Goal: Share content: Share content

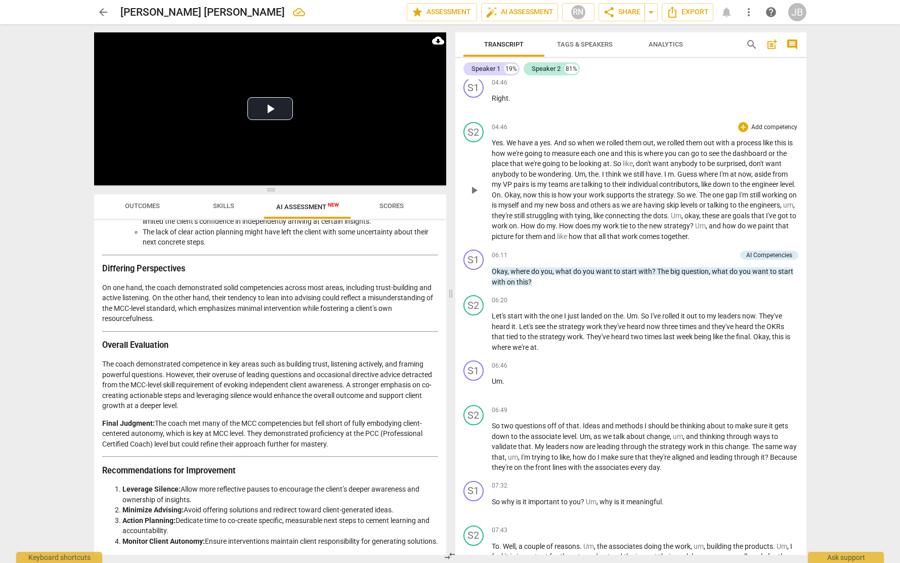
scroll to position [696, 0]
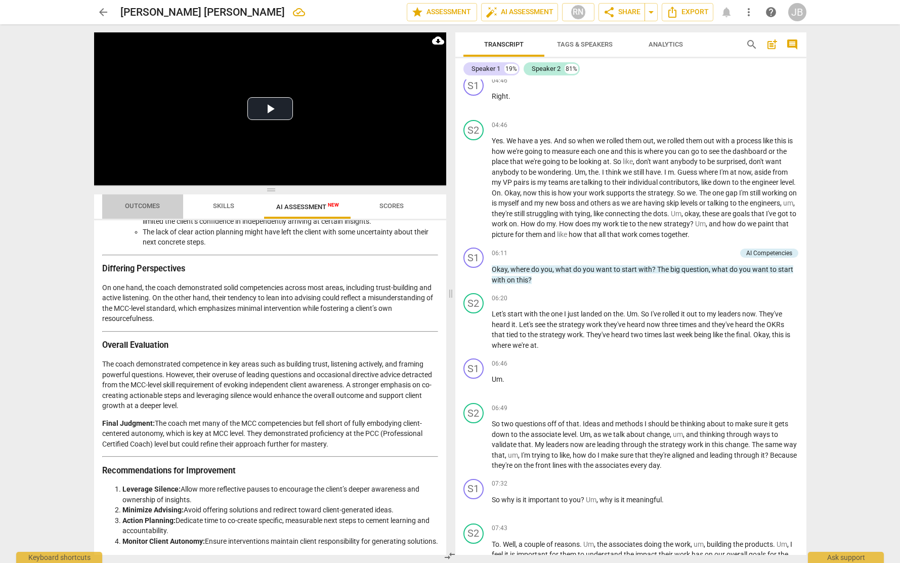
click at [146, 208] on span "Outcomes" at bounding box center [142, 206] width 35 height 8
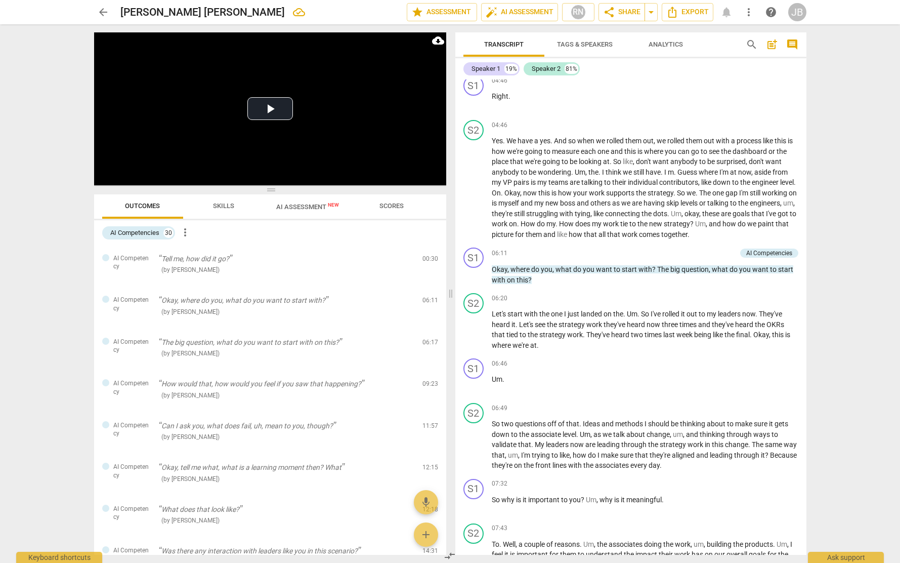
click at [225, 206] on span "Skills" at bounding box center [223, 206] width 21 height 8
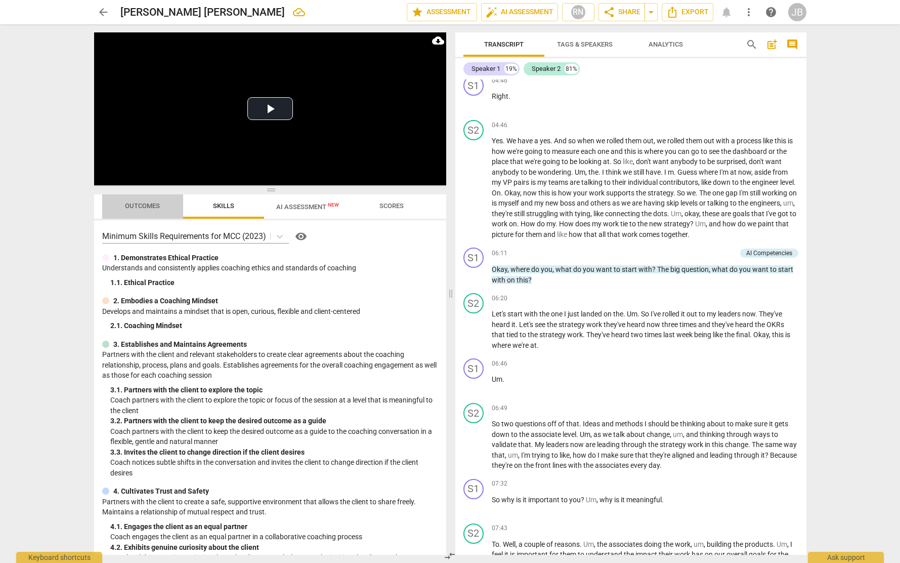
click at [152, 206] on span "Outcomes" at bounding box center [142, 206] width 35 height 8
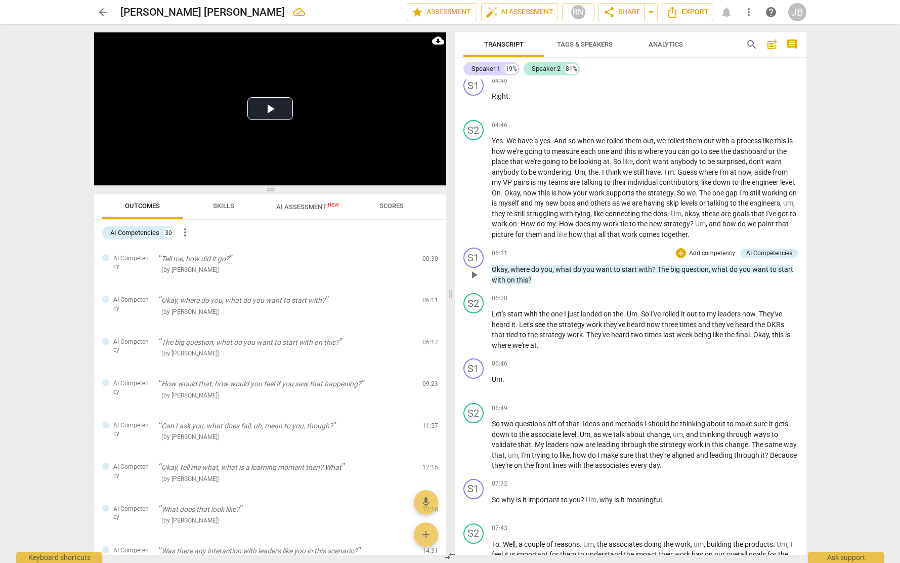
click at [701, 253] on p "Add competency" at bounding box center [712, 253] width 48 height 9
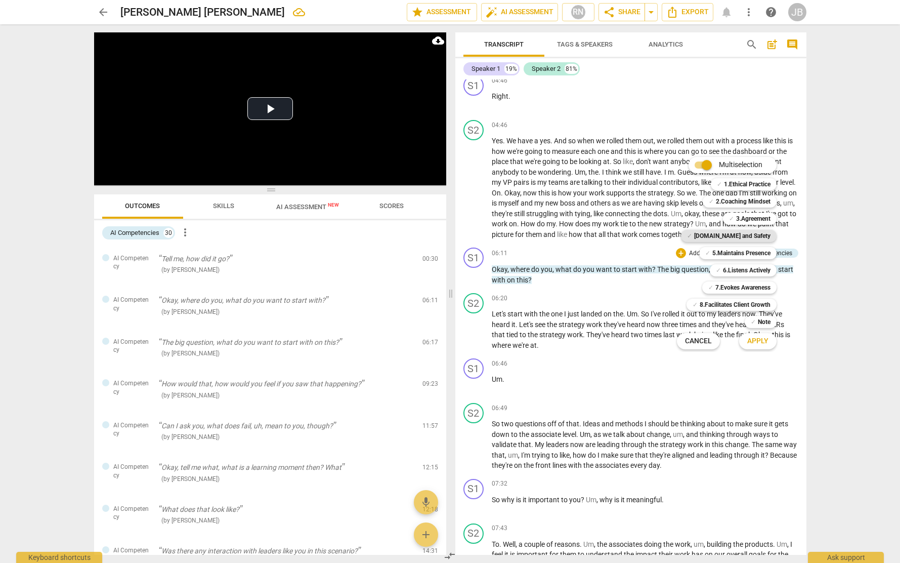
click at [756, 235] on b "[DOMAIN_NAME] and Safety" at bounding box center [732, 236] width 76 height 12
click at [756, 220] on b "3.Agreement" at bounding box center [753, 219] width 34 height 12
click at [751, 202] on b "2.Coaching Mindset" at bounding box center [743, 201] width 55 height 12
click at [762, 252] on b "5.Maintains Presence" at bounding box center [741, 253] width 58 height 12
click at [665, 295] on div at bounding box center [450, 281] width 900 height 563
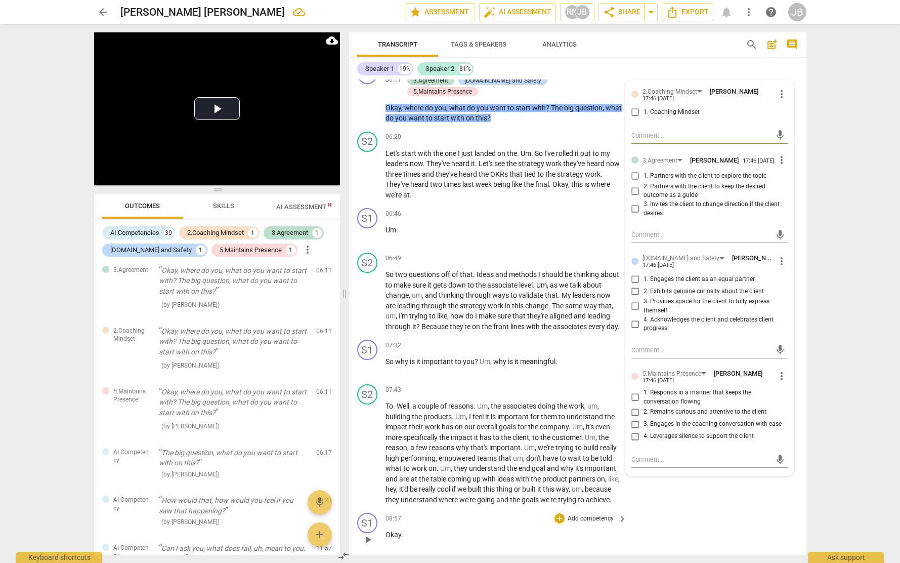
scroll to position [1266, 0]
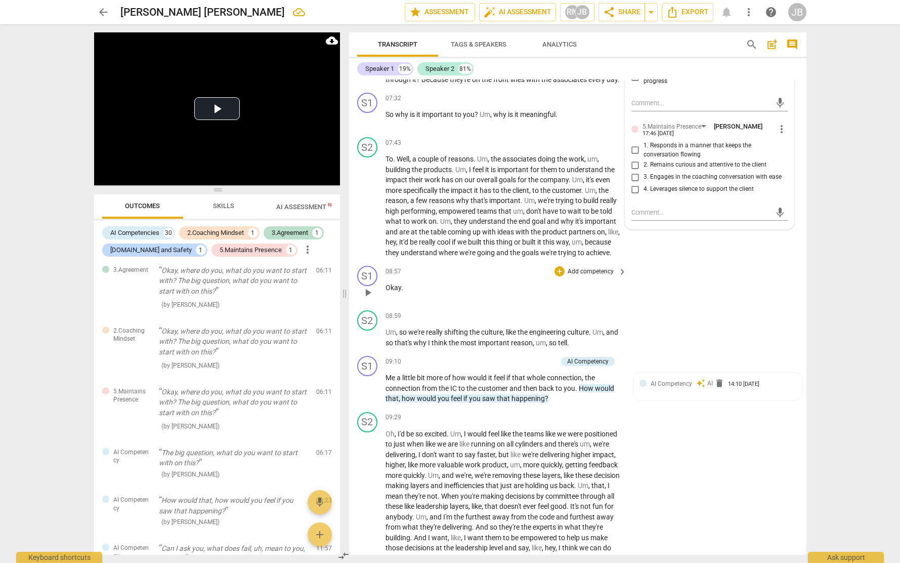
click at [721, 306] on div "S1 play_arrow pause 08:57 + Add competency keyboard_arrow_right Okay ." at bounding box center [577, 284] width 457 height 45
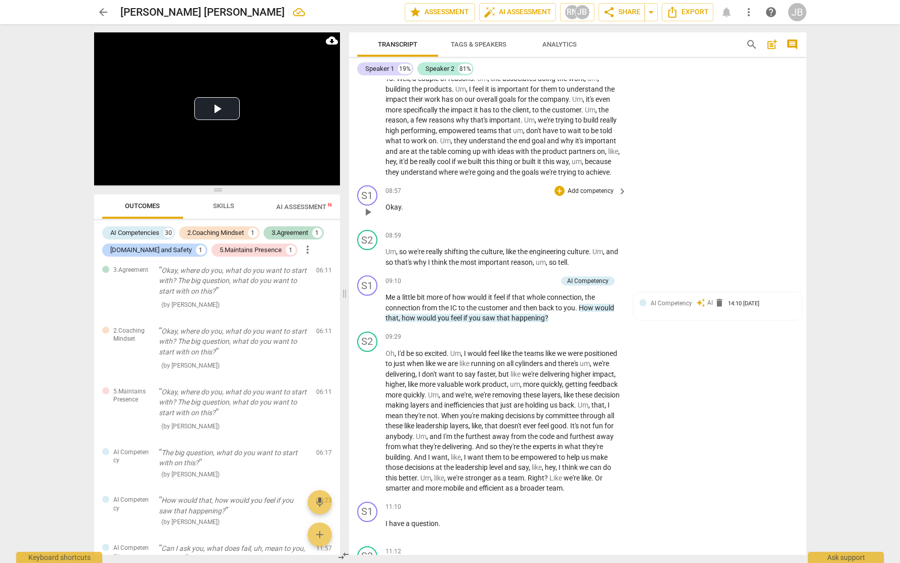
scroll to position [1365, 0]
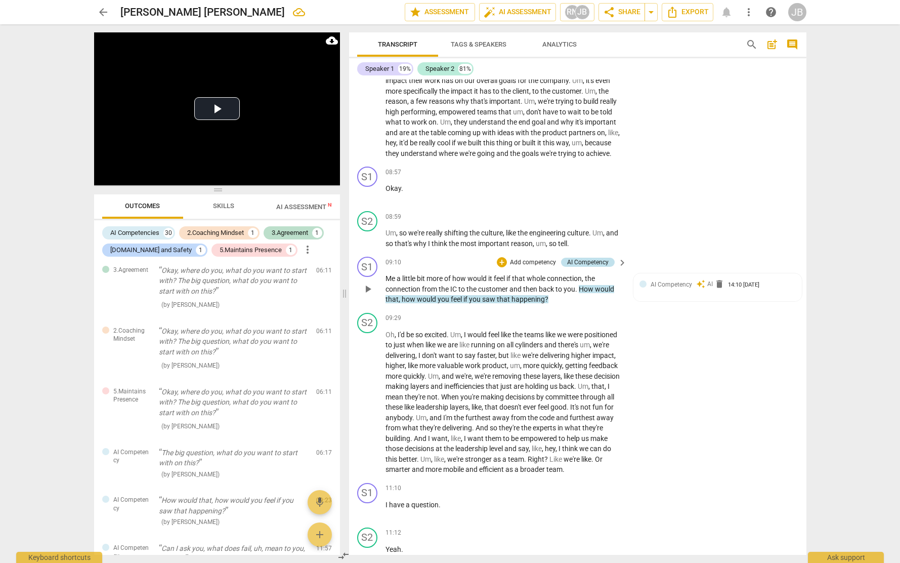
click at [581, 267] on div "AI Competency" at bounding box center [587, 262] width 41 height 9
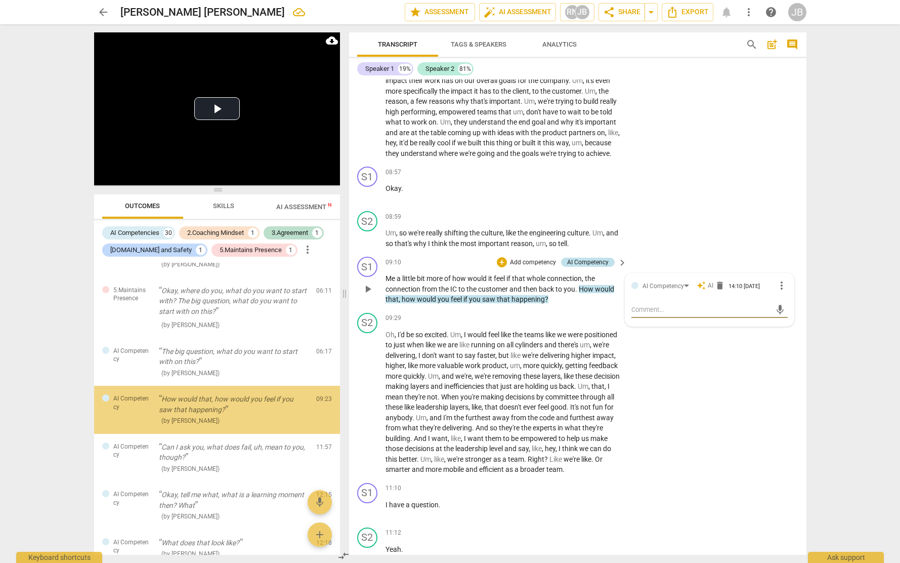
scroll to position [258, 0]
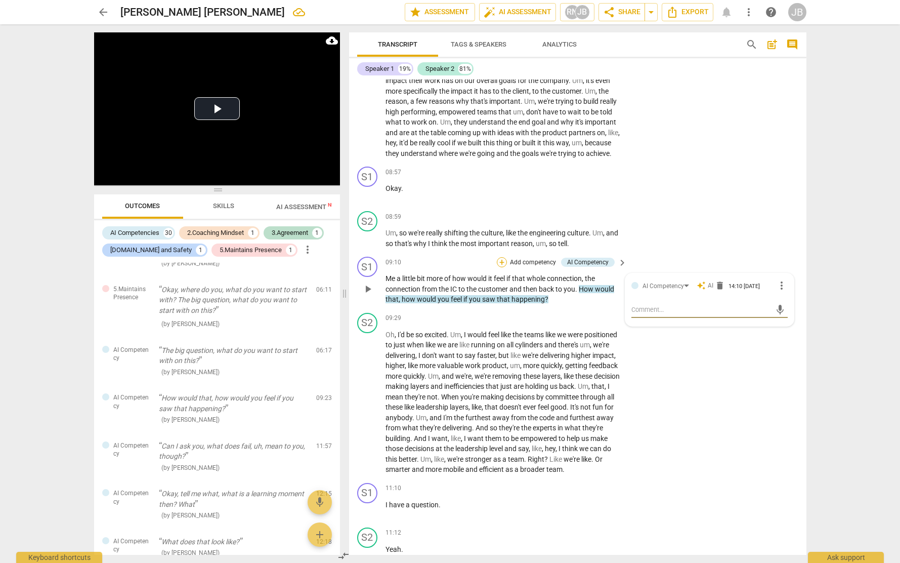
click at [500, 267] on div "+" at bounding box center [502, 262] width 10 height 10
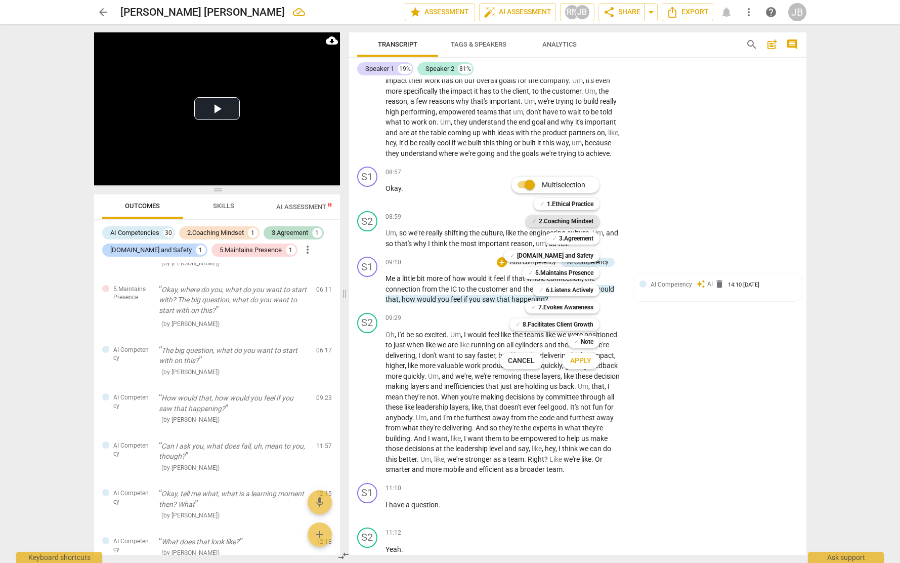
click at [573, 219] on b "2.Coaching Mindset" at bounding box center [566, 221] width 55 height 12
click at [580, 291] on b "6.Listens Actively" at bounding box center [570, 290] width 48 height 12
click at [581, 275] on b "5.Maintains Presence" at bounding box center [564, 273] width 58 height 12
click at [585, 255] on b "[DOMAIN_NAME] and Safety" at bounding box center [555, 255] width 76 height 12
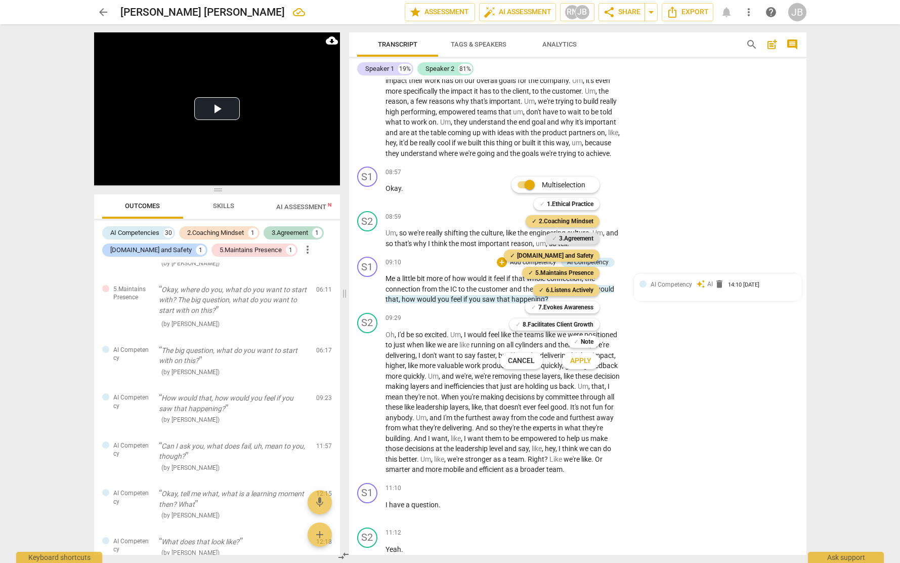
click at [587, 237] on b "3.Agreement" at bounding box center [576, 238] width 34 height 12
click at [677, 222] on div at bounding box center [450, 281] width 900 height 563
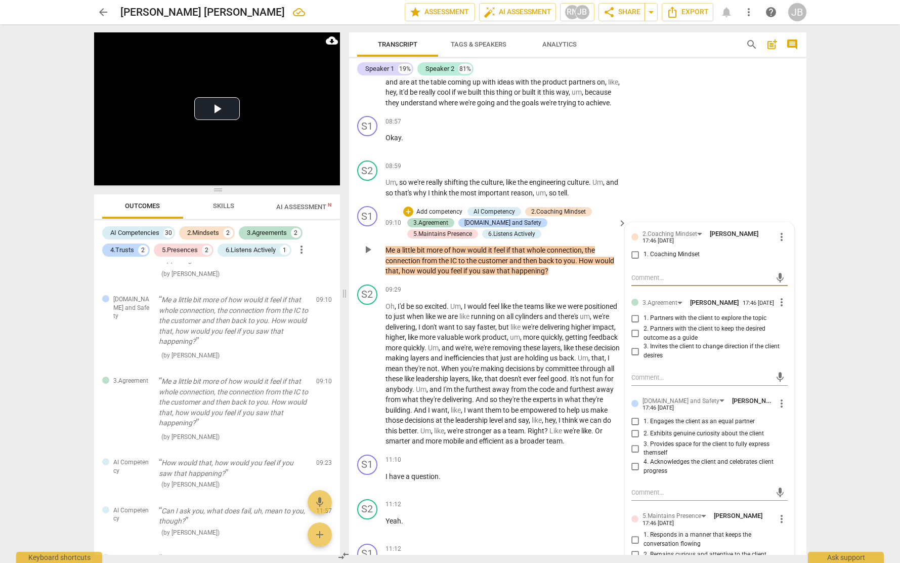
scroll to position [1444, 0]
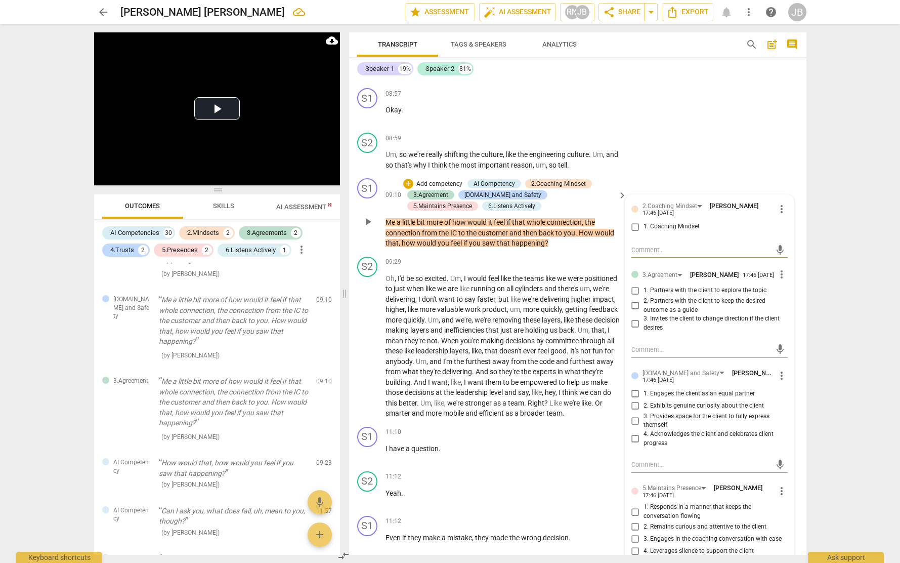
click at [635, 233] on input "1. Coaching Mindset" at bounding box center [635, 227] width 16 height 12
checkbox input "true"
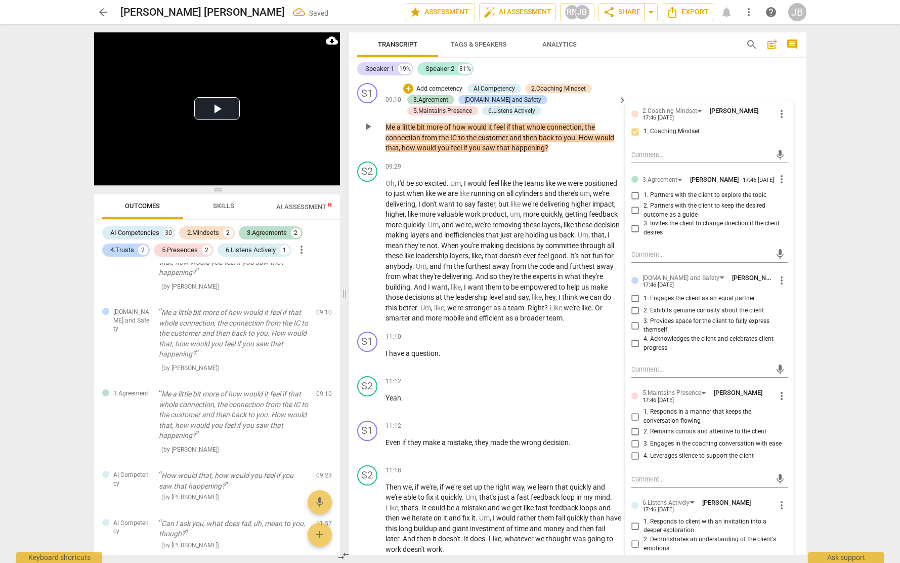
scroll to position [613, 0]
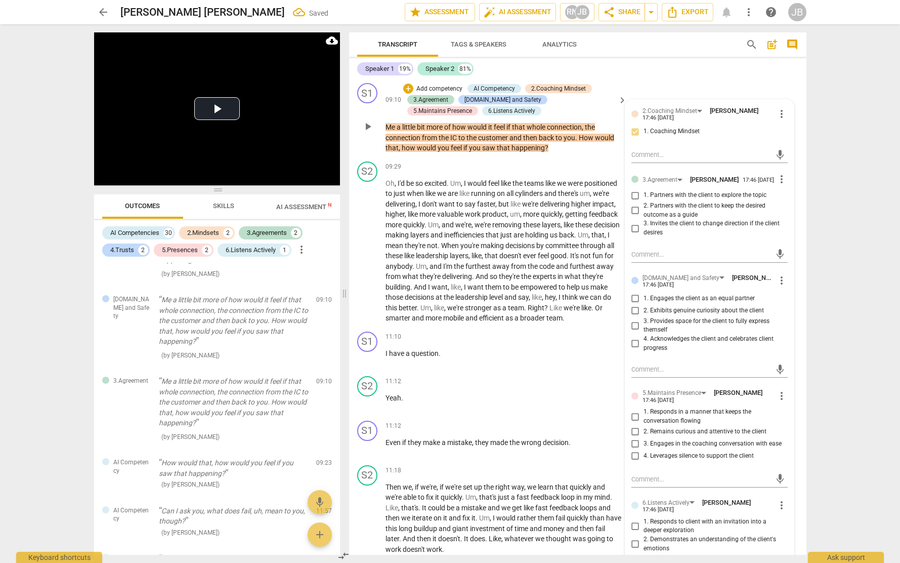
click at [637, 317] on input "2. Exhibits genuine curiosity about the client" at bounding box center [635, 311] width 16 height 12
checkbox input "true"
click at [641, 331] on input "3. Provides space for the client to fully express themself" at bounding box center [635, 325] width 16 height 12
checkbox input "true"
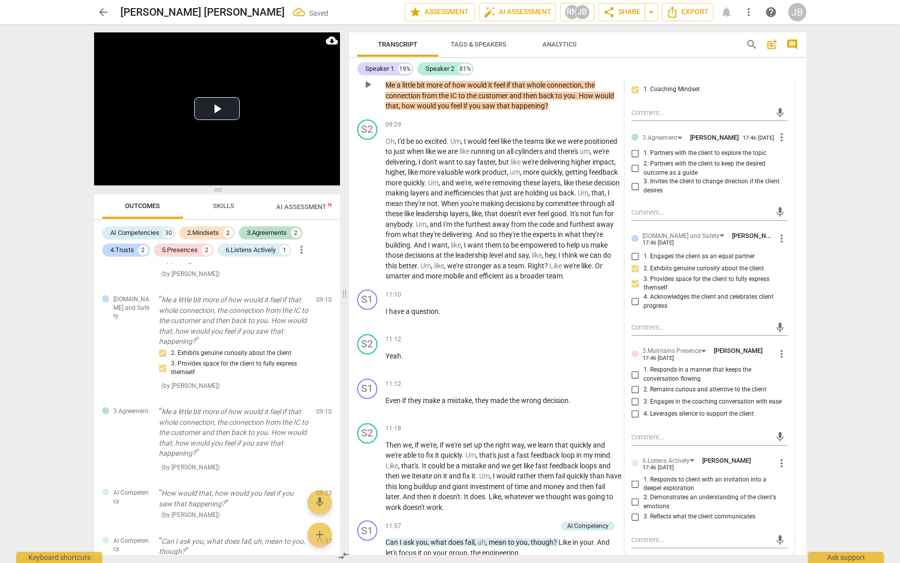
scroll to position [1592, 0]
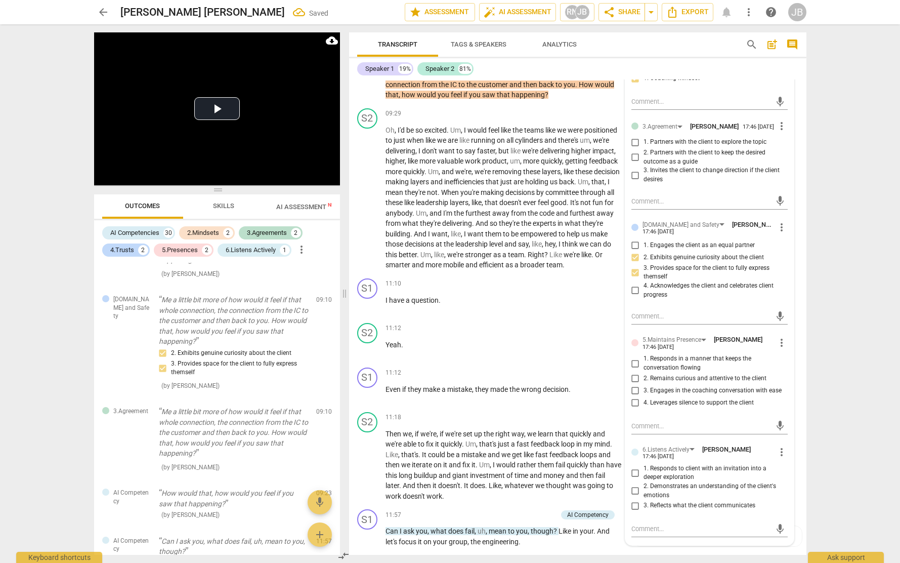
click at [637, 397] on input "3. Engages in the coaching conversation with ease" at bounding box center [635, 391] width 16 height 12
checkbox input "true"
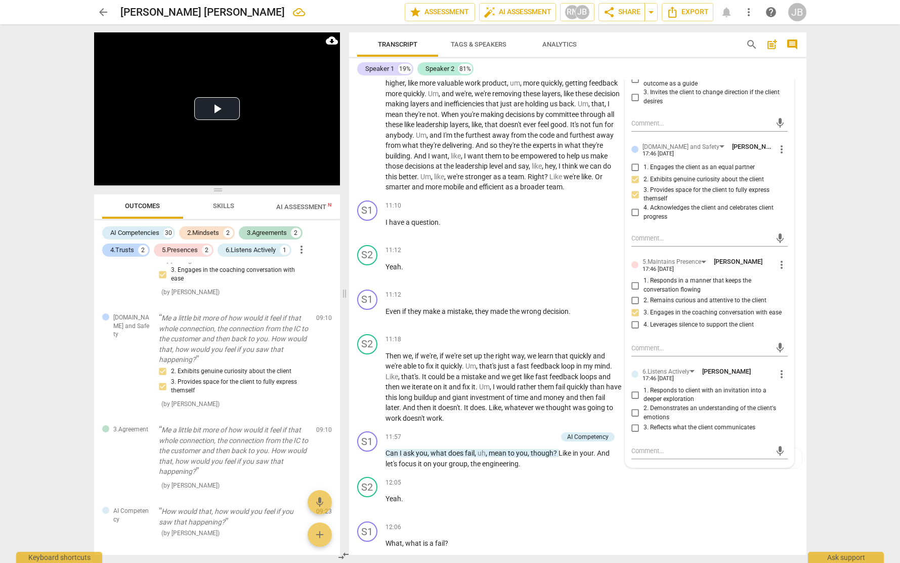
scroll to position [1660, 0]
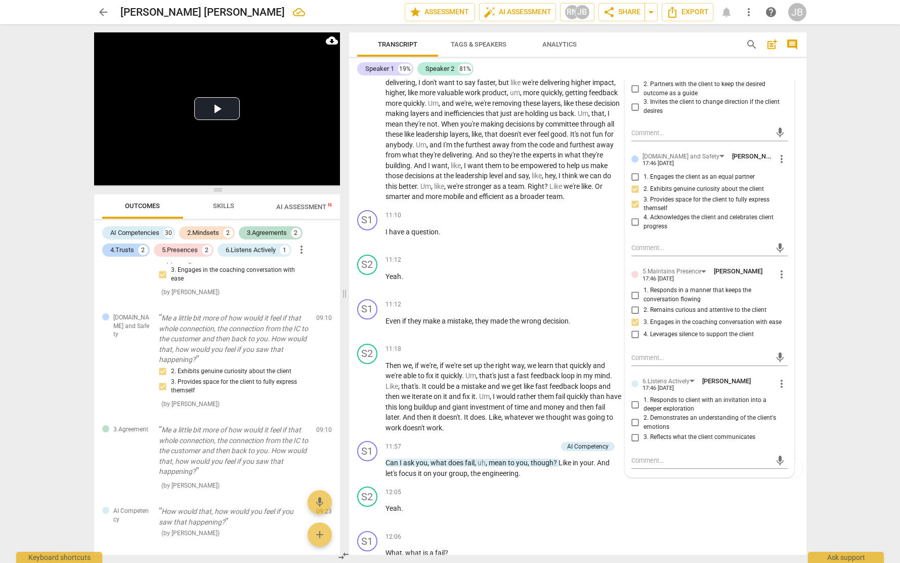
click at [668, 413] on span "1. Responds to client with an invitation into a deeper exploration" at bounding box center [714, 405] width 140 height 18
click at [644, 410] on input "1. Responds to client with an invitation into a deeper exploration" at bounding box center [635, 404] width 16 height 12
checkbox input "true"
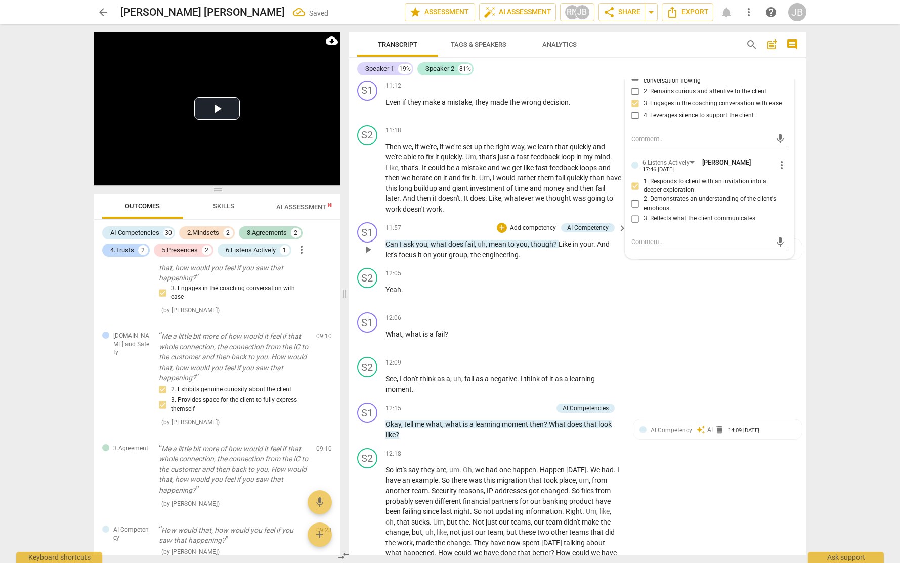
scroll to position [632, 0]
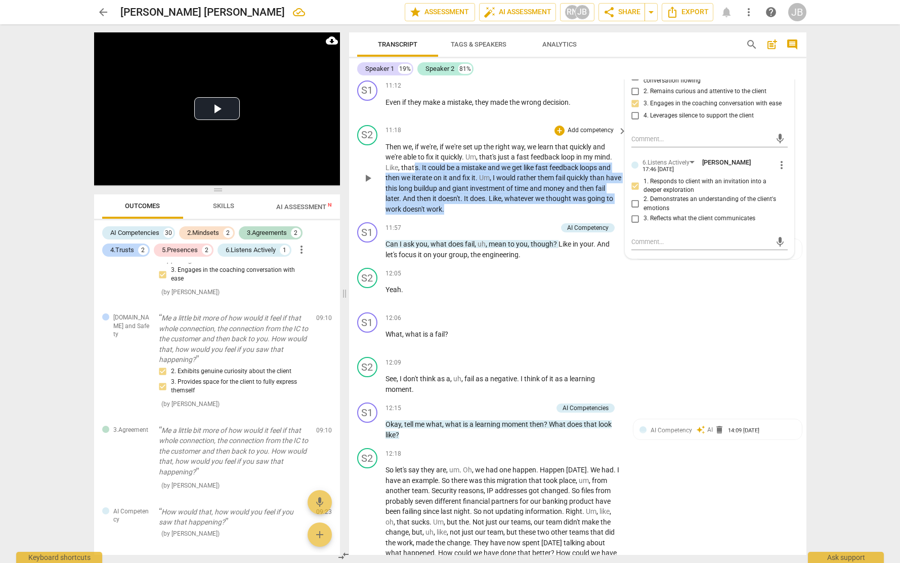
drag, startPoint x: 415, startPoint y: 190, endPoint x: 611, endPoint y: 225, distance: 198.5
click at [611, 215] on p "Then we , if we're , if we're set up the right way , we learn that quickly and …" at bounding box center [504, 178] width 237 height 73
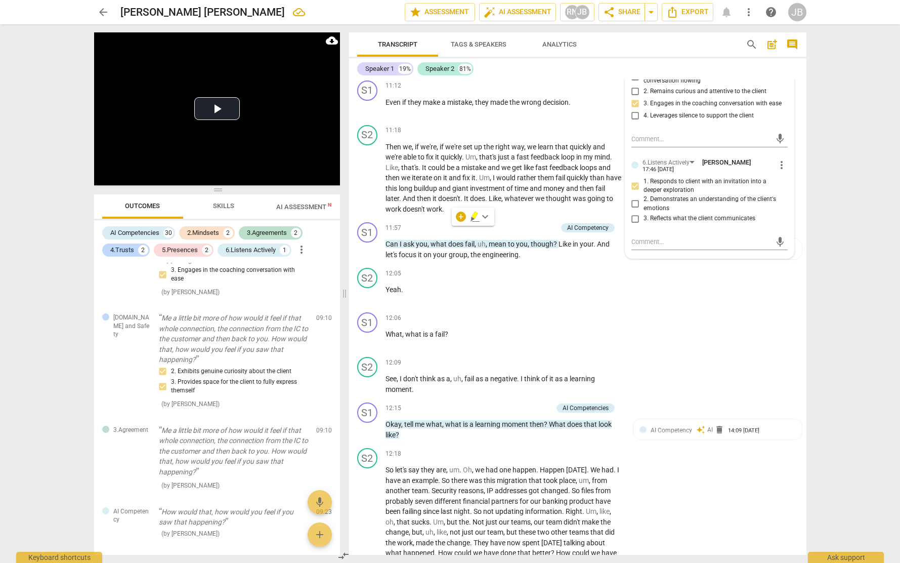
click at [480, 209] on div "+ keyboard_arrow_down" at bounding box center [473, 216] width 43 height 18
click at [475, 216] on icon "button" at bounding box center [475, 215] width 6 height 7
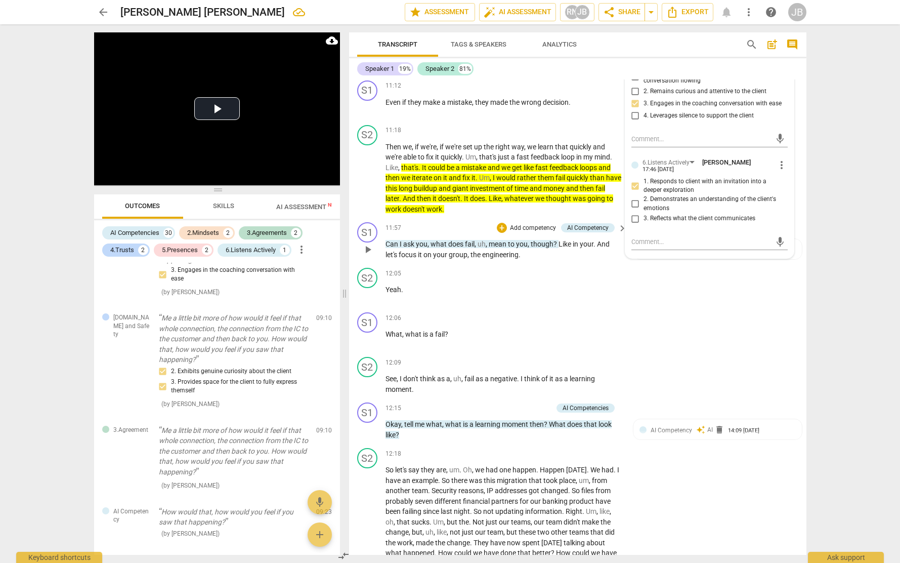
click at [506, 233] on div "+ Add competency" at bounding box center [527, 228] width 60 height 10
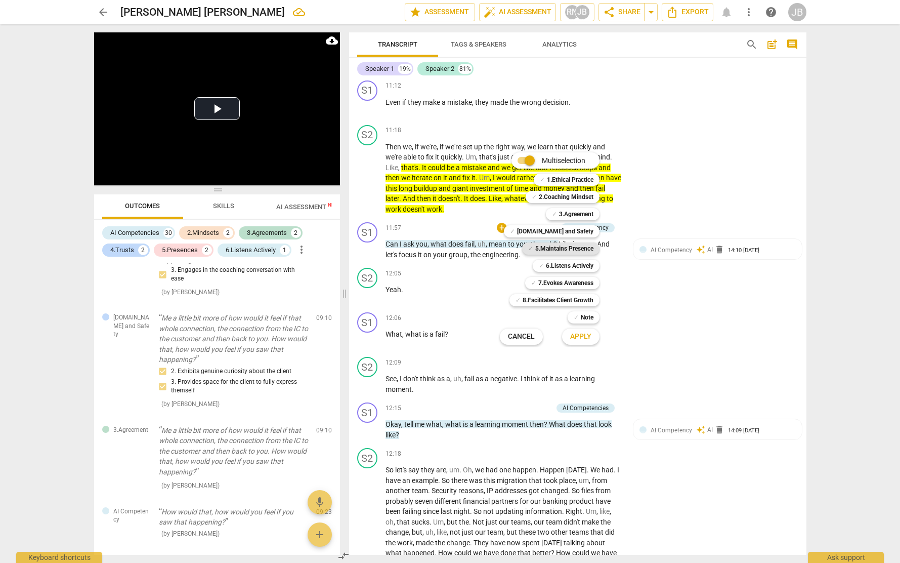
click at [582, 251] on b "5.Maintains Presence" at bounding box center [564, 248] width 58 height 12
click at [583, 259] on div "✓ 6.Listens Actively 6" at bounding box center [572, 265] width 86 height 17
click at [583, 264] on b "6.Listens Actively" at bounding box center [570, 266] width 48 height 12
click at [586, 335] on span "Apply" at bounding box center [580, 336] width 21 height 10
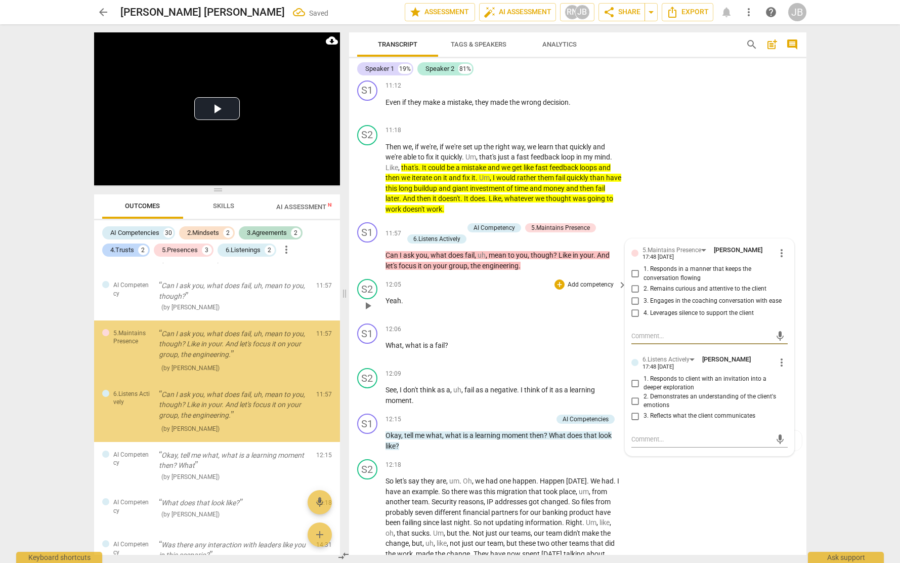
scroll to position [908, 0]
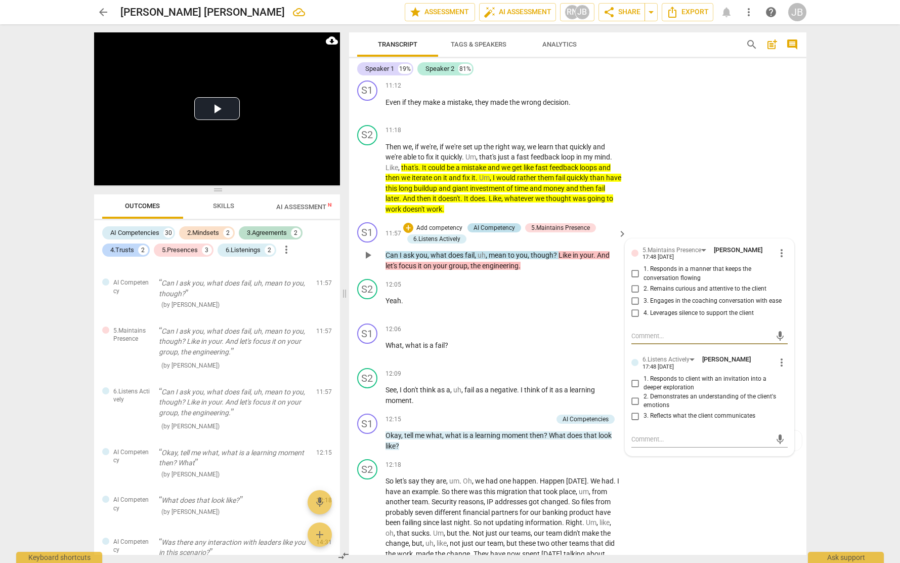
click at [496, 232] on div "AI Competency" at bounding box center [494, 227] width 41 height 9
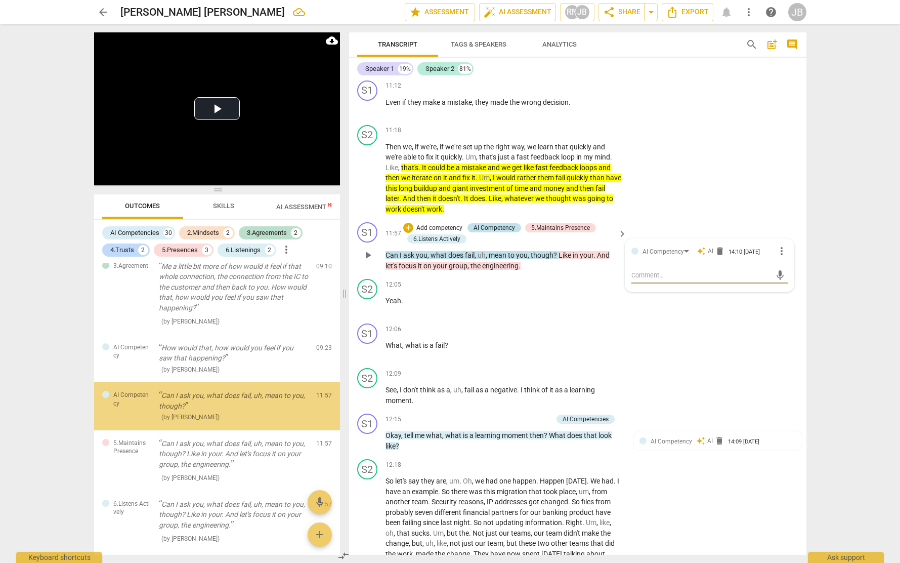
scroll to position [793, 0]
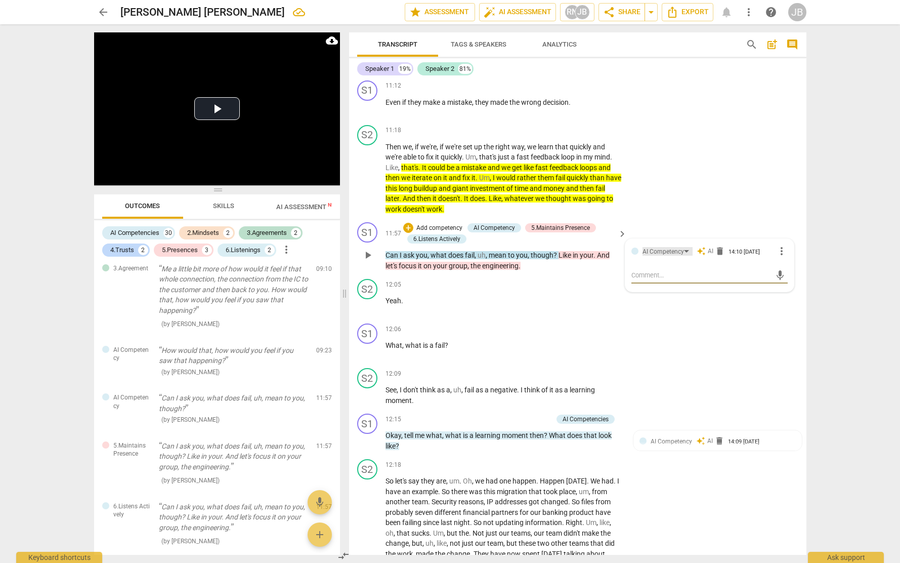
click at [643, 257] on div "AI Competency" at bounding box center [663, 252] width 41 height 10
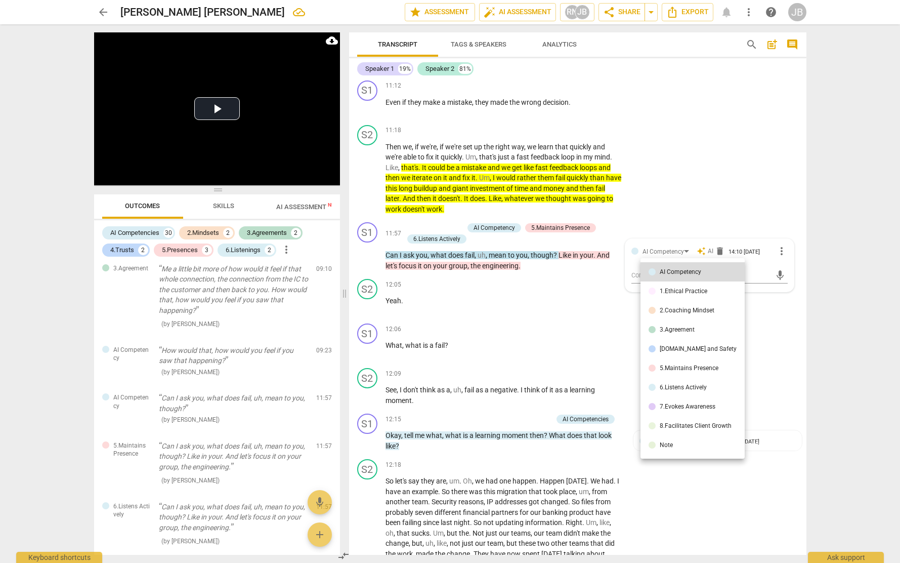
click at [698, 348] on div "[DOMAIN_NAME] and Safety" at bounding box center [698, 349] width 77 height 6
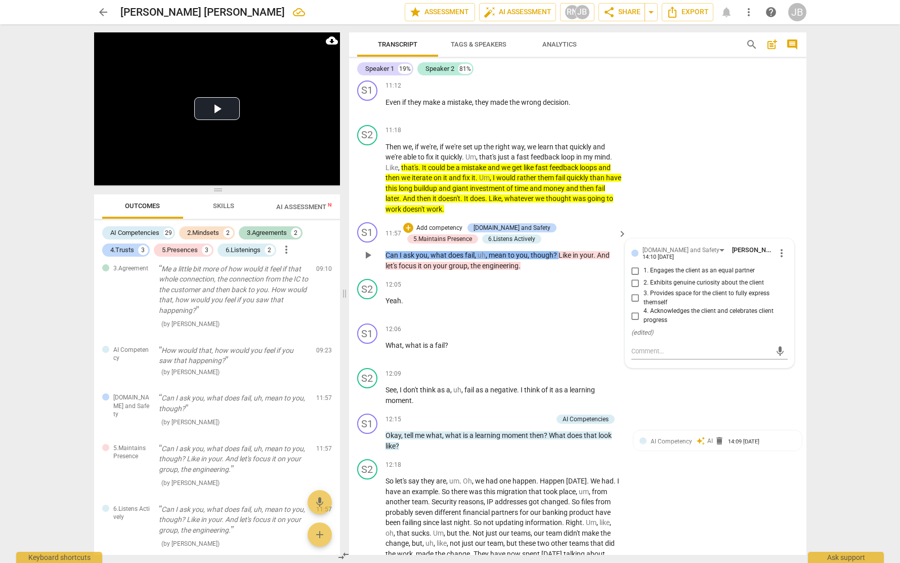
click at [672, 287] on span "2. Exhibits genuine curiosity about the client" at bounding box center [704, 282] width 120 height 9
click at [644, 289] on input "2. Exhibits genuine curiosity about the client" at bounding box center [635, 283] width 16 height 12
checkbox input "true"
click at [585, 360] on div "12:06 + Add competency keyboard_arrow_right What , what is a fail ?" at bounding box center [507, 341] width 243 height 36
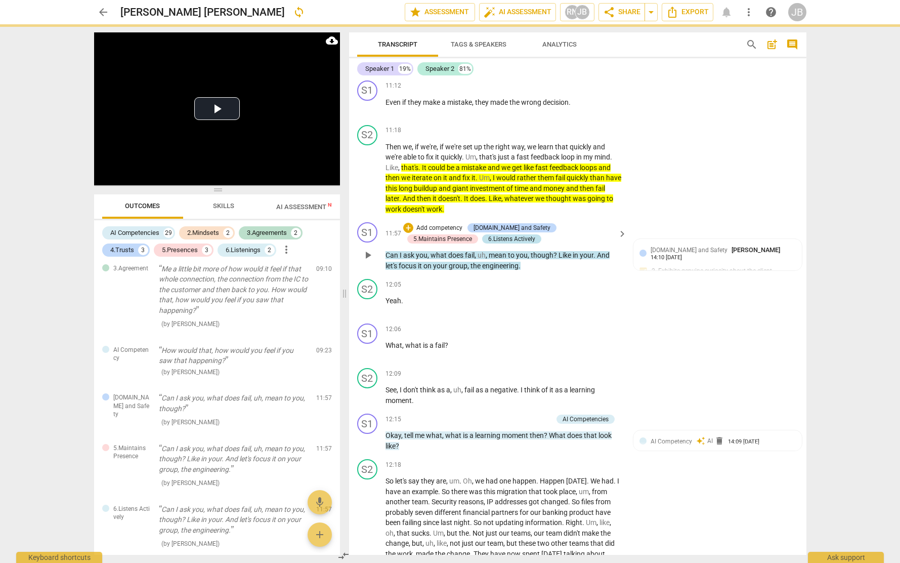
click at [488, 243] on div "6.Listens Actively" at bounding box center [511, 238] width 47 height 9
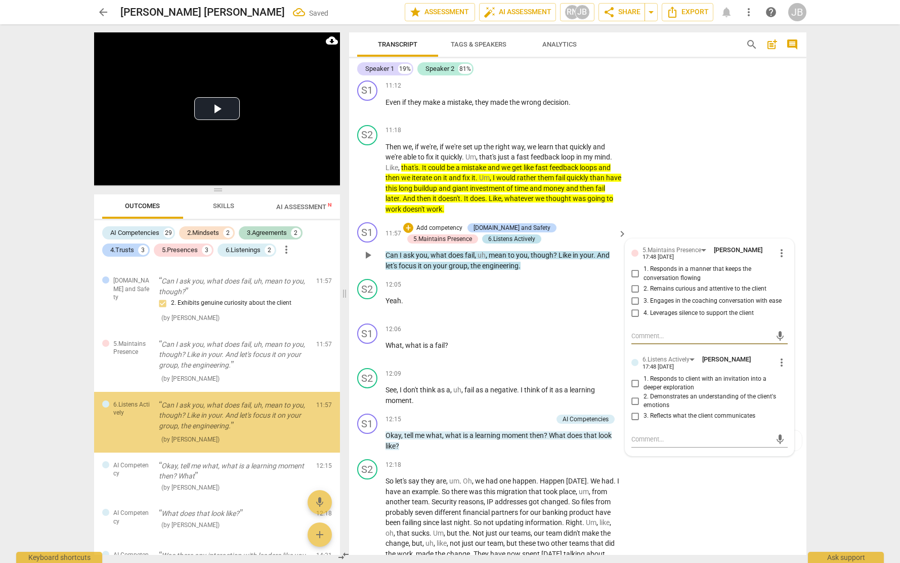
scroll to position [910, 0]
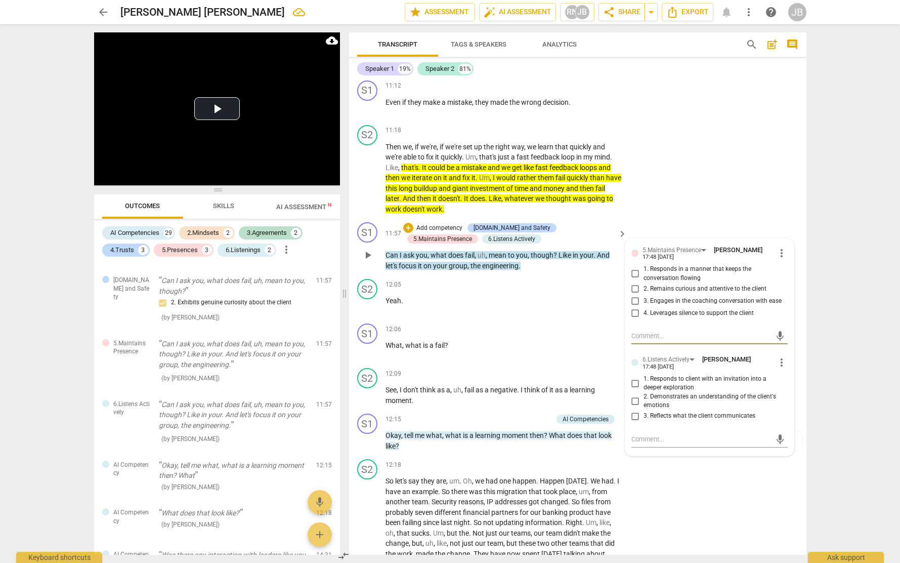
click at [632, 389] on input "1. Responds to client with an invitation into a deeper exploration" at bounding box center [635, 383] width 16 height 12
checkbox input "true"
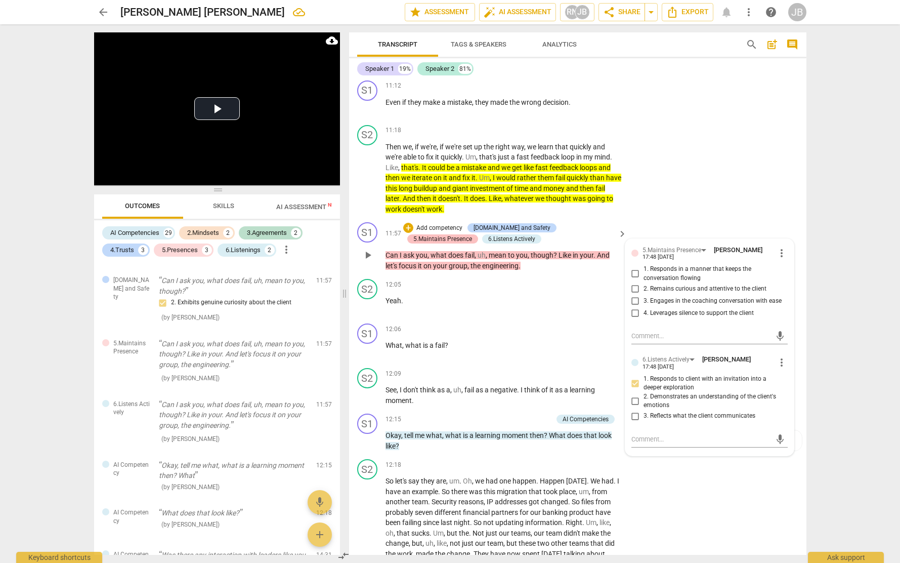
click at [472, 243] on div "5.Maintains Presence" at bounding box center [442, 238] width 59 height 9
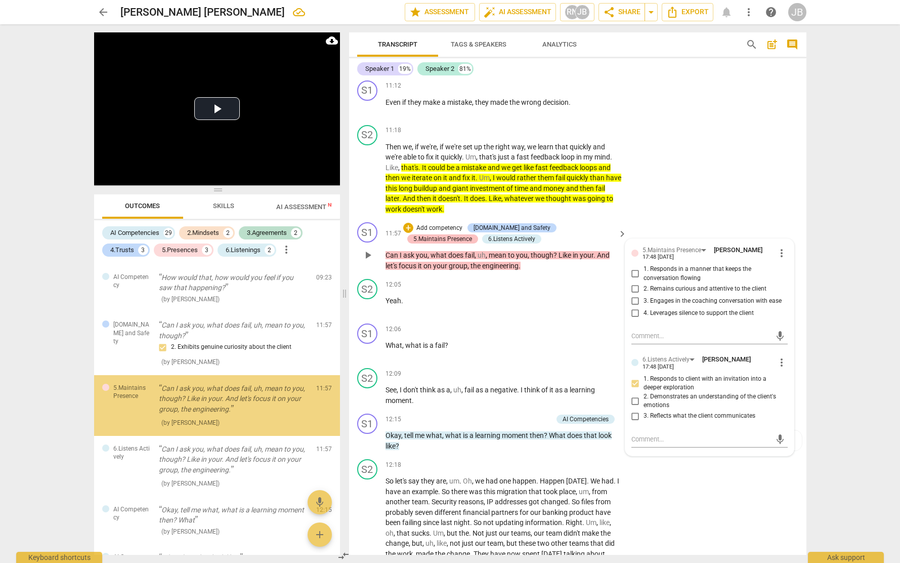
scroll to position [862, 0]
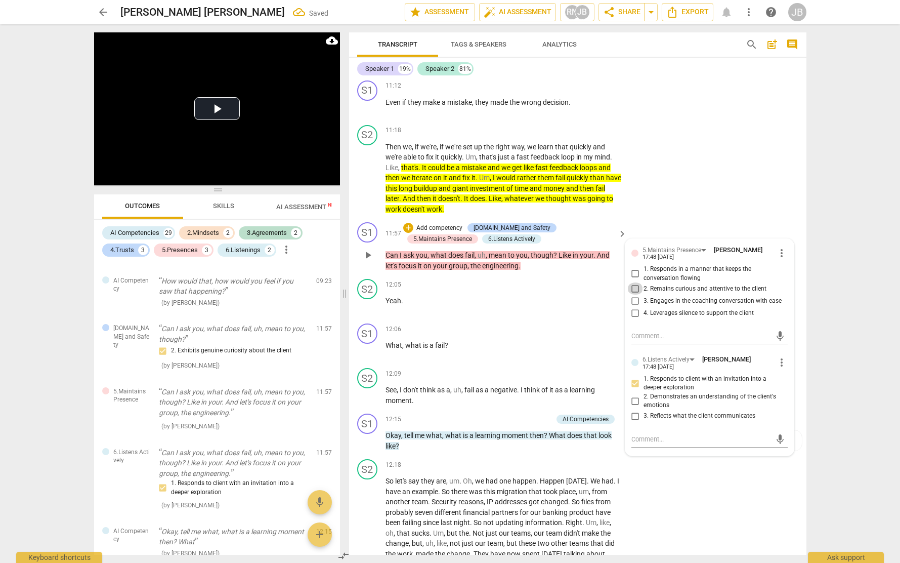
click at [635, 295] on input "2. Remains curious and attentive to the client" at bounding box center [635, 288] width 16 height 12
checkbox input "true"
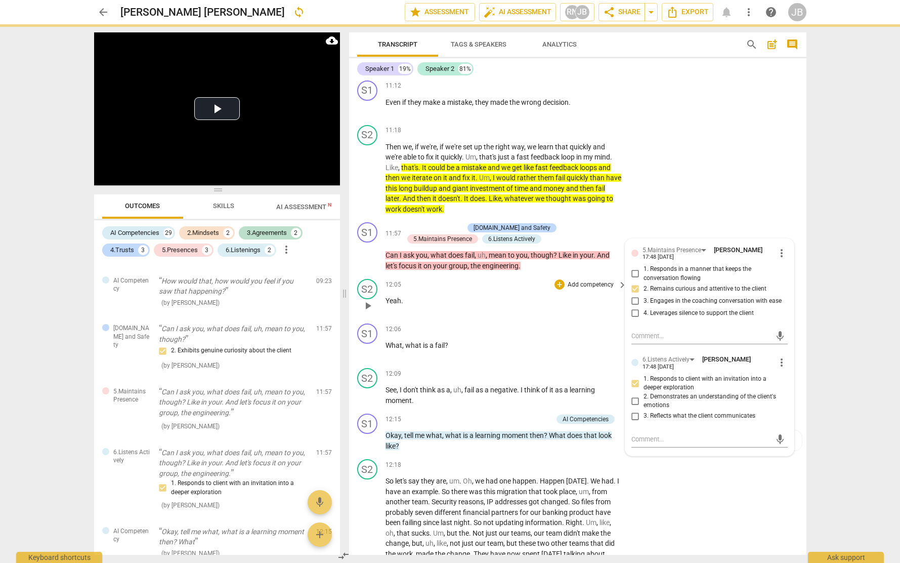
click at [600, 306] on p "Yeah ." at bounding box center [504, 301] width 237 height 11
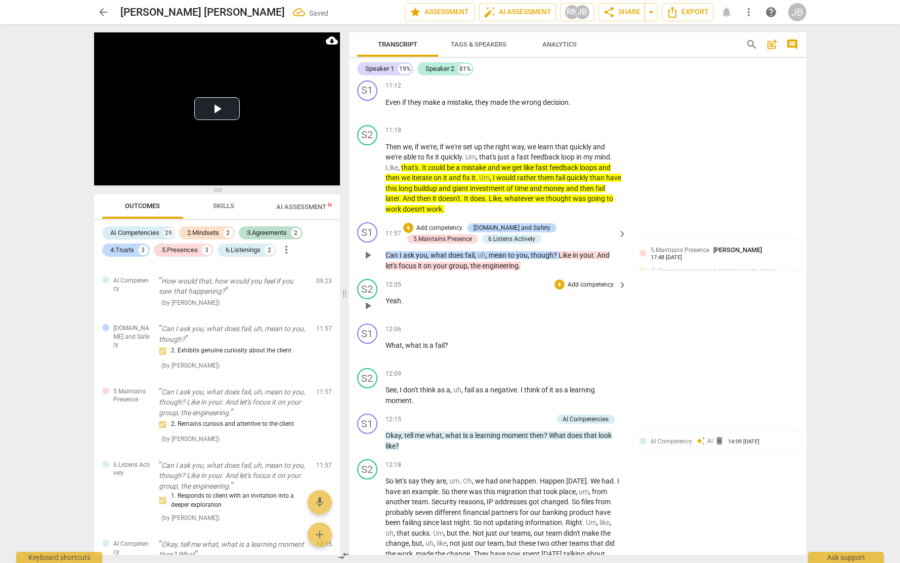
click at [412, 233] on div "+ Add competency" at bounding box center [433, 228] width 60 height 10
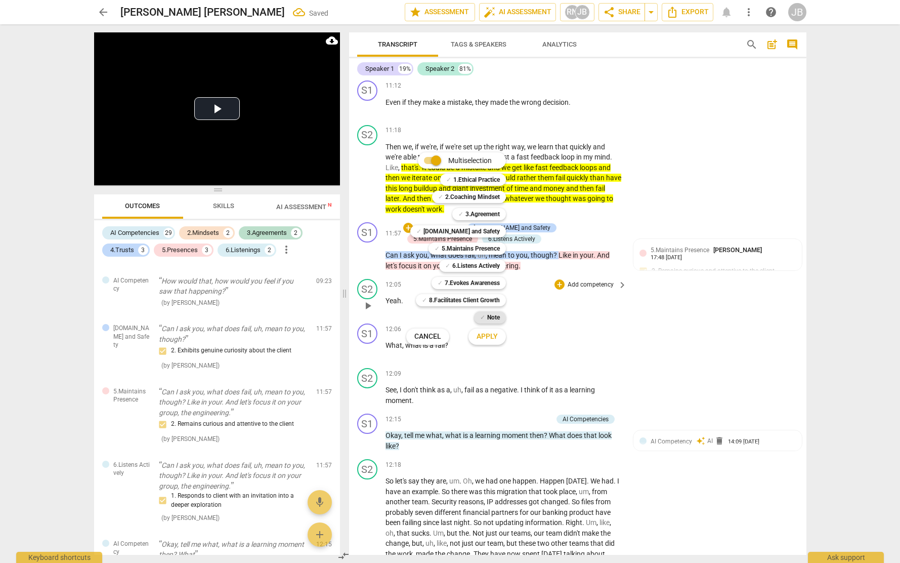
click at [490, 318] on b "Note" at bounding box center [493, 317] width 13 height 12
drag, startPoint x: 494, startPoint y: 330, endPoint x: 499, endPoint y: 327, distance: 6.6
click at [494, 329] on button "Apply" at bounding box center [487, 336] width 37 height 18
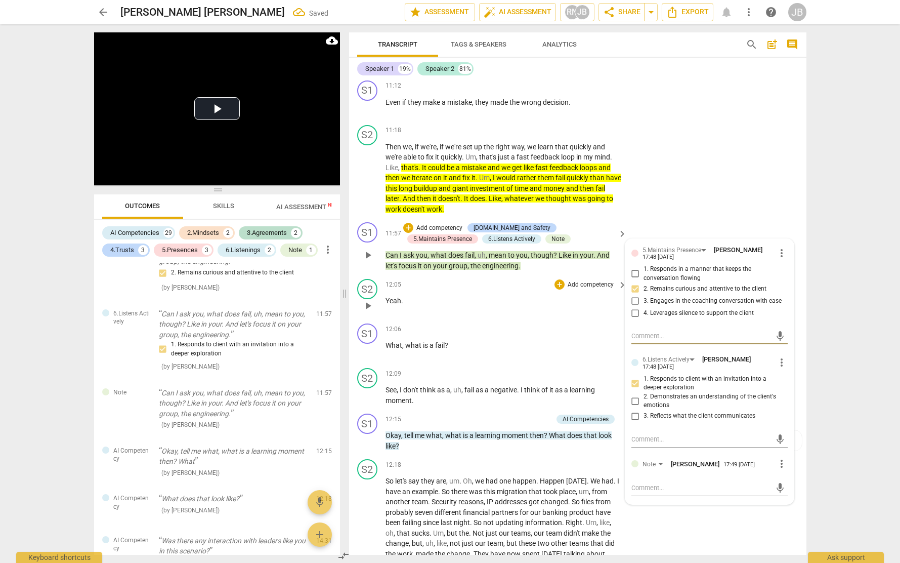
scroll to position [1965, 0]
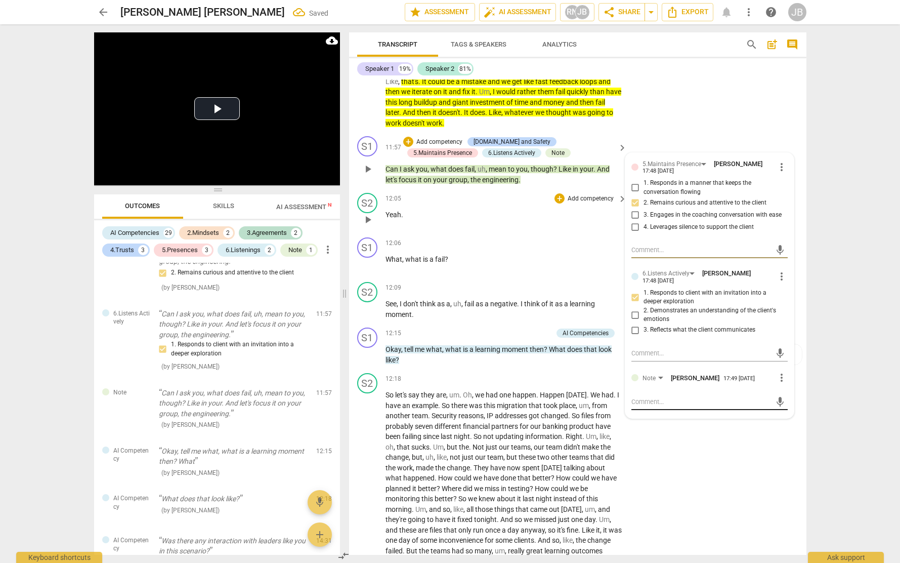
click at [660, 410] on div "mic" at bounding box center [710, 402] width 156 height 16
drag, startPoint x: 632, startPoint y: 423, endPoint x: 652, endPoint y: 409, distance: 24.4
click at [632, 406] on textarea at bounding box center [702, 402] width 140 height 10
type textarea "Y"
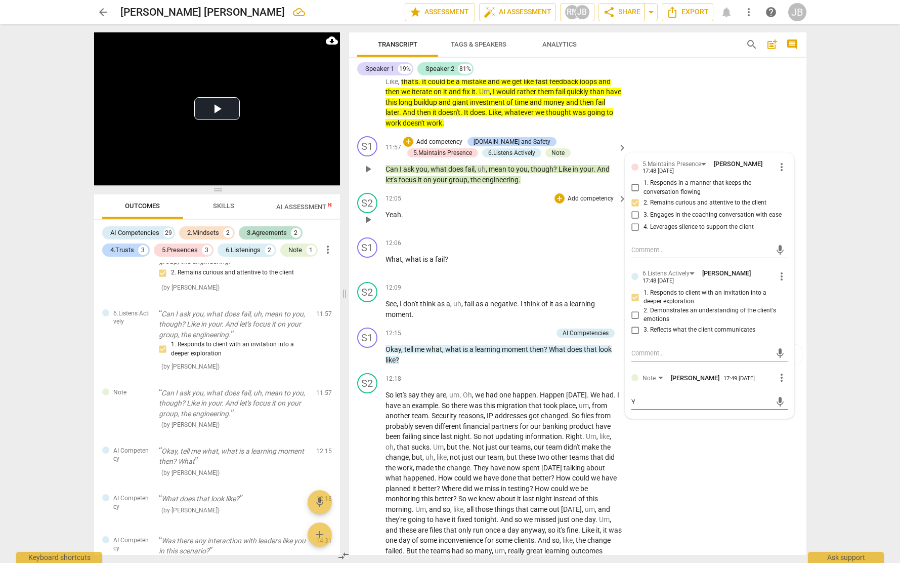
type textarea "Ye"
type textarea "Yes"
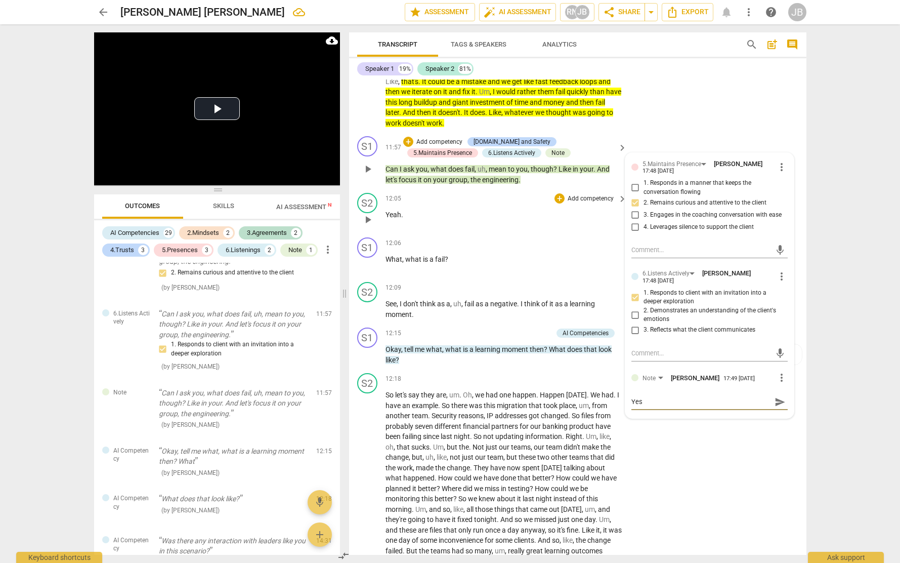
type textarea "Yes"
type textarea "Yes b"
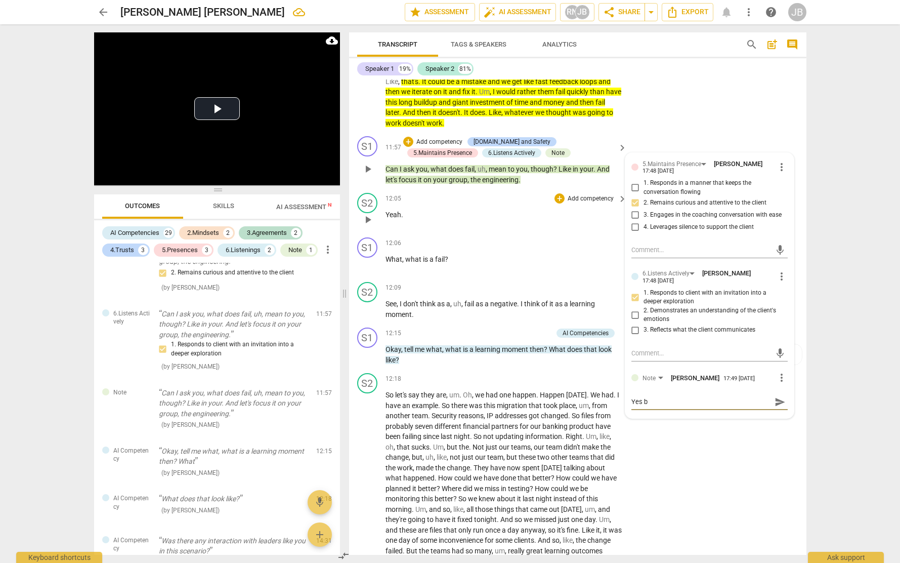
type textarea "Yes b u"
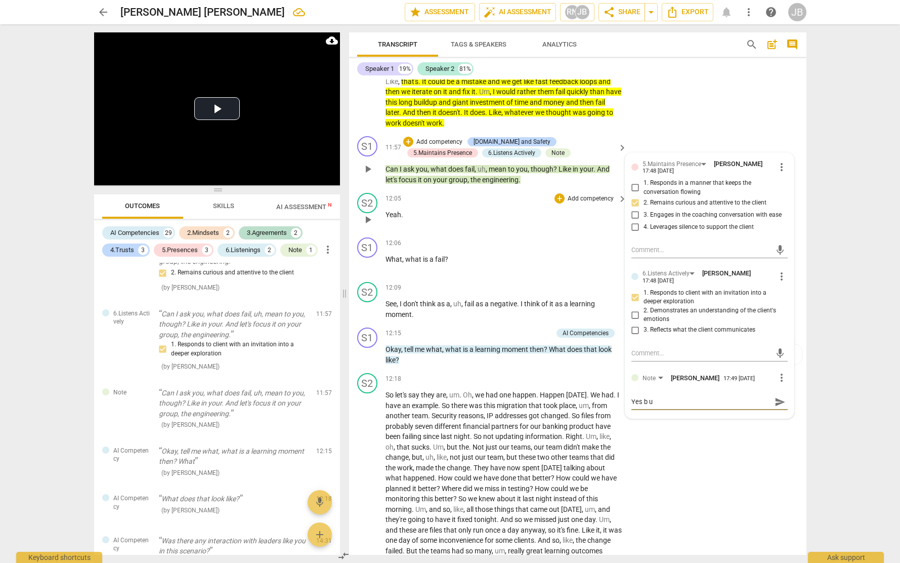
type textarea "Yes b u"
type textarea "Yes b ut"
type textarea "Yes b u"
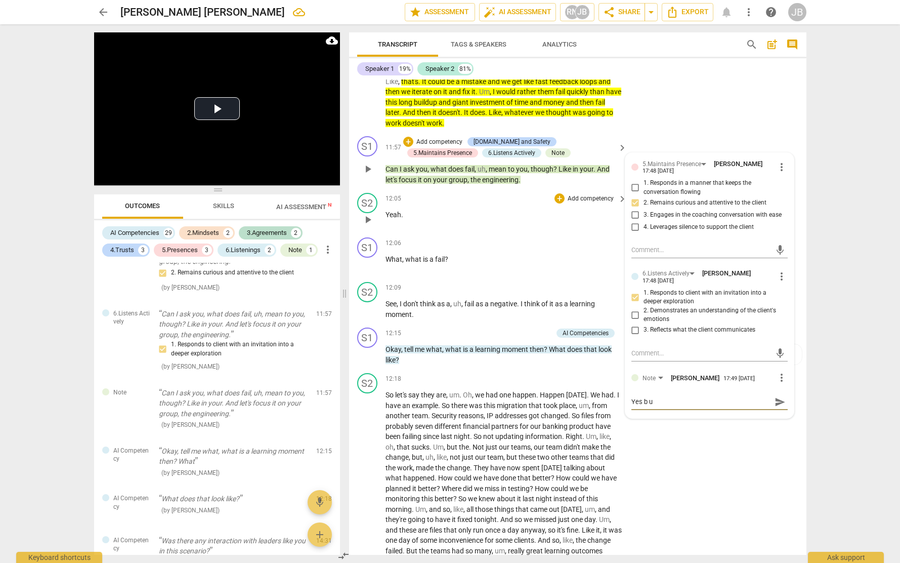
type textarea "Yes b"
type textarea "Yes"
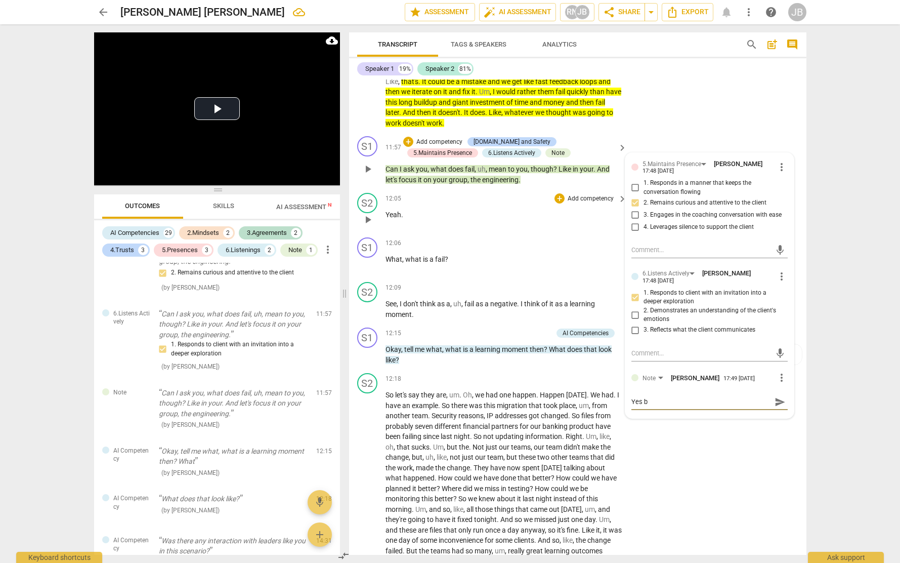
type textarea "Yes"
type textarea "Yes b"
type textarea "Yes bu"
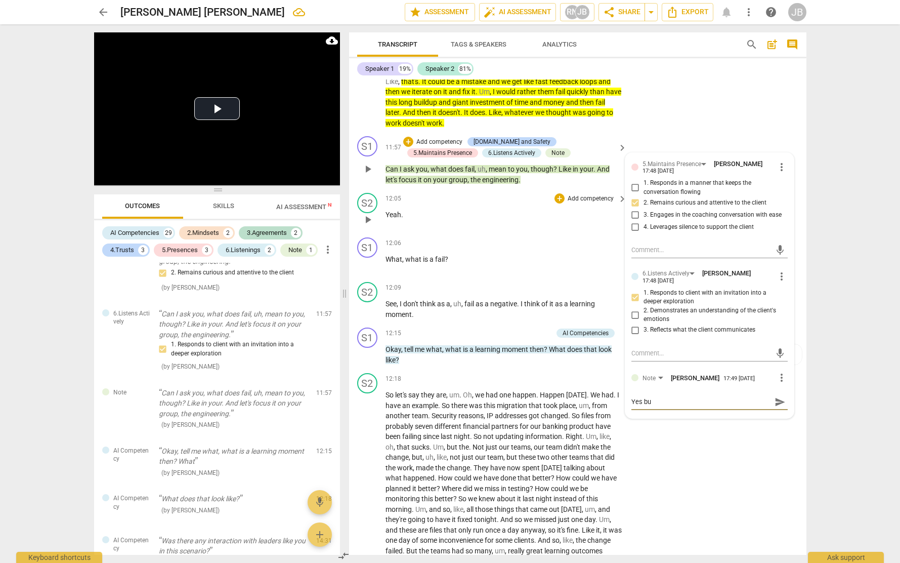
type textarea "Yes bu"
type textarea "Yes but"
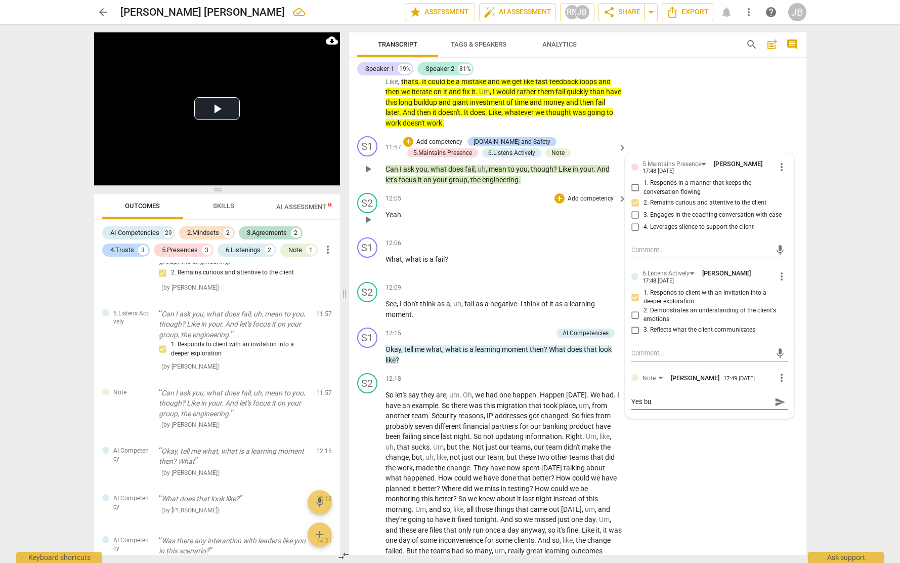
type textarea "Yes but"
type textarea "Yes but t"
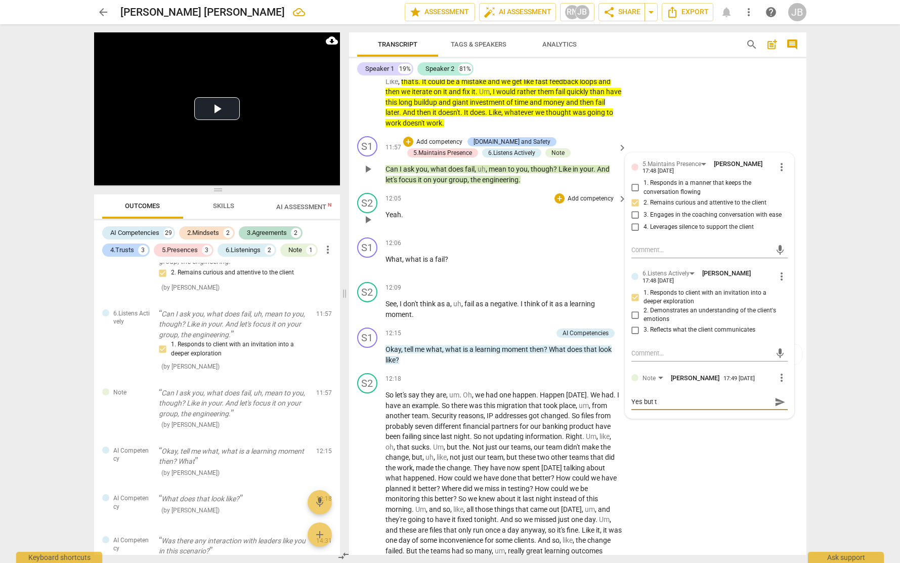
type textarea "Yes but th"
type textarea "Yes but the"
type textarea "Yes but then"
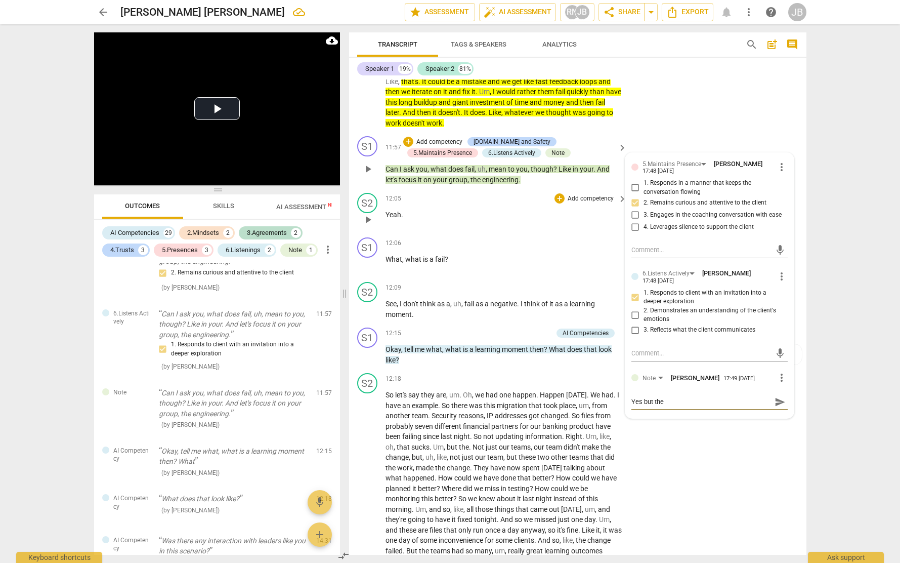
type textarea "Yes but then"
type textarea "Yes but then y"
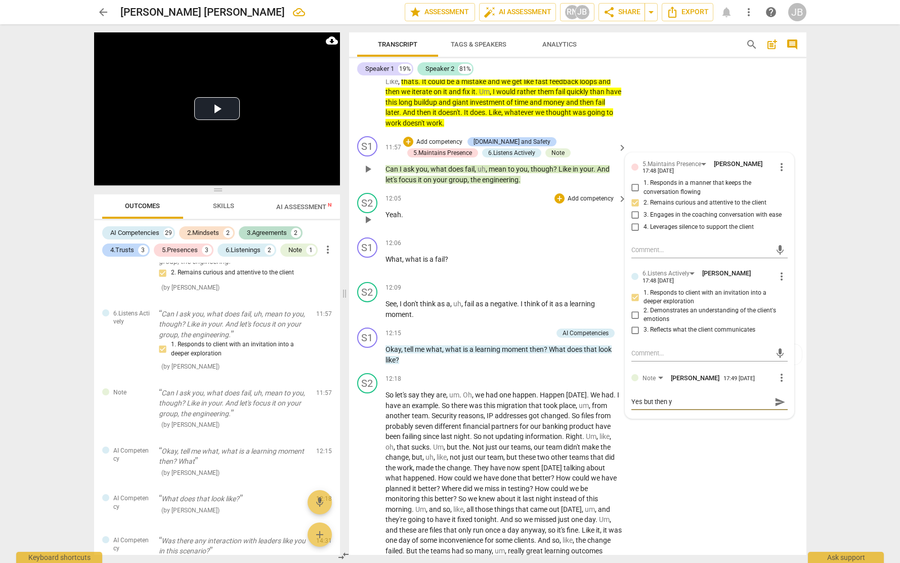
type textarea "Yes but then yo"
type textarea "Yes but then you"
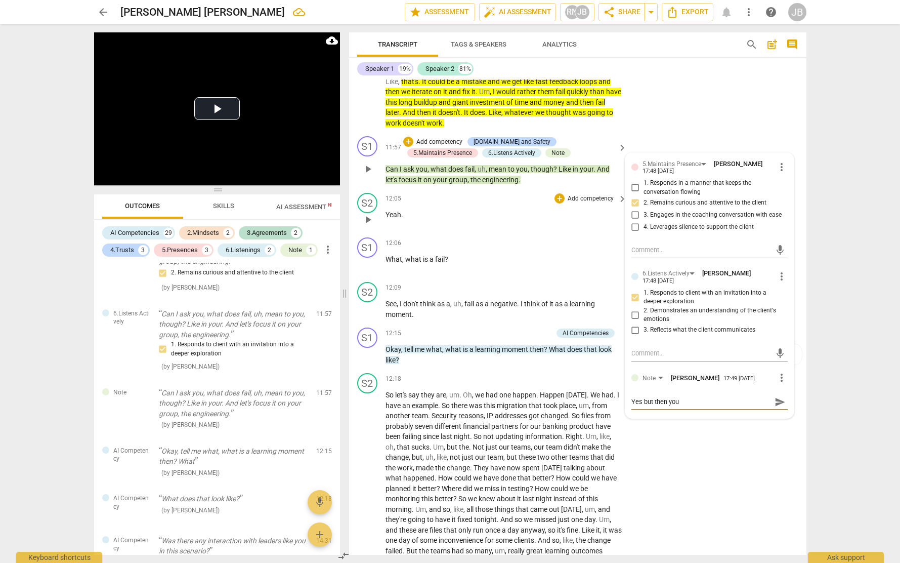
type textarea "Yes but then you"
type textarea "Yes but then you t"
type textarea "Yes but then you to"
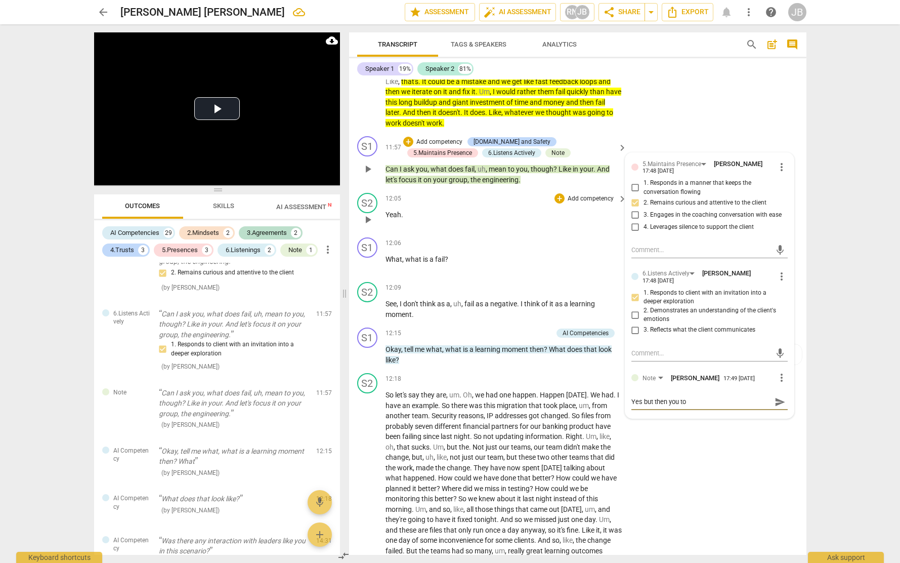
type textarea "Yes but then you too"
type textarea "Yes but then you took"
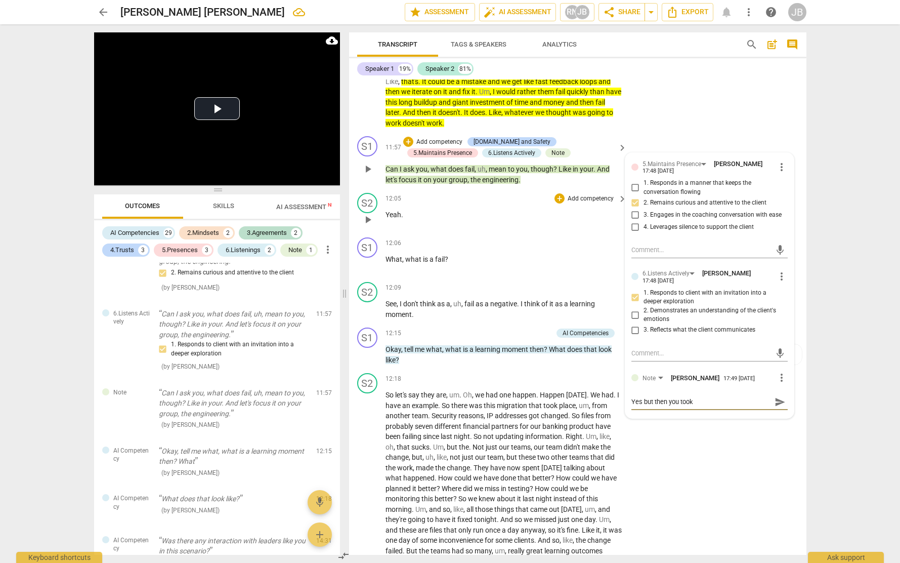
type textarea "Yes but then you took"
type textarea "Yes but then you took t"
type textarea "Yes but then you took tg"
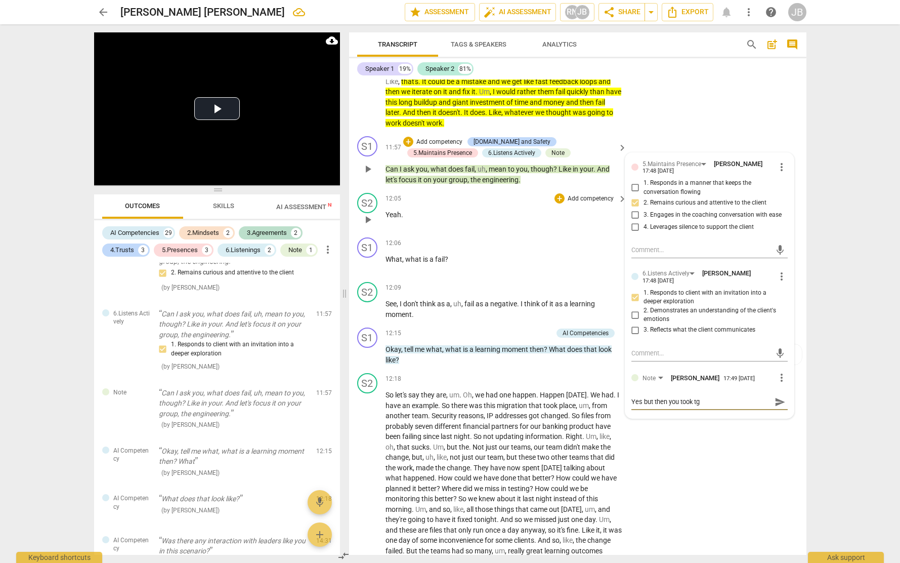
type textarea "Yes but then you took tgh"
type textarea "Yes but then you took tghe"
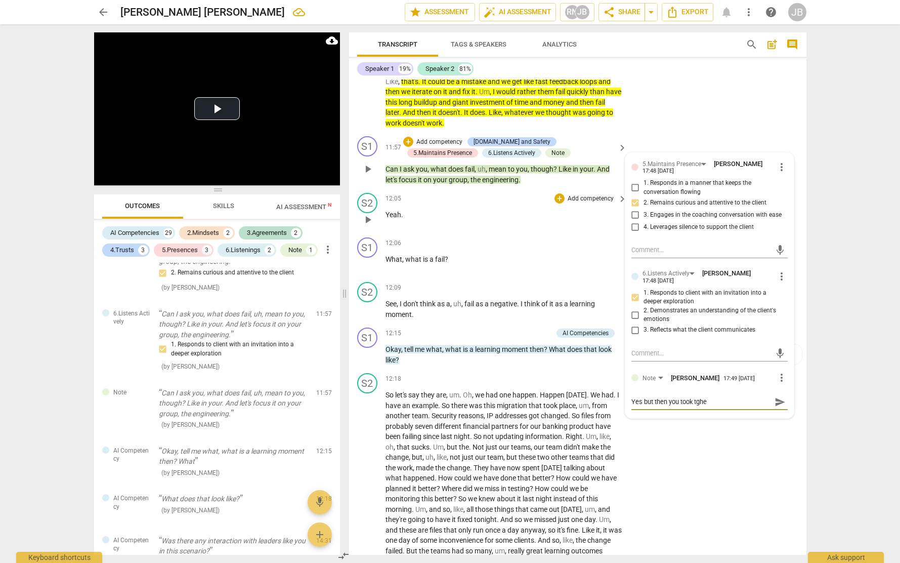
type textarea "Yes but then you took tghe"
type textarea "Yes but then you took tgh"
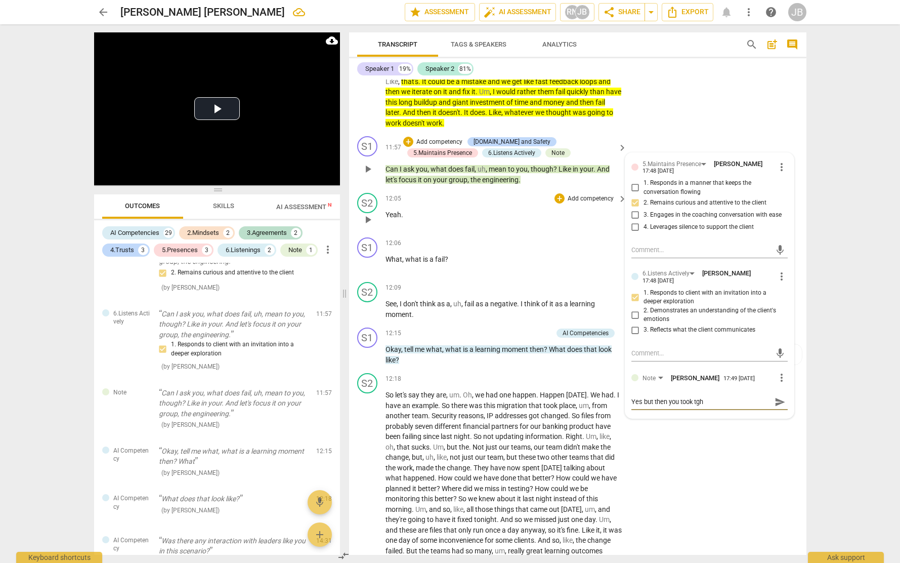
type textarea "Yes but then you took tg"
type textarea "Yes but then you took t"
type textarea "Yes but then you took th"
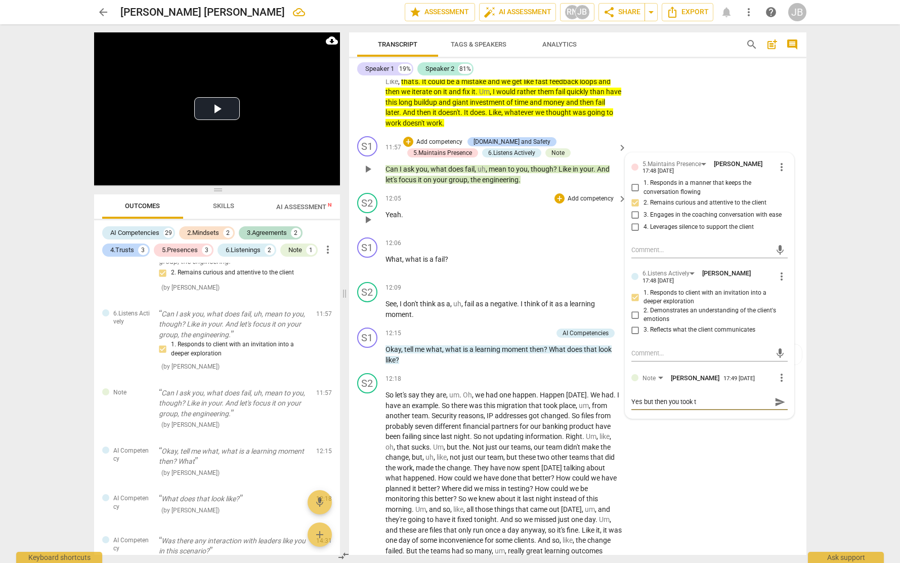
type textarea "Yes but then you took th"
type textarea "Yes but then you took the"
type textarea "Yes but then you took thel"
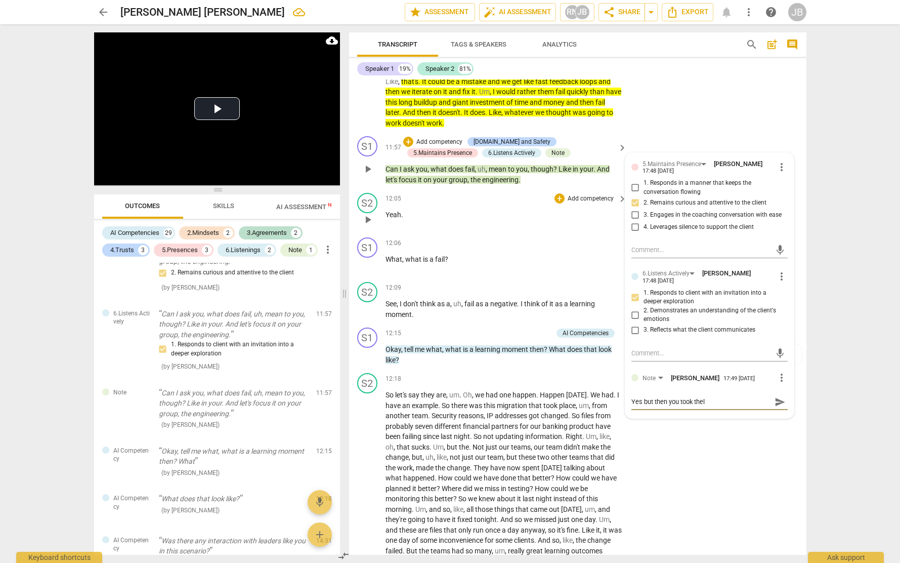
type textarea "Yes but then you took the"
type textarea "Yes but then you took the l"
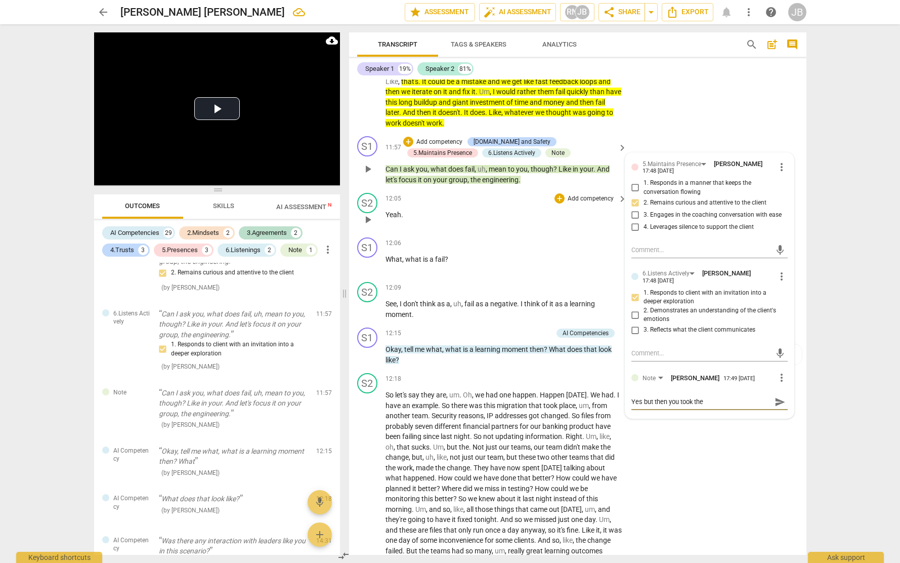
type textarea "Yes but then you took the l"
type textarea "Yes but then you took the le"
type textarea "Yes but then you took the lea"
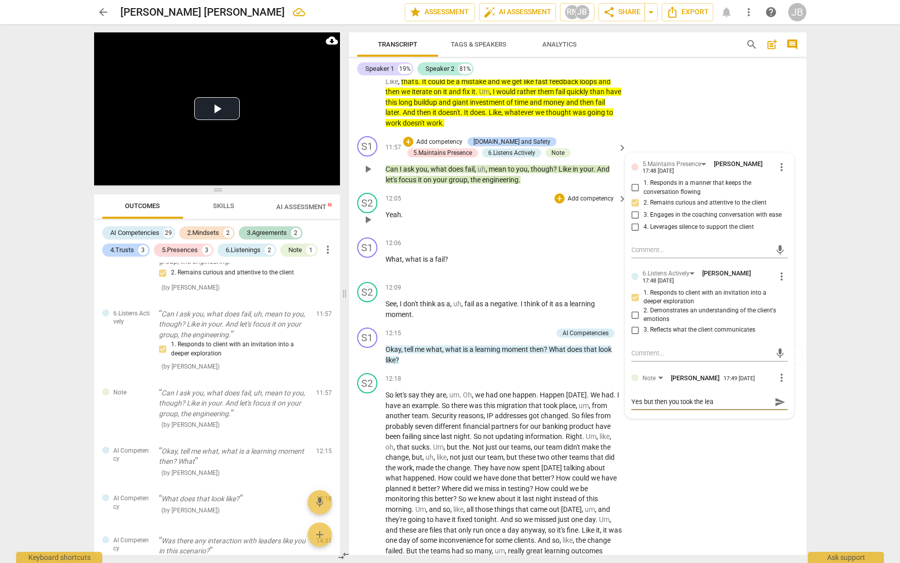
type textarea "Yes but then you took the lead"
type textarea "Yes but then you took the lead w"
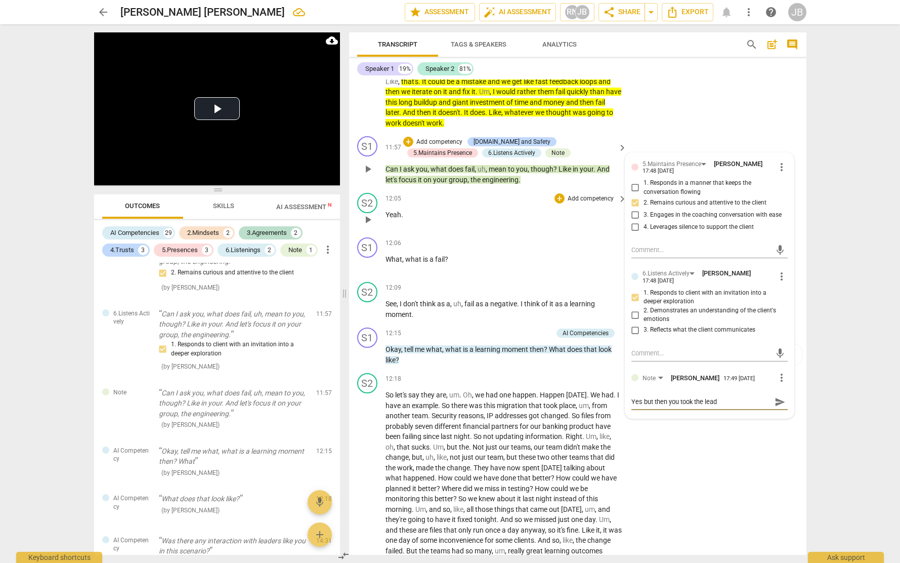
type textarea "Yes but then you took the lead w"
type textarea "Yes but then you took the lead wi"
type textarea "Yes but then you took the lead wir"
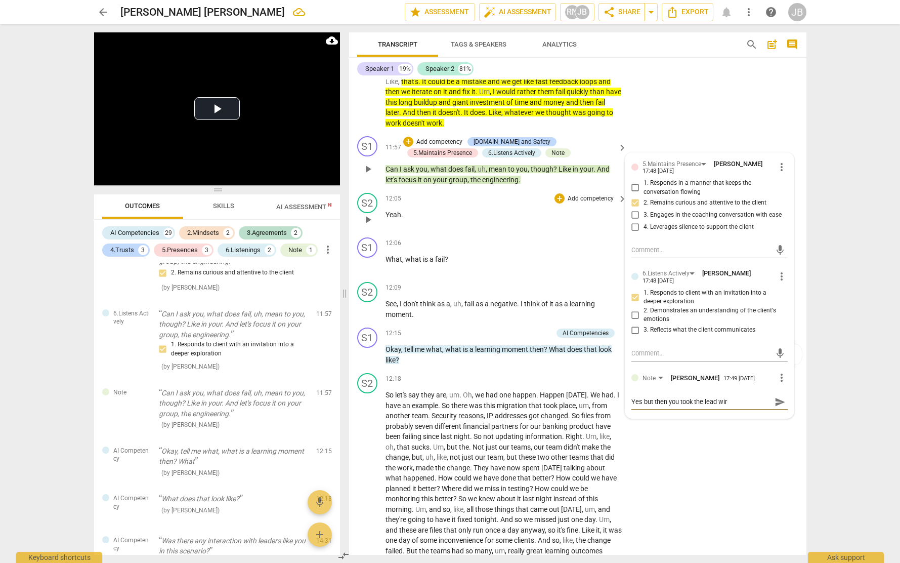
type textarea "Yes but then you took the lead [PERSON_NAME]"
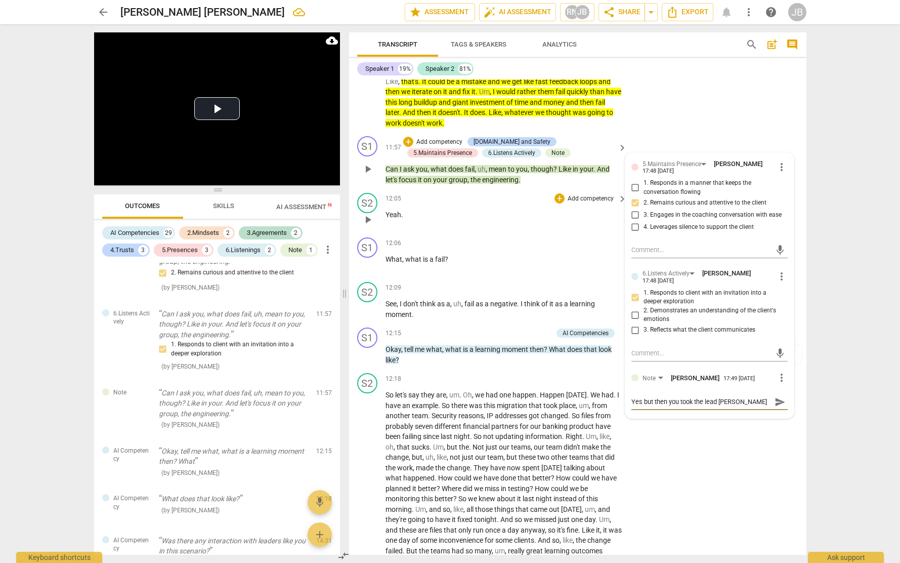
type textarea "Yes but then you took the lead [PERSON_NAME]"
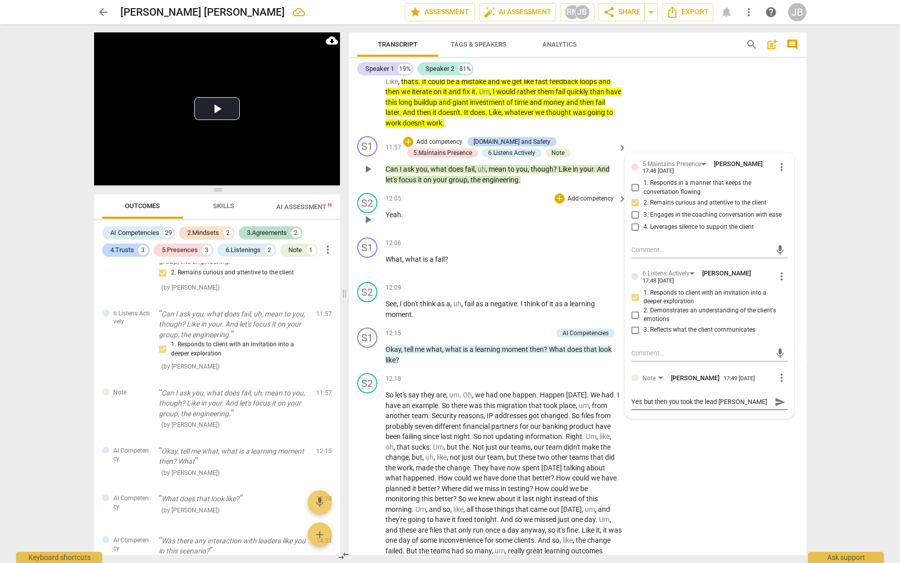
type textarea "Yes but then you took the lead wir"
type textarea "Yes but then you took the lead wi"
type textarea "Yes but then you took the lead wit"
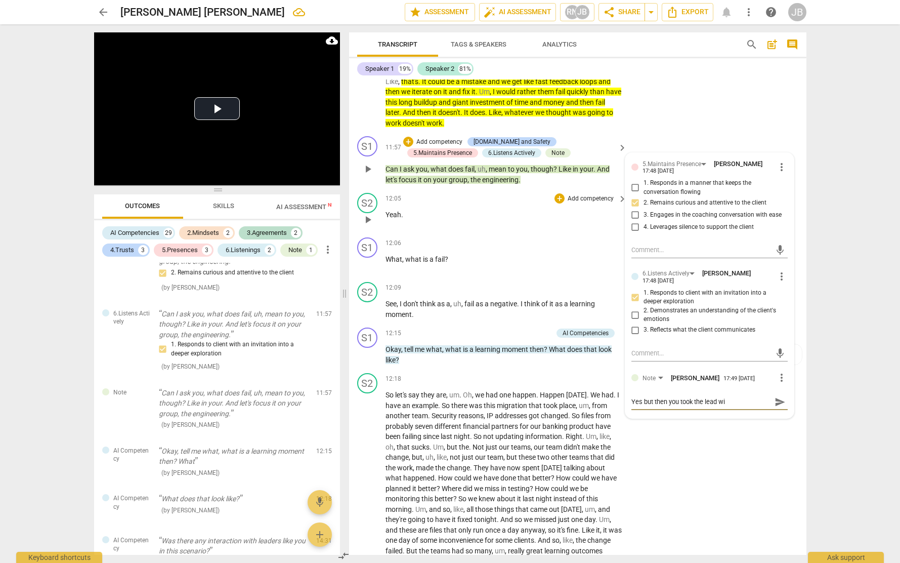
type textarea "Yes but then you took the lead wit"
type textarea "Yes but then you took the lead with"
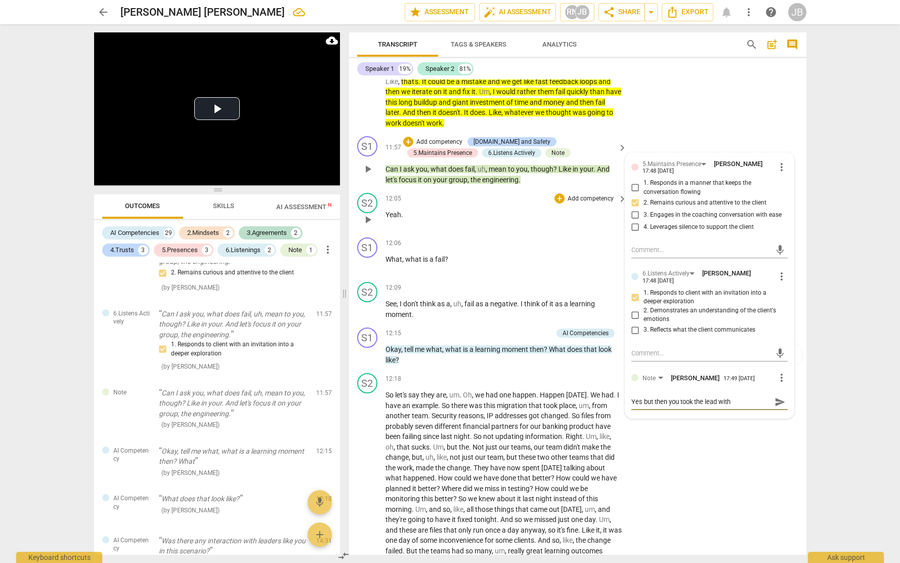
type textarea "Yes but then you took the lead with ""
type textarea "Yes but then you took the lead with "l"
type textarea "Yes but then you took the lead with "le"
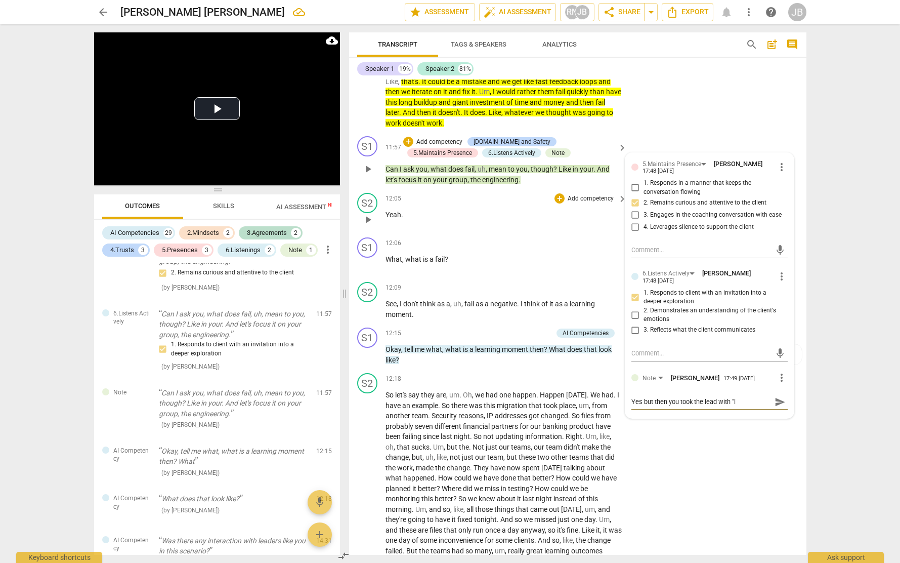
type textarea "Yes but then you took the lead with "le"
type textarea "Yes but then you took the lead with "let"
type textarea "Yes but then you took the lead with "let'"
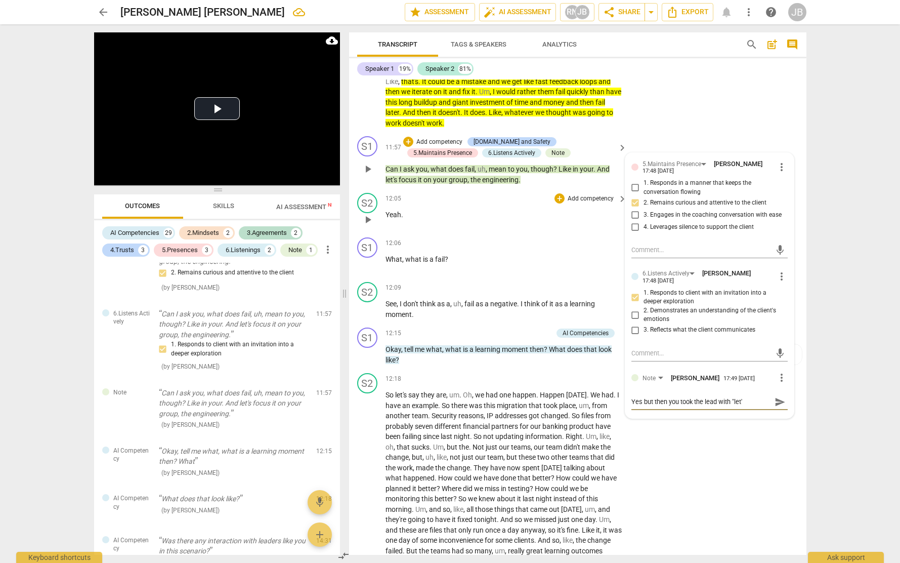
type textarea "Yes but then you took the lead with "let's"
type textarea "Yes but then you took the lead with "let's f"
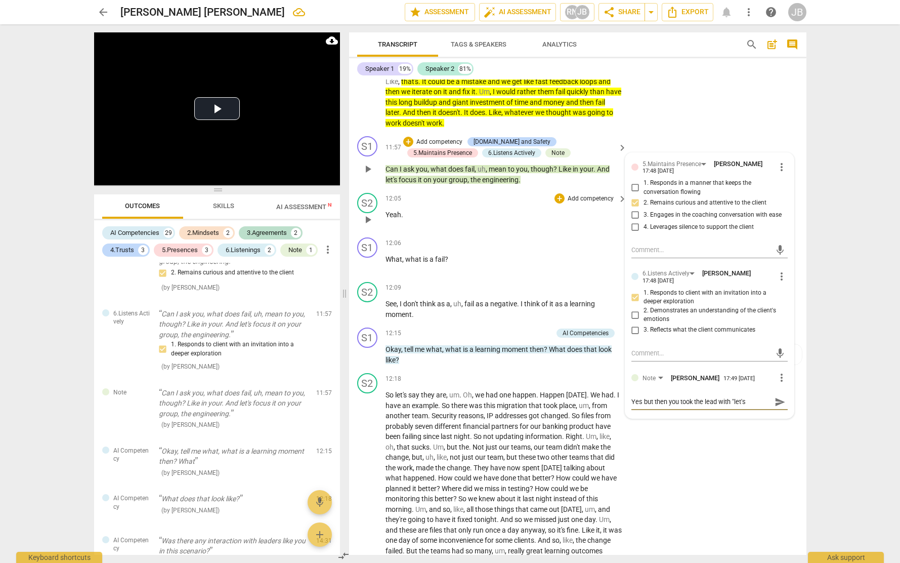
type textarea "Yes but then you took the lead with "let's f"
type textarea "Yes but then you took the lead with "let's fo"
type textarea "Yes but then you took the lead with "let's fou"
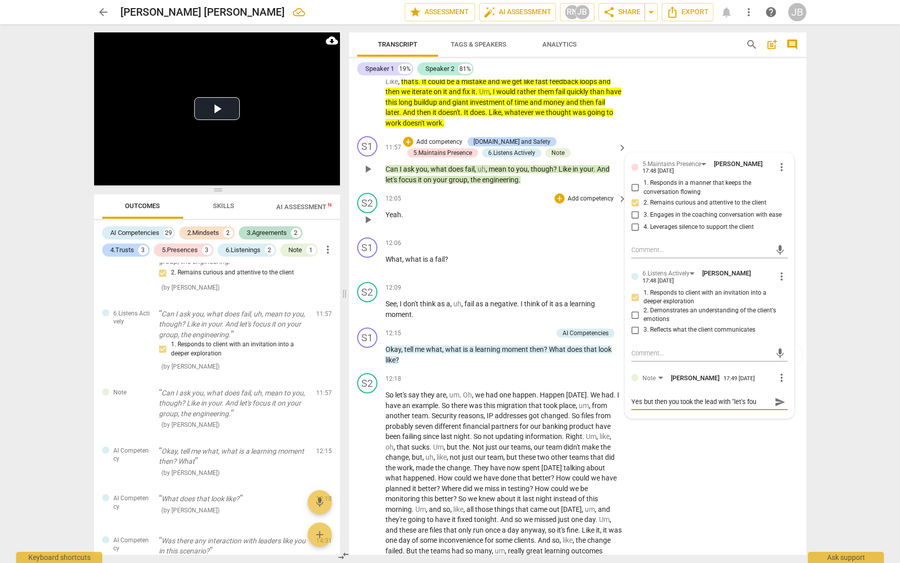
type textarea "Yes but then you took the lead with "let's fouc"
type textarea "Yes but then you took the lead with "let's foucs"
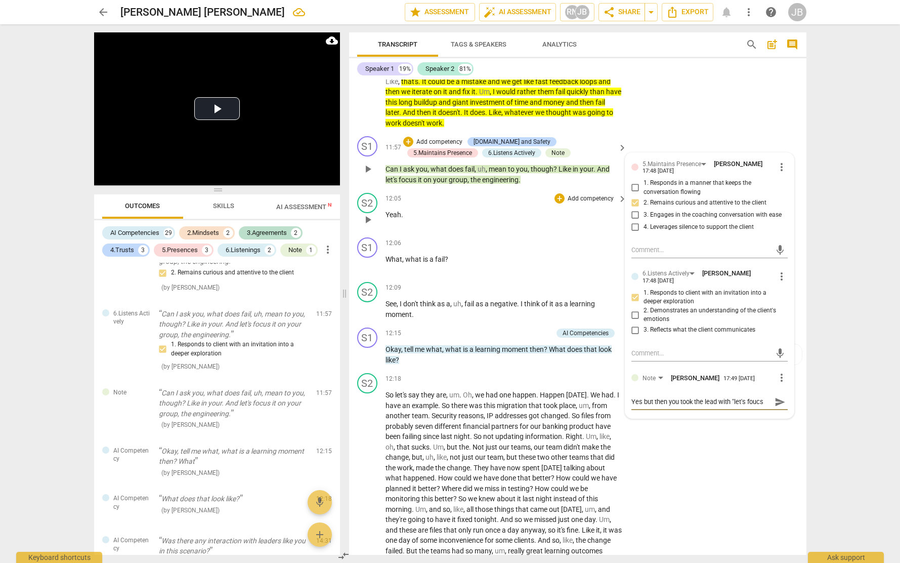
type textarea "Yes but then you took the lead with "let's foucs"
type textarea "Yes but then you took the lead with "let's foucs i"
type textarea "Yes but then you took the lead with "let's foucs"
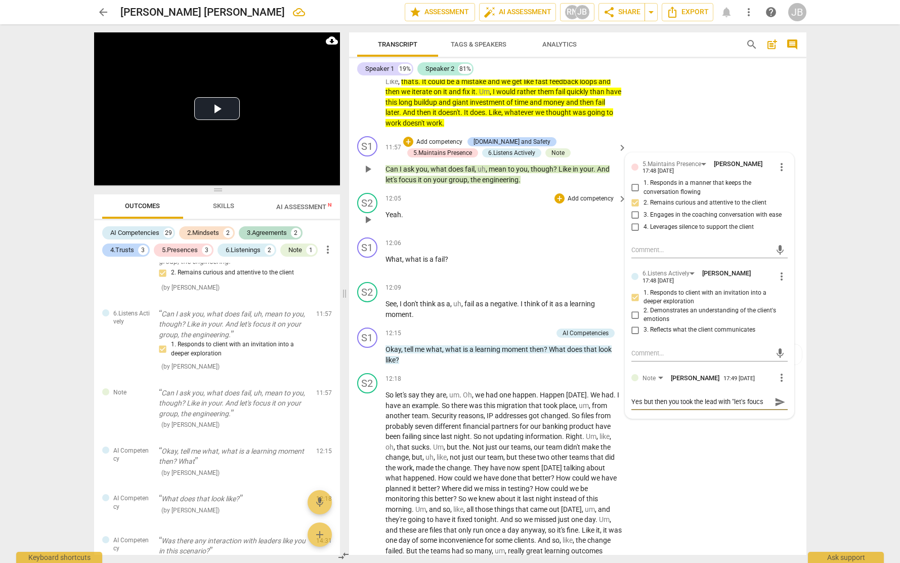
type textarea "Yes but then you took the lead with "let's foucs"
type textarea "Yes but then you took the lead with "let's fouc"
type textarea "Yes but then you took the lead with "let's fou"
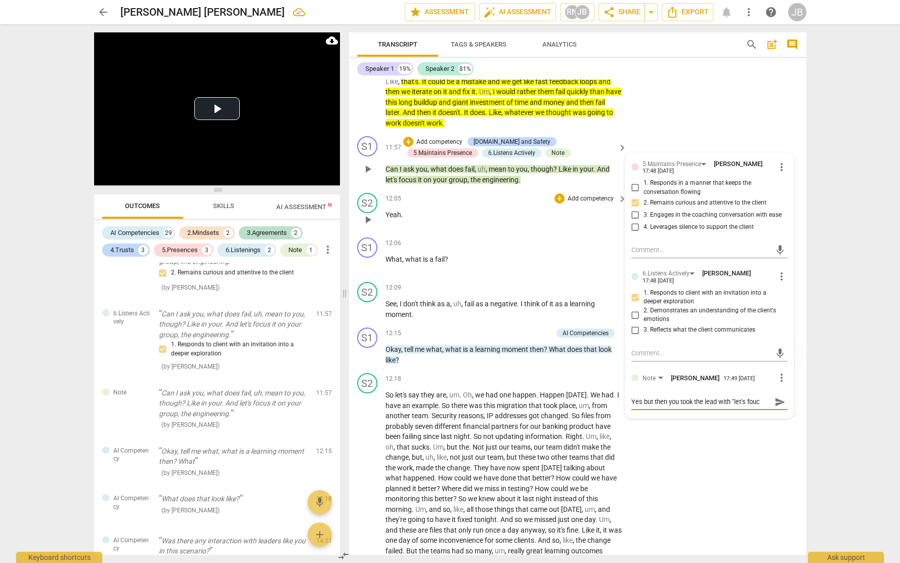
type textarea "Yes but then you took the lead with "let's fou"
type textarea "Yes but then you took the lead with "let's fo"
type textarea "Yes but then you took the lead with "let's foc"
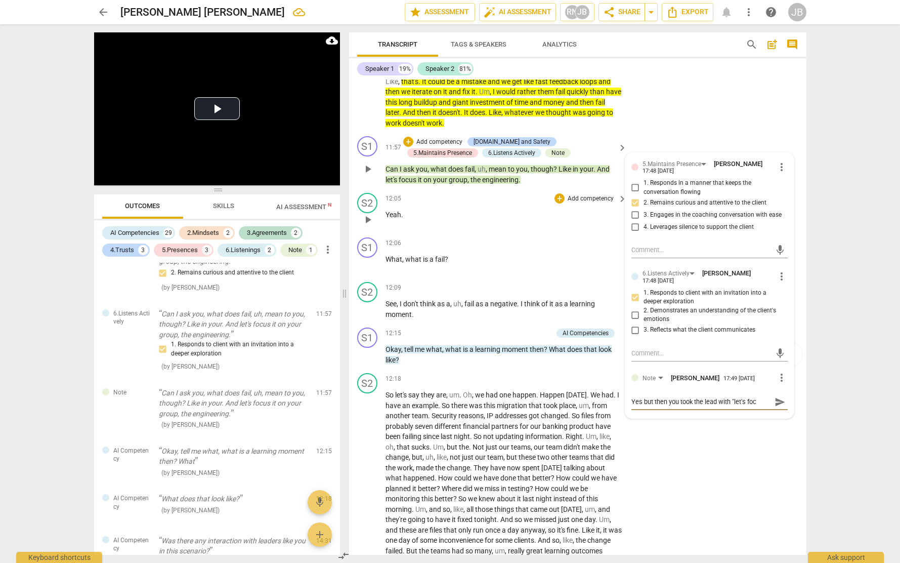
type textarea "Yes but then you took the lead with "let's focu"
type textarea "Yes but then you took the lead with "let's focus"
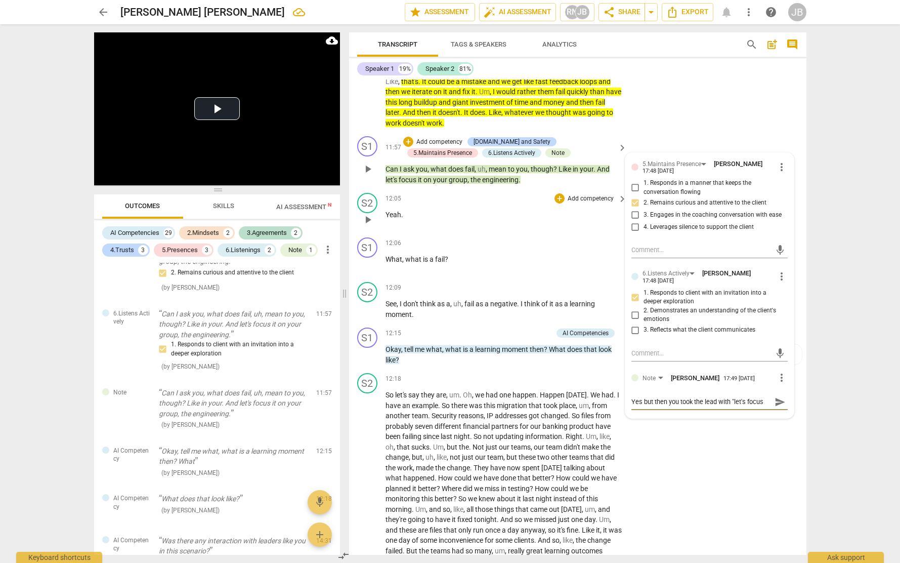
type textarea "Yes but then you took the lead with "let's focus"
type textarea "Yes but then you took the lead with "let's focus i"
type textarea "Yes but then you took the lead with "let's focus in"
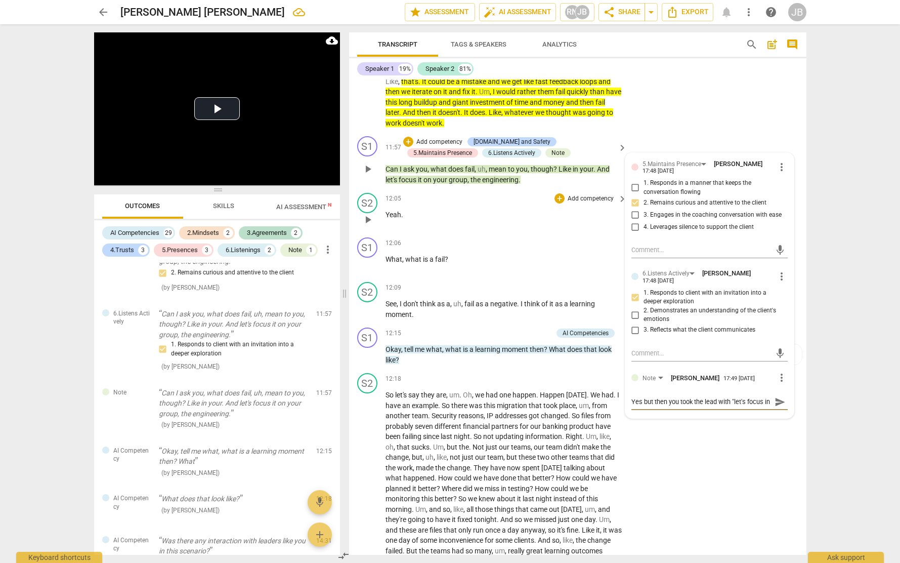
scroll to position [9, 0]
type textarea "Yes but then you took the lead with "let's focus int"
type textarea "Yes but then you took the lead with "let's focus in"
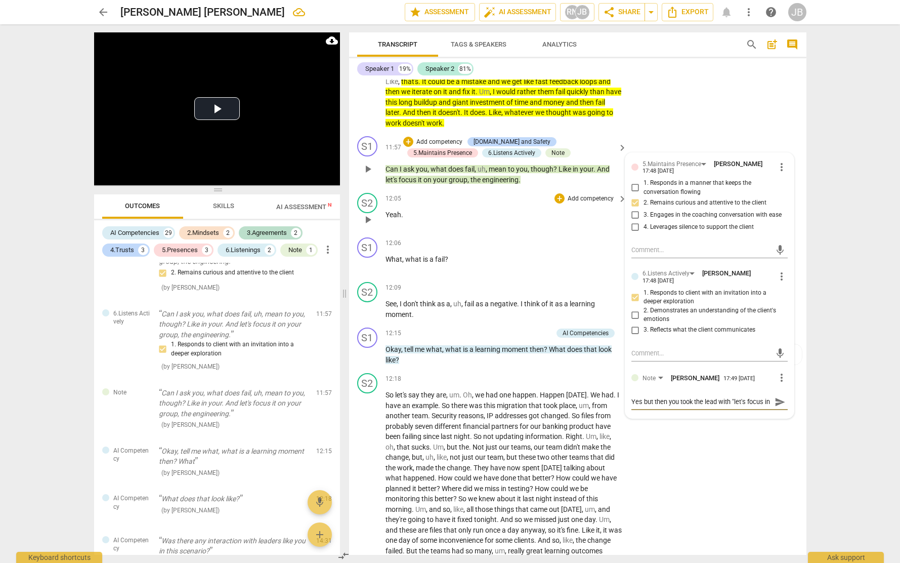
type textarea "Yes but then you took the lead with "let's focus i"
type textarea "Yes but then you took the lead with "let's focus it"
type textarea "Yes but then you took the lead with "let's focus it."
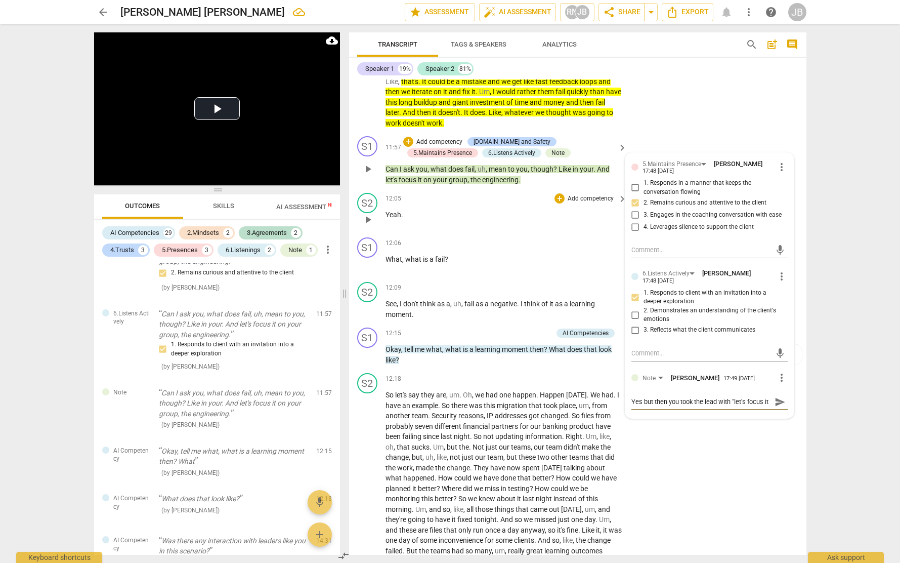
type textarea "Yes but then you took the lead with "let's focus it."
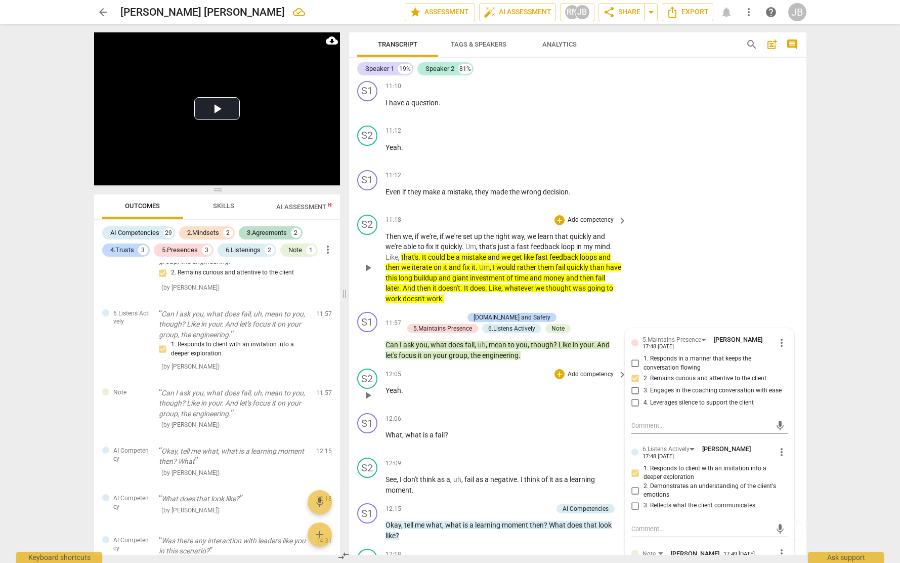
scroll to position [1612, 0]
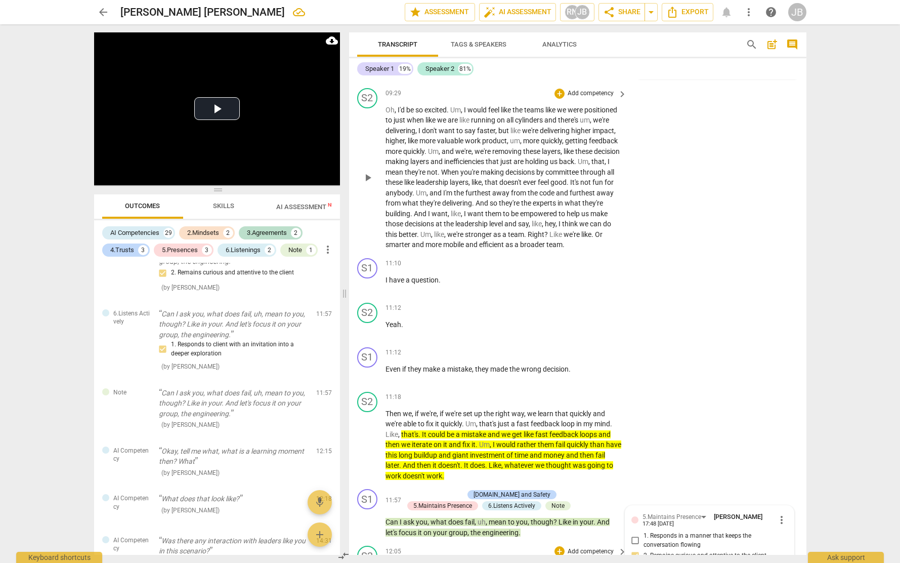
drag, startPoint x: 406, startPoint y: 185, endPoint x: 617, endPoint y: 197, distance: 210.9
click at [617, 197] on p "Oh , I'd be so excited . Um , I would feel like the teams like we were position…" at bounding box center [504, 177] width 237 height 145
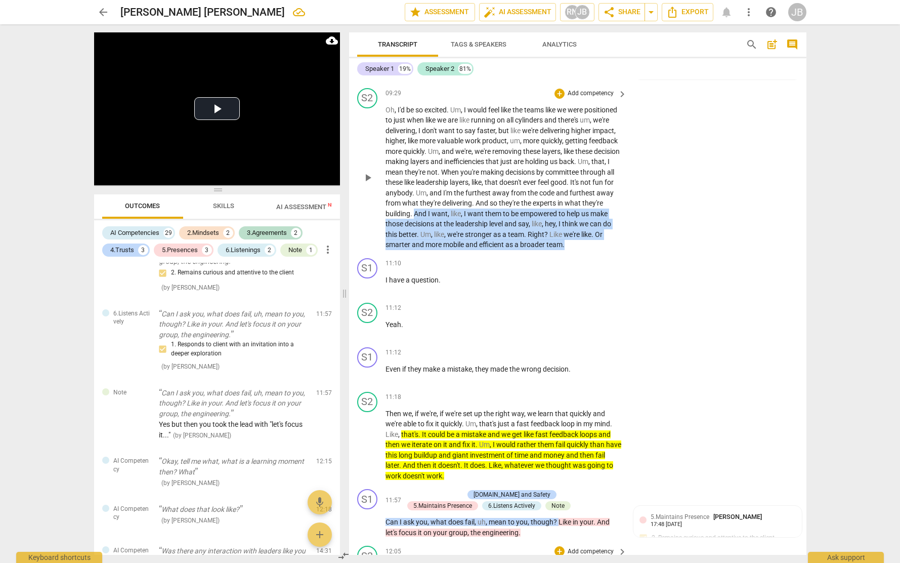
drag, startPoint x: 487, startPoint y: 225, endPoint x: 630, endPoint y: 269, distance: 149.3
click at [630, 254] on div "S2 play_arrow pause 09:29 + Add competency keyboard_arrow_right Oh , I'd be so …" at bounding box center [577, 169] width 457 height 170
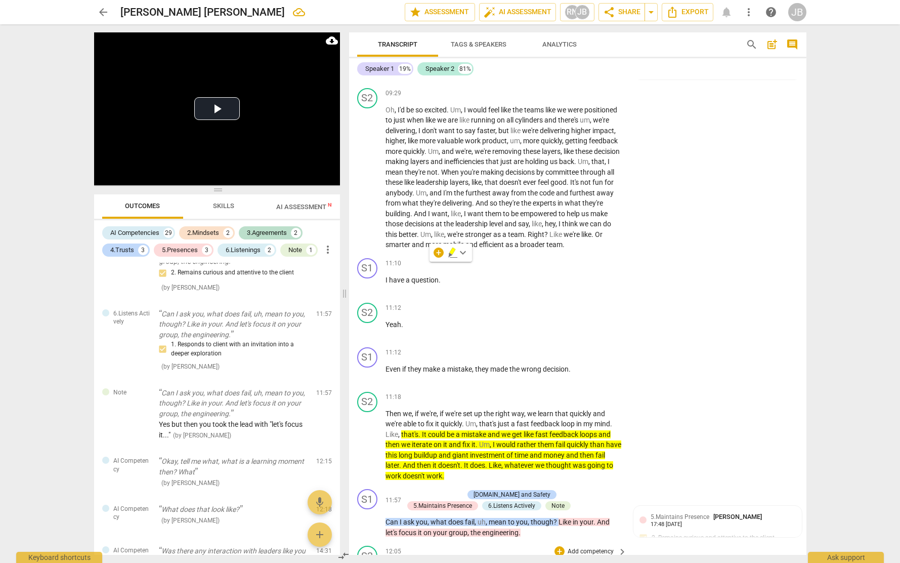
click at [445, 247] on div "+ keyboard_arrow_down" at bounding box center [451, 252] width 43 height 18
click at [453, 256] on icon "button" at bounding box center [453, 252] width 10 height 12
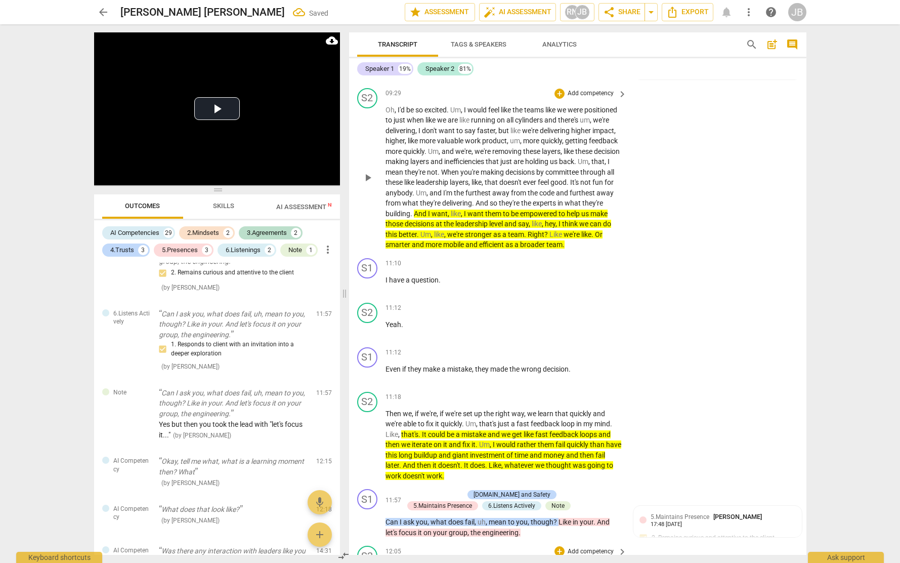
click at [420, 207] on span "what" at bounding box center [411, 203] width 18 height 8
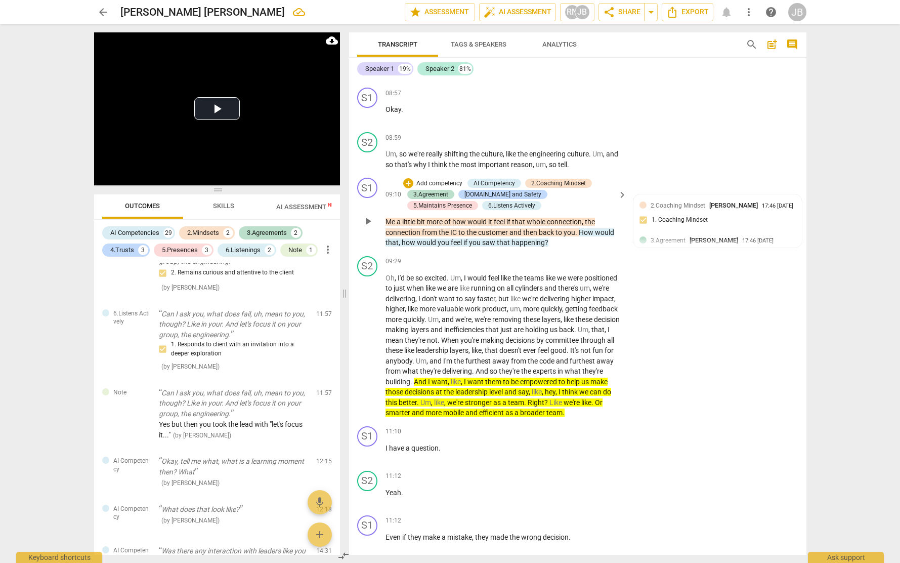
scroll to position [1442, 0]
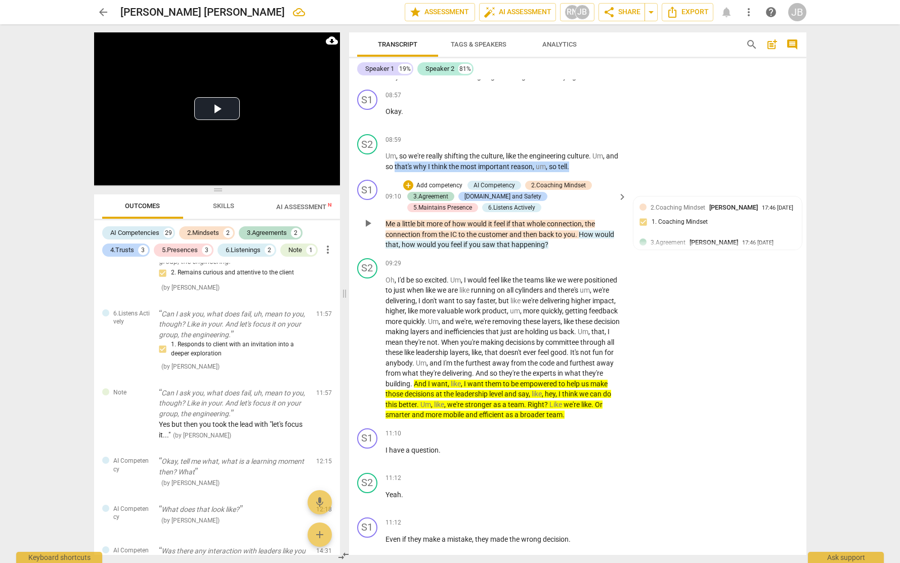
drag, startPoint x: 409, startPoint y: 177, endPoint x: 587, endPoint y: 187, distance: 178.4
click at [587, 187] on div "S1 play_arrow pause 00:00 + Add competency keyboard_arrow_right Okay . Hi [PERS…" at bounding box center [577, 316] width 457 height 475
click at [609, 163] on icon "button" at bounding box center [607, 164] width 10 height 12
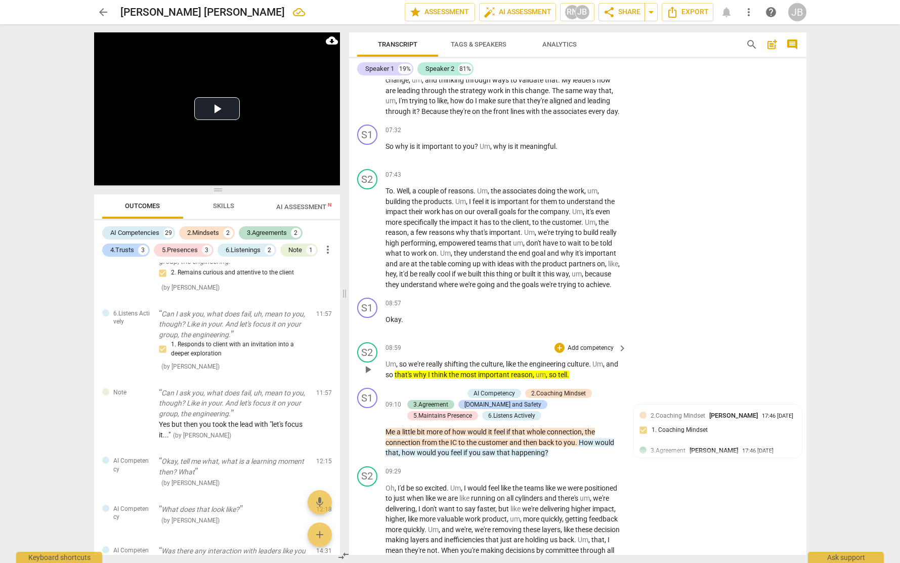
scroll to position [1149, 0]
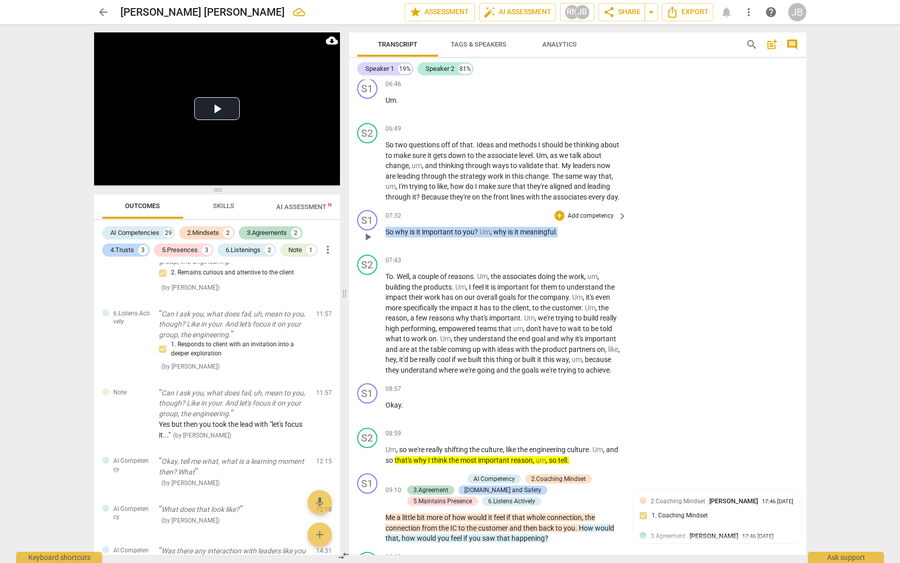
drag, startPoint x: 386, startPoint y: 232, endPoint x: 567, endPoint y: 242, distance: 181.4
click at [567, 243] on div "07:32 + Add competency keyboard_arrow_right So why is it important to you ? Um …" at bounding box center [507, 228] width 243 height 36
click at [583, 217] on icon "button" at bounding box center [581, 217] width 6 height 7
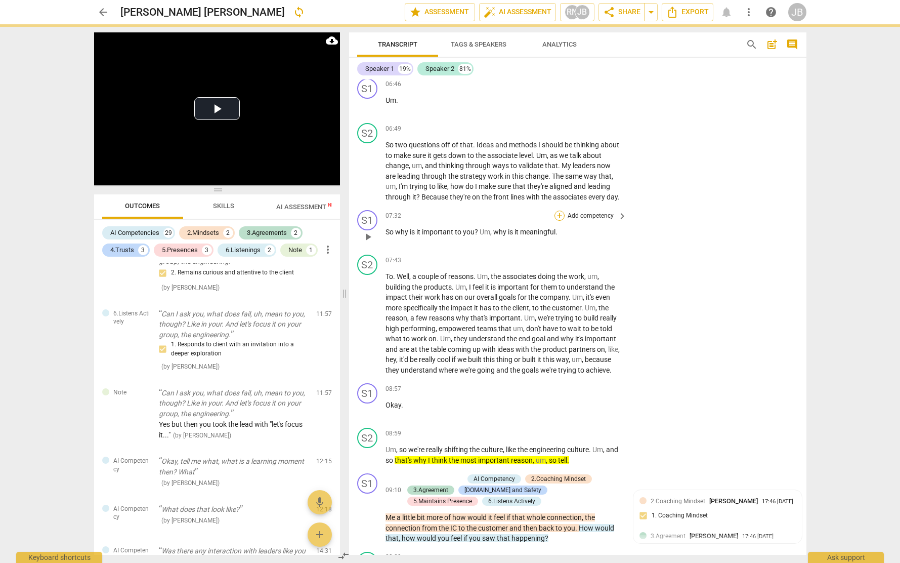
click at [561, 216] on div "+" at bounding box center [560, 216] width 10 height 10
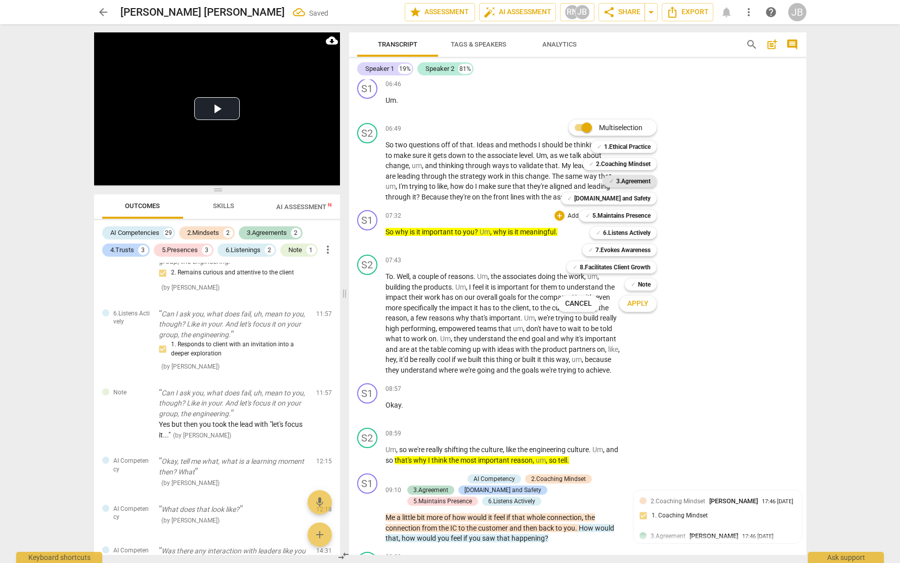
click at [639, 184] on b "3.Agreement" at bounding box center [633, 181] width 34 height 12
click at [637, 165] on b "2.Coaching Mindset" at bounding box center [623, 164] width 55 height 12
click at [734, 204] on div at bounding box center [450, 281] width 900 height 563
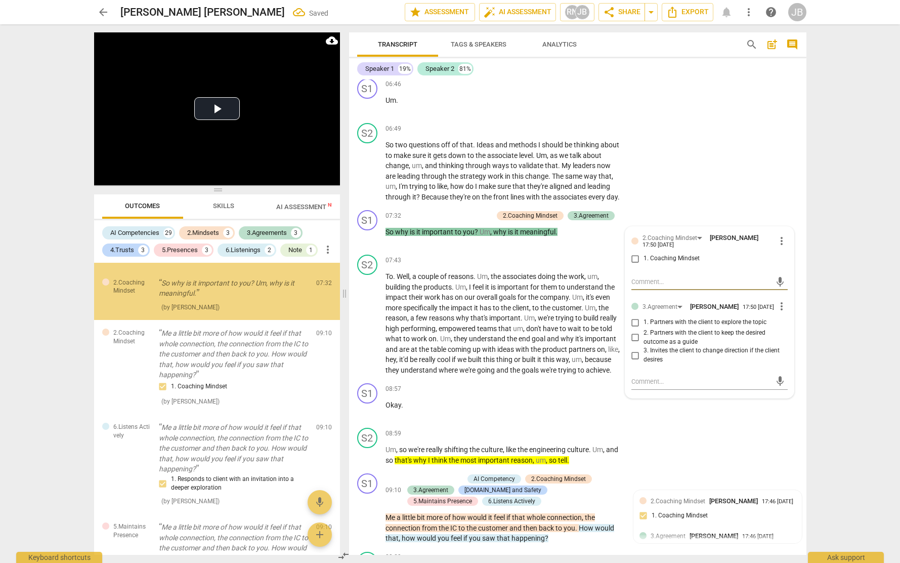
scroll to position [310, 0]
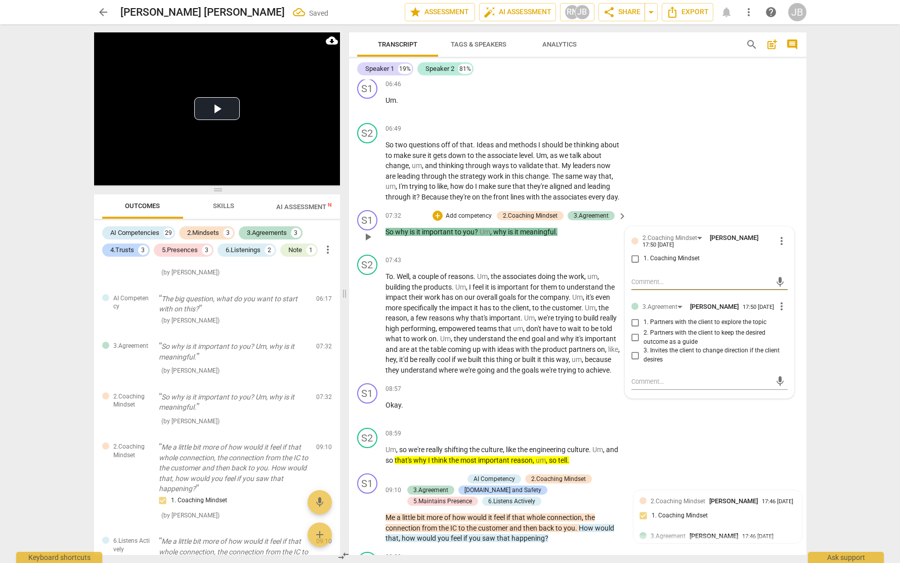
click at [635, 259] on input "1. Coaching Mindset" at bounding box center [635, 259] width 16 height 12
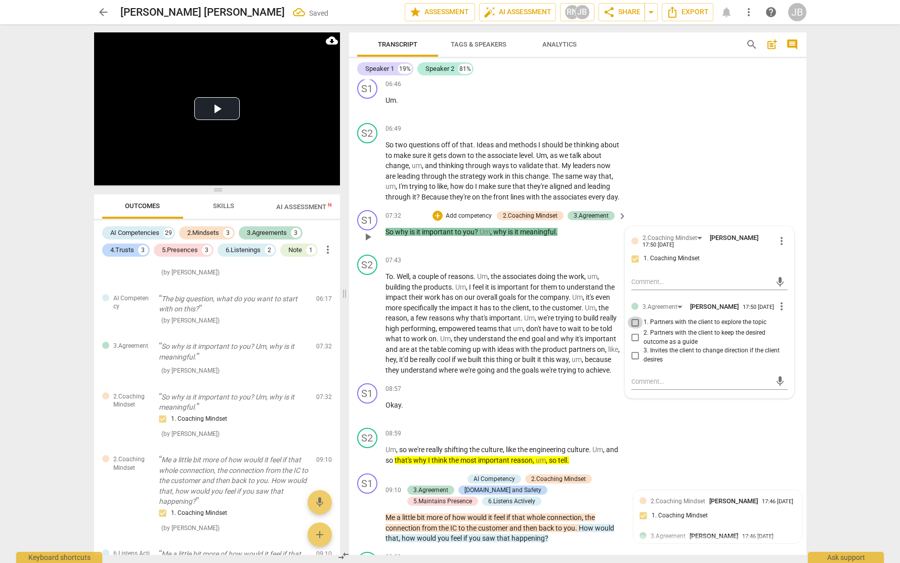
click at [635, 327] on input "1. Partners with the client to explore the topic" at bounding box center [635, 322] width 16 height 12
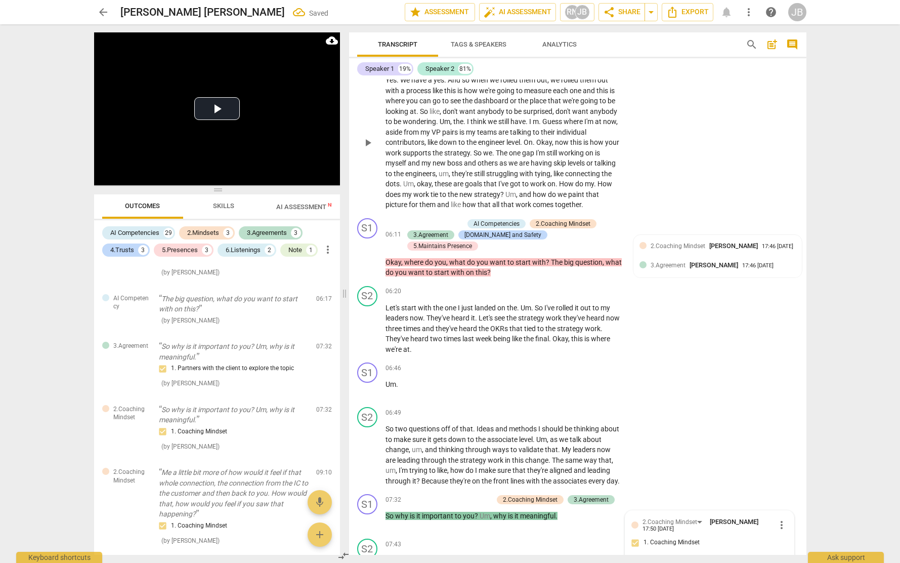
scroll to position [724, 0]
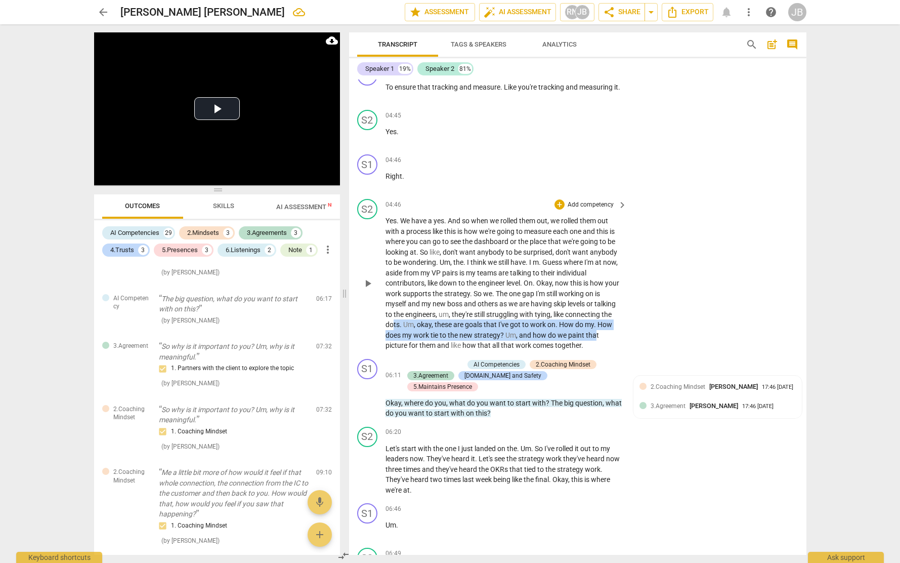
drag, startPoint x: 393, startPoint y: 329, endPoint x: 603, endPoint y: 340, distance: 210.8
click at [600, 340] on p "Yes . We have a yes . And so when we rolled them out , we rolled them out with …" at bounding box center [504, 283] width 237 height 135
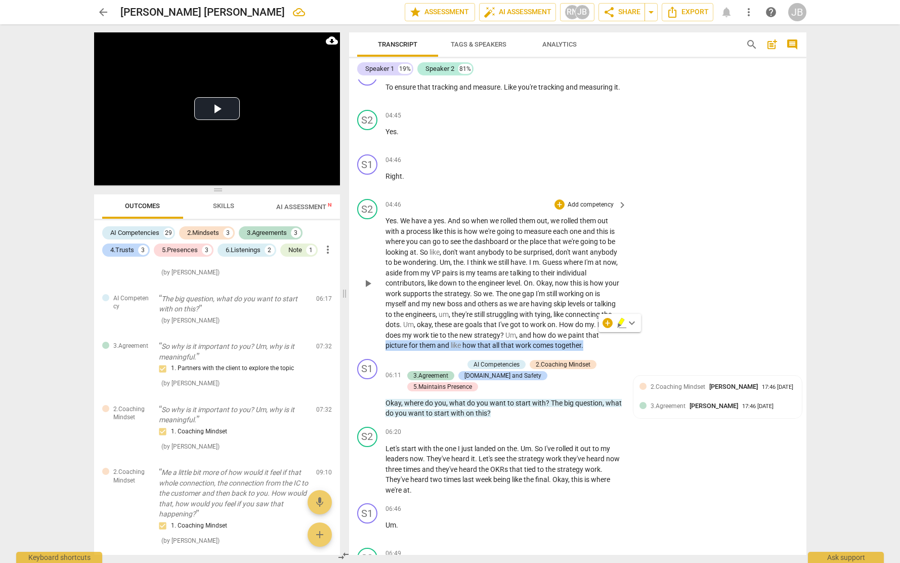
click at [608, 341] on p "Yes . We have a yes . And so when we rolled them out , we rolled them out with …" at bounding box center [504, 283] width 237 height 135
drag, startPoint x: 565, startPoint y: 326, endPoint x: 650, endPoint y: 348, distance: 87.8
click at [650, 348] on div "S2 play_arrow pause 04:46 + Add competency keyboard_arrow_right Yes . We have a…" at bounding box center [577, 275] width 457 height 160
click at [611, 330] on icon "button" at bounding box center [607, 333] width 10 height 12
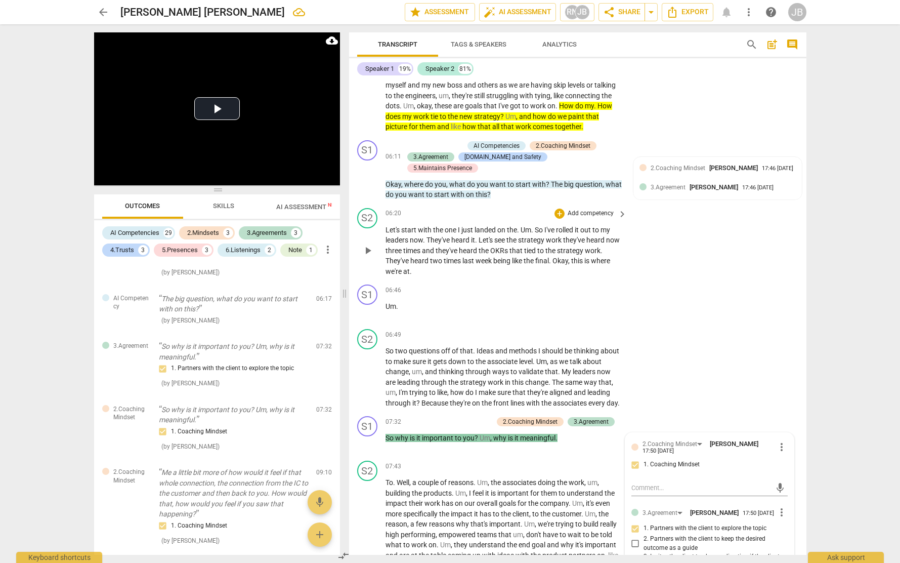
scroll to position [963, 0]
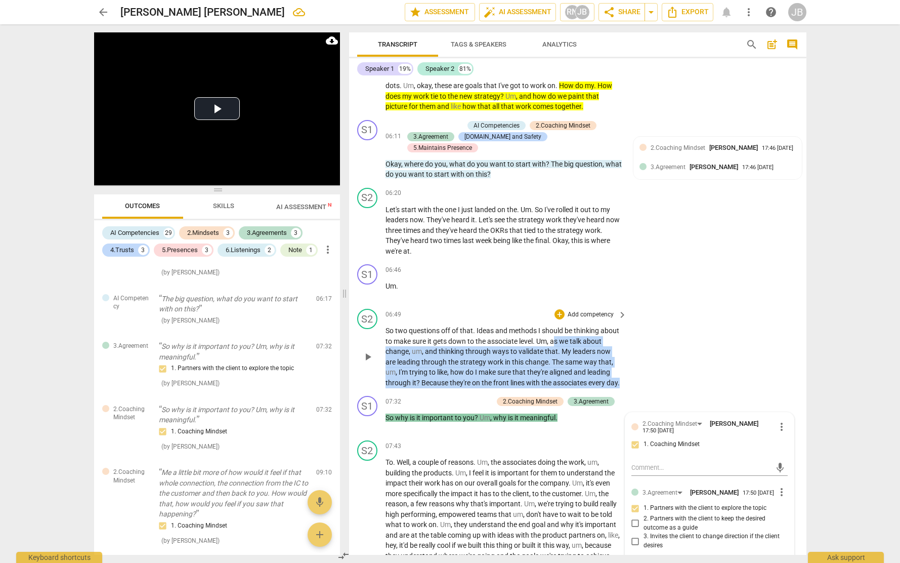
drag, startPoint x: 556, startPoint y: 331, endPoint x: 578, endPoint y: 378, distance: 52.3
click at [578, 378] on p "So two questions off of that . Ideas and methods I should be thinking about to …" at bounding box center [504, 356] width 237 height 62
click at [419, 367] on icon "button" at bounding box center [421, 367] width 6 height 7
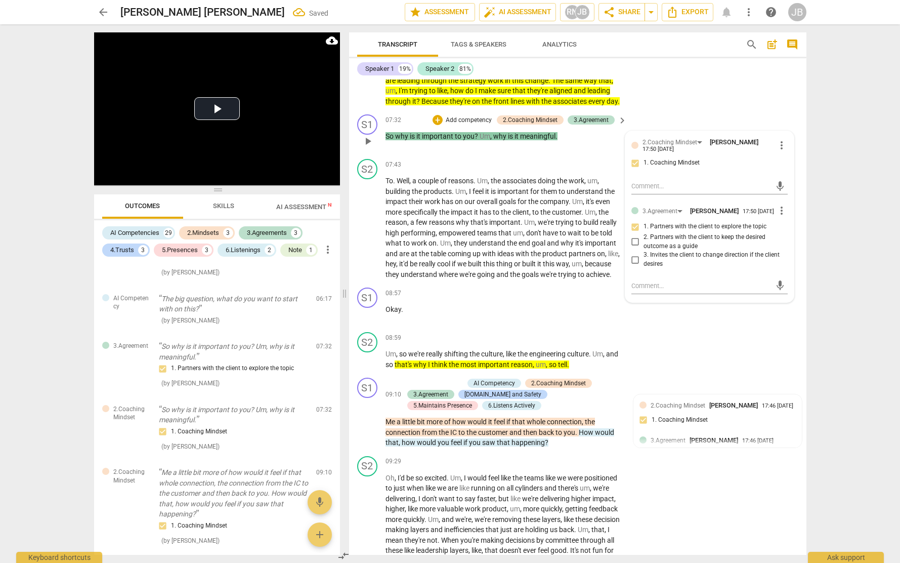
scroll to position [1119, 0]
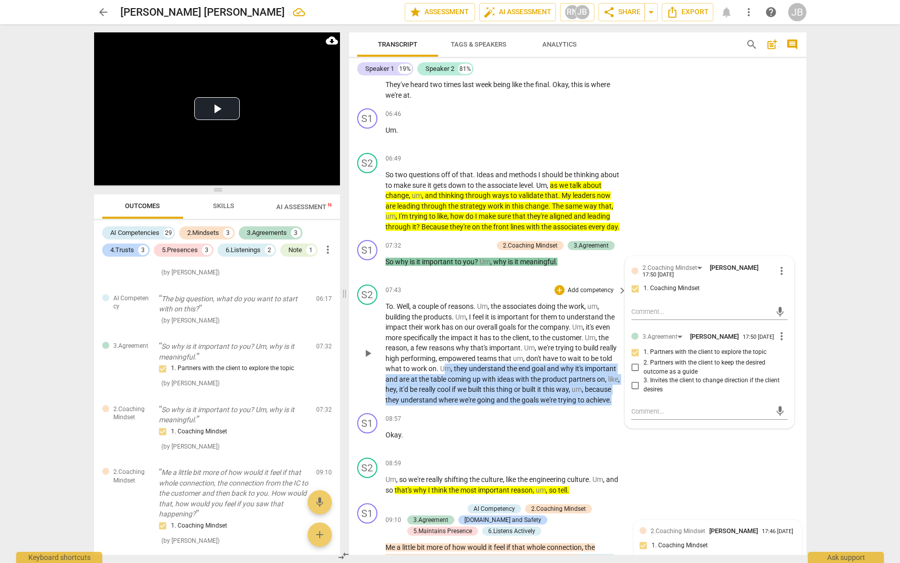
drag, startPoint x: 447, startPoint y: 372, endPoint x: 608, endPoint y: 415, distance: 166.1
click at [608, 409] on div "S2 play_arrow pause 07:43 + Add competency keyboard_arrow_right To . Well , a c…" at bounding box center [577, 344] width 457 height 129
click at [435, 399] on icon "button" at bounding box center [435, 397] width 10 height 12
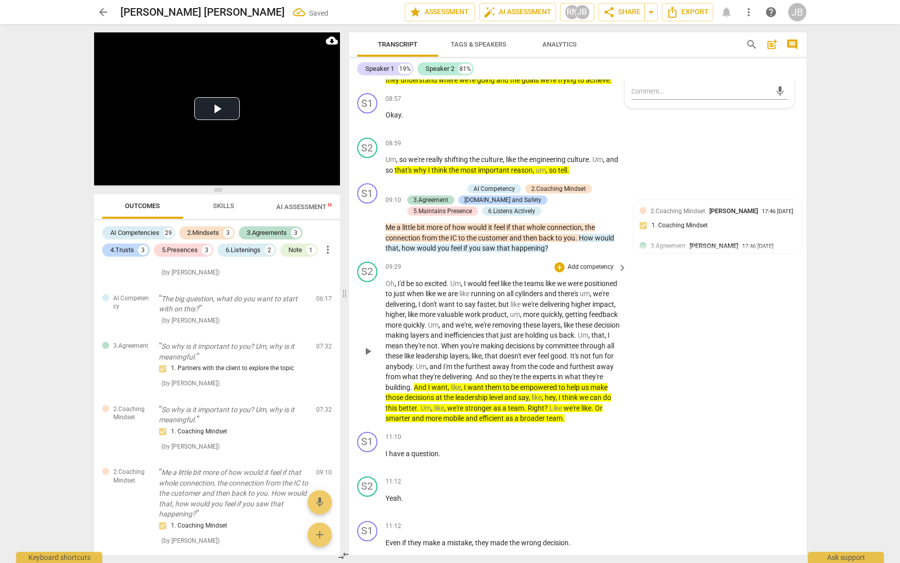
scroll to position [1438, 0]
click at [619, 207] on span "keyboard_arrow_right" at bounding box center [622, 201] width 12 height 12
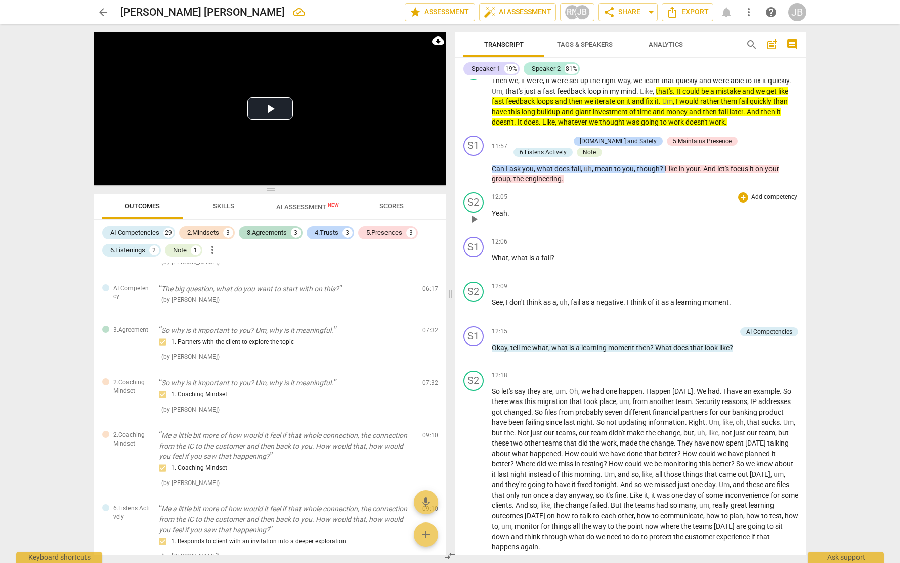
scroll to position [1696, 0]
drag, startPoint x: 489, startPoint y: 265, endPoint x: 554, endPoint y: 271, distance: 65.6
click at [554, 271] on div "S1 play_arrow pause 12:06 + Add competency keyboard_arrow_right What , what is …" at bounding box center [630, 254] width 351 height 45
click at [743, 290] on div "+" at bounding box center [743, 285] width 10 height 10
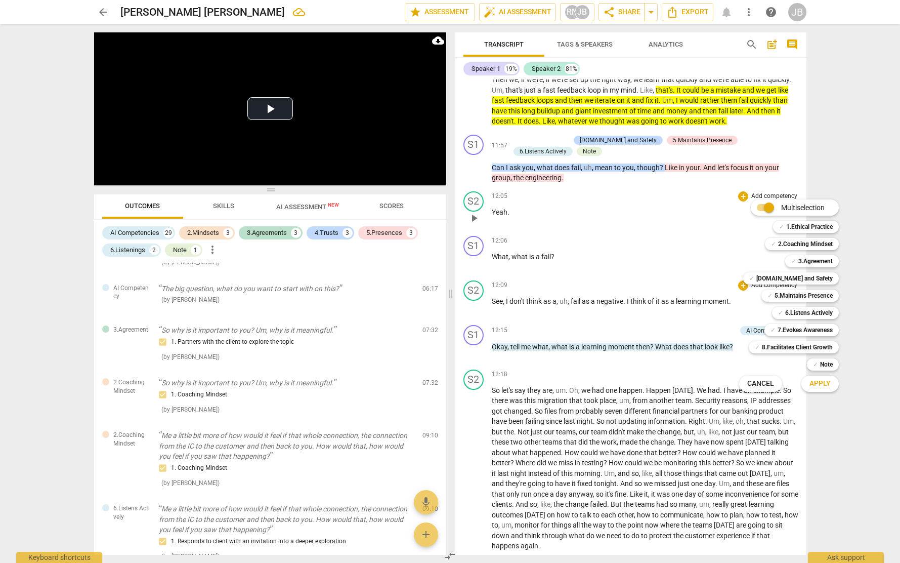
drag, startPoint x: 492, startPoint y: 311, endPoint x: 711, endPoint y: 309, distance: 218.6
click at [706, 313] on div at bounding box center [450, 281] width 900 height 563
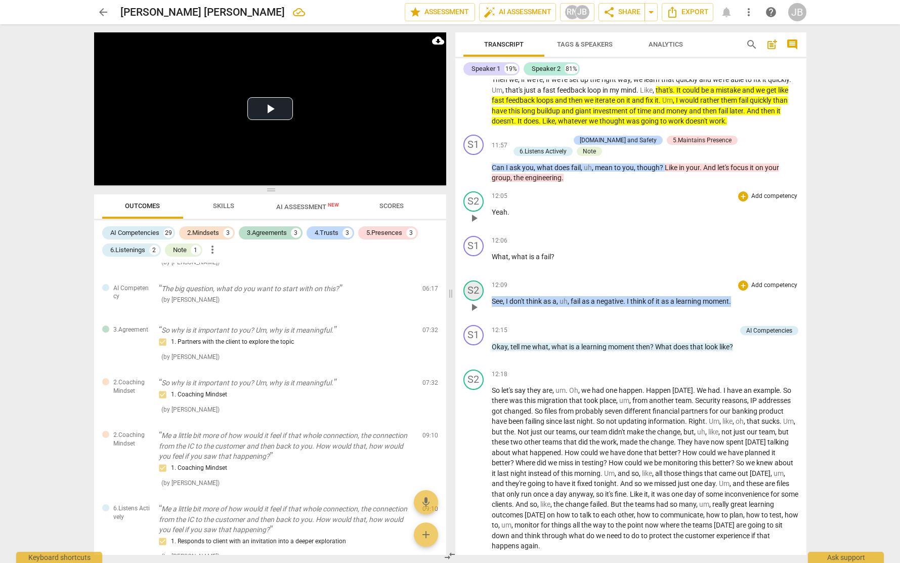
drag, startPoint x: 735, startPoint y: 309, endPoint x: 481, endPoint y: 304, distance: 254.1
click at [481, 304] on div "S2 play_arrow pause 12:09 + Add competency keyboard_arrow_right See , I don't t…" at bounding box center [630, 298] width 351 height 45
click at [757, 297] on icon "button" at bounding box center [756, 296] width 6 height 7
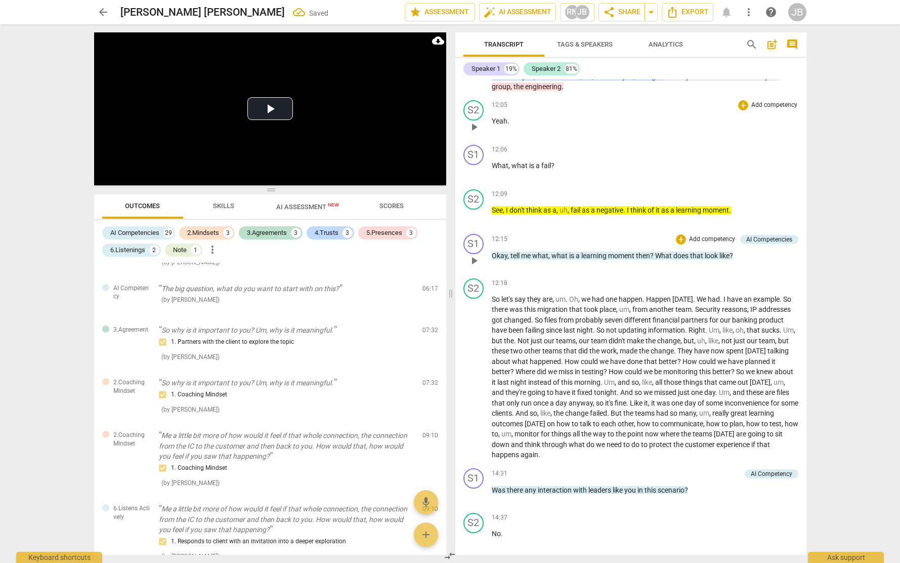
scroll to position [1851, 0]
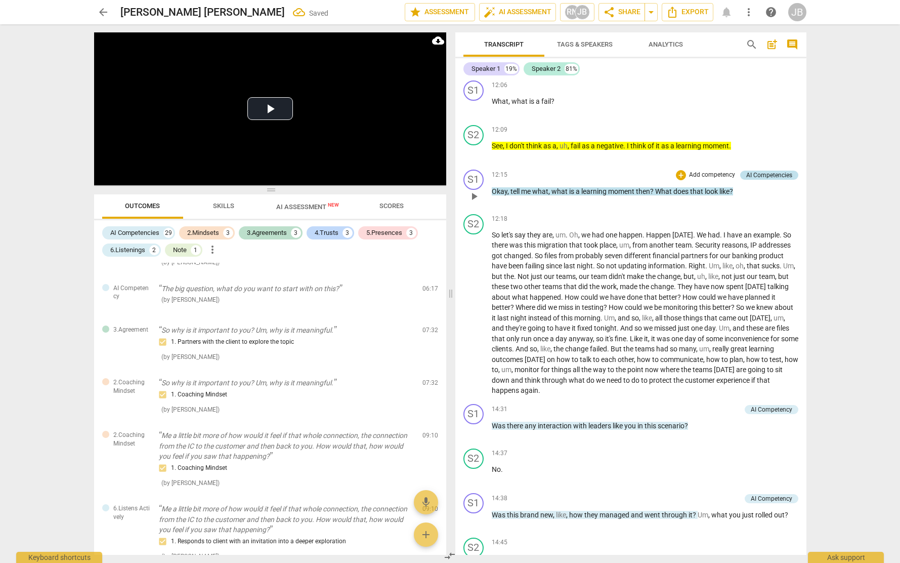
click at [747, 180] on div "AI Competencies" at bounding box center [769, 175] width 46 height 9
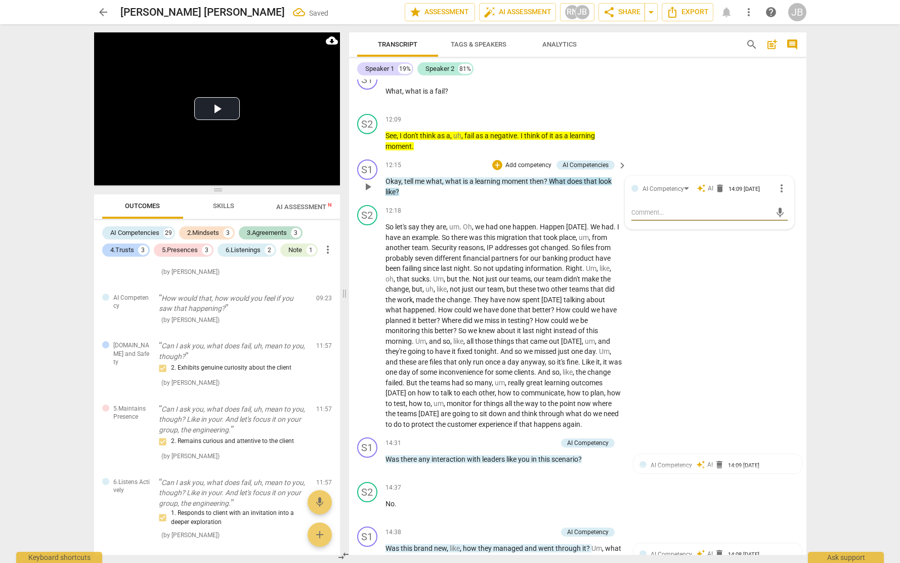
scroll to position [983, 0]
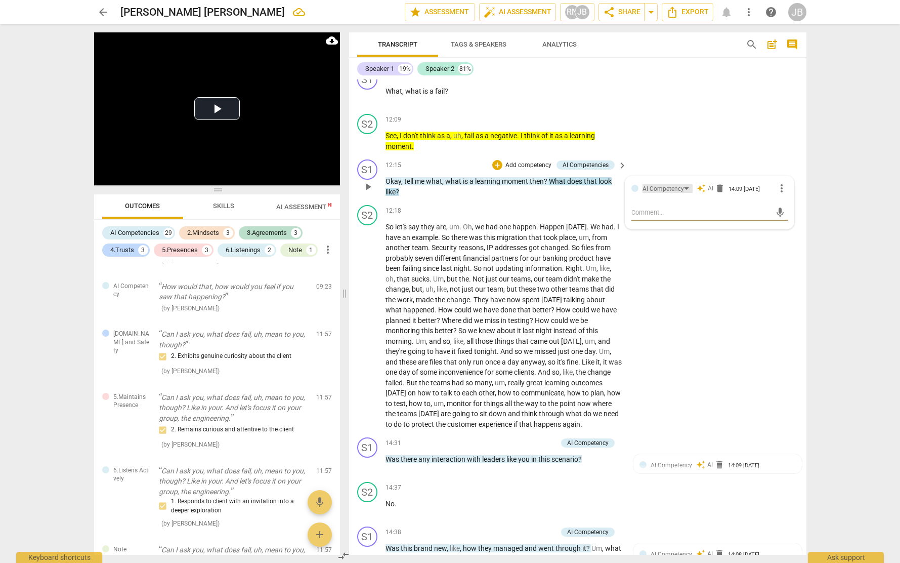
click at [679, 194] on div "AI Competency" at bounding box center [663, 189] width 41 height 10
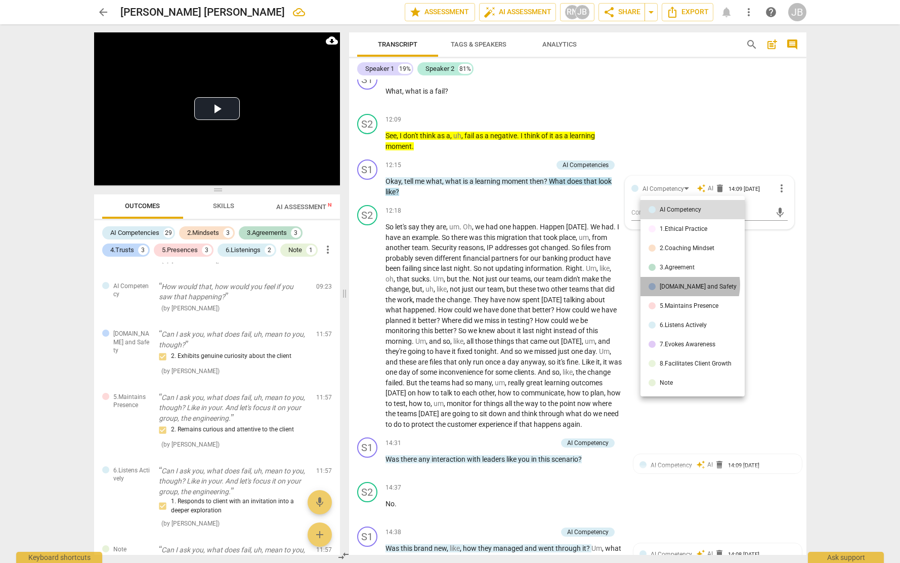
click at [687, 286] on div "[DOMAIN_NAME] and Safety" at bounding box center [698, 286] width 77 height 6
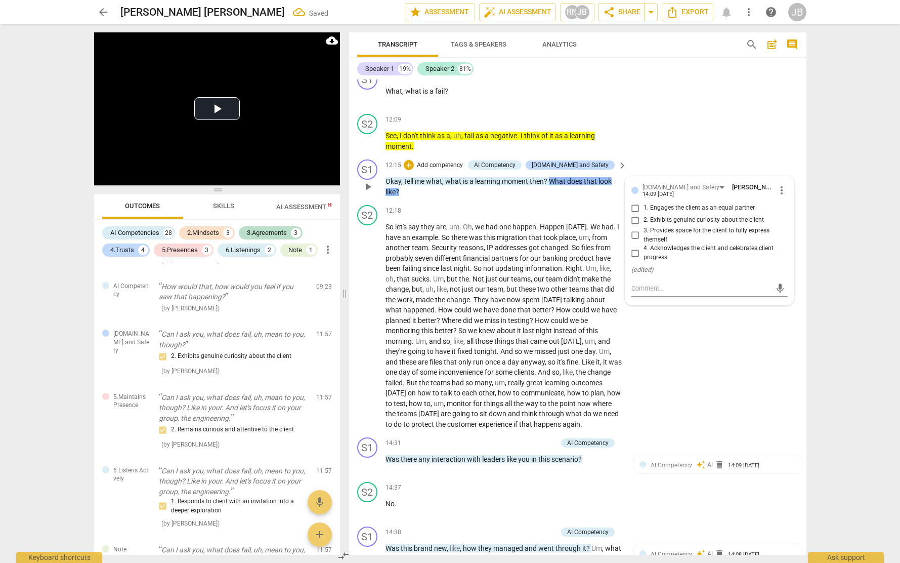
click at [651, 244] on span "3. Provides space for the client to fully express themself" at bounding box center [714, 235] width 140 height 18
click at [644, 241] on input "3. Provides space for the client to fully express themself" at bounding box center [635, 235] width 16 height 12
click at [728, 375] on div "S2 play_arrow pause 12:18 + Add competency keyboard_arrow_right So let's say th…" at bounding box center [577, 317] width 457 height 232
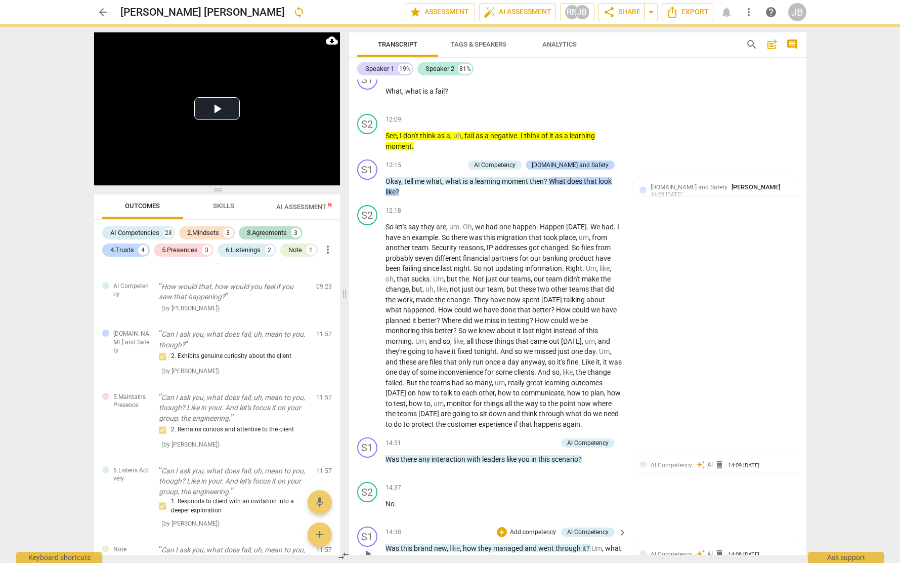
scroll to position [2326, 0]
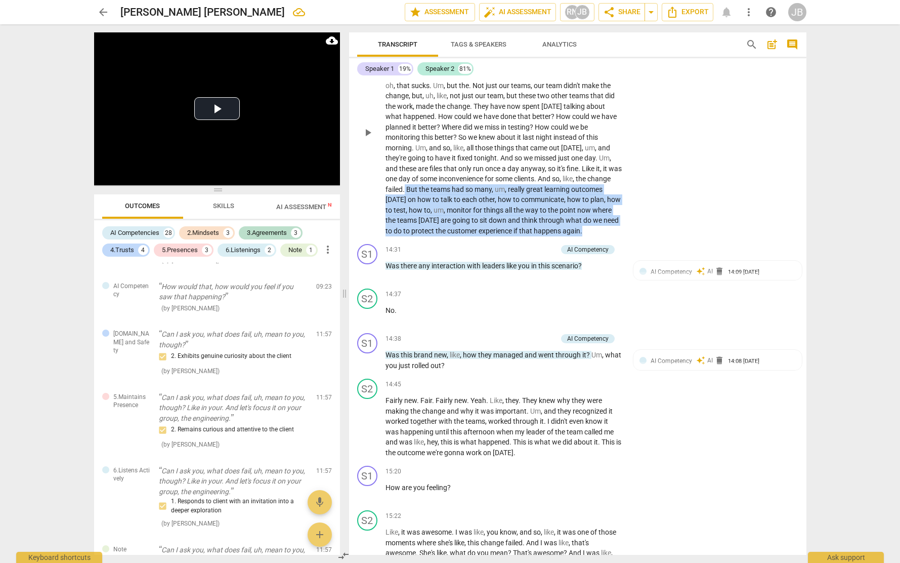
drag, startPoint x: 429, startPoint y: 213, endPoint x: 635, endPoint y: 258, distance: 211.4
click at [635, 240] on div "S2 play_arrow pause 12:18 + Add competency keyboard_arrow_right So let's say th…" at bounding box center [577, 124] width 457 height 232
click at [423, 249] on icon "button" at bounding box center [428, 249] width 10 height 12
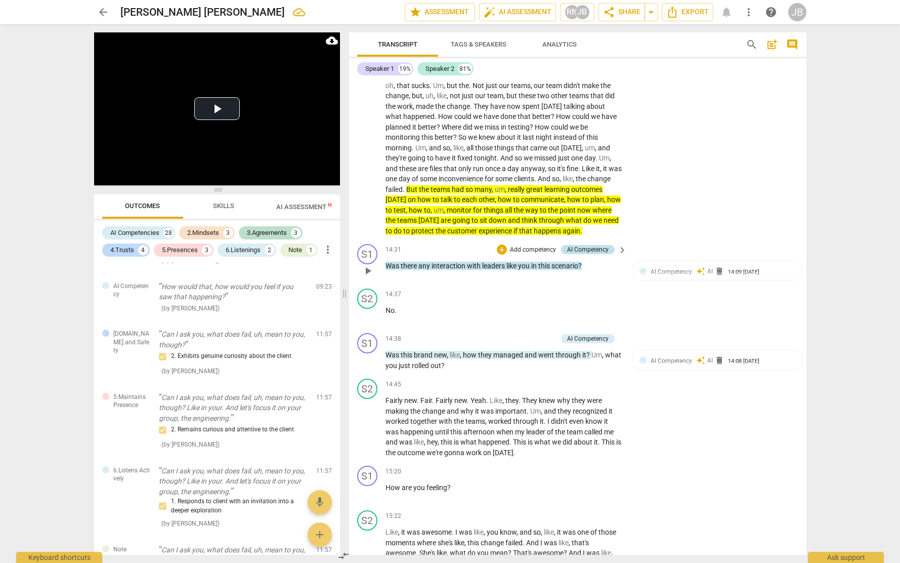
click at [582, 254] on div "AI Competency" at bounding box center [587, 249] width 41 height 9
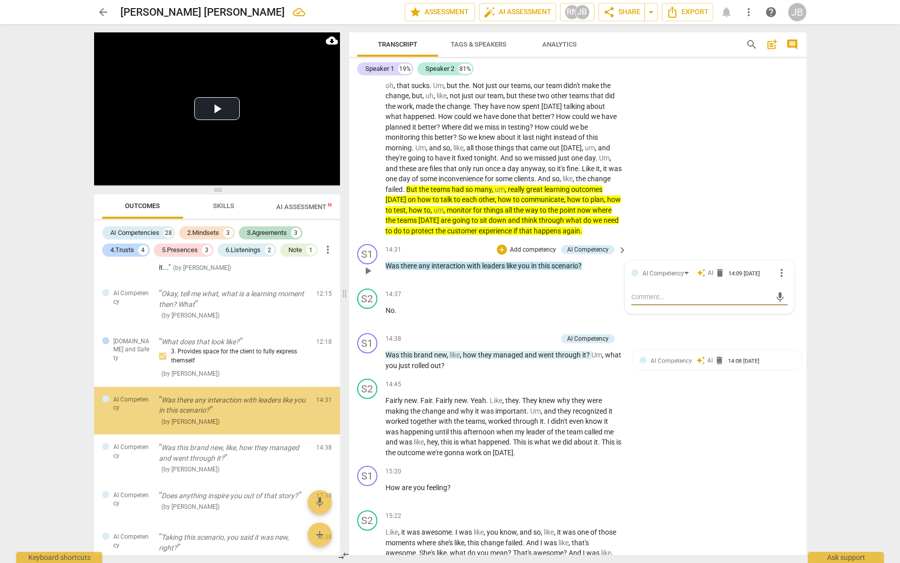
scroll to position [1309, 0]
click at [639, 279] on div "AI Competency auto_awesome AI delete 14:09 [DATE] more_vert" at bounding box center [710, 273] width 156 height 12
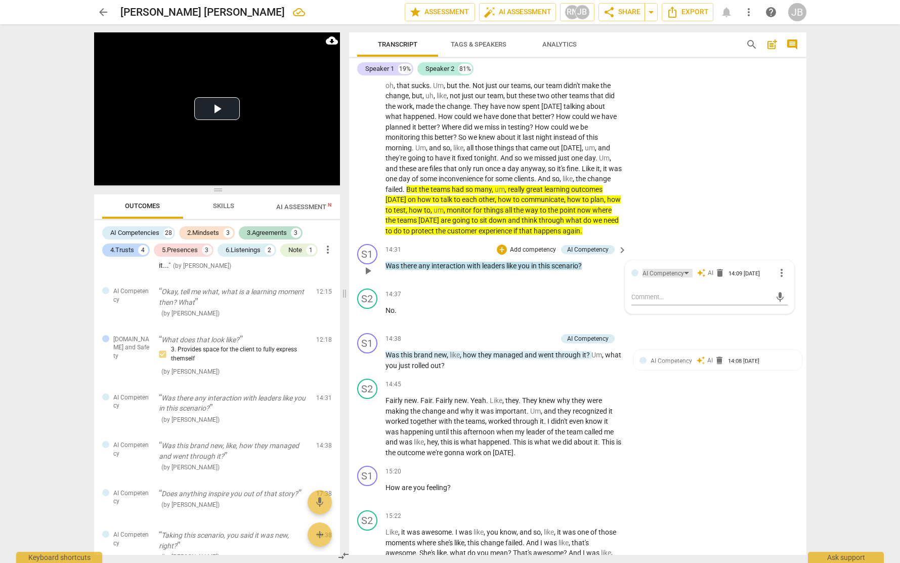
click at [671, 278] on div "AI Competency" at bounding box center [663, 274] width 41 height 10
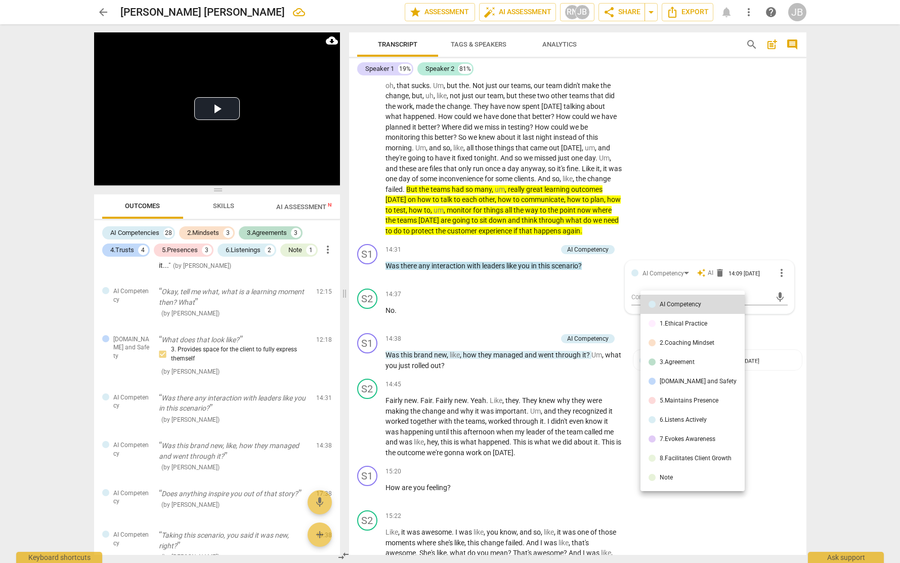
click at [672, 479] on div "Note" at bounding box center [666, 477] width 13 height 6
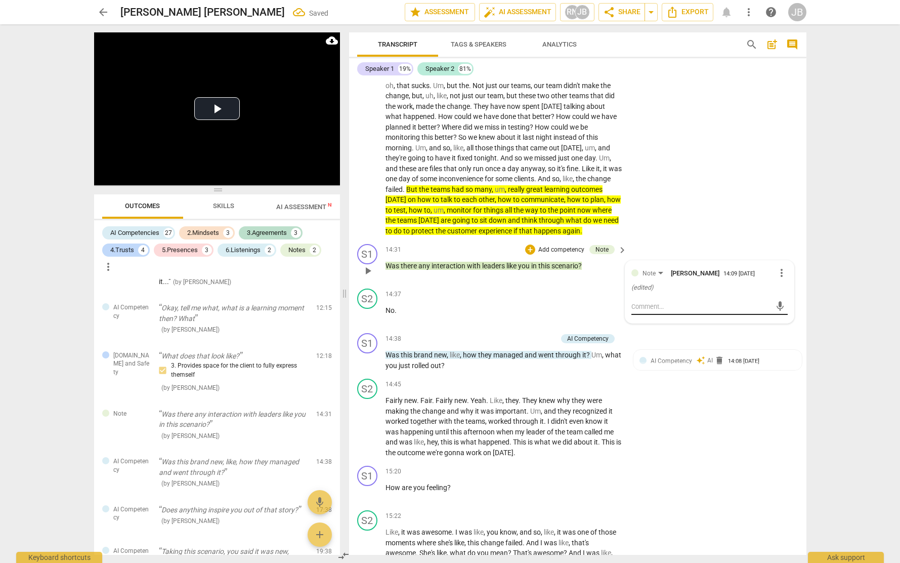
click at [667, 311] on textarea at bounding box center [702, 307] width 140 height 10
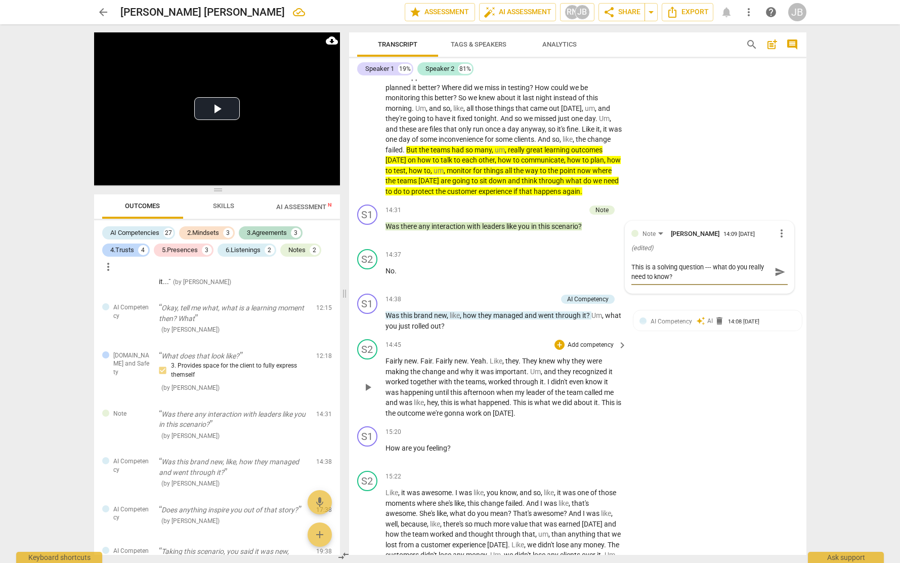
scroll to position [2377, 0]
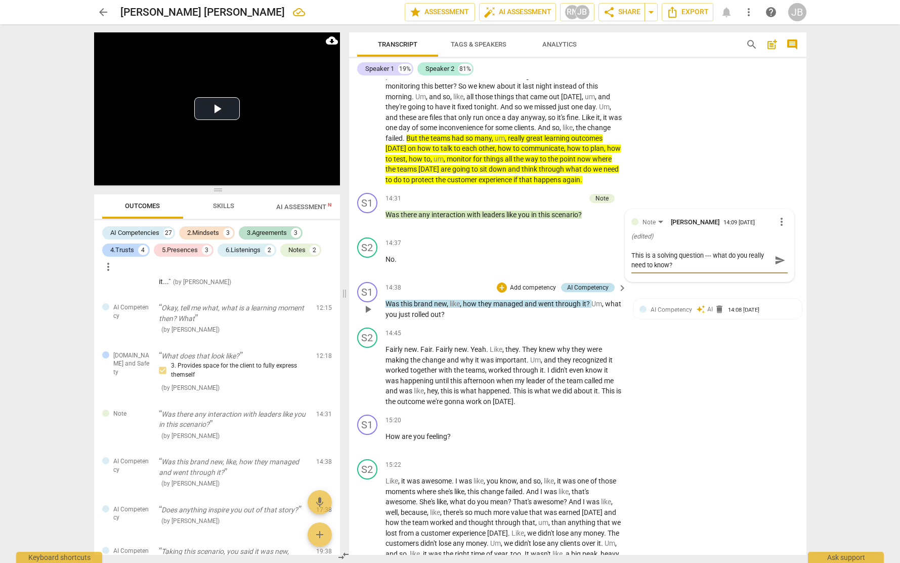
click at [570, 292] on div "AI Competency" at bounding box center [587, 287] width 41 height 9
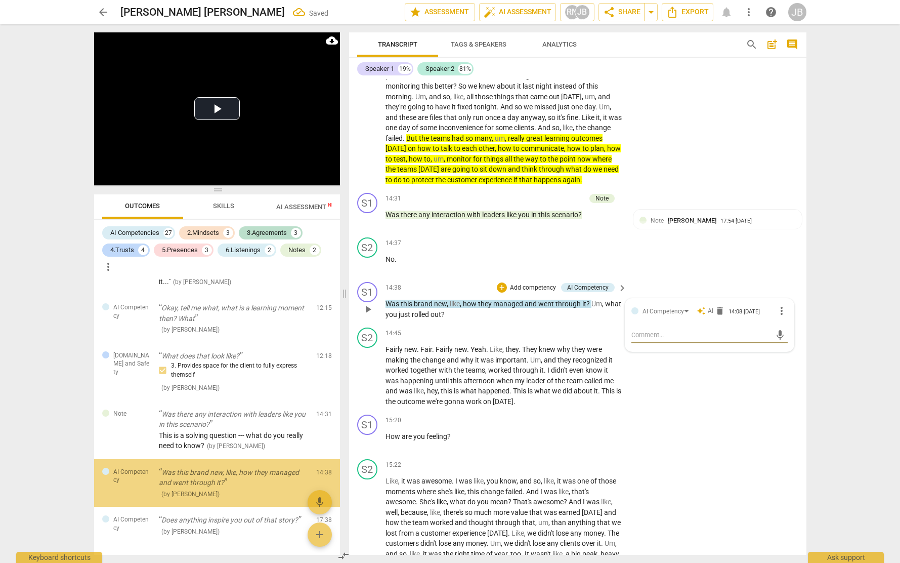
scroll to position [1365, 0]
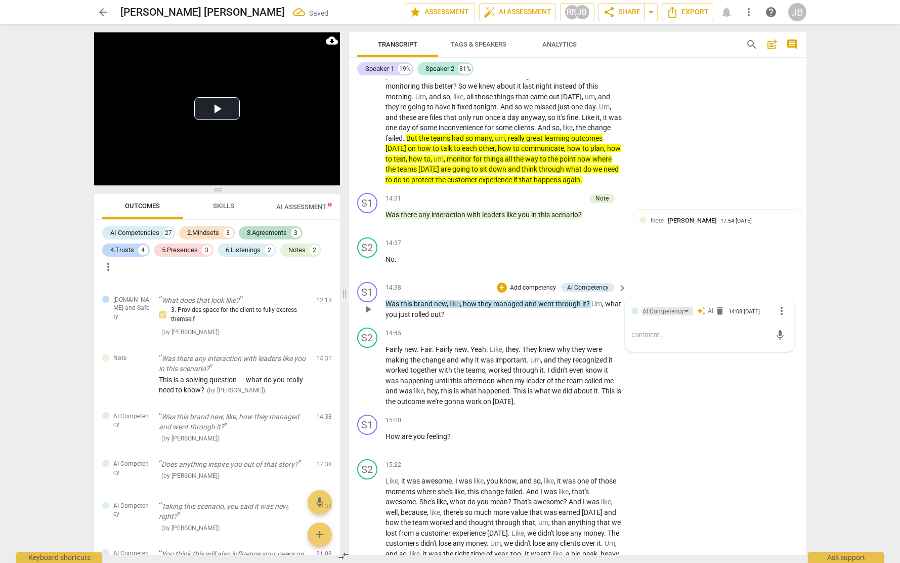
click at [658, 316] on div "AI Competency" at bounding box center [663, 312] width 41 height 10
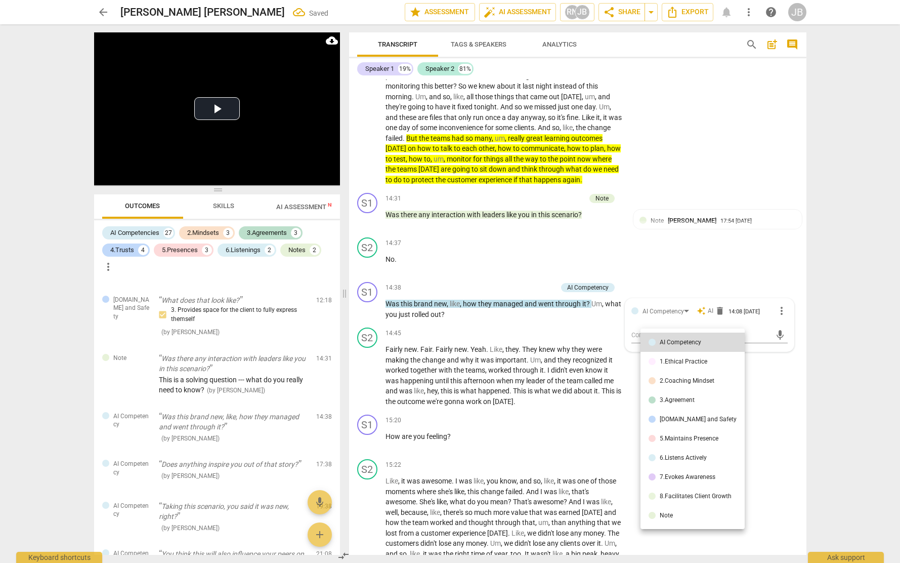
drag, startPoint x: 692, startPoint y: 512, endPoint x: 673, endPoint y: 420, distance: 94.0
click at [692, 513] on li "Note" at bounding box center [693, 515] width 104 height 19
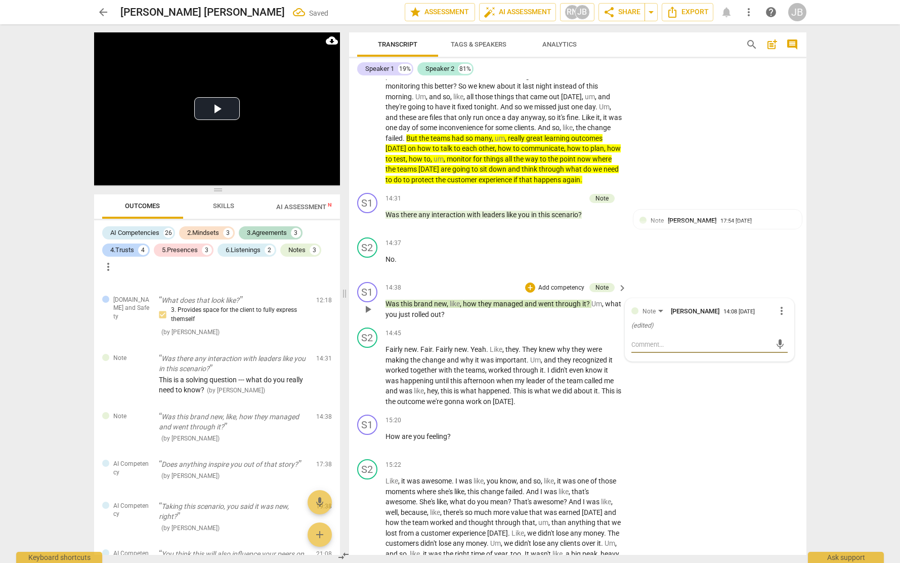
click at [659, 349] on textarea at bounding box center [702, 345] width 140 height 10
click at [653, 359] on textarea "backstory asking that will pull the client out of the meaning of this all - whg…" at bounding box center [702, 349] width 140 height 19
drag, startPoint x: 669, startPoint y: 386, endPoint x: 701, endPoint y: 385, distance: 31.9
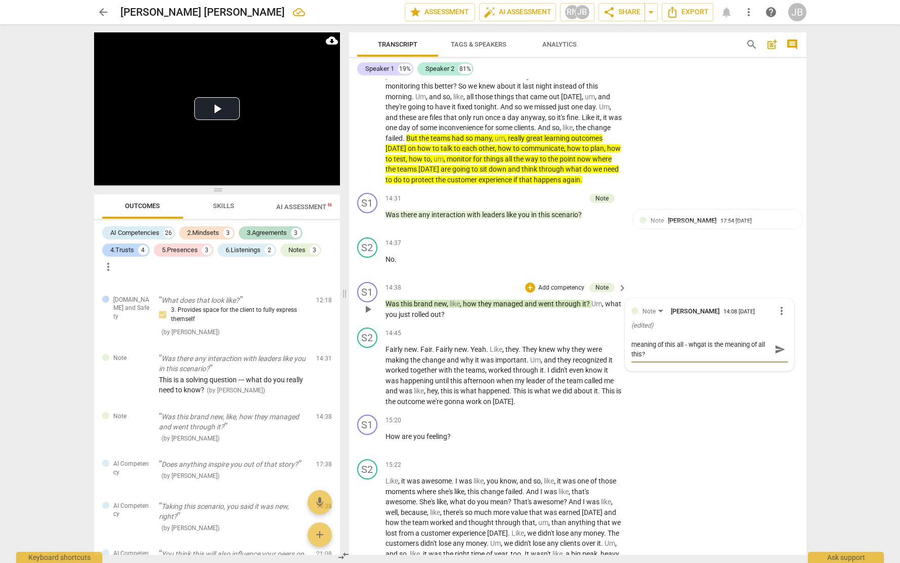
click at [679, 359] on textarea "backstory asking that will pull the client out of the meaning of this all - whg…" at bounding box center [702, 349] width 140 height 19
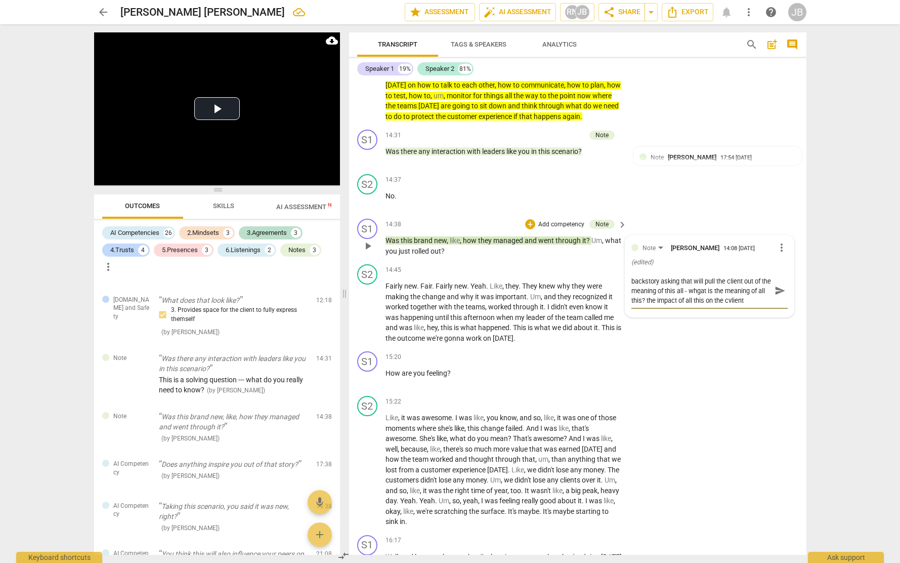
scroll to position [2443, 0]
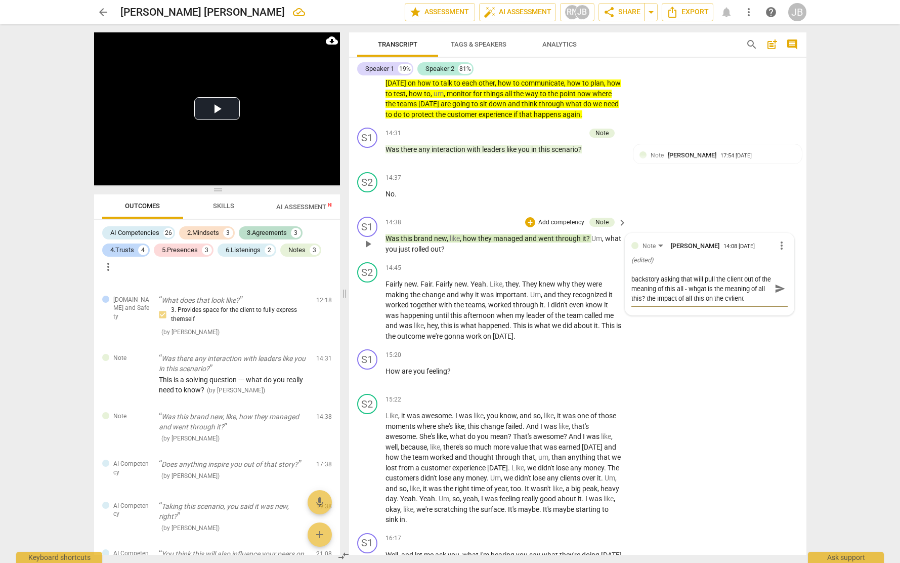
click at [739, 303] on textarea "backstory asking that will pull the client out of the meaning of this all - whg…" at bounding box center [702, 288] width 140 height 29
click at [740, 303] on textarea "backstory asking that will pull the client out of the meaning of this all - whg…" at bounding box center [702, 288] width 140 height 29
drag, startPoint x: 772, startPoint y: 330, endPoint x: 757, endPoint y: 330, distance: 14.7
click at [771, 303] on div "backstory asking that will pull the client out of the meaning of this all - whg…" at bounding box center [710, 288] width 156 height 29
drag, startPoint x: 757, startPoint y: 330, endPoint x: 750, endPoint y: 329, distance: 7.1
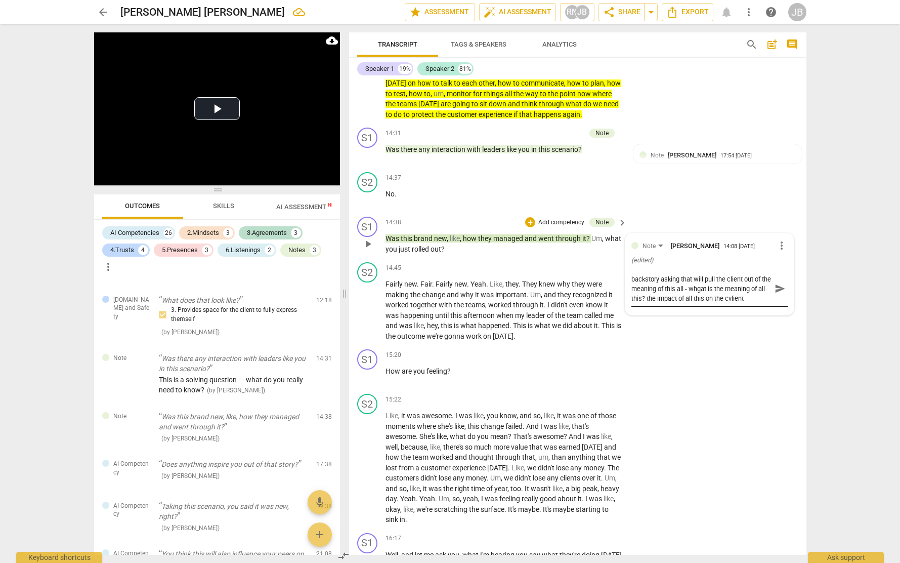
click at [750, 303] on div "backstory asking that will pull the client out of the meaning of this all - whg…" at bounding box center [710, 288] width 156 height 29
drag, startPoint x: 741, startPoint y: 329, endPoint x: 773, endPoint y: 330, distance: 31.9
click at [773, 303] on div "backstory asking that will pull the client out of the meaning of this all - whg…" at bounding box center [710, 288] width 156 height 29
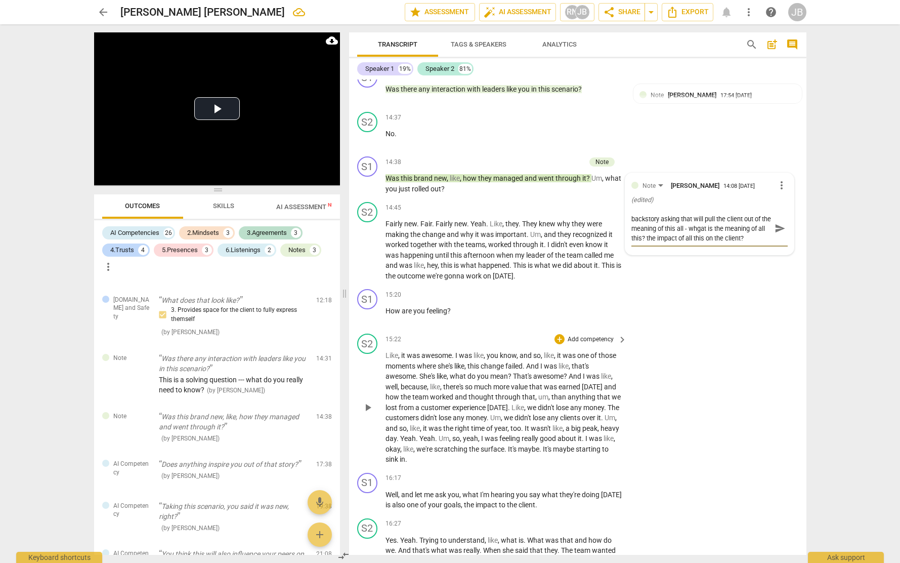
scroll to position [2529, 0]
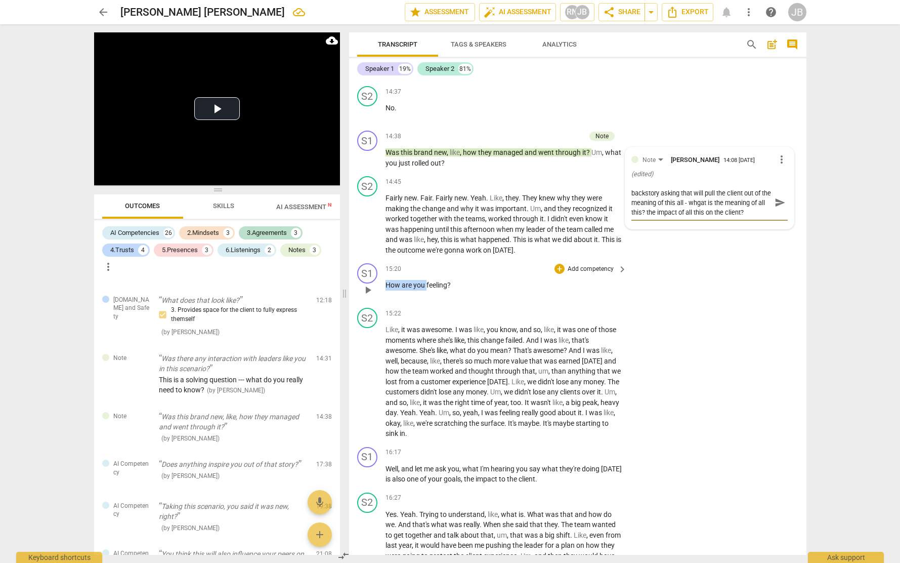
click at [427, 290] on p "How are you feeling ?" at bounding box center [504, 285] width 237 height 11
click at [567, 274] on p "Add competency" at bounding box center [591, 269] width 48 height 9
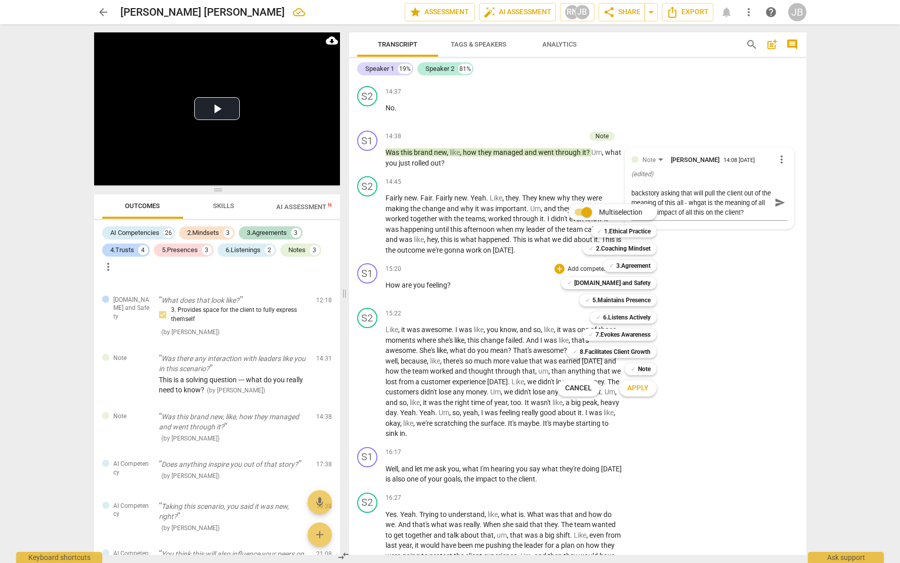
click at [494, 323] on div at bounding box center [450, 281] width 900 height 563
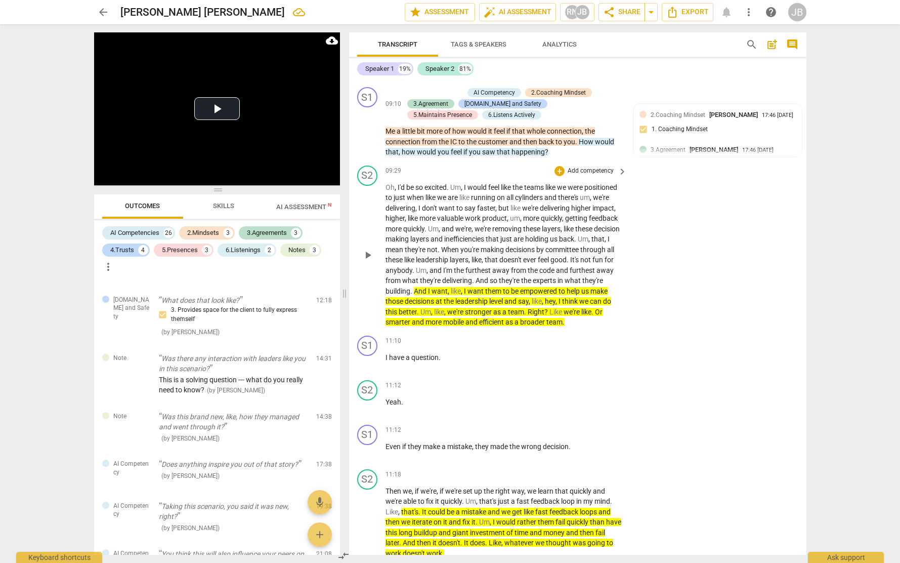
scroll to position [1515, 0]
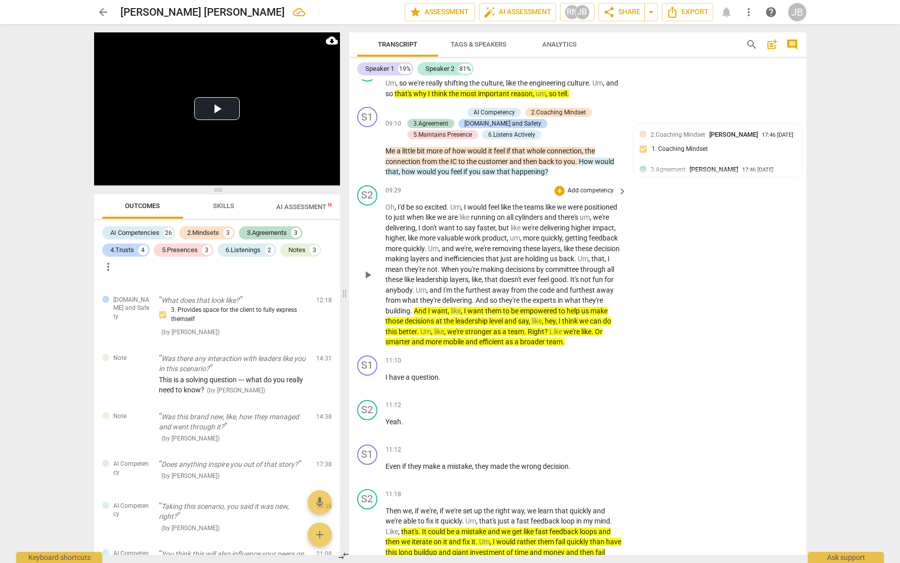
click at [426, 346] on span "and" at bounding box center [419, 342] width 14 height 8
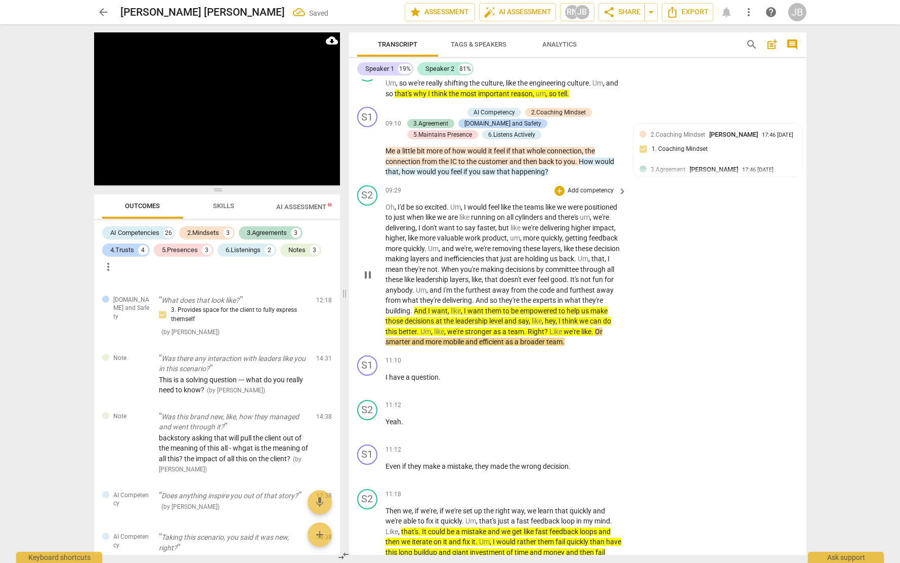
click at [412, 346] on span "smarter" at bounding box center [399, 342] width 26 height 8
drag, startPoint x: 104, startPoint y: 178, endPoint x: 129, endPoint y: 177, distance: 25.3
click at [104, 178] on button "Pause" at bounding box center [104, 177] width 20 height 15
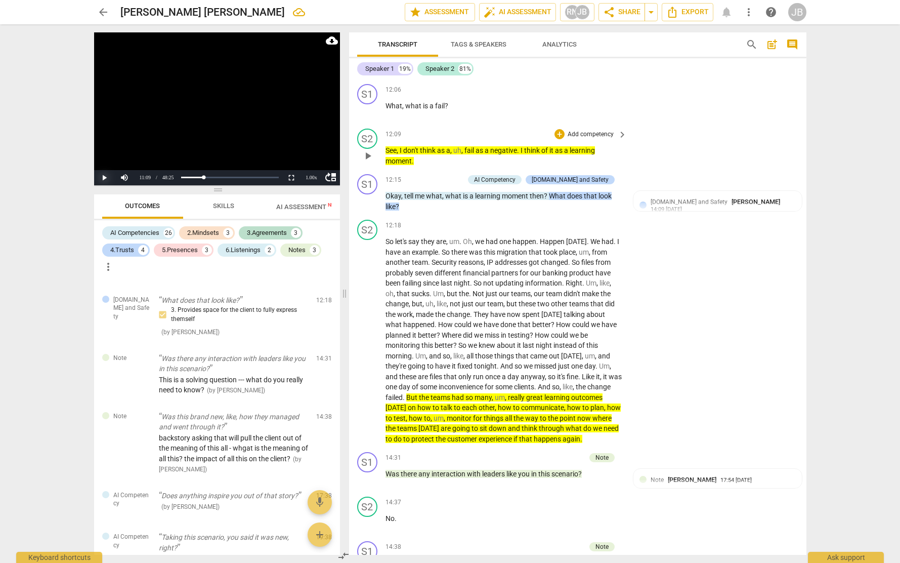
scroll to position [2175, 0]
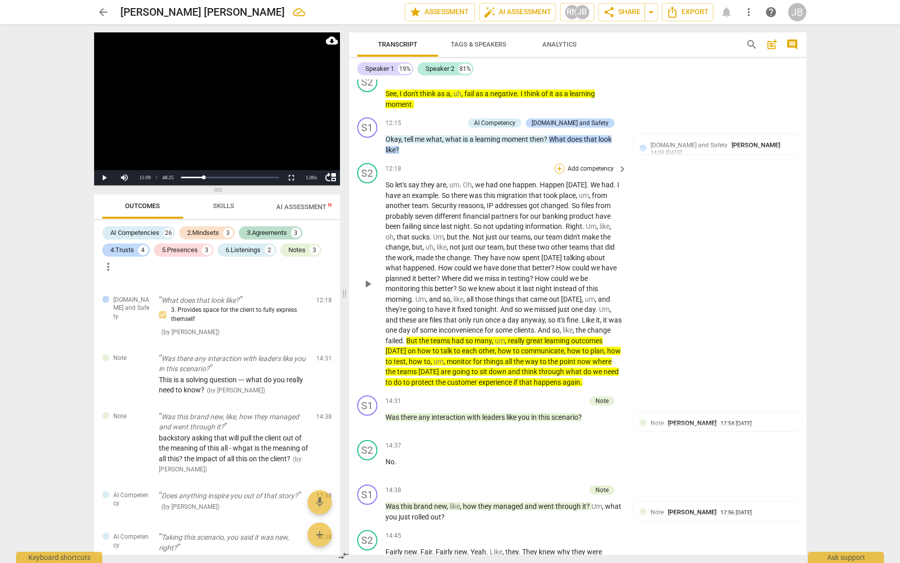
click at [560, 174] on div "+" at bounding box center [560, 168] width 10 height 10
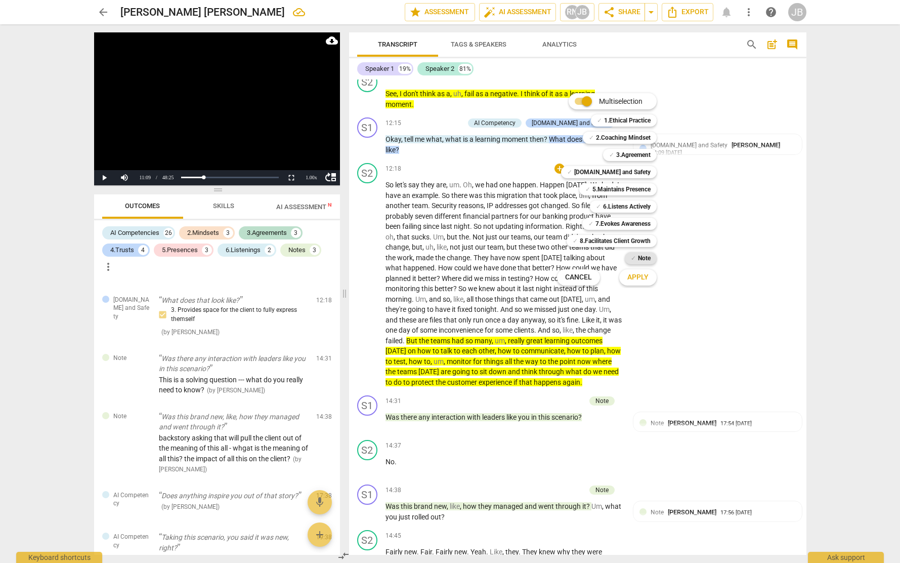
click at [647, 258] on b "Note" at bounding box center [644, 258] width 13 height 12
click at [644, 278] on span "Apply" at bounding box center [637, 277] width 21 height 10
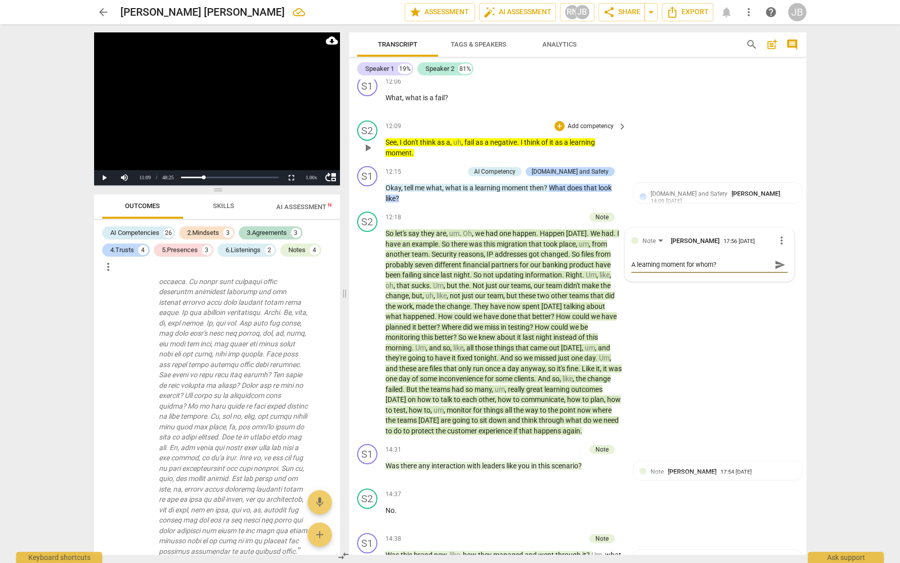
scroll to position [2098, 0]
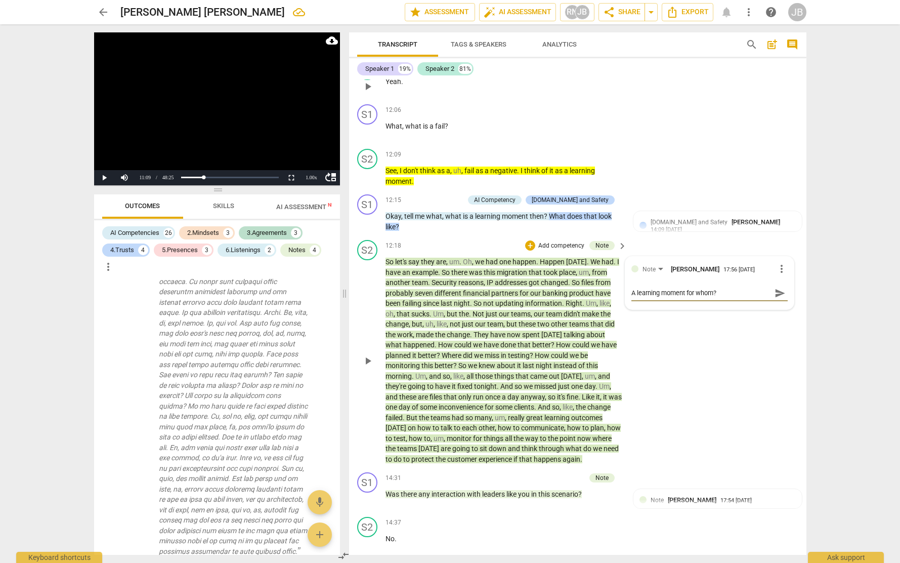
click at [730, 298] on textarea "A learning moment for whom?" at bounding box center [702, 293] width 140 height 10
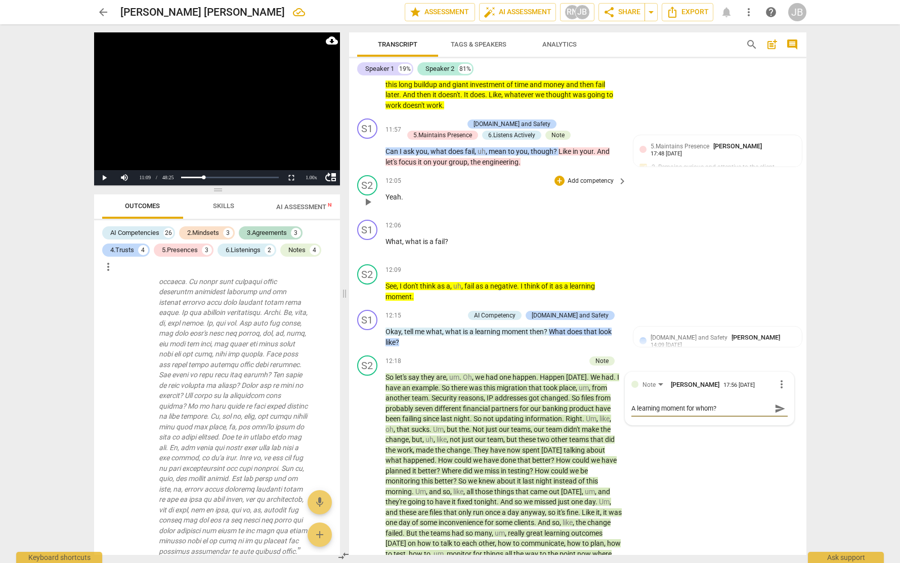
scroll to position [1982, 0]
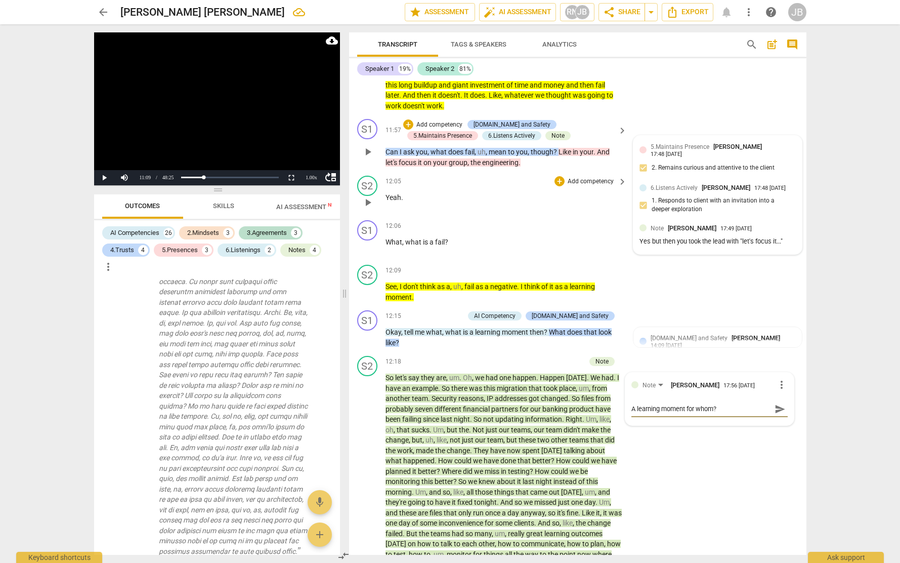
click at [643, 231] on div at bounding box center [643, 227] width 7 height 7
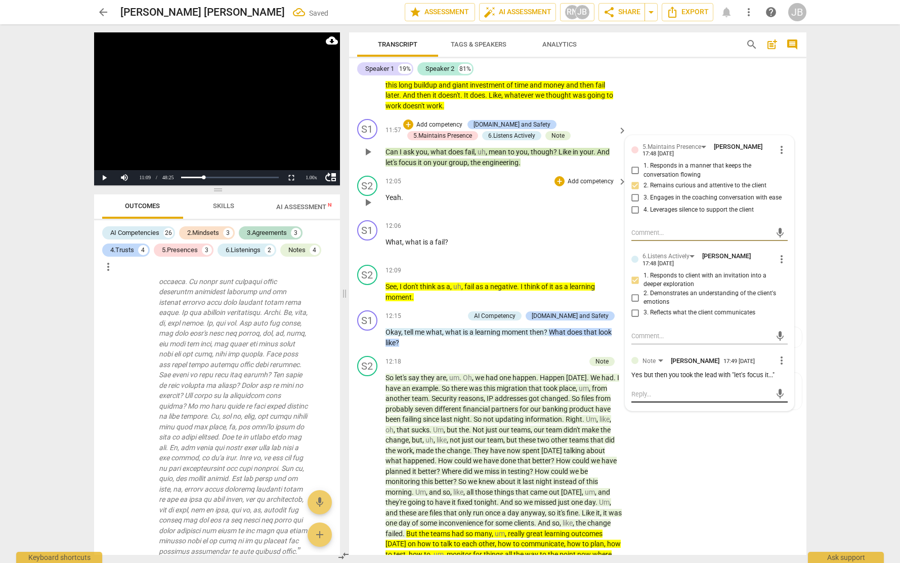
click at [688, 399] on textarea at bounding box center [702, 394] width 140 height 10
click at [729, 399] on textarea ""So how does this impact you? "" at bounding box center [702, 394] width 140 height 10
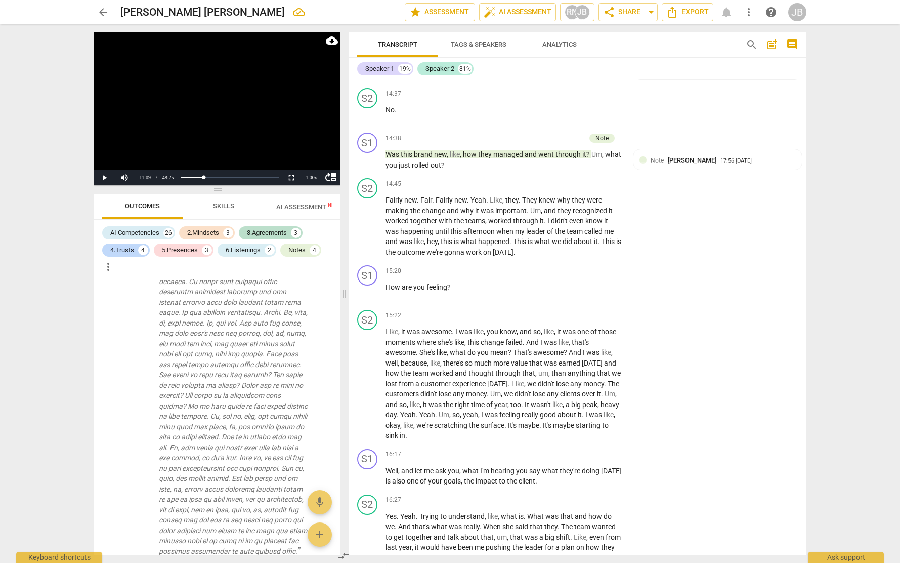
scroll to position [2532, 0]
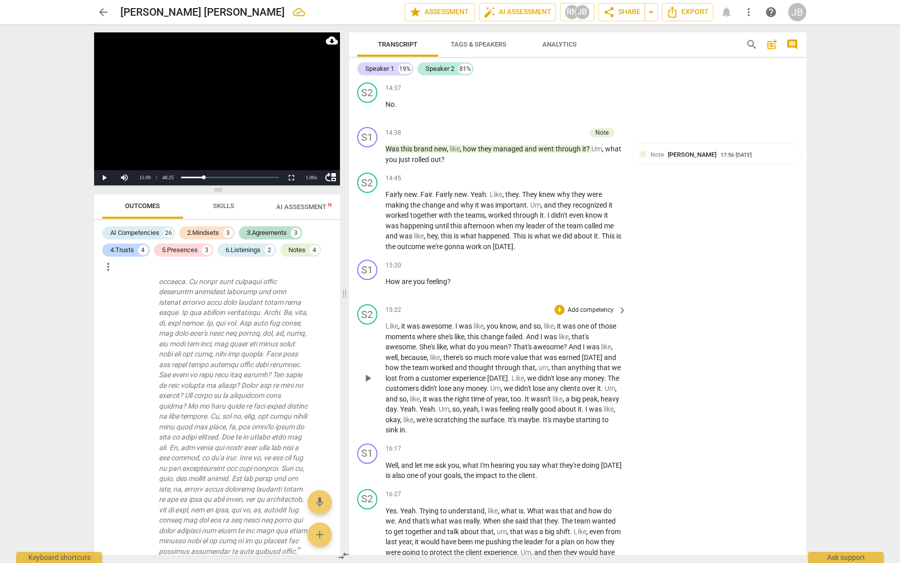
drag, startPoint x: 460, startPoint y: 443, endPoint x: 474, endPoint y: 443, distance: 13.7
click at [449, 413] on span "Um" at bounding box center [444, 409] width 11 height 8
drag, startPoint x: 509, startPoint y: 443, endPoint x: 626, endPoint y: 462, distance: 118.4
click at [627, 439] on div "S2 play_arrow pause 15:22 + Add competency keyboard_arrow_right Like , it was a…" at bounding box center [577, 369] width 457 height 139
click at [493, 435] on p "Like , it was awesome . I was like , you know , and so , like , it was one of t…" at bounding box center [504, 378] width 237 height 114
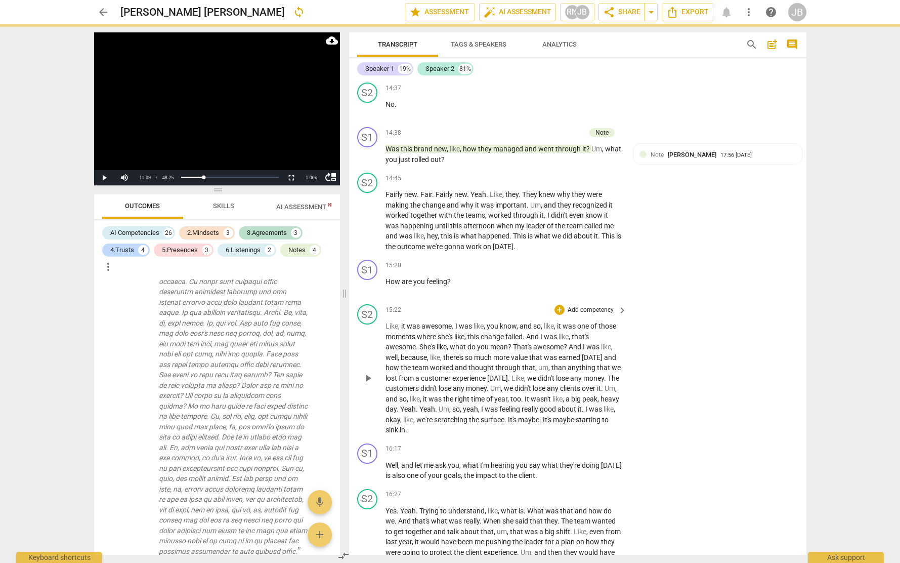
click at [478, 413] on span "yeah" at bounding box center [470, 409] width 15 height 8
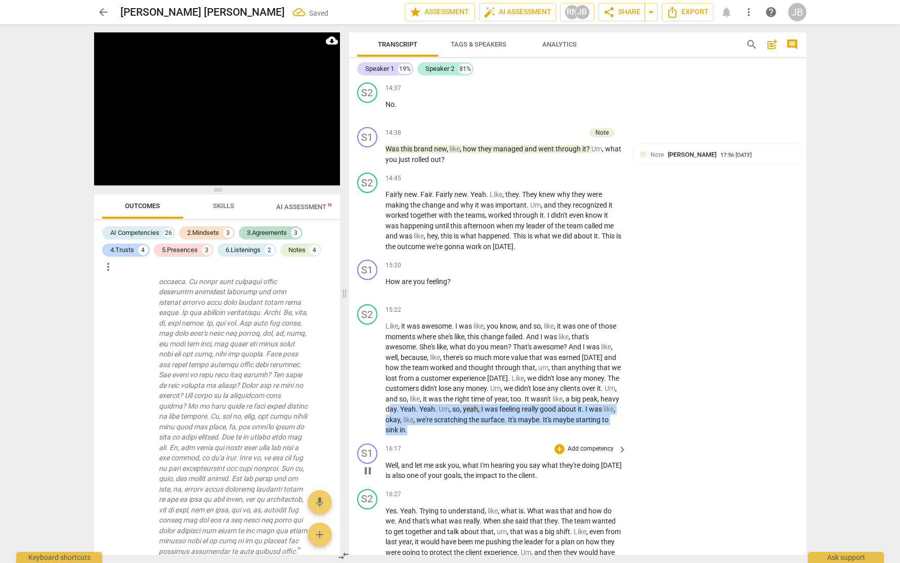
drag, startPoint x: 410, startPoint y: 443, endPoint x: 591, endPoint y: 474, distance: 183.8
click at [591, 474] on div "S1 play_arrow pause 00:00 + Add competency keyboard_arrow_right Okay . Hi [PERS…" at bounding box center [577, 316] width 457 height 475
click at [466, 449] on icon "button" at bounding box center [465, 448] width 10 height 12
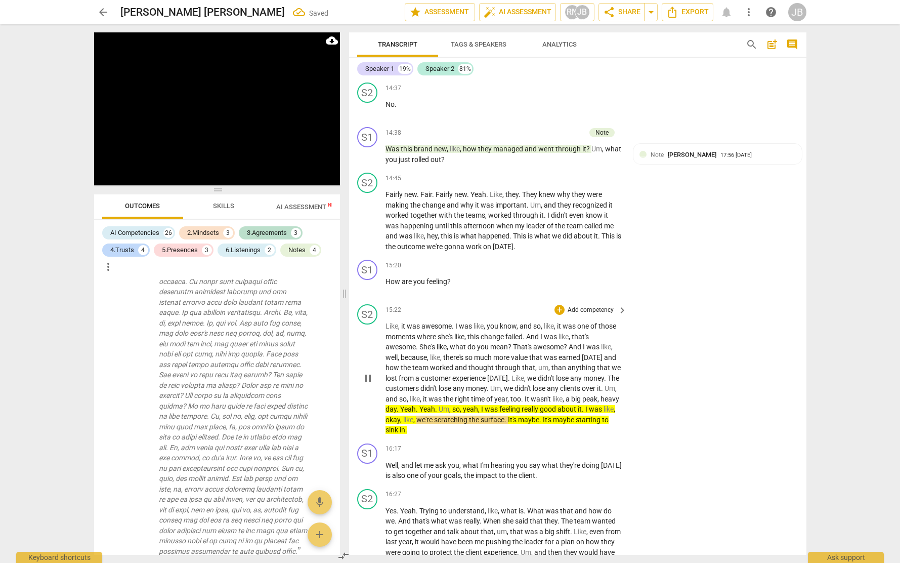
click at [563, 347] on div "15:22 + Add competency keyboard_arrow_right Like , it was awesome . I was like …" at bounding box center [507, 369] width 243 height 131
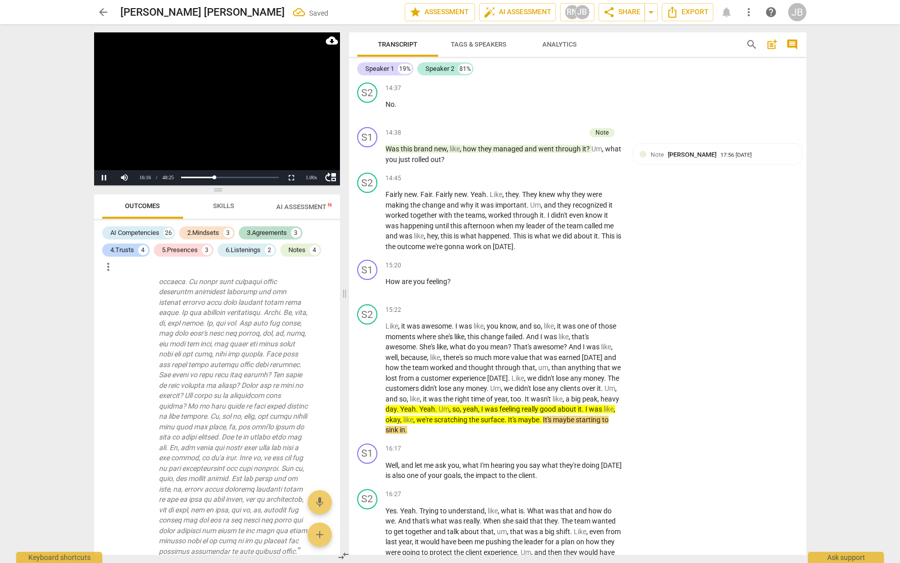
click at [192, 128] on video at bounding box center [217, 108] width 246 height 153
click at [556, 315] on div "+" at bounding box center [560, 310] width 10 height 10
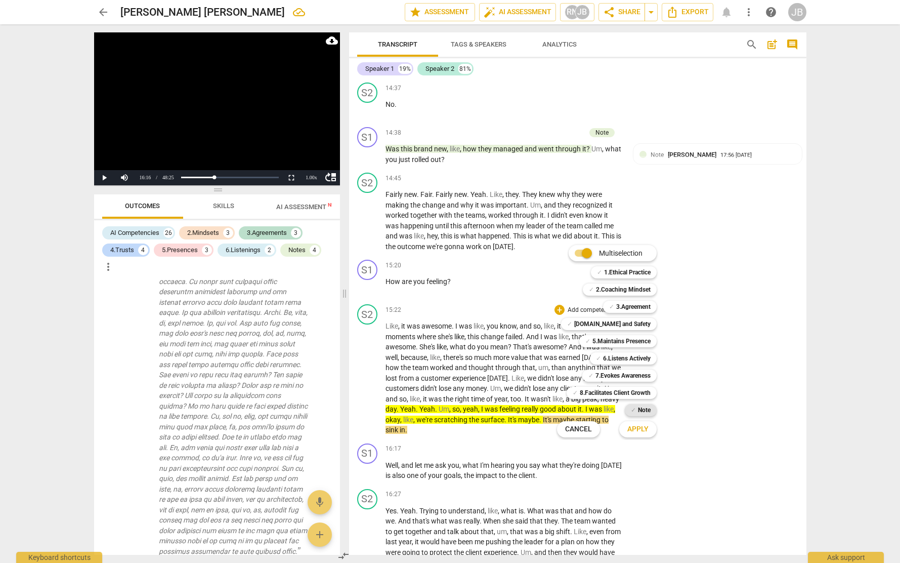
click at [643, 413] on b "Note" at bounding box center [644, 410] width 13 height 12
click at [646, 428] on span "Apply" at bounding box center [637, 429] width 21 height 10
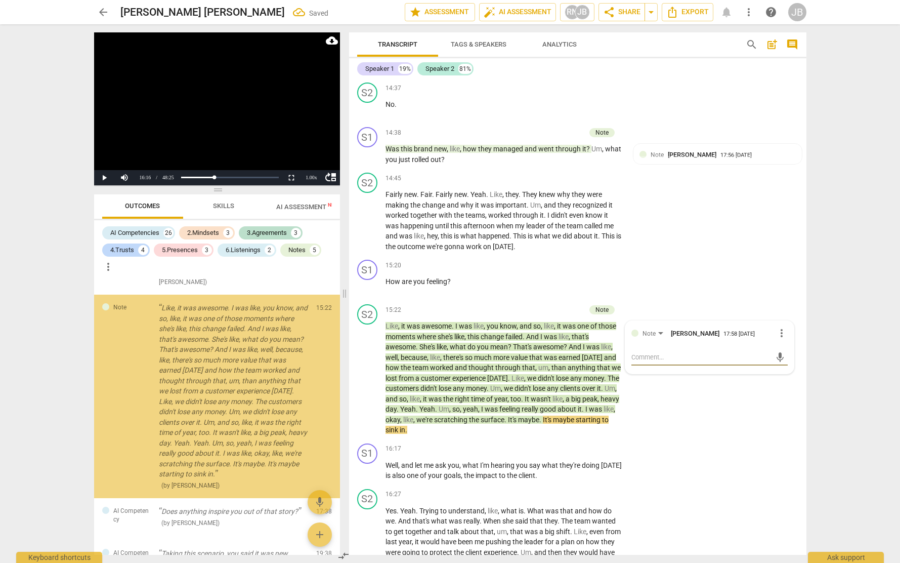
scroll to position [1922, 0]
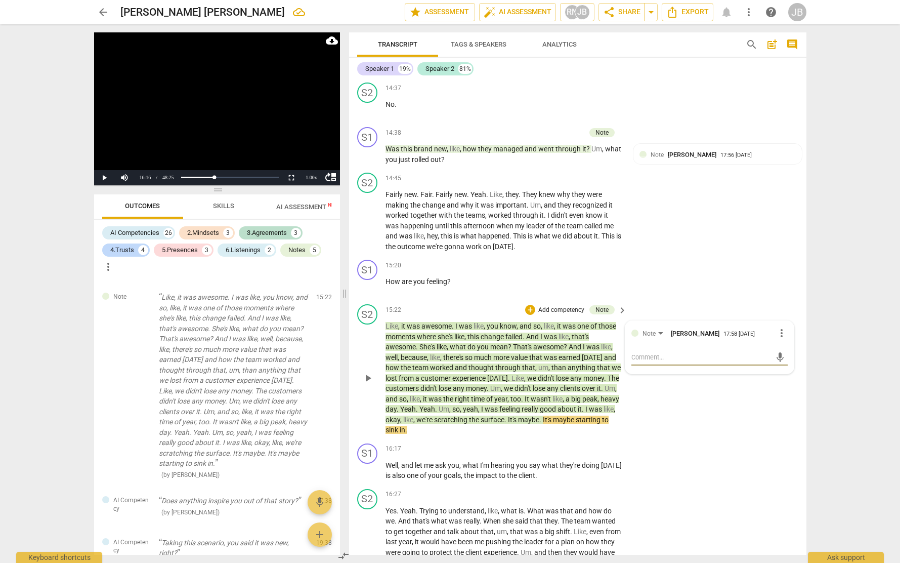
click at [667, 362] on textarea at bounding box center [702, 357] width 140 height 10
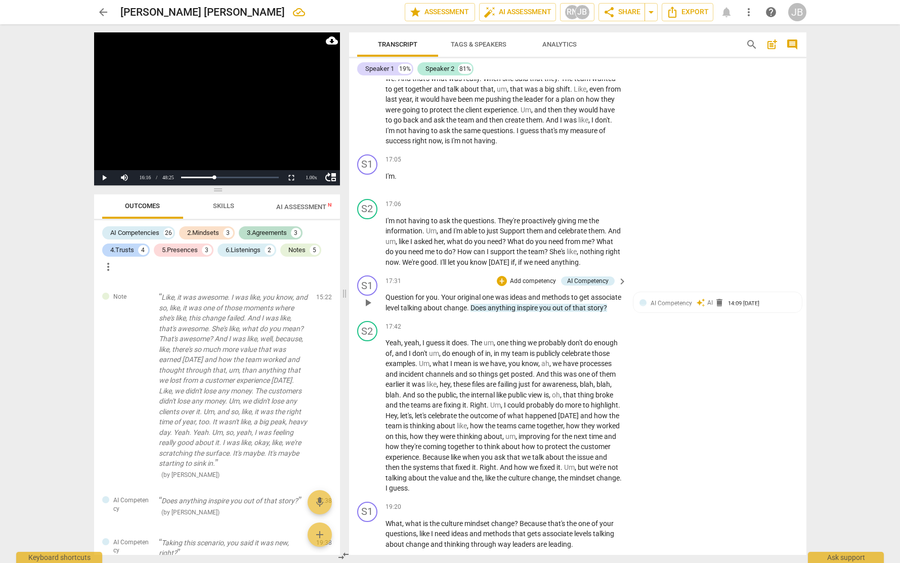
scroll to position [2974, 0]
click at [578, 286] on div "AI Competency" at bounding box center [587, 281] width 41 height 9
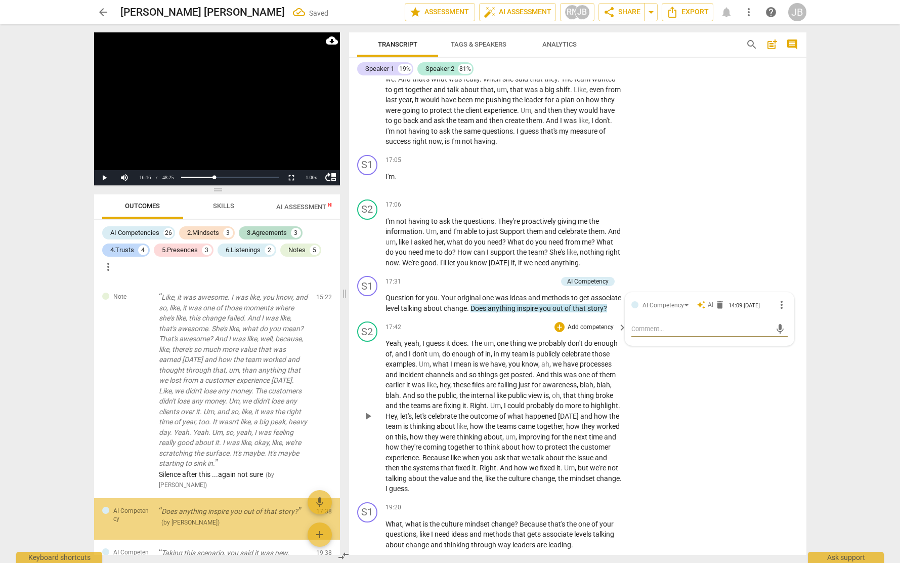
scroll to position [2045, 0]
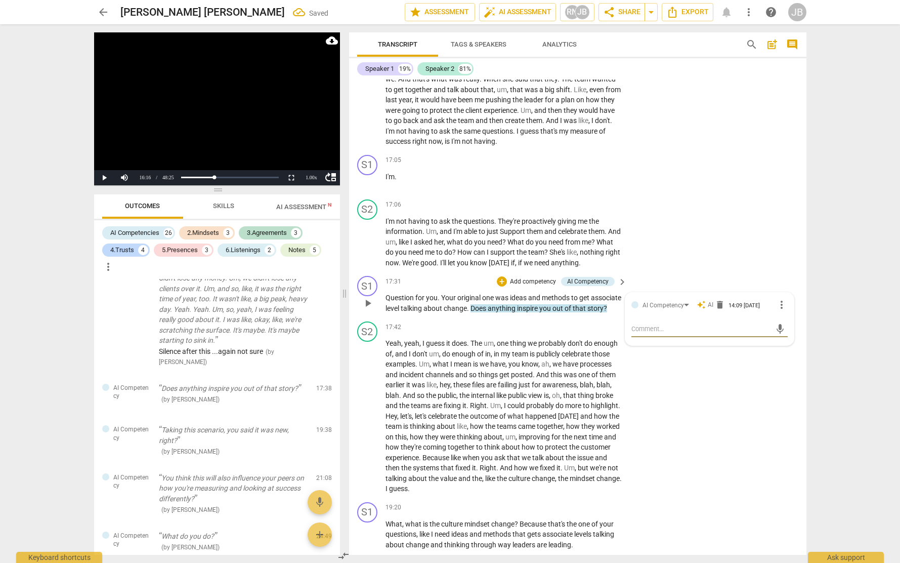
click at [633, 308] on div at bounding box center [635, 304] width 7 height 7
click at [637, 311] on div "AI Competency auto_awesome AI delete 14:09 [DATE] more_vert" at bounding box center [710, 305] width 156 height 12
click at [635, 308] on div at bounding box center [635, 304] width 7 height 7
click at [680, 310] on div "AI Competency" at bounding box center [663, 306] width 41 height 10
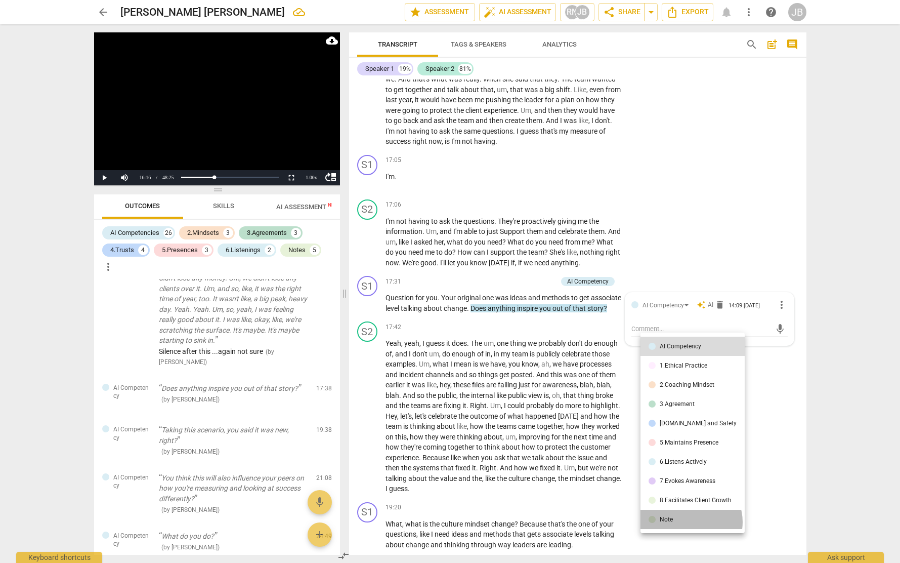
click at [691, 522] on li "Note" at bounding box center [693, 519] width 104 height 19
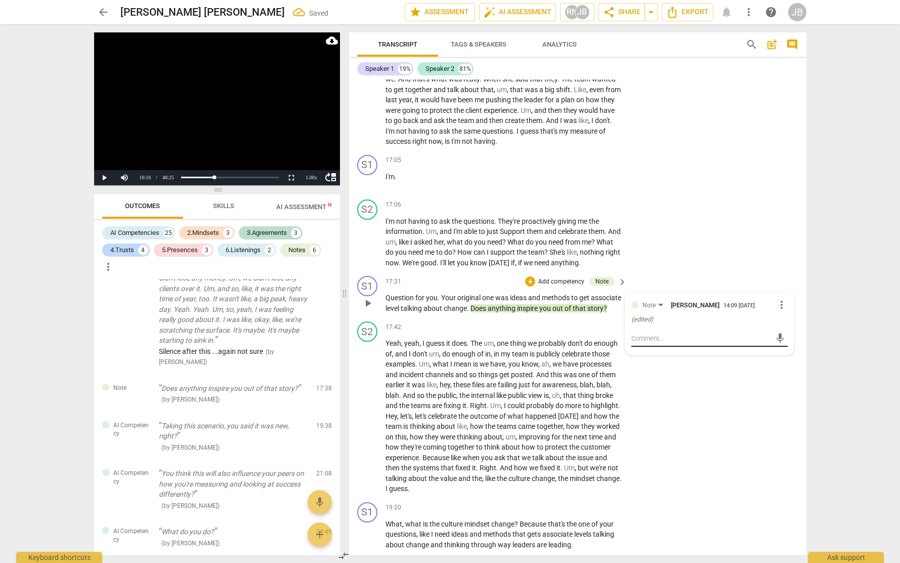
click at [667, 343] on textarea at bounding box center [702, 338] width 140 height 10
click at [641, 343] on textarea "Ask What inspires you" at bounding box center [702, 338] width 140 height 10
click at [701, 347] on div "Ask: What inspires you Ask: What inspires you send" at bounding box center [710, 338] width 156 height 16
click at [699, 343] on textarea "Ask: What inspires you" at bounding box center [702, 338] width 140 height 10
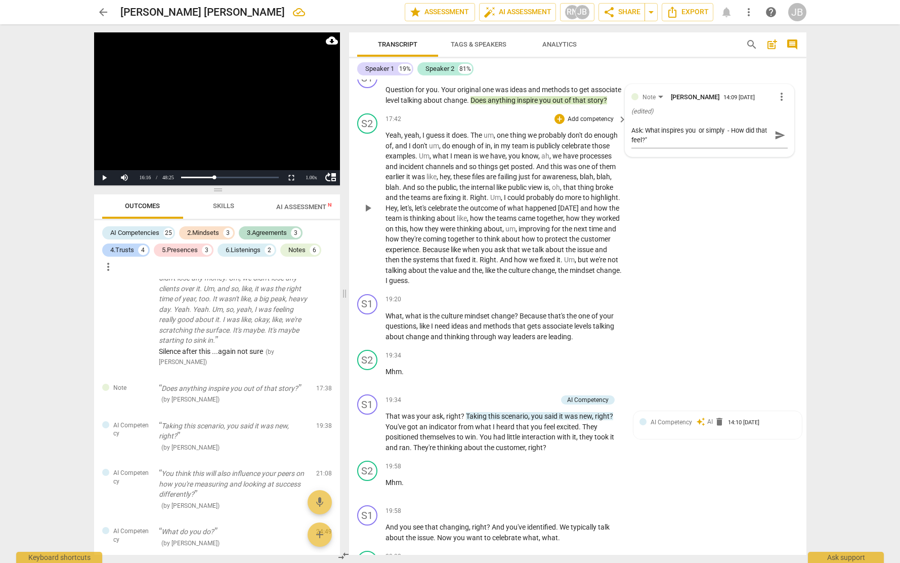
click at [496, 264] on span "Right" at bounding box center [488, 260] width 17 height 8
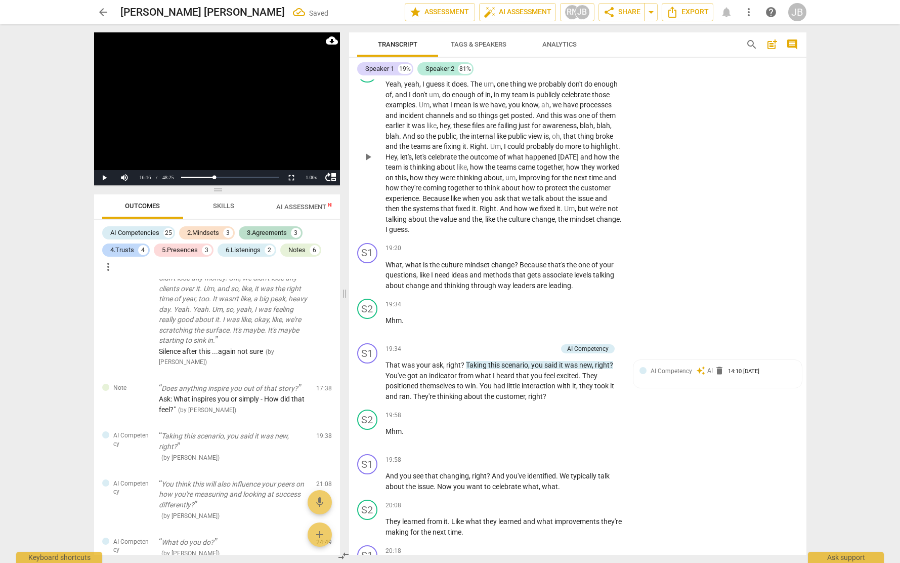
scroll to position [3240, 0]
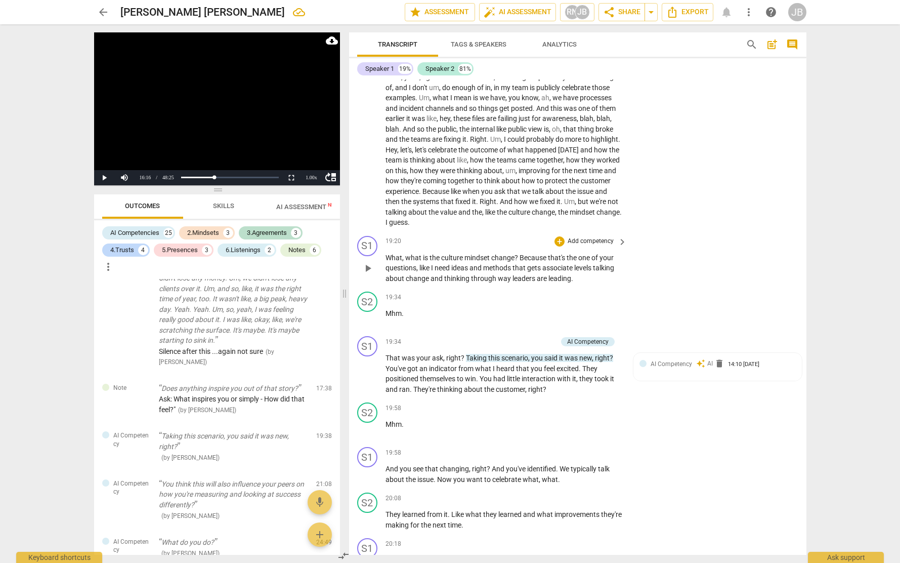
drag, startPoint x: 385, startPoint y: 311, endPoint x: 498, endPoint y: 319, distance: 113.1
click at [498, 288] on div "S1 play_arrow pause 19:20 + Add competency keyboard_arrow_right What , what is …" at bounding box center [577, 260] width 457 height 56
drag, startPoint x: 520, startPoint y: 310, endPoint x: 376, endPoint y: 310, distance: 143.2
click at [375, 288] on div "S1 play_arrow pause 19:20 + Add competency keyboard_arrow_right What , what is …" at bounding box center [577, 260] width 457 height 56
drag, startPoint x: 548, startPoint y: 289, endPoint x: 542, endPoint y: 295, distance: 7.5
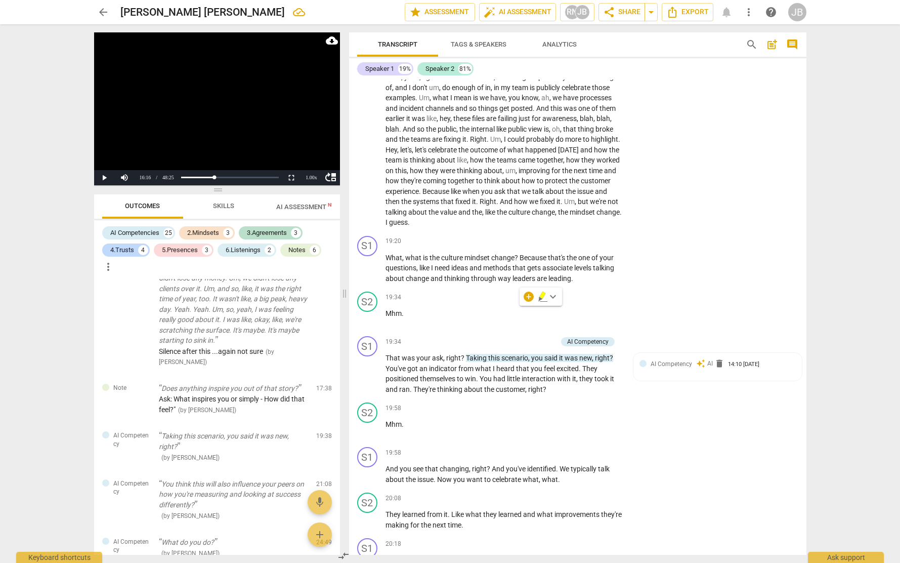
click at [542, 295] on div "+ keyboard_arrow_down" at bounding box center [541, 296] width 43 height 18
click at [542, 296] on icon "button" at bounding box center [542, 294] width 6 height 7
click at [560, 246] on div "+" at bounding box center [560, 241] width 10 height 10
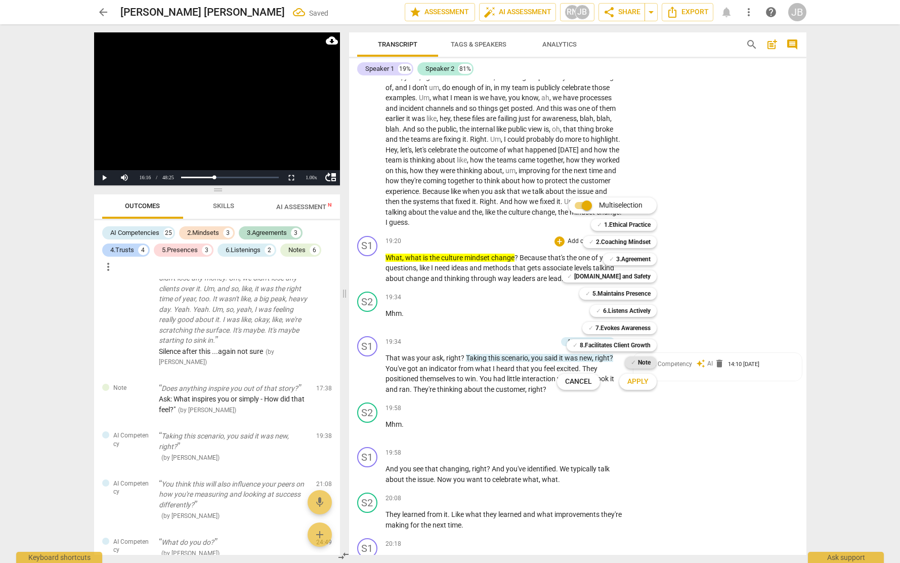
click at [651, 359] on div "✓ Note" at bounding box center [641, 362] width 32 height 12
click at [647, 385] on span "Apply" at bounding box center [637, 381] width 21 height 10
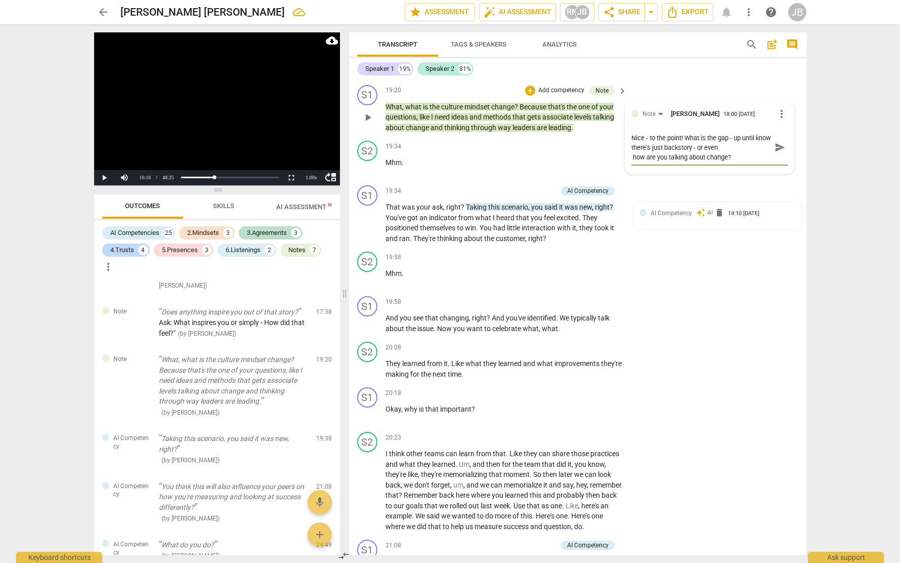
scroll to position [3391, 0]
click at [608, 195] on div "AI Competency" at bounding box center [588, 190] width 54 height 9
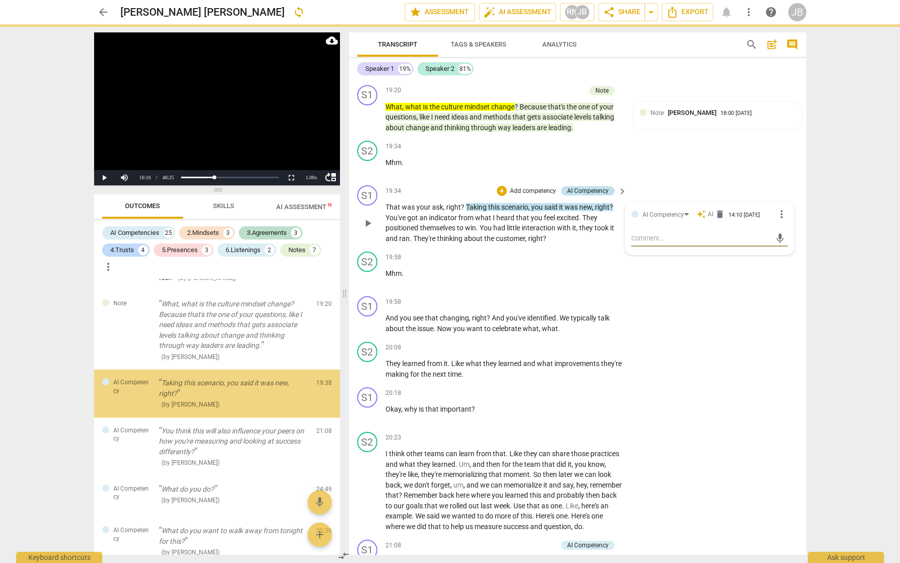
scroll to position [2185, 0]
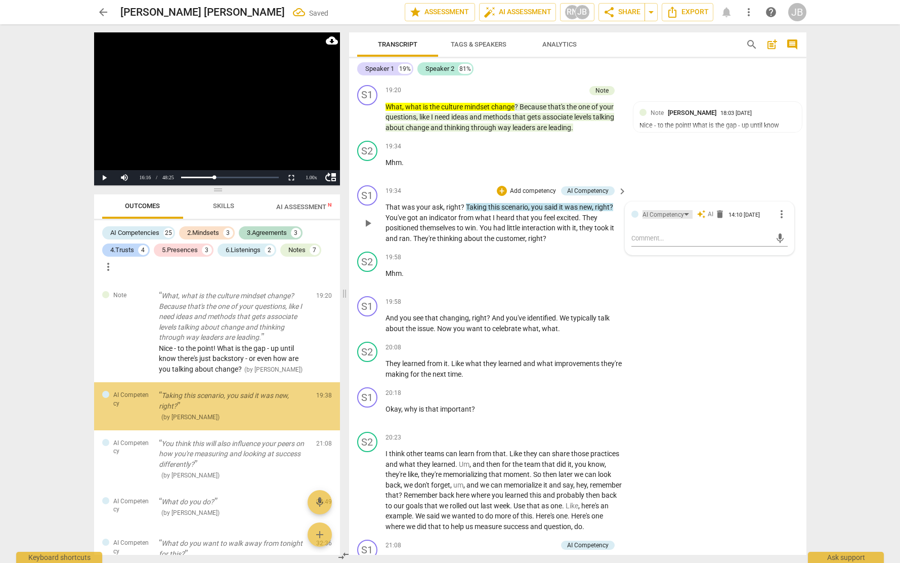
click at [644, 220] on div "AI Competency" at bounding box center [663, 215] width 41 height 10
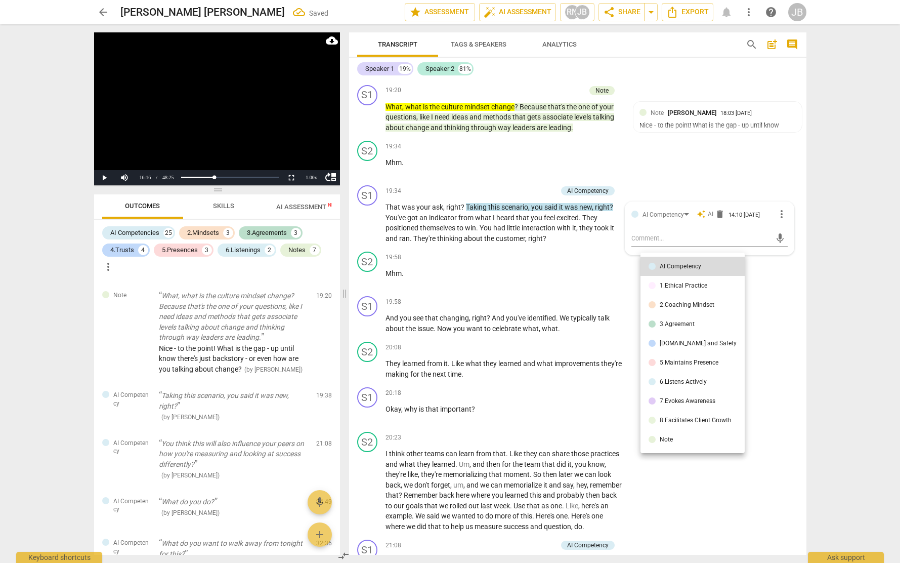
drag, startPoint x: 690, startPoint y: 436, endPoint x: 684, endPoint y: 367, distance: 69.1
click at [690, 436] on li "Note" at bounding box center [693, 439] width 104 height 19
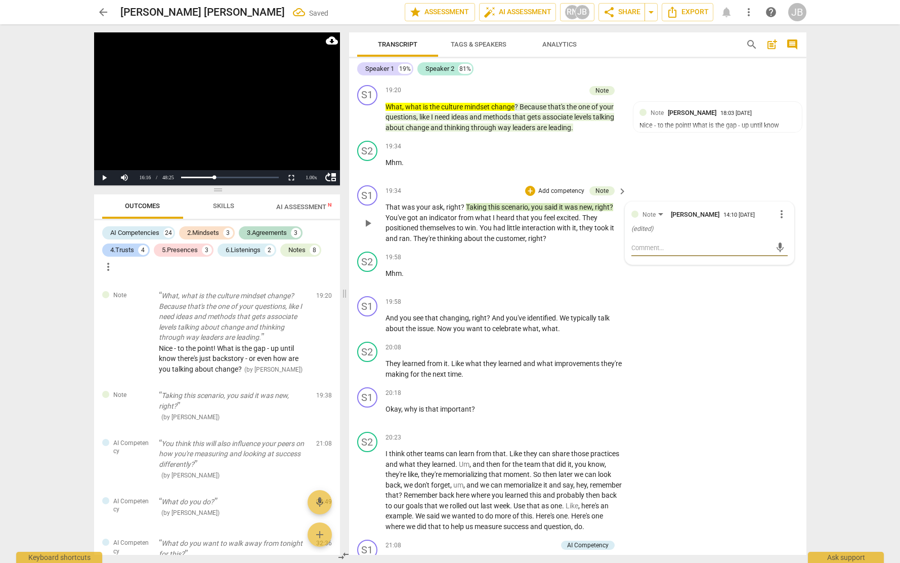
click at [674, 253] on textarea at bounding box center [702, 248] width 140 height 10
click at [564, 307] on div "+ Add competency" at bounding box center [585, 302] width 60 height 10
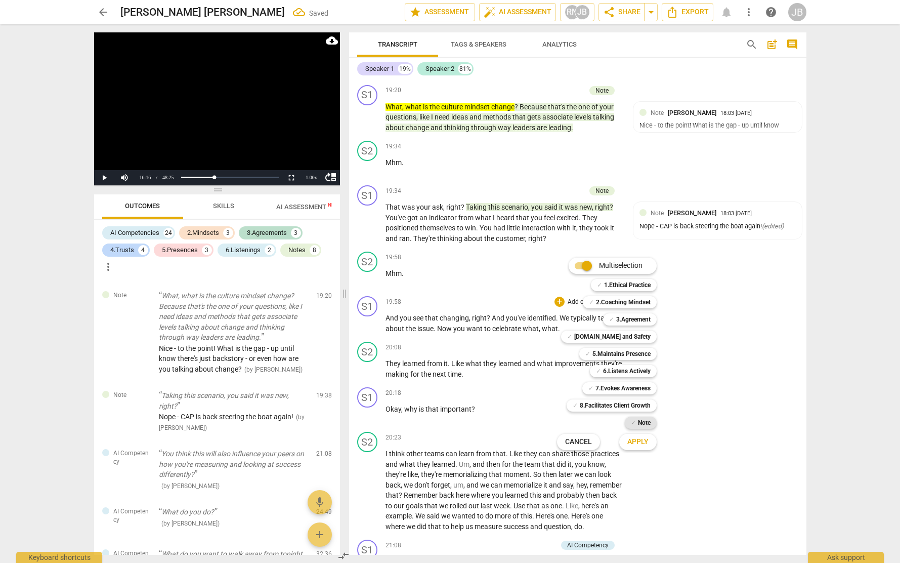
click at [644, 424] on b "Note" at bounding box center [644, 422] width 13 height 12
click at [647, 423] on b "Note" at bounding box center [644, 422] width 13 height 12
click at [643, 440] on span "Apply" at bounding box center [637, 442] width 21 height 10
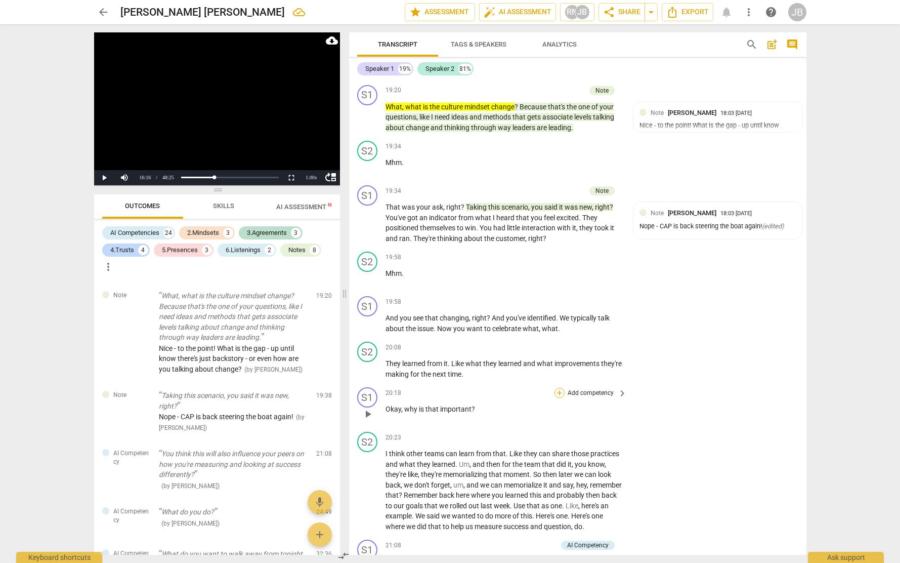
click at [559, 398] on div "+" at bounding box center [560, 393] width 10 height 10
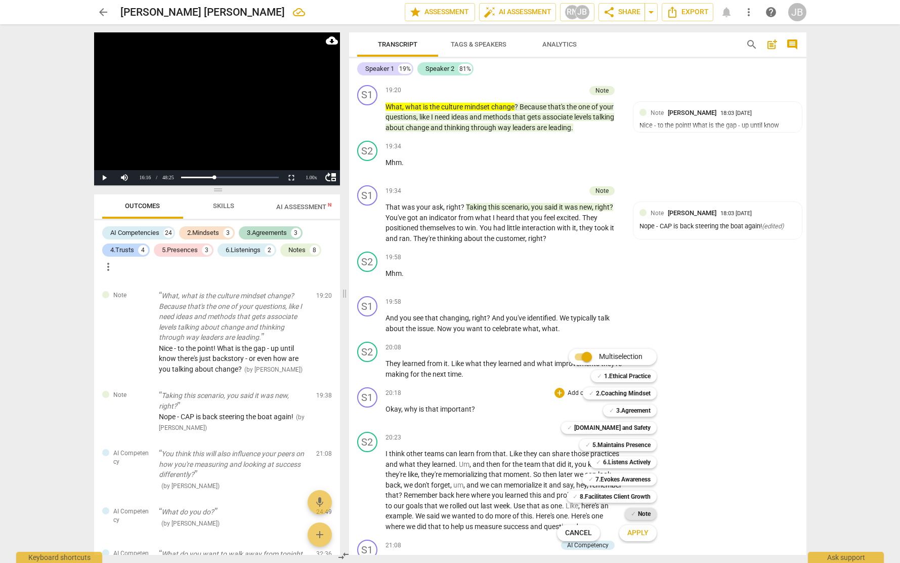
click at [651, 515] on div "✓ Note" at bounding box center [641, 514] width 32 height 12
click at [536, 393] on div at bounding box center [450, 281] width 900 height 563
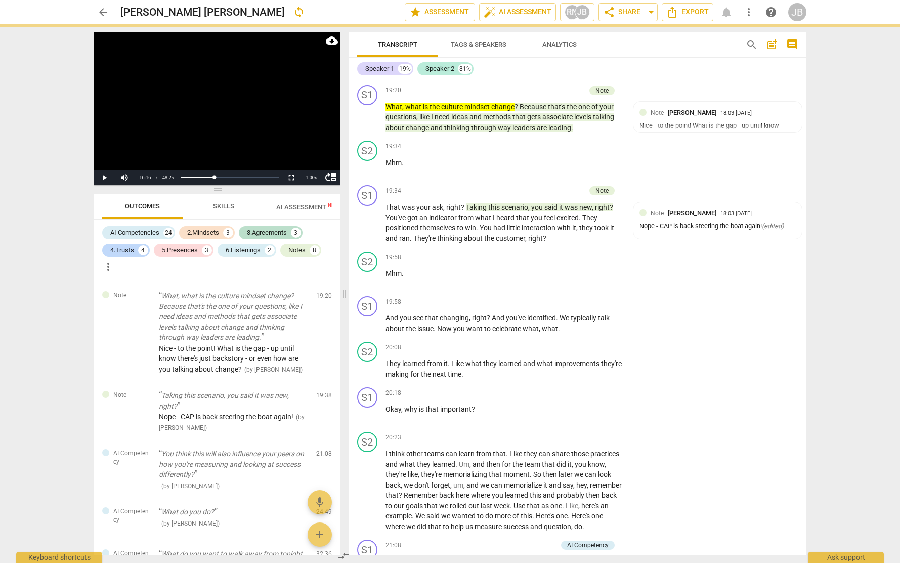
click at [565, 368] on div at bounding box center [450, 281] width 900 height 563
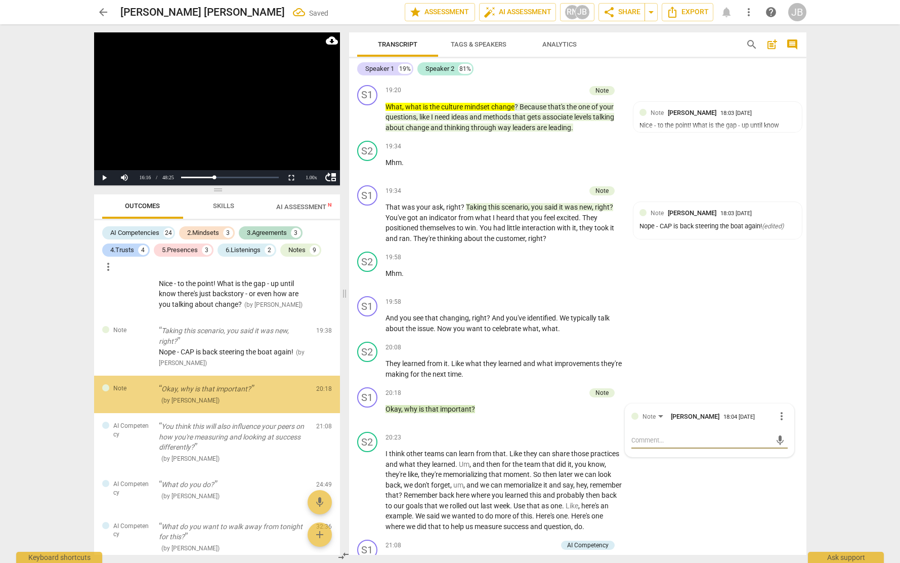
scroll to position [2258, 0]
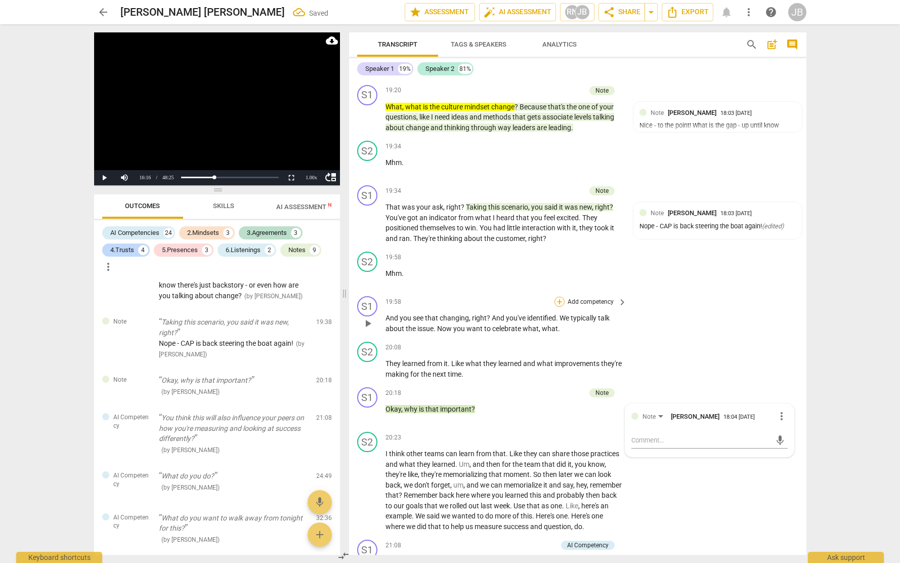
click at [559, 307] on div "+" at bounding box center [560, 302] width 10 height 10
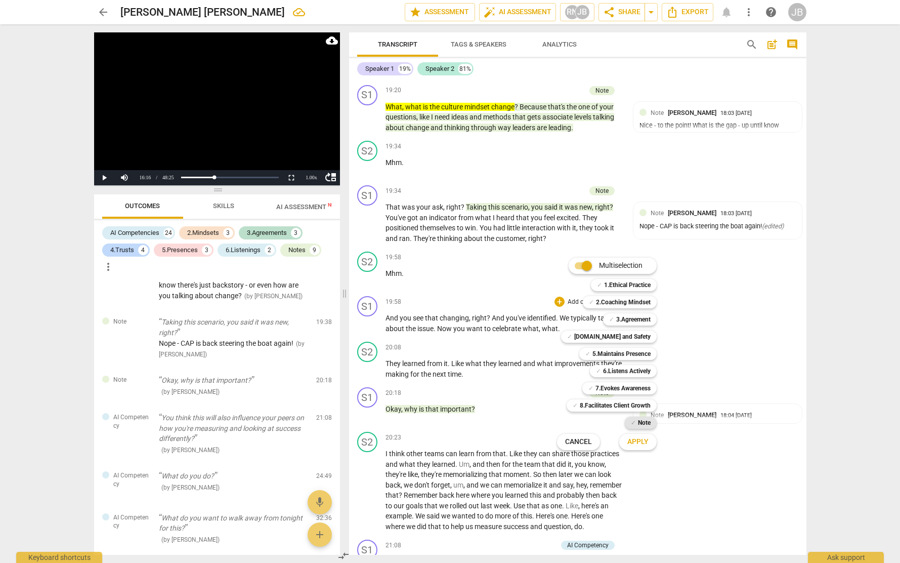
click at [645, 423] on b "Note" at bounding box center [644, 422] width 13 height 12
click at [645, 422] on b "Note" at bounding box center [644, 422] width 13 height 12
click at [645, 438] on span "Apply" at bounding box center [637, 442] width 21 height 10
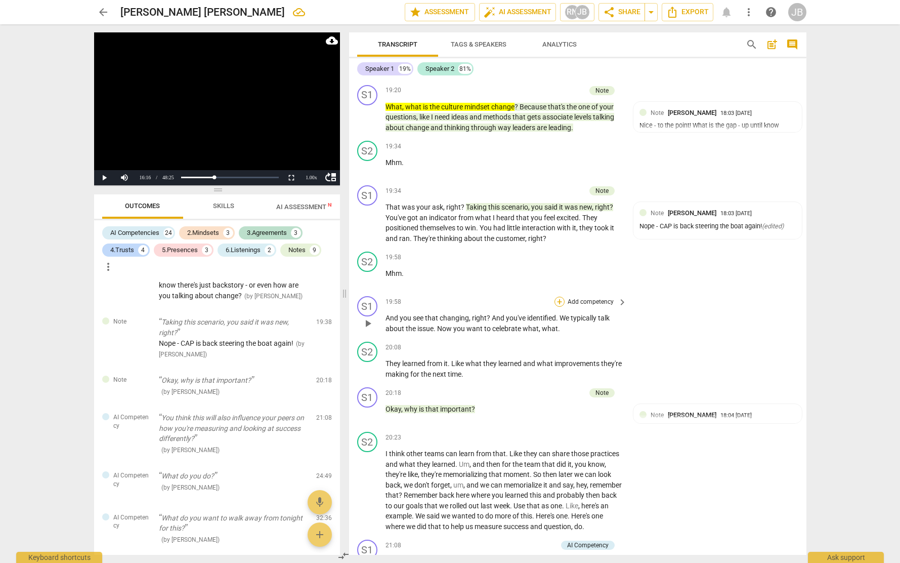
click at [557, 307] on div "+" at bounding box center [560, 302] width 10 height 10
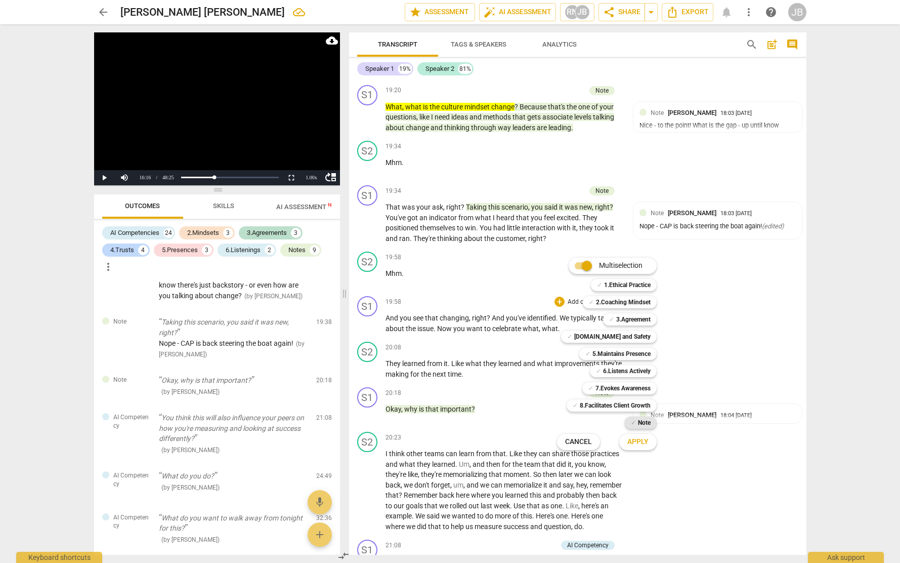
click at [638, 421] on b "Note" at bounding box center [644, 422] width 13 height 12
click at [647, 439] on span "Apply" at bounding box center [637, 442] width 21 height 10
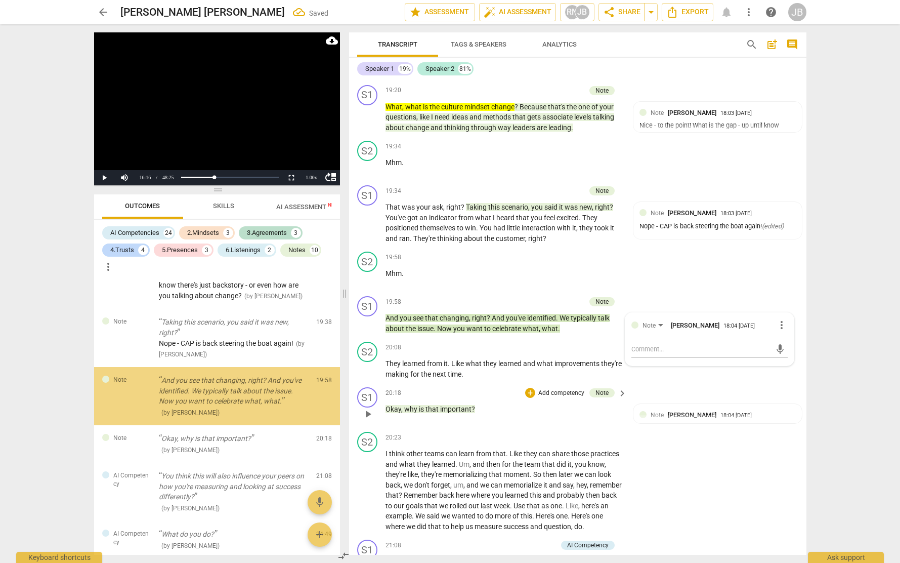
scroll to position [2269, 0]
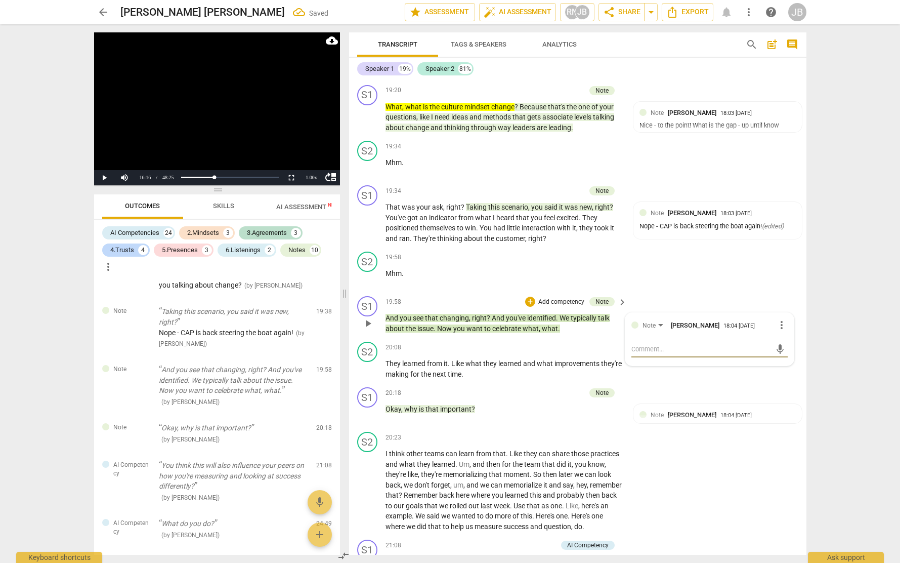
click at [670, 354] on textarea at bounding box center [702, 349] width 140 height 10
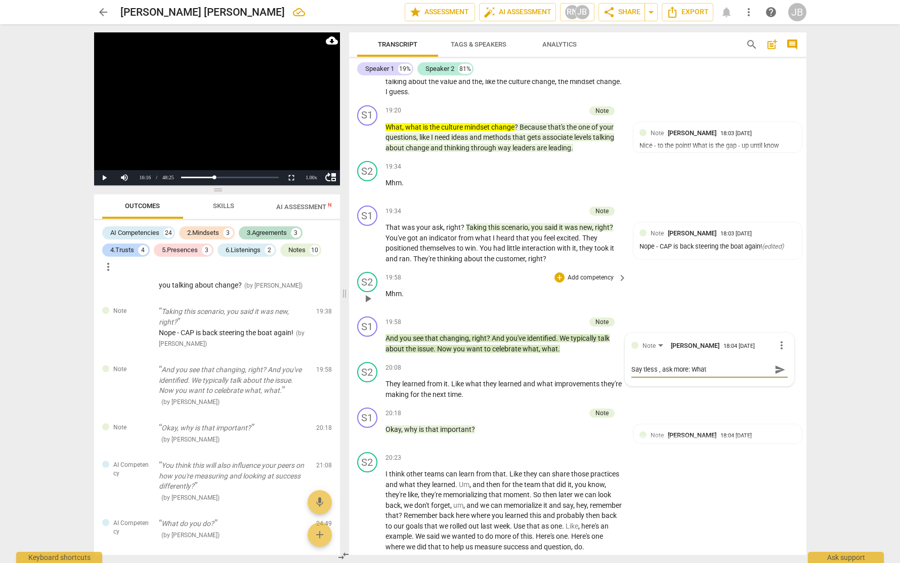
scroll to position [3322, 0]
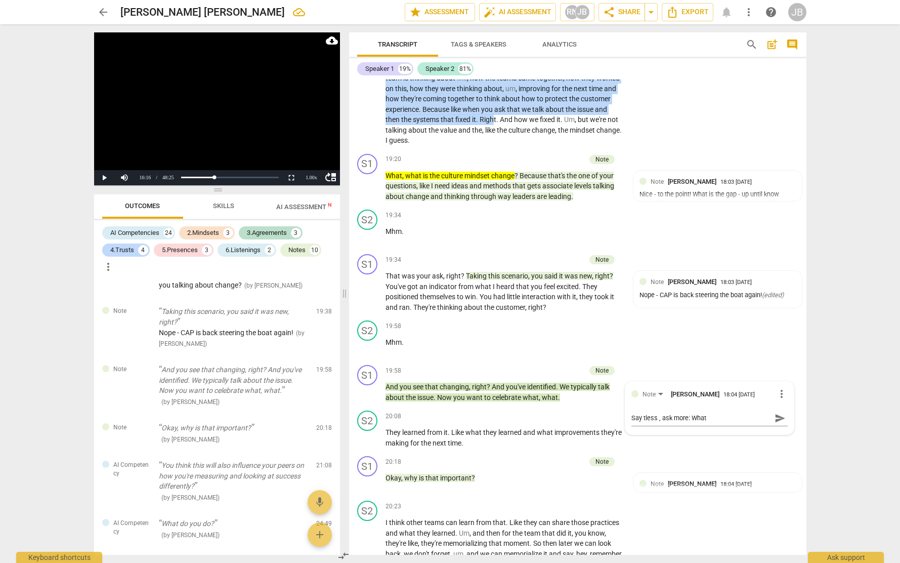
drag, startPoint x: 412, startPoint y: 113, endPoint x: 556, endPoint y: 176, distance: 156.8
click at [556, 146] on p "Yeah , yeah , I guess it does . The um , one thing we probably don't do enough …" at bounding box center [504, 68] width 237 height 156
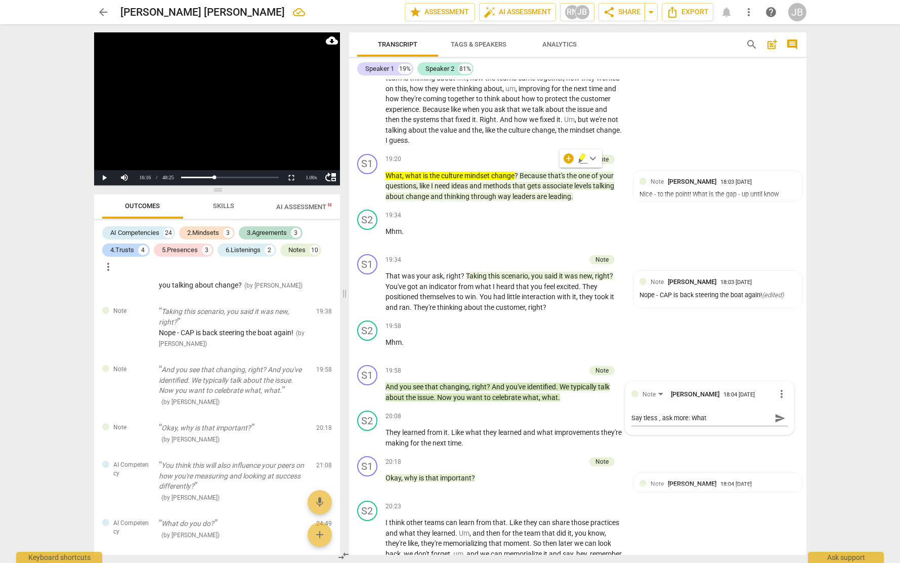
click at [581, 151] on div "+ keyboard_arrow_down" at bounding box center [581, 158] width 43 height 18
click at [582, 156] on icon "button" at bounding box center [582, 156] width 6 height 7
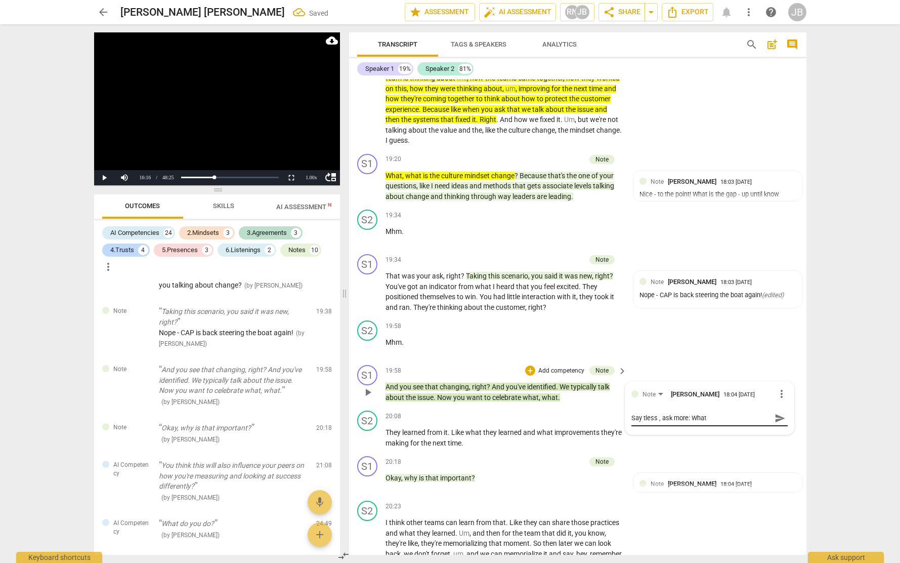
click at [732, 423] on textarea "Say tless , ask more: What" at bounding box center [702, 418] width 140 height 10
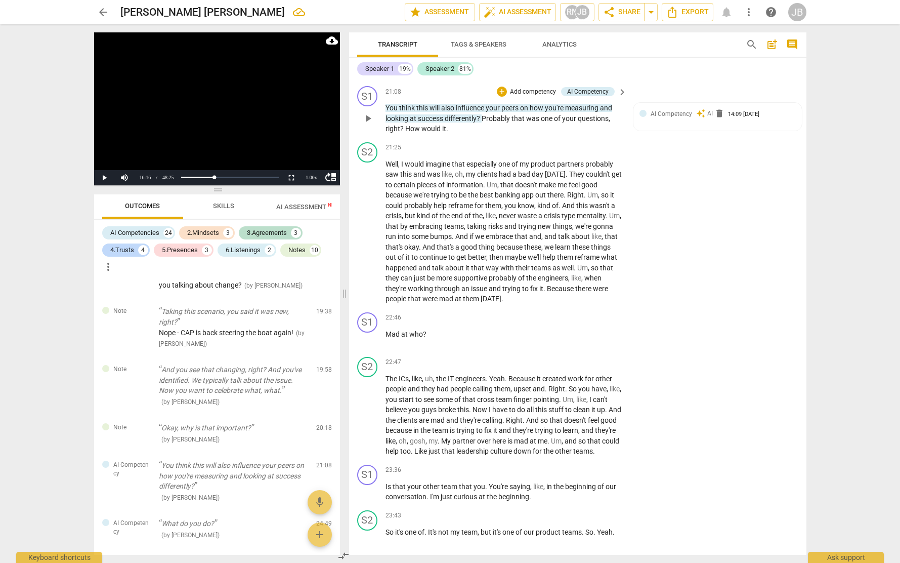
scroll to position [3846, 0]
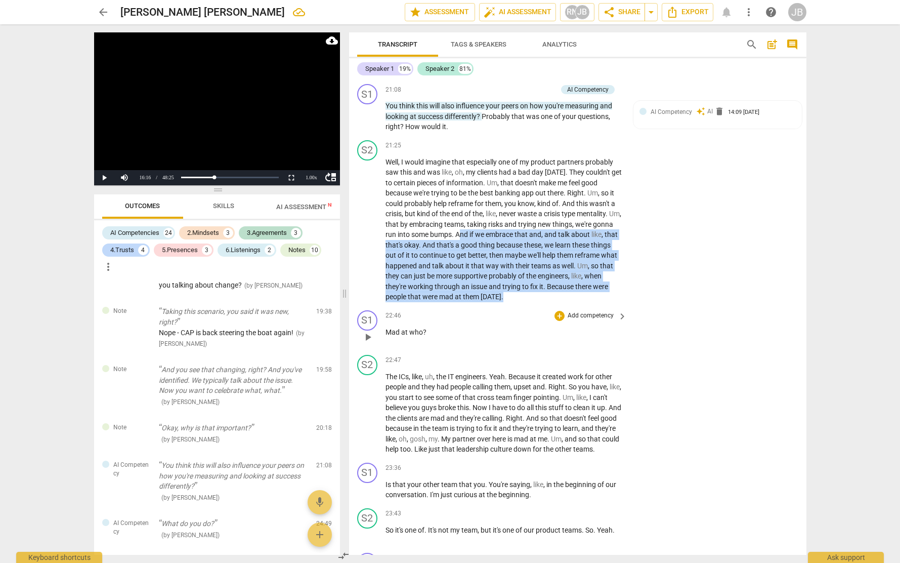
drag, startPoint x: 482, startPoint y: 301, endPoint x: 573, endPoint y: 406, distance: 139.6
click at [570, 413] on div "S1 play_arrow pause 00:00 + Add competency keyboard_arrow_right Okay . Hi [PERS…" at bounding box center [577, 316] width 457 height 475
click at [559, 344] on icon "button" at bounding box center [558, 344] width 6 height 7
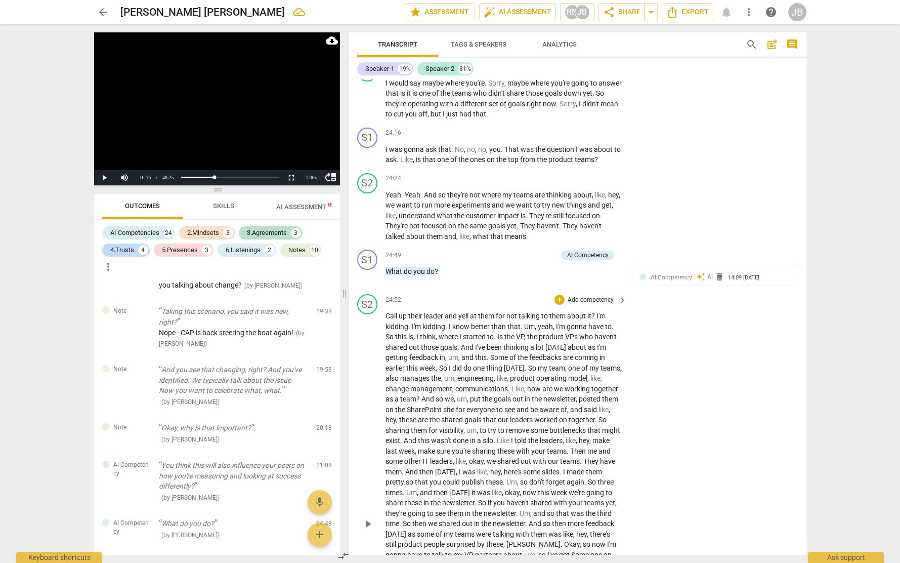
scroll to position [4398, 0]
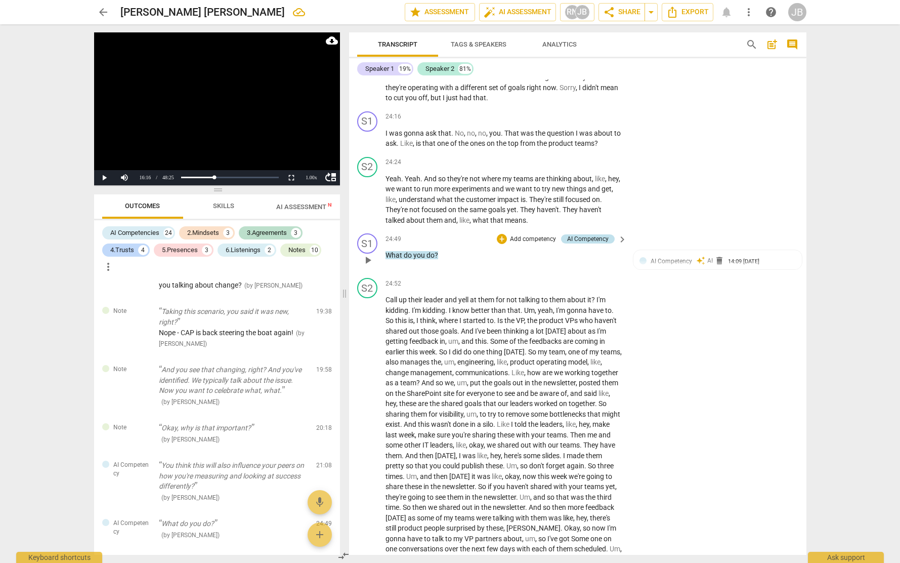
click at [592, 243] on div "AI Competency" at bounding box center [587, 238] width 41 height 9
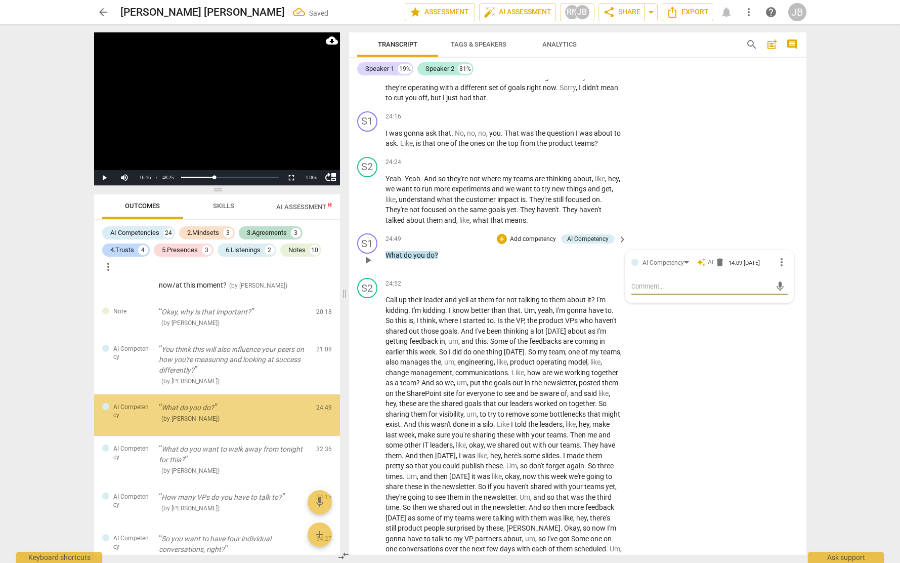
scroll to position [2415, 0]
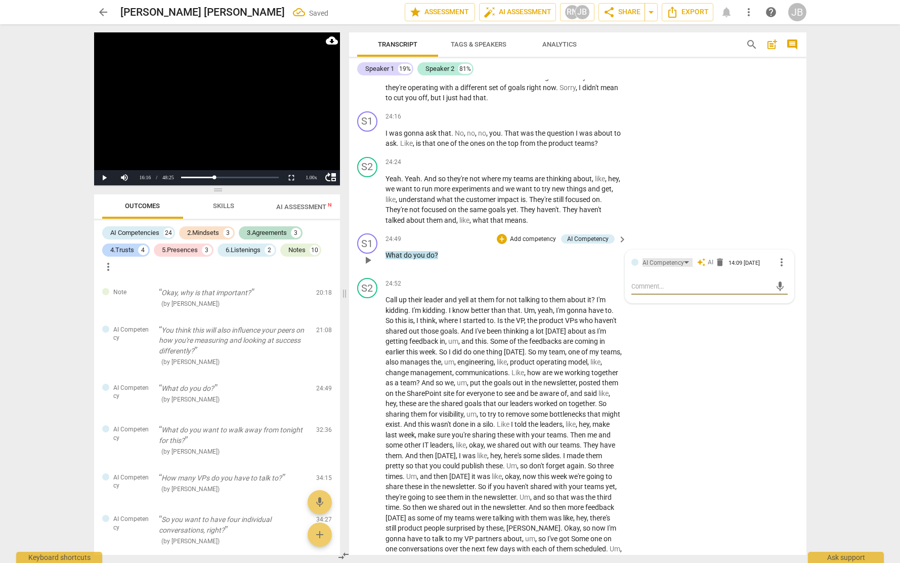
click at [673, 268] on div "AI Competency" at bounding box center [663, 263] width 41 height 10
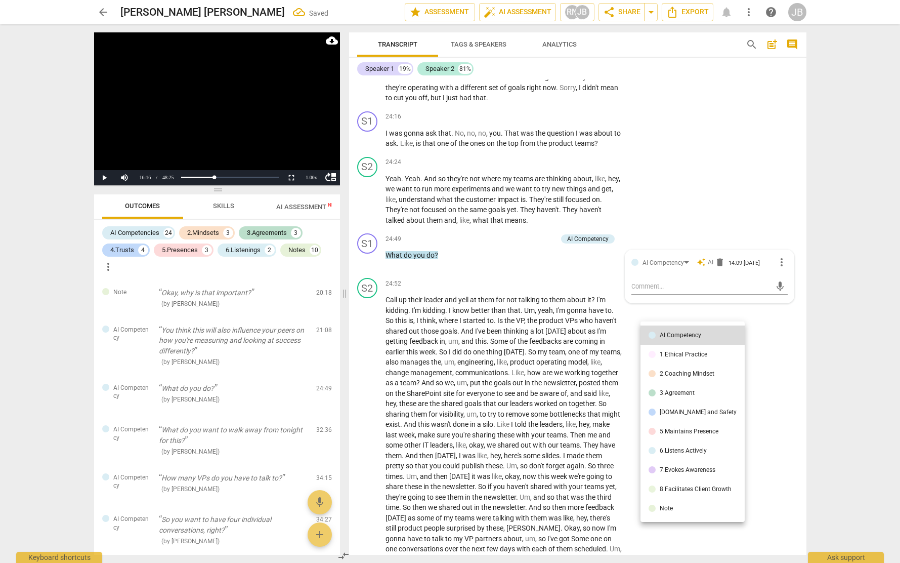
click at [680, 446] on li "6.Listens Actively" at bounding box center [693, 450] width 104 height 19
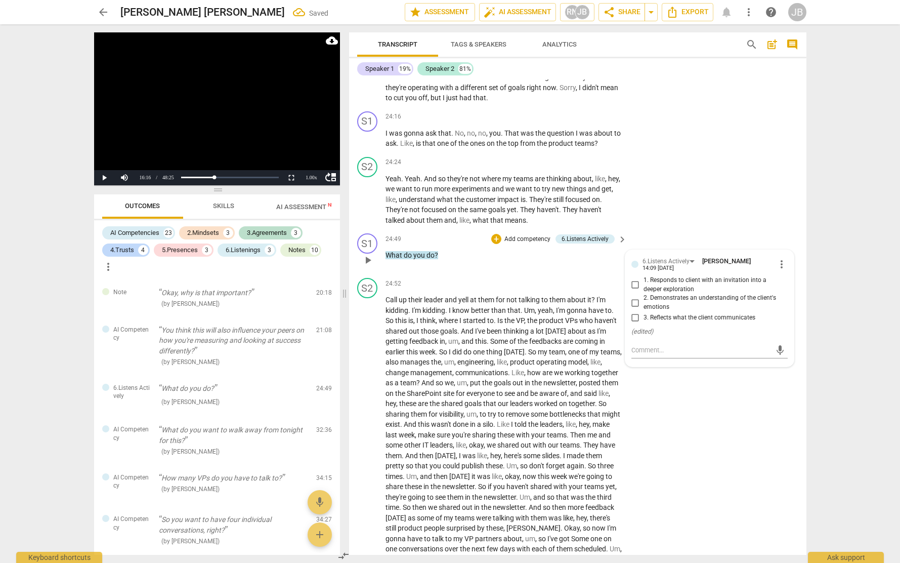
click at [632, 291] on input "1. Responds to client with an invitation into a deeper exploration" at bounding box center [635, 285] width 16 height 12
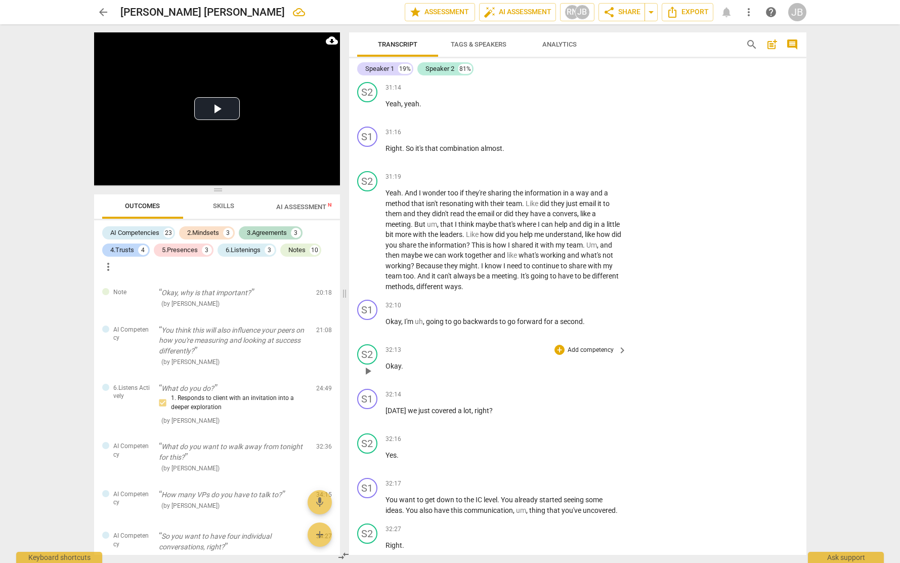
scroll to position [5614, 0]
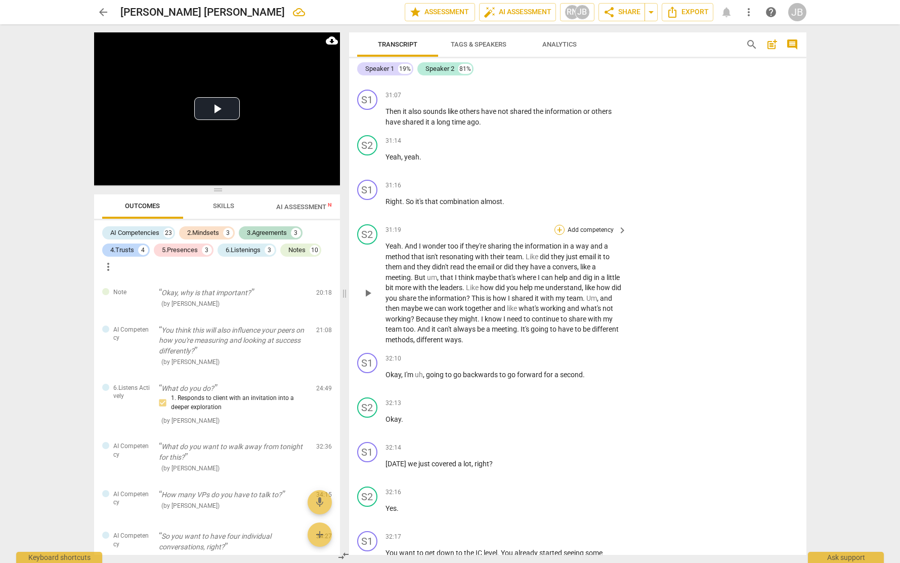
click at [560, 235] on div "+" at bounding box center [560, 230] width 10 height 10
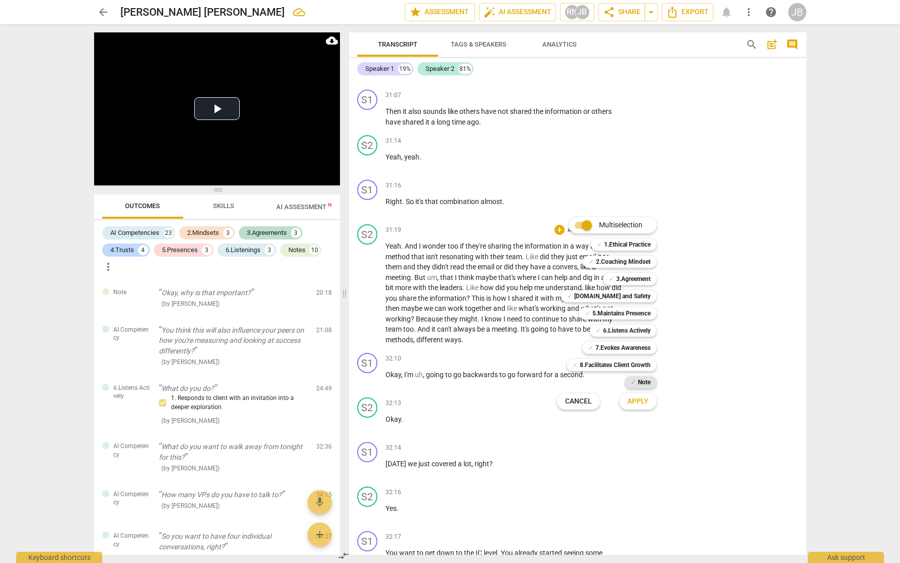
click at [630, 380] on div "✓ Note" at bounding box center [641, 382] width 32 height 12
click at [643, 398] on span "Apply" at bounding box center [637, 401] width 21 height 10
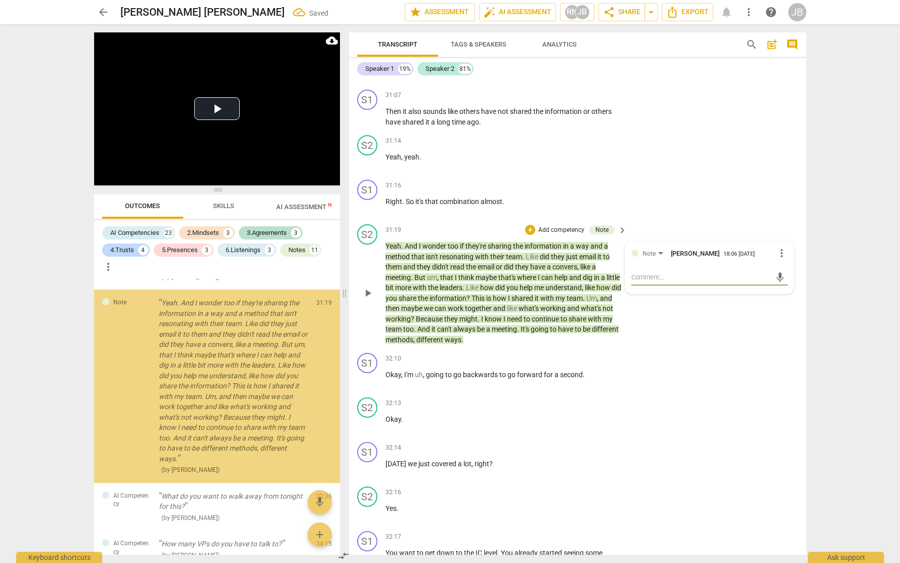
scroll to position [2559, 0]
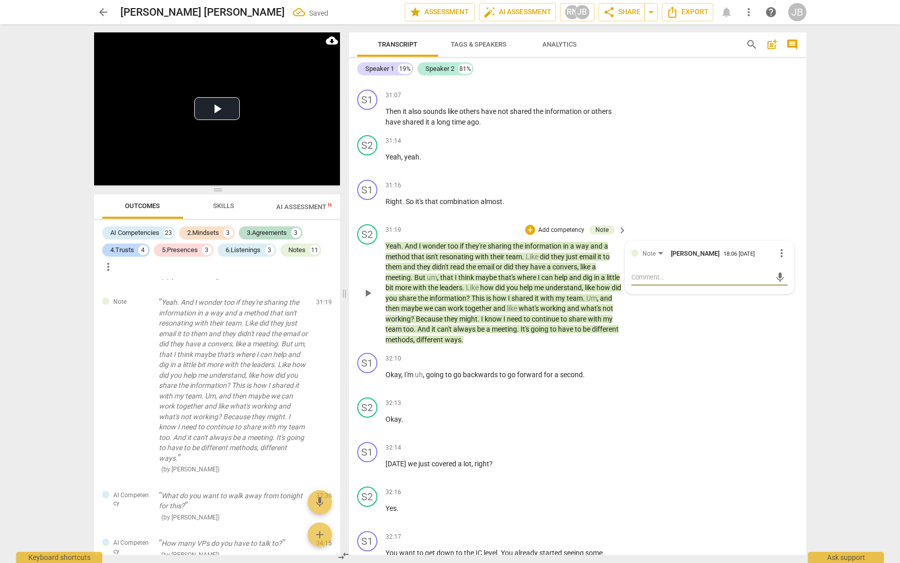
click at [669, 282] on textarea at bounding box center [702, 277] width 140 height 10
click at [715, 282] on textarea "Is all of this about collaboratin? tgrsut? what?" at bounding box center [702, 277] width 140 height 10
click at [737, 282] on textarea "Is all of this about collaboratino? tgrsut? what?" at bounding box center [702, 277] width 140 height 10
click at [735, 282] on textarea "Is all of this about collaboratino? trut? what?" at bounding box center [702, 277] width 140 height 10
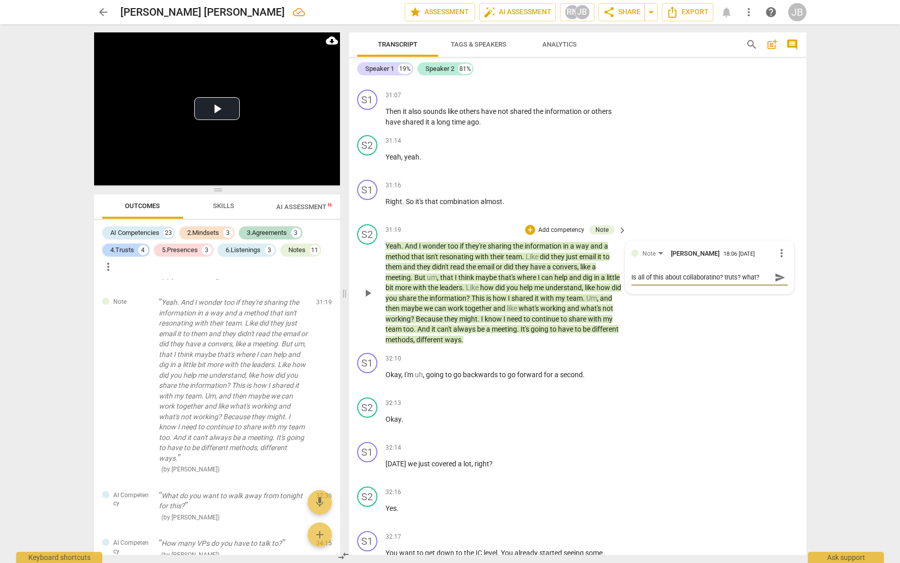
drag, startPoint x: 746, startPoint y: 359, endPoint x: 768, endPoint y: 361, distance: 21.8
click at [768, 282] on div "Is all of this about collaboratino? truts? what? Is all of this about collabora…" at bounding box center [710, 277] width 156 height 10
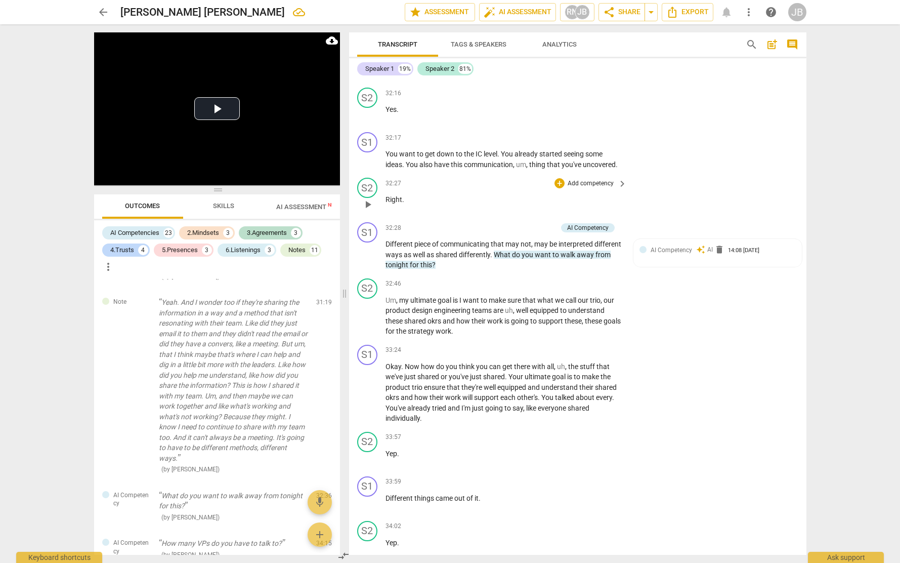
scroll to position [6139, 0]
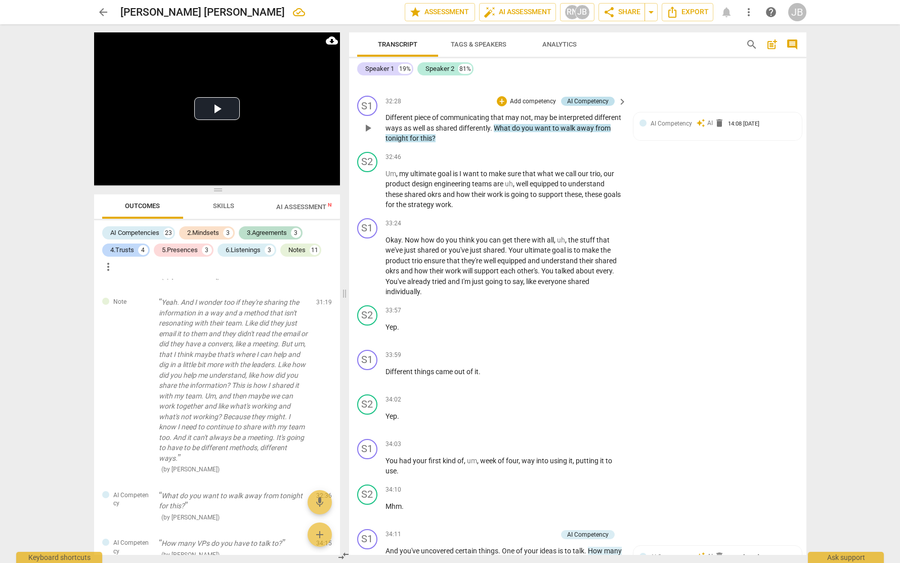
click at [605, 106] on div "AI Competency" at bounding box center [587, 101] width 41 height 9
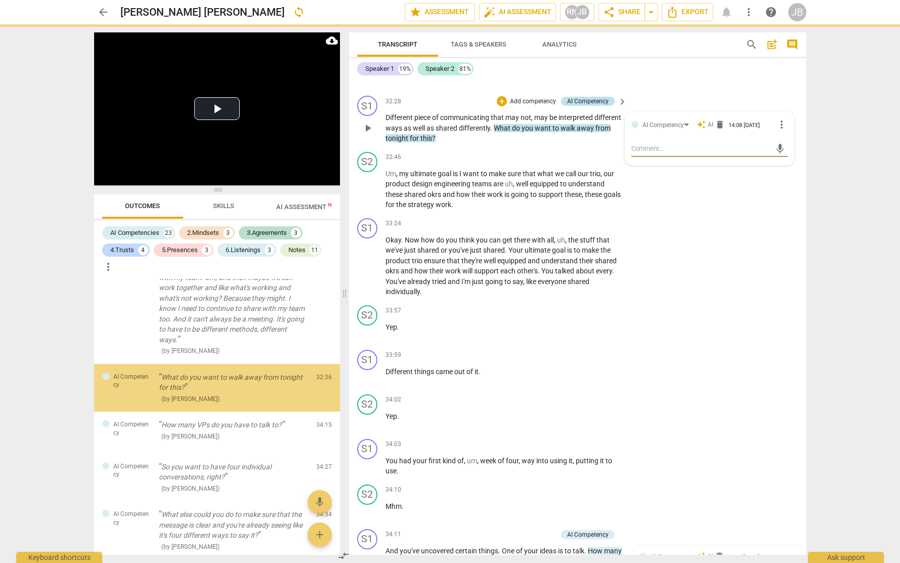
scroll to position [2679, 0]
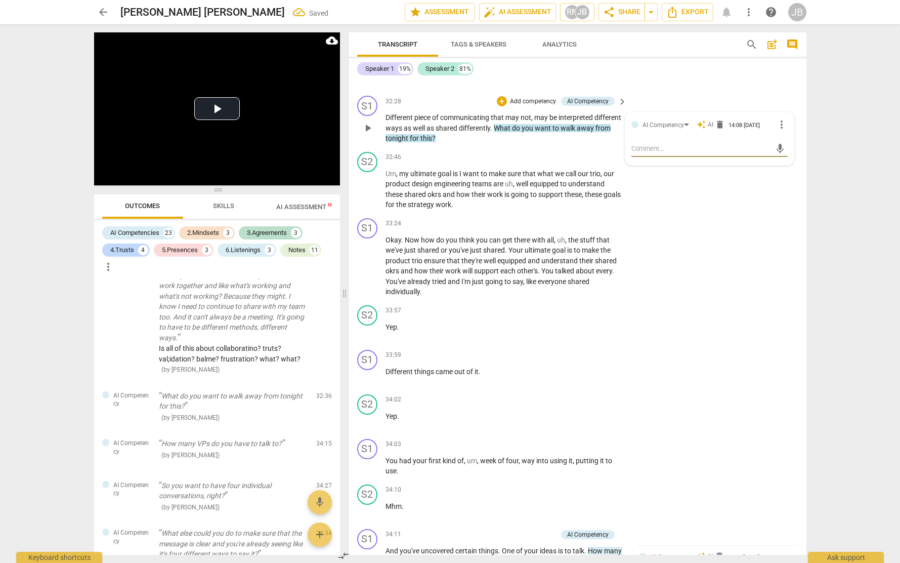
click at [650, 153] on textarea at bounding box center [702, 149] width 140 height 10
click at [669, 130] on div "AI Competency" at bounding box center [663, 125] width 41 height 10
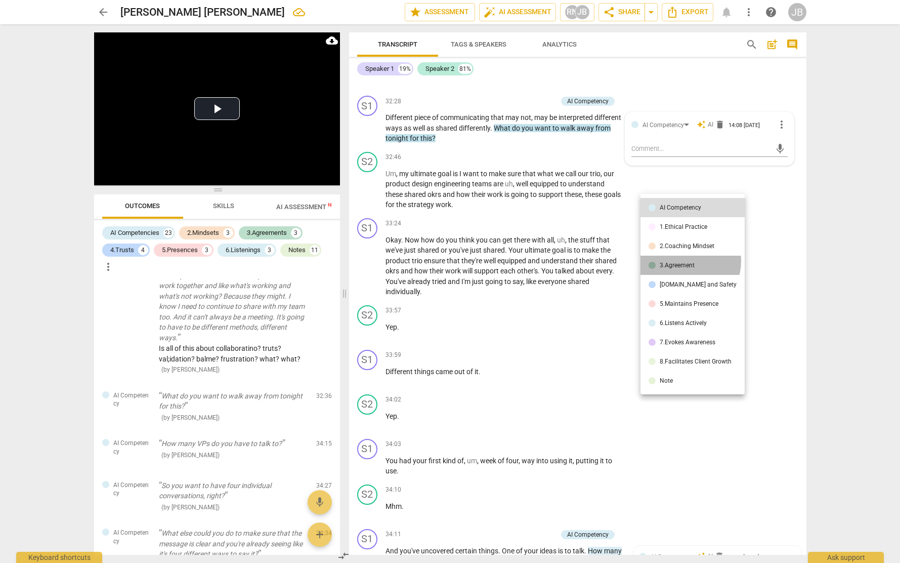
click at [684, 261] on li "3.Agreement" at bounding box center [693, 265] width 104 height 19
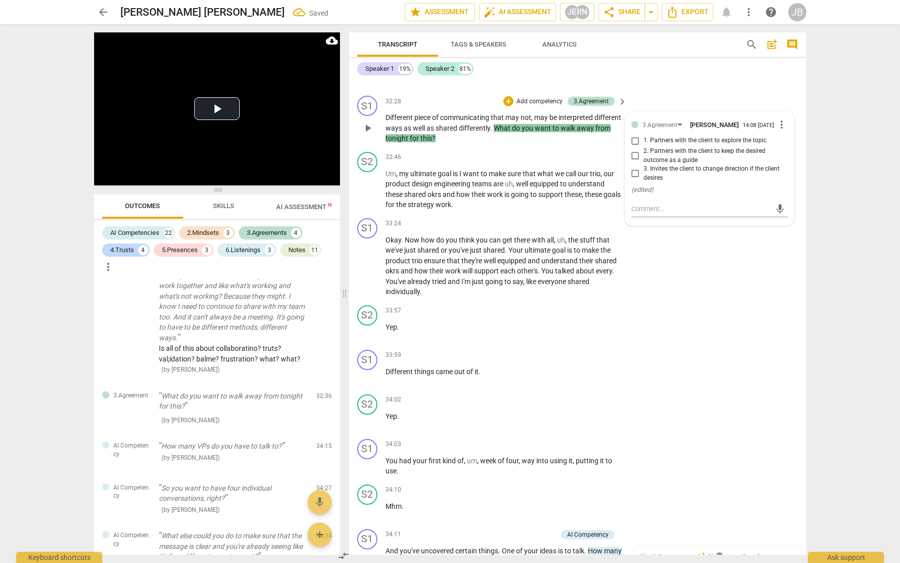
click at [654, 164] on span "2. Partners with the client to keep the desired outcome as a guide" at bounding box center [714, 156] width 140 height 18
click at [644, 162] on input "2. Partners with the client to keep the desired outcome as a guide" at bounding box center [635, 156] width 16 height 12
click at [638, 180] on input "3. Invites the client to change direction if the client desires" at bounding box center [635, 173] width 16 height 12
click at [639, 180] on input "3. Invites the client to change direction if the client desires" at bounding box center [635, 173] width 16 height 12
click at [658, 214] on textarea at bounding box center [702, 209] width 140 height 10
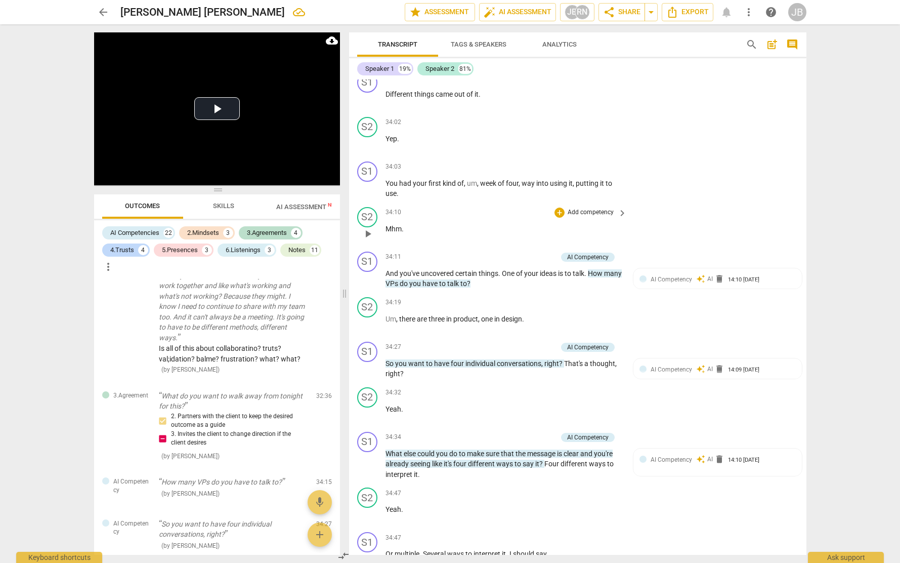
scroll to position [6452, 0]
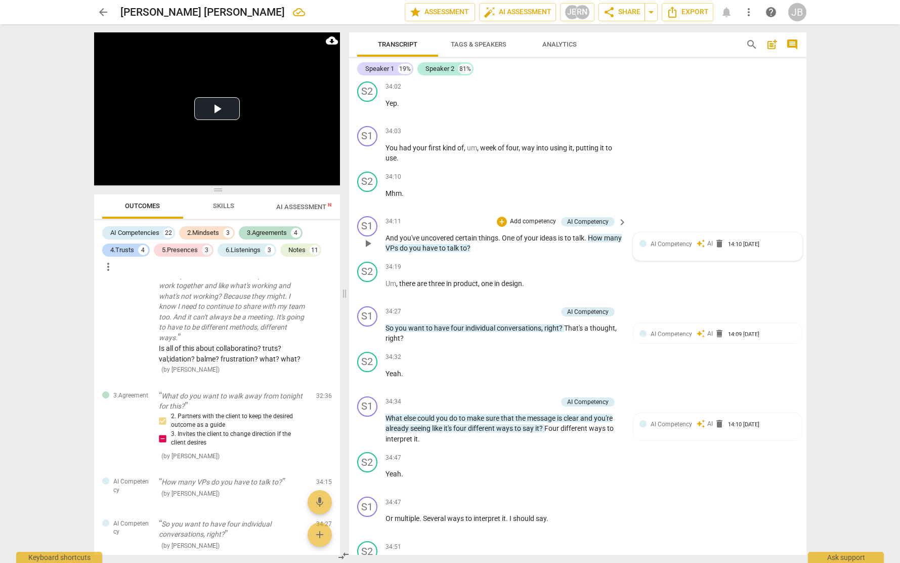
click at [640, 248] on div "AI Competency auto_awesome AI delete 14:10 [DATE]" at bounding box center [718, 244] width 156 height 10
click at [617, 228] on span "keyboard_arrow_right" at bounding box center [622, 222] width 12 height 12
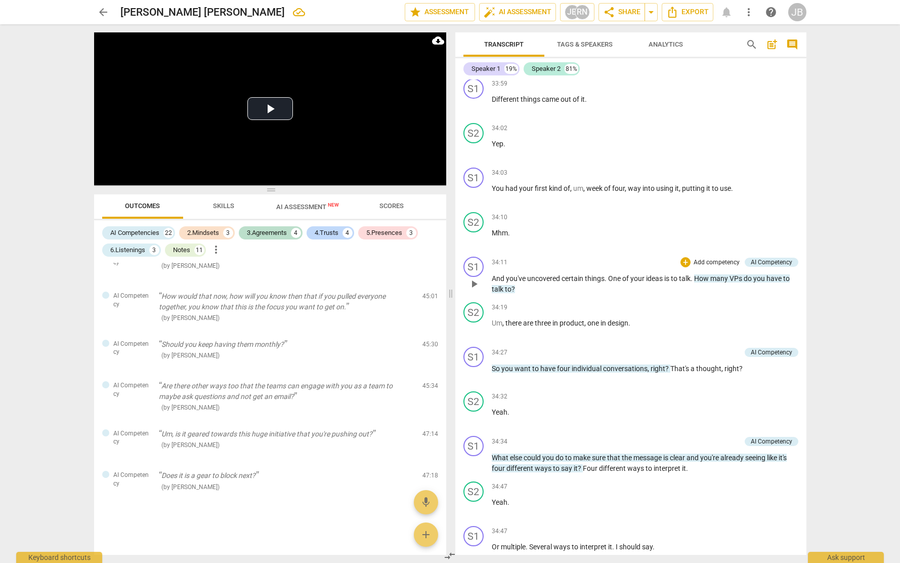
scroll to position [2030, 0]
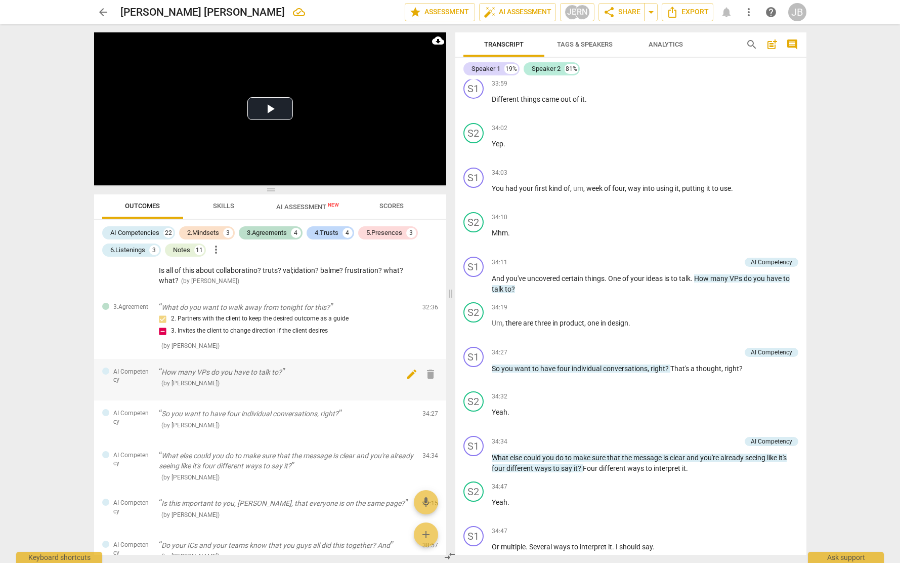
click at [411, 380] on span "edit" at bounding box center [412, 374] width 12 height 12
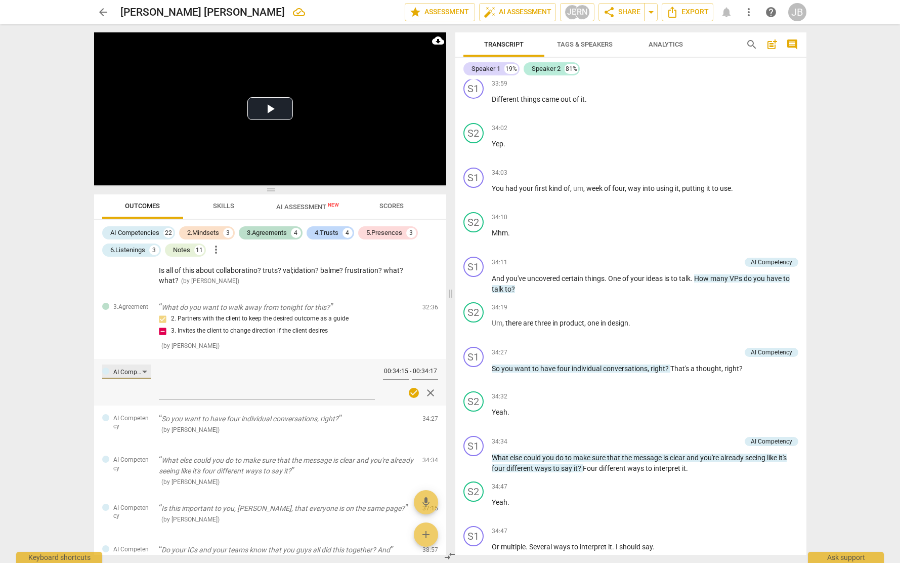
click at [148, 379] on div "AI Competency" at bounding box center [126, 371] width 49 height 14
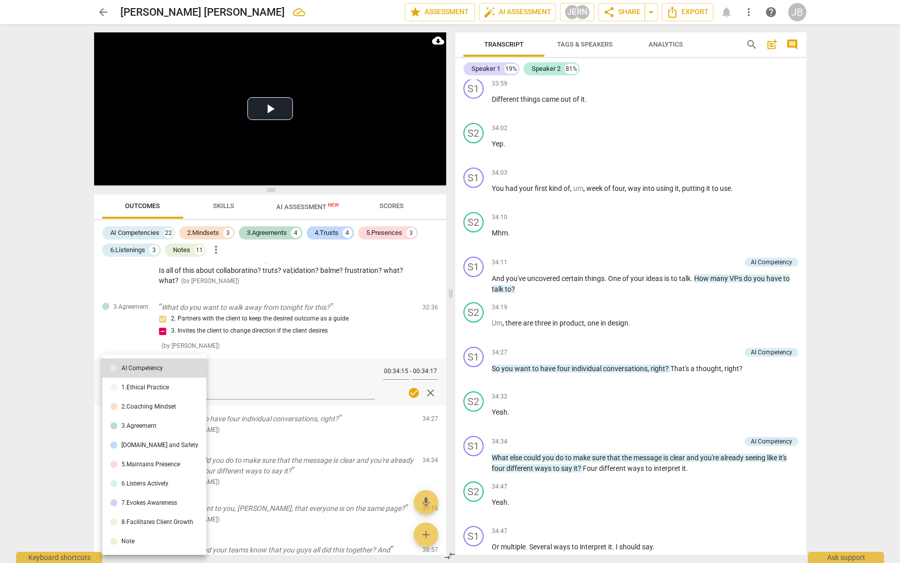
click at [163, 501] on div "7.Evokes Awareness" at bounding box center [149, 502] width 56 height 6
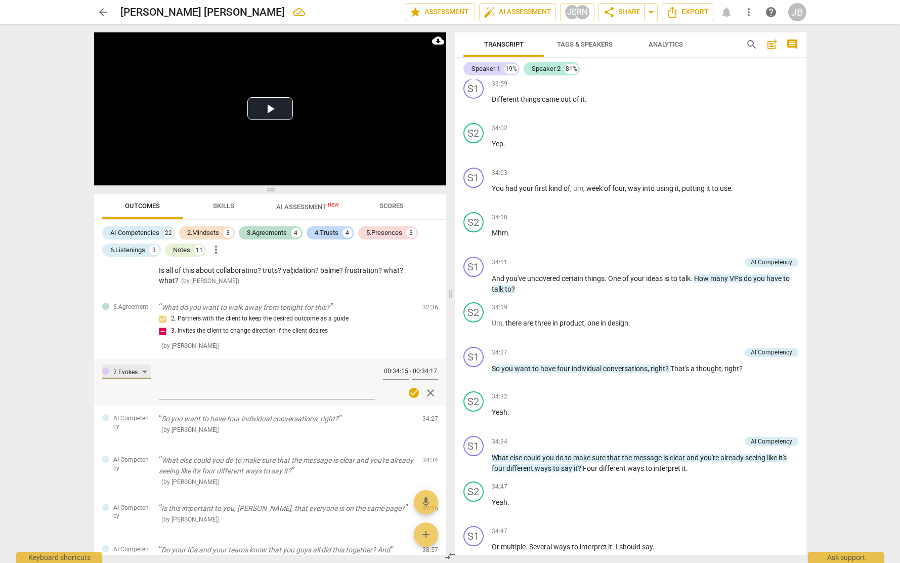
click at [142, 379] on div "7.Evokes Awareness" at bounding box center [126, 371] width 49 height 14
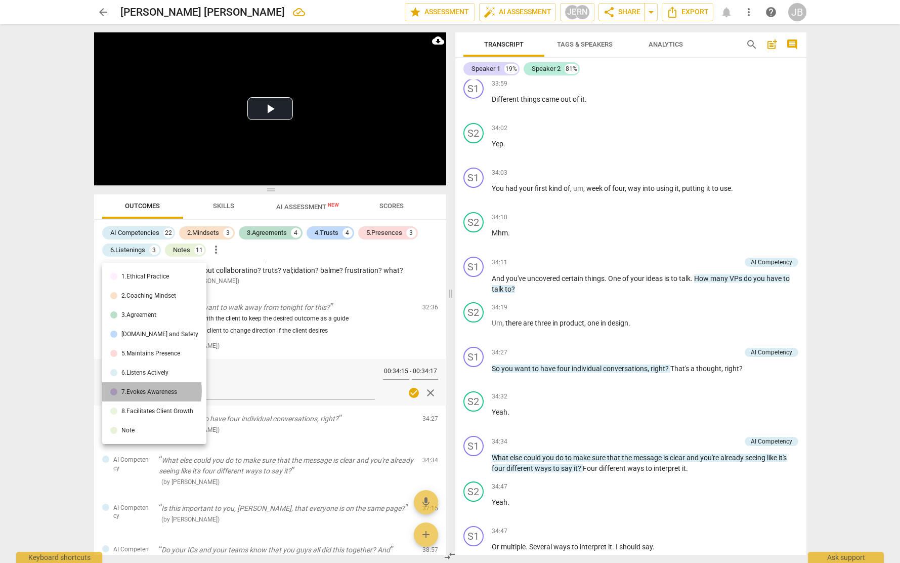
click at [142, 391] on div "7.Evokes Awareness" at bounding box center [149, 392] width 56 height 6
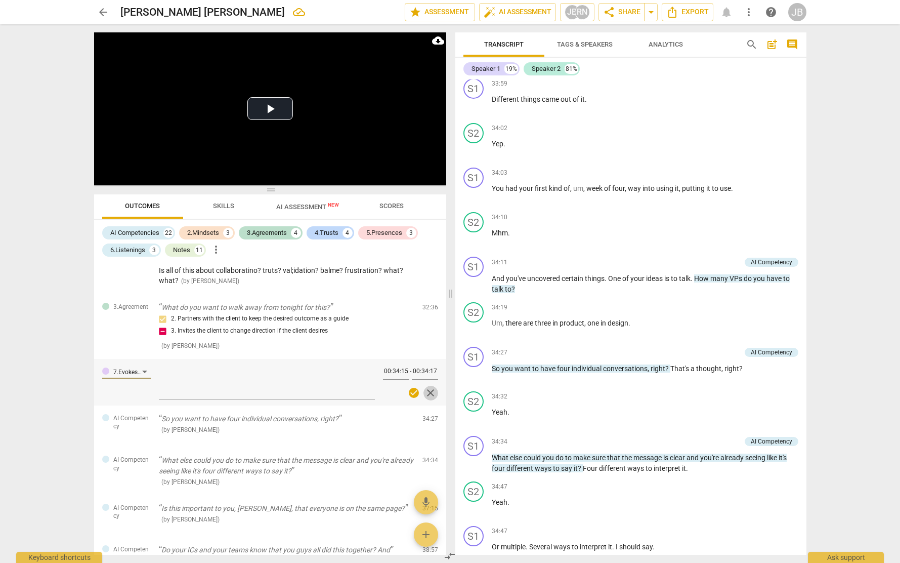
click at [432, 399] on span "close" at bounding box center [431, 393] width 12 height 12
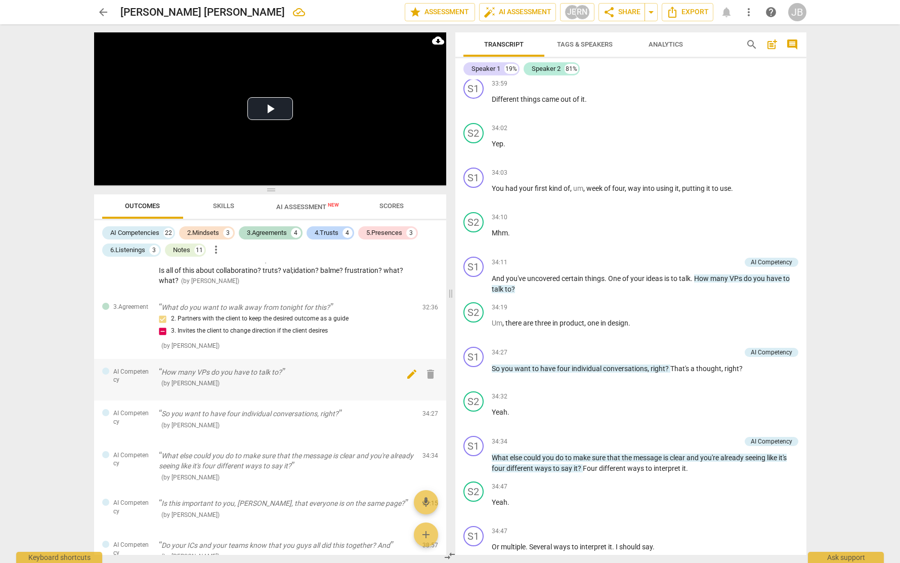
click at [407, 380] on span "edit" at bounding box center [412, 374] width 12 height 12
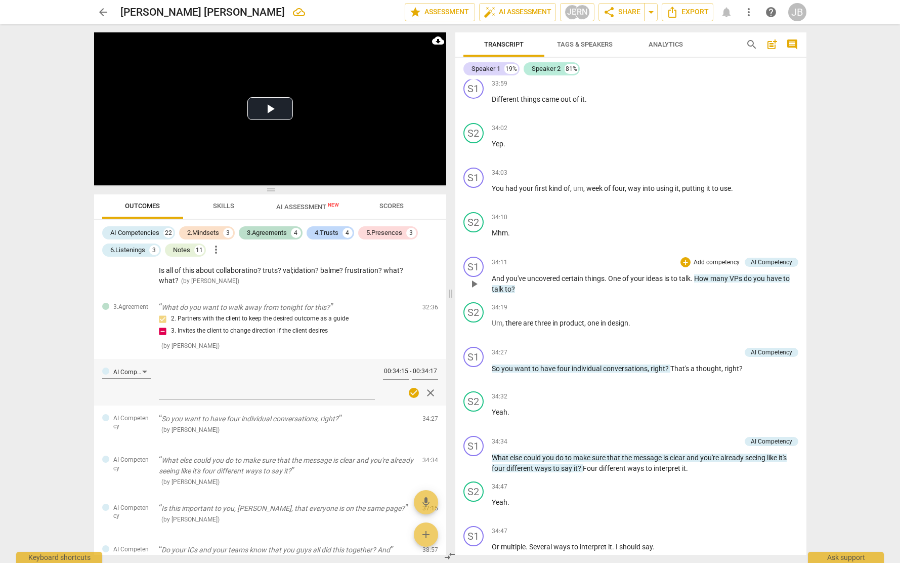
click at [737, 268] on div "+ Add competency AI Competency" at bounding box center [740, 262] width 118 height 11
click at [751, 267] on div "AI Competency" at bounding box center [771, 262] width 41 height 9
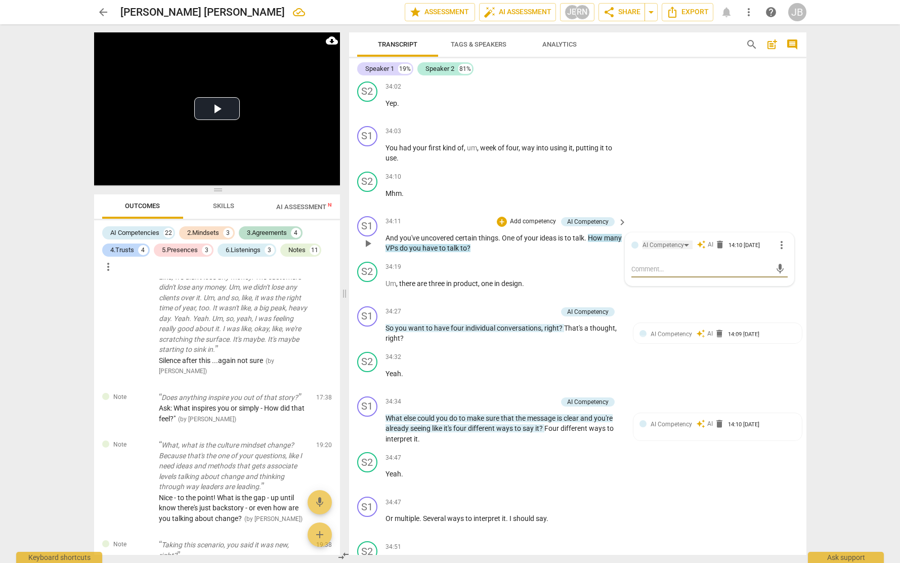
scroll to position [2024, 0]
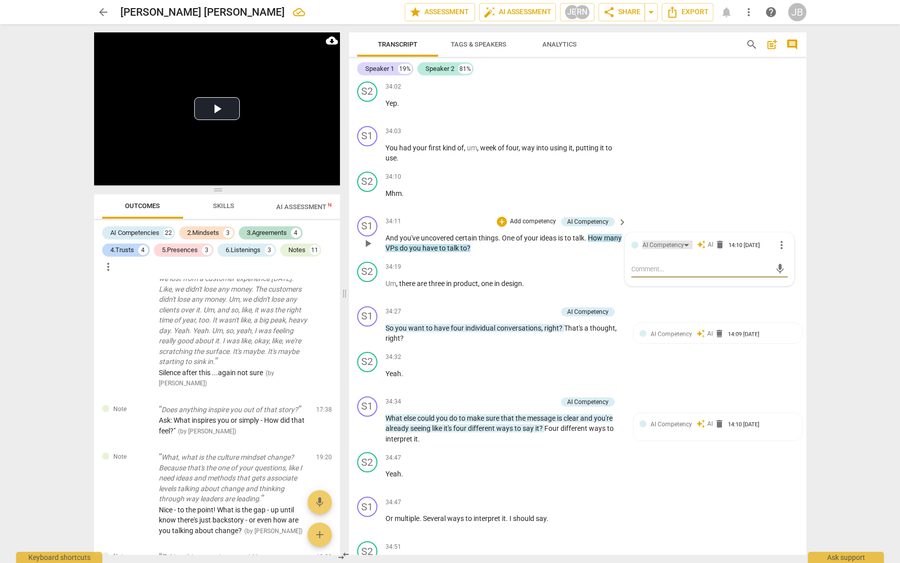
click at [651, 250] on div "AI Competency" at bounding box center [663, 245] width 41 height 10
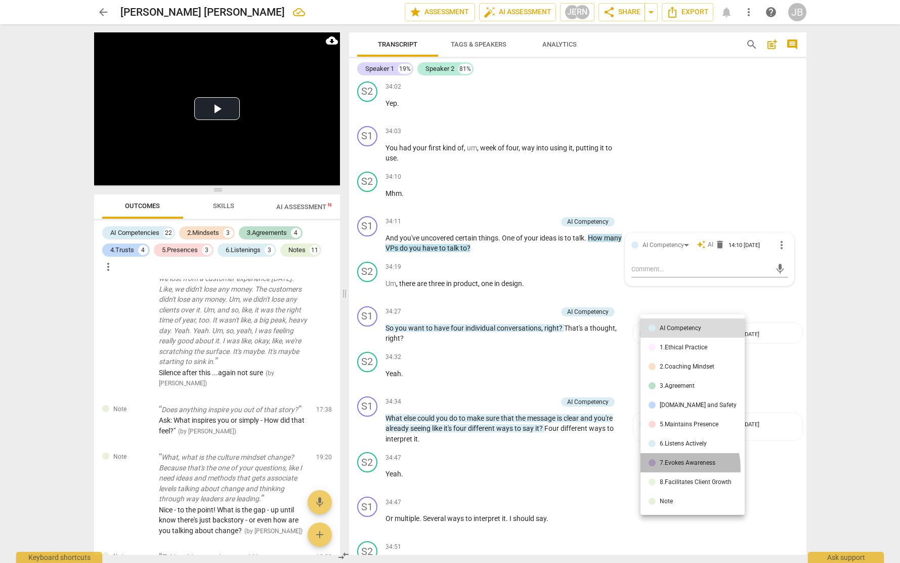
click at [668, 468] on li "7.Evokes Awareness" at bounding box center [693, 462] width 104 height 19
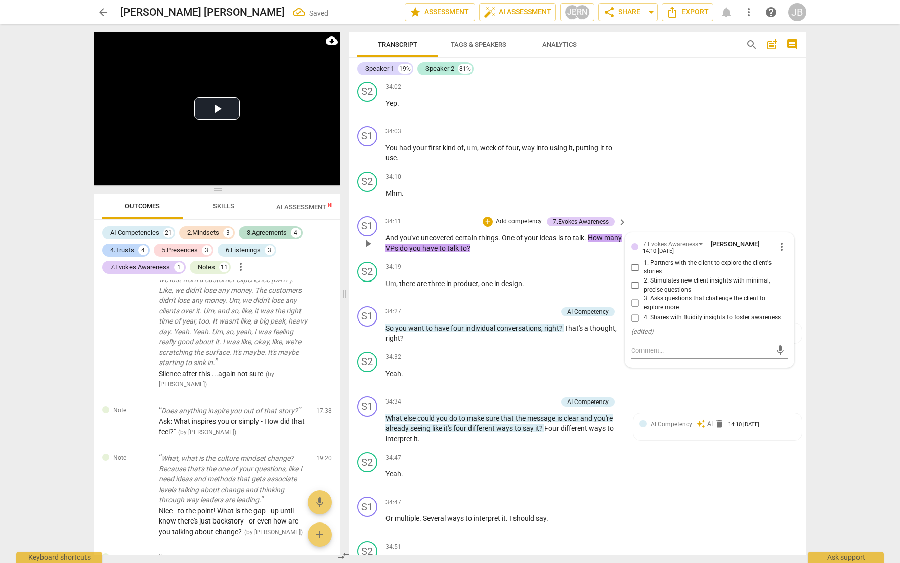
click at [633, 291] on input "2. Stimulates new client insights with minimal, precise questions" at bounding box center [635, 285] width 16 height 12
click at [635, 309] on input "3. Asks questions that challenge the client to explore more" at bounding box center [635, 303] width 16 height 12
click at [633, 291] on input "2. Stimulates new client insights with minimal, precise questions" at bounding box center [635, 285] width 16 height 12
click at [555, 137] on div "+" at bounding box center [560, 132] width 10 height 10
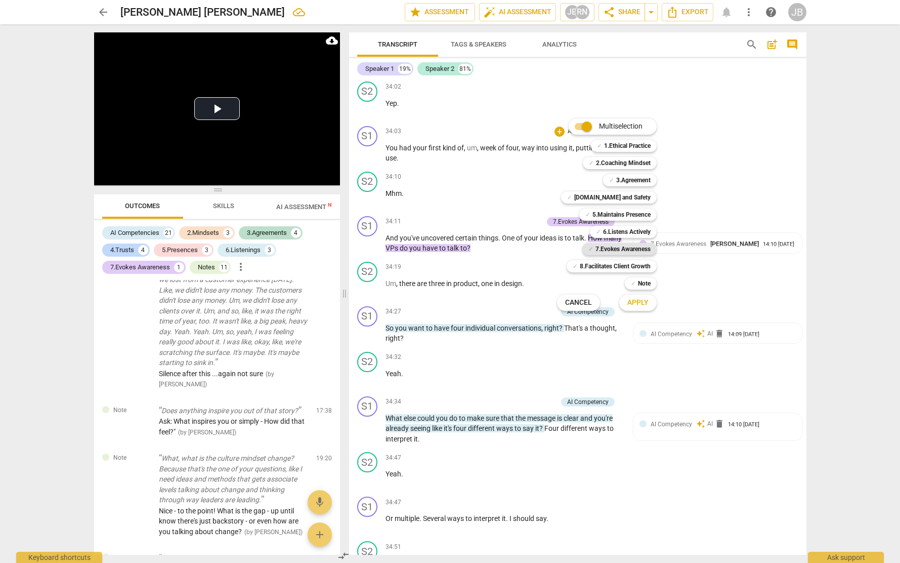
click at [644, 250] on b "7.Evokes Awareness" at bounding box center [623, 249] width 55 height 12
click at [646, 300] on span "Apply" at bounding box center [637, 303] width 21 height 10
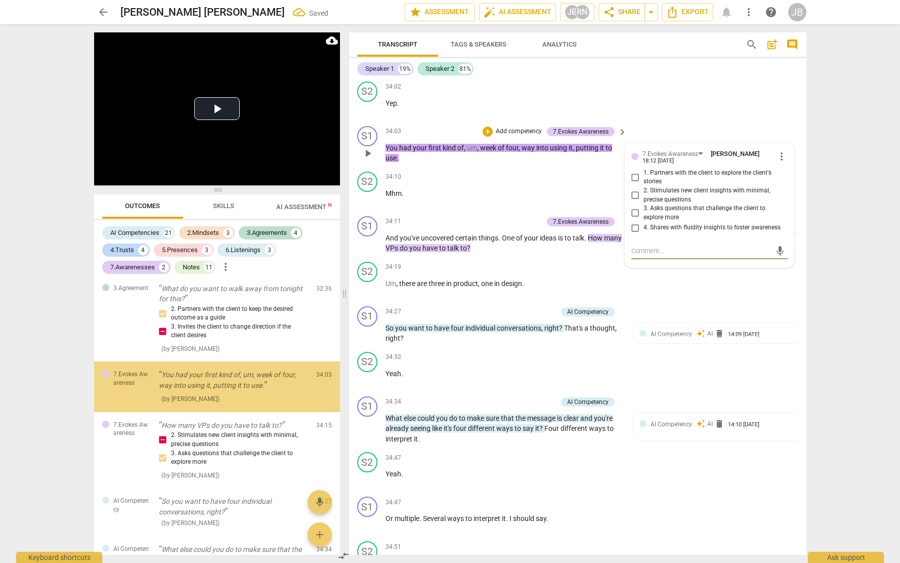
scroll to position [2788, 0]
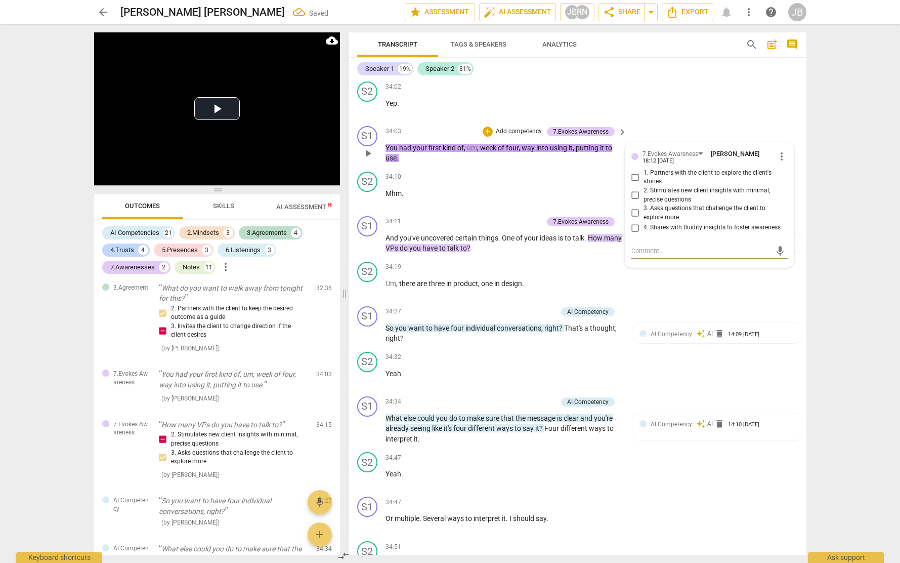
click at [634, 201] on input "2. Stimulates new client insights with minimal, precise questions" at bounding box center [635, 195] width 16 height 12
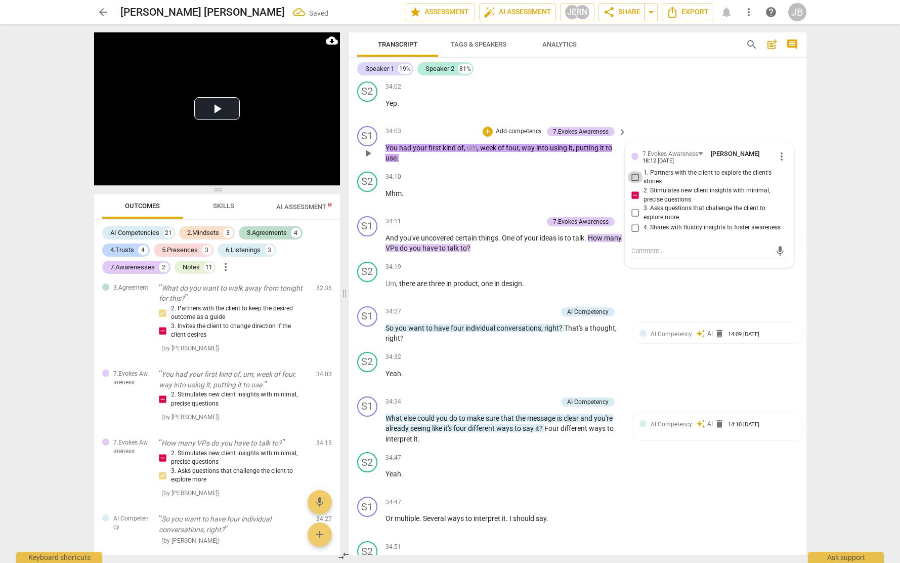
click at [633, 183] on input "1. Partners with the client to explore the client's stories" at bounding box center [635, 177] width 16 height 12
click at [636, 219] on input "3. Asks questions that challenge the client to explore more" at bounding box center [635, 213] width 16 height 12
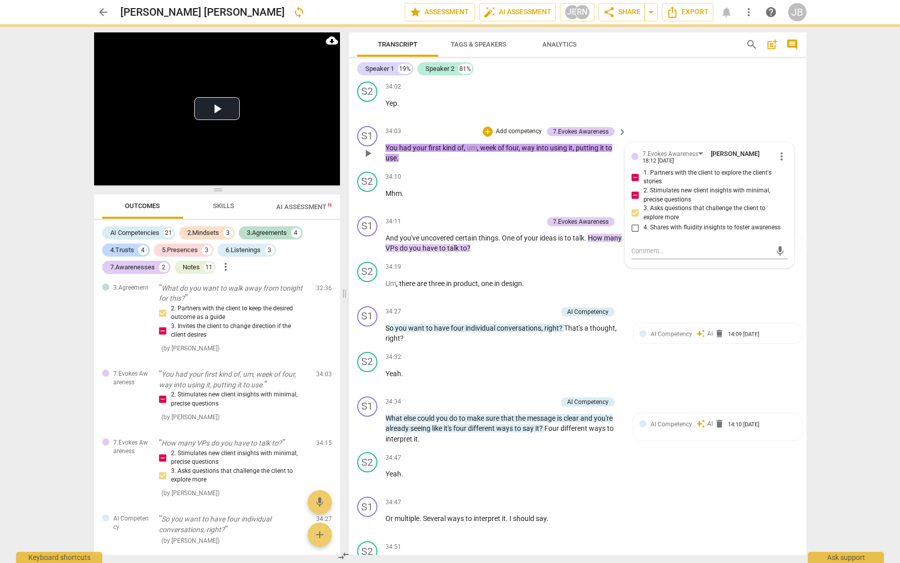
click at [636, 219] on input "3. Asks questions that challenge the client to explore more" at bounding box center [635, 213] width 16 height 12
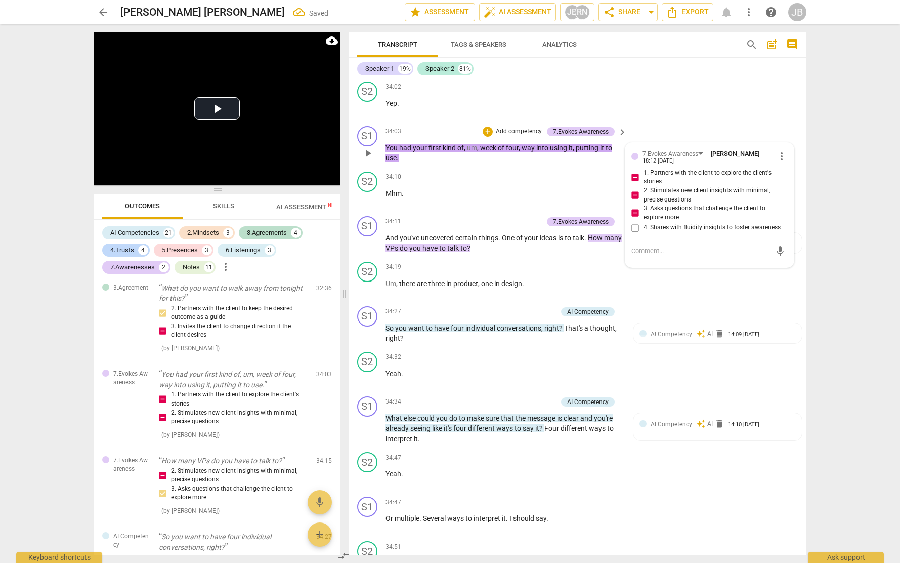
click at [636, 234] on input "4. Shares with fluidity insights to foster awareness" at bounding box center [635, 228] width 16 height 12
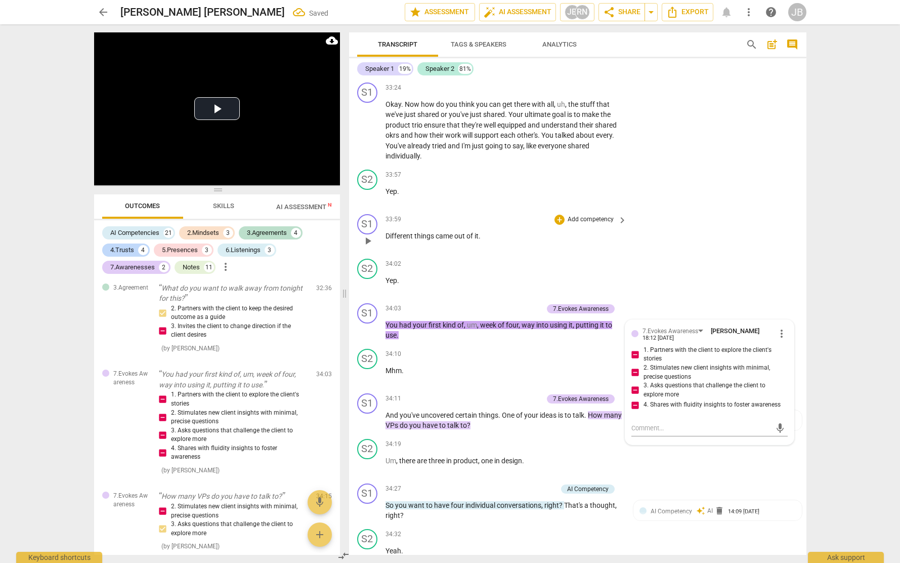
scroll to position [6258, 0]
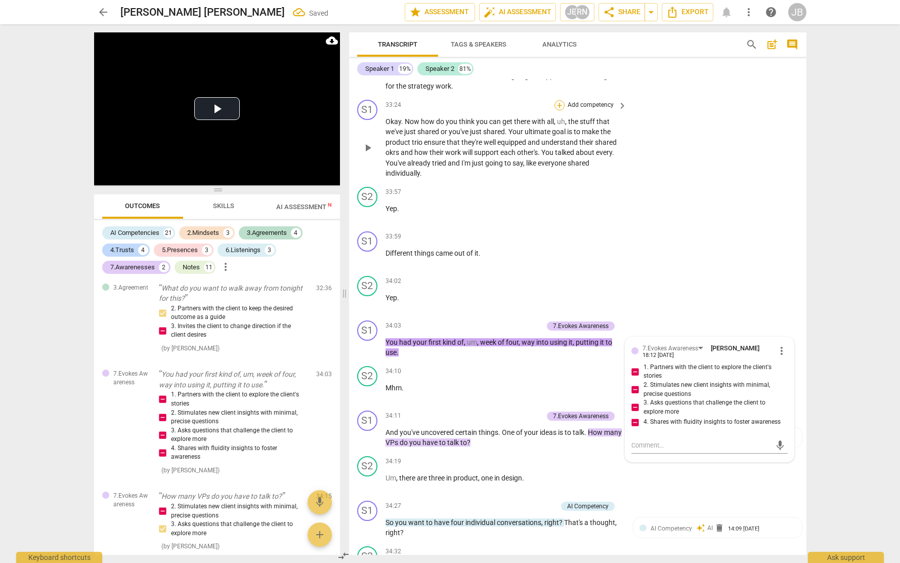
click at [558, 110] on div "+" at bounding box center [560, 105] width 10 height 10
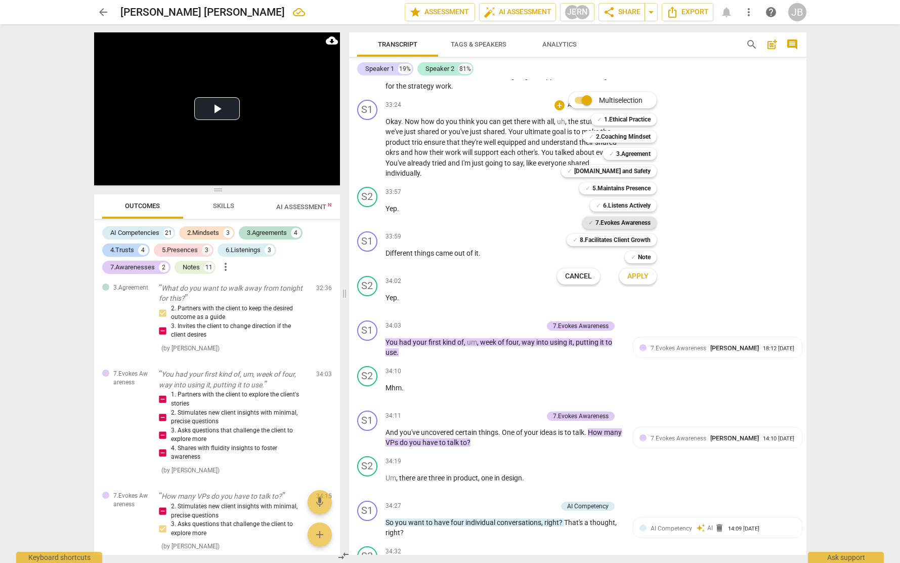
click at [621, 219] on b "7.Evokes Awareness" at bounding box center [623, 223] width 55 height 12
click at [644, 274] on span "Apply" at bounding box center [637, 276] width 21 height 10
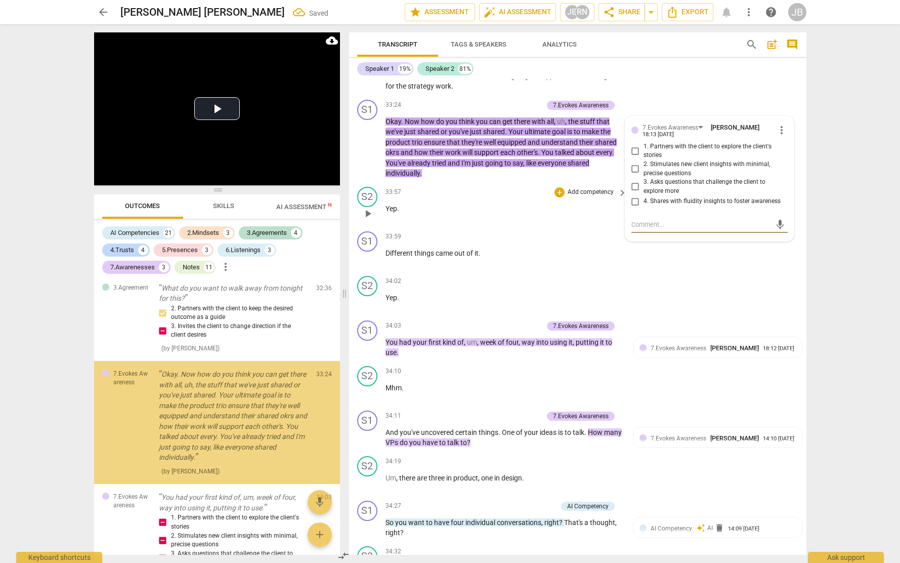
scroll to position [2825, 0]
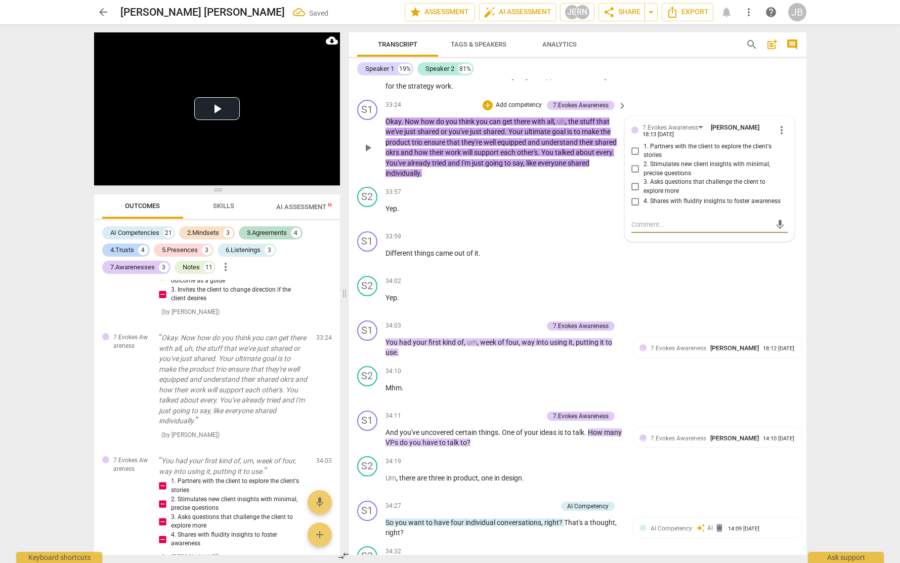
click at [637, 157] on input "1. Partners with the client to explore the client's stories" at bounding box center [635, 151] width 16 height 12
click at [635, 175] on input "2. Stimulates new client insights with minimal, precise questions" at bounding box center [635, 169] width 16 height 12
click at [635, 193] on input "3. Asks questions that challenge the client to explore more" at bounding box center [635, 187] width 16 height 12
click at [634, 175] on input "2. Stimulates new client insights with minimal, precise questions" at bounding box center [635, 169] width 16 height 12
click at [637, 193] on input "3. Asks questions that challenge the client to explore more" at bounding box center [635, 187] width 16 height 12
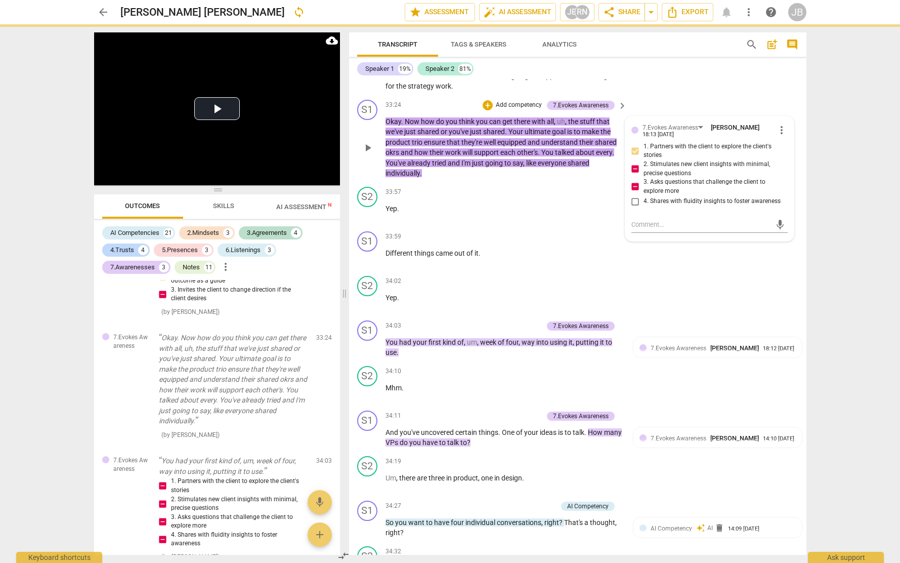
click at [636, 213] on div "7.Evokes Awareness [PERSON_NAME] 18:13 [DATE] more_vert 1. Partners with the cl…" at bounding box center [710, 167] width 156 height 91
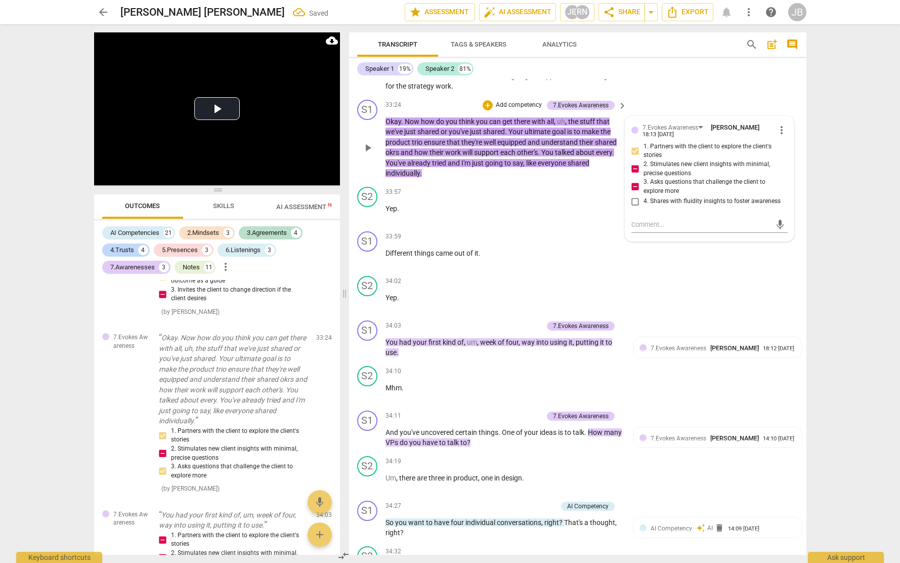
click at [634, 207] on input "4. Shares with fluidity insights to foster awareness" at bounding box center [635, 201] width 16 height 12
click at [648, 229] on textarea at bounding box center [702, 225] width 140 height 10
click at [636, 207] on input "4. Shares with fluidity insights to foster awareness" at bounding box center [635, 201] width 16 height 12
click at [651, 229] on textarea at bounding box center [702, 225] width 140 height 10
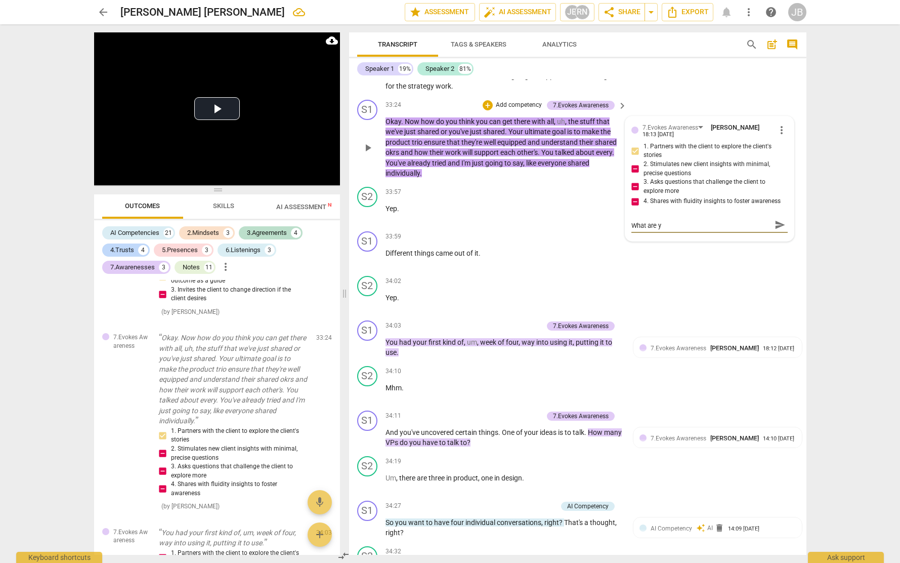
scroll to position [0, 0]
click at [720, 239] on textarea "Stop at: how do you think you can get there? What are you learning about thhis …" at bounding box center [702, 229] width 140 height 19
click at [751, 239] on textarea "Stop at: how do you think you can get there? What are you learning about this s…" at bounding box center [702, 229] width 140 height 19
click at [762, 239] on textarea "Stop at: how do you think you can get there? What are you learning about this s…" at bounding box center [702, 229] width 140 height 19
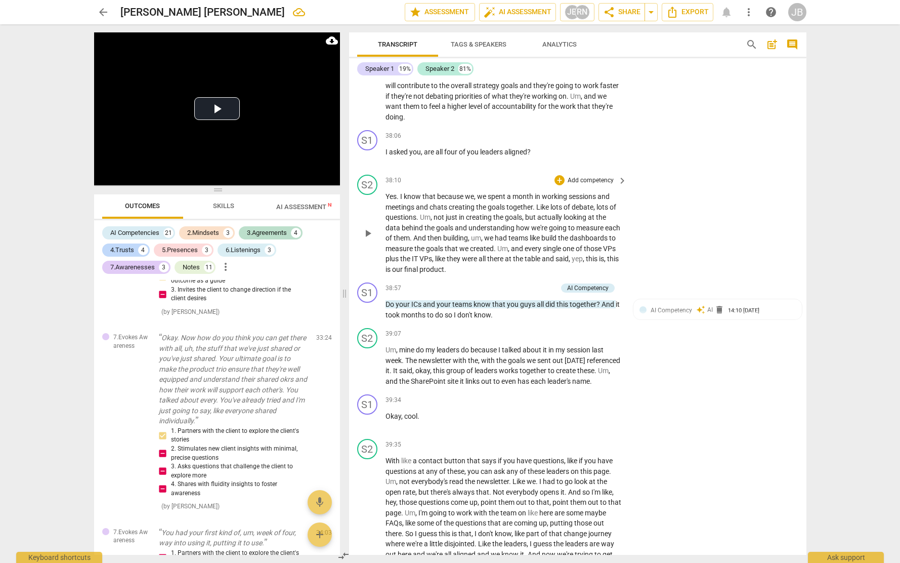
scroll to position [7228, 0]
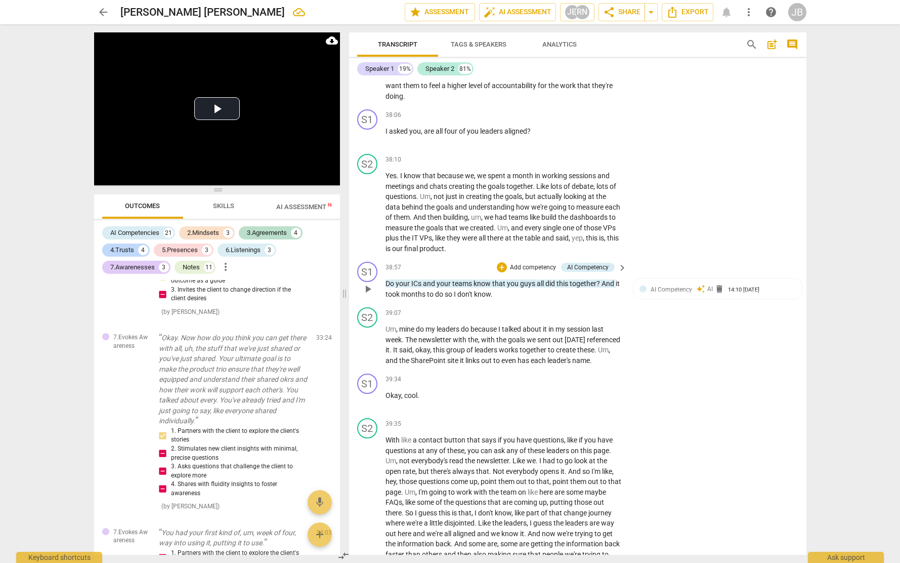
click at [588, 299] on div "38:57 + Add competency AI Competency keyboard_arrow_right Do your ICs and your …" at bounding box center [507, 280] width 243 height 37
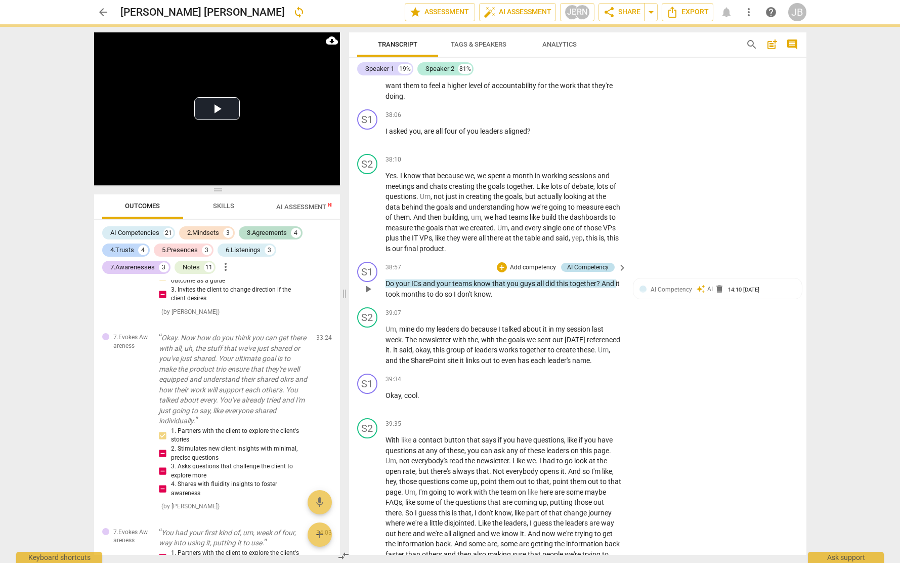
click at [588, 272] on div "AI Competency" at bounding box center [587, 267] width 41 height 9
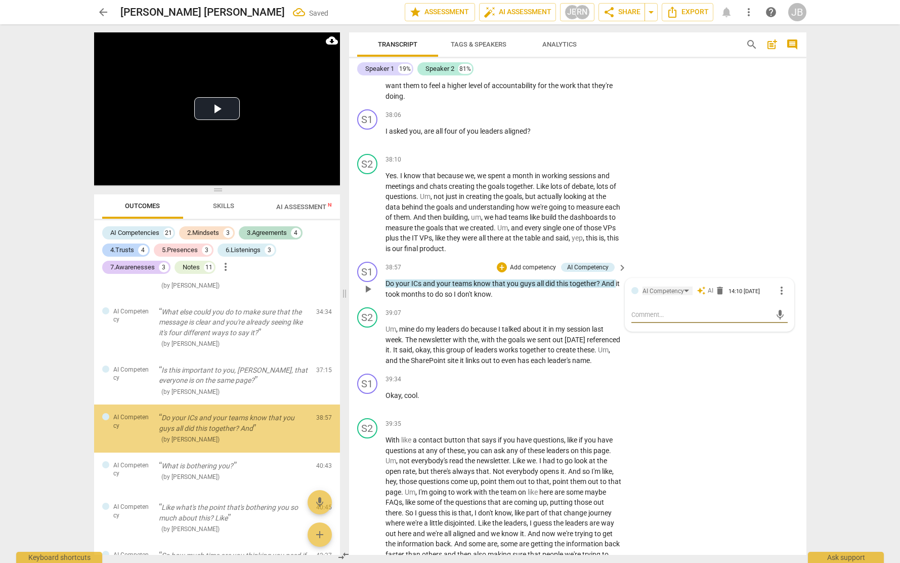
scroll to position [3333, 0]
click at [632, 294] on div at bounding box center [635, 290] width 7 height 7
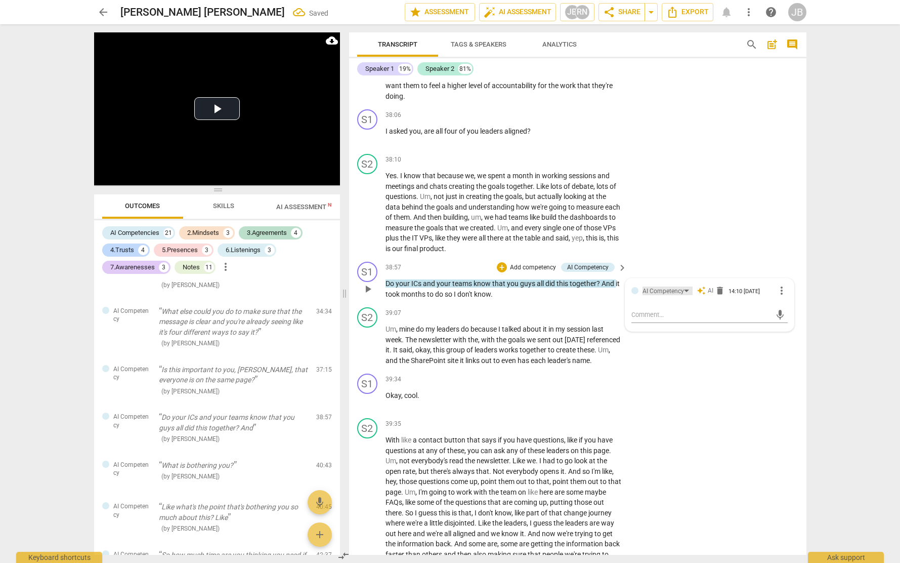
click at [674, 296] on div "AI Competency" at bounding box center [663, 291] width 41 height 10
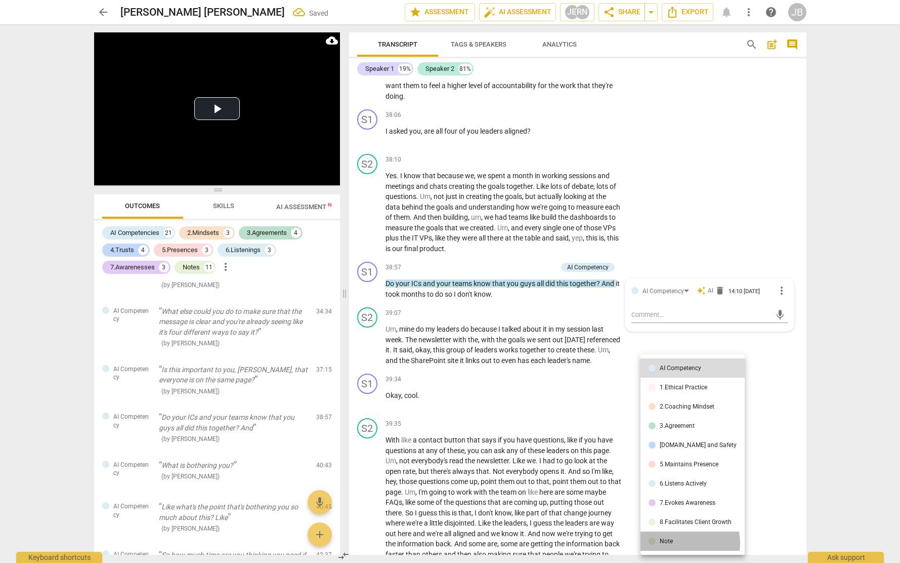
click at [683, 542] on li "Note" at bounding box center [693, 540] width 104 height 19
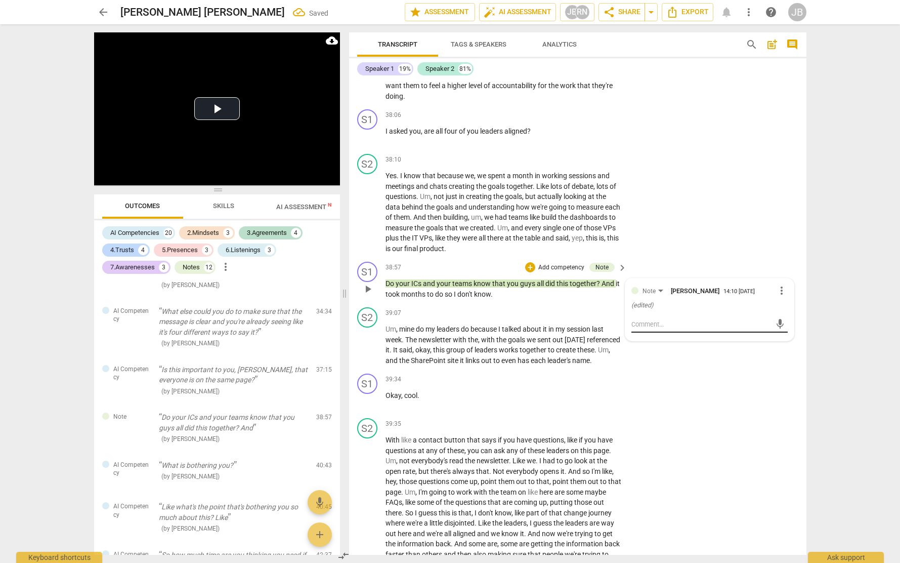
click at [656, 329] on textarea at bounding box center [702, 324] width 140 height 10
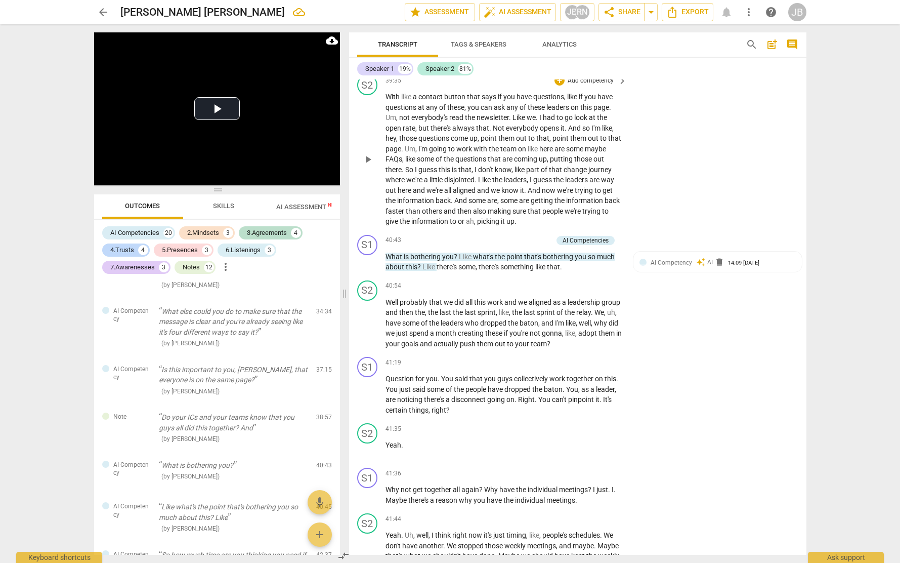
scroll to position [7573, 0]
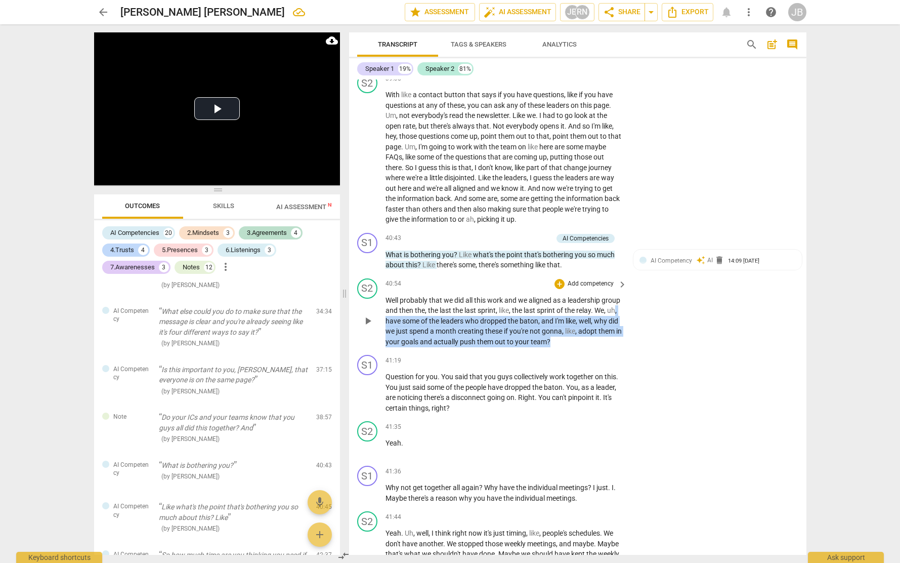
drag, startPoint x: 406, startPoint y: 428, endPoint x: 615, endPoint y: 446, distance: 210.3
click at [615, 347] on p "Well probably that we did all this work and we aligned as a leadership group an…" at bounding box center [504, 321] width 237 height 52
click at [614, 430] on icon "button" at bounding box center [618, 431] width 10 height 12
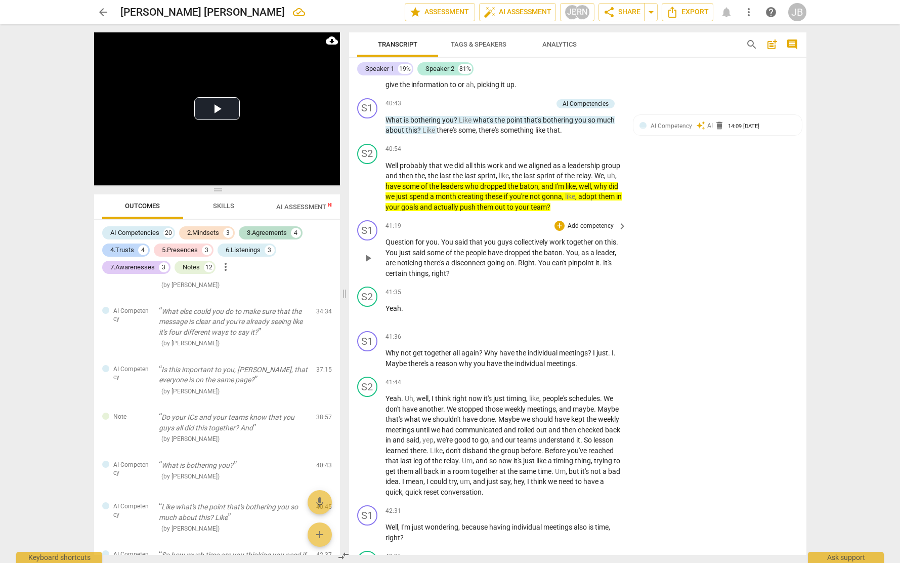
scroll to position [7723, 0]
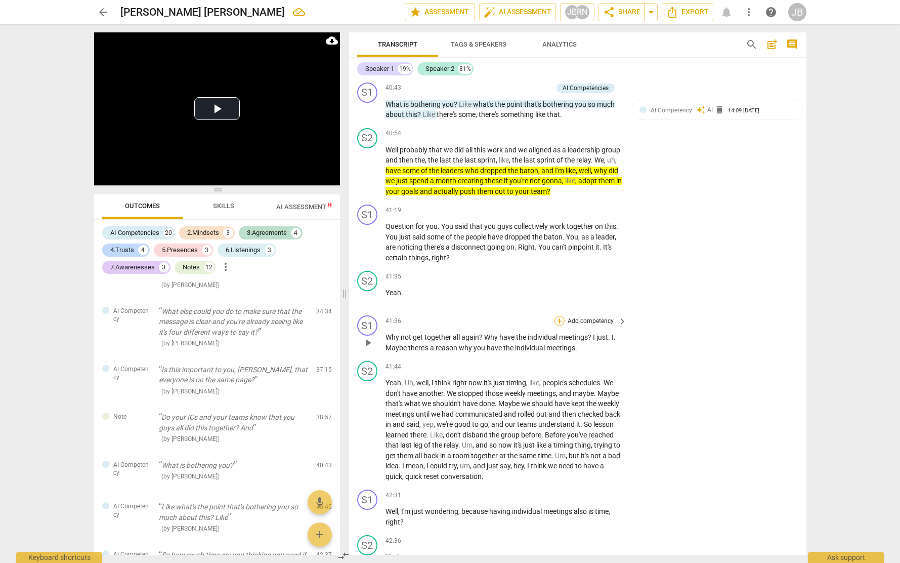
click at [558, 326] on div "+" at bounding box center [560, 321] width 10 height 10
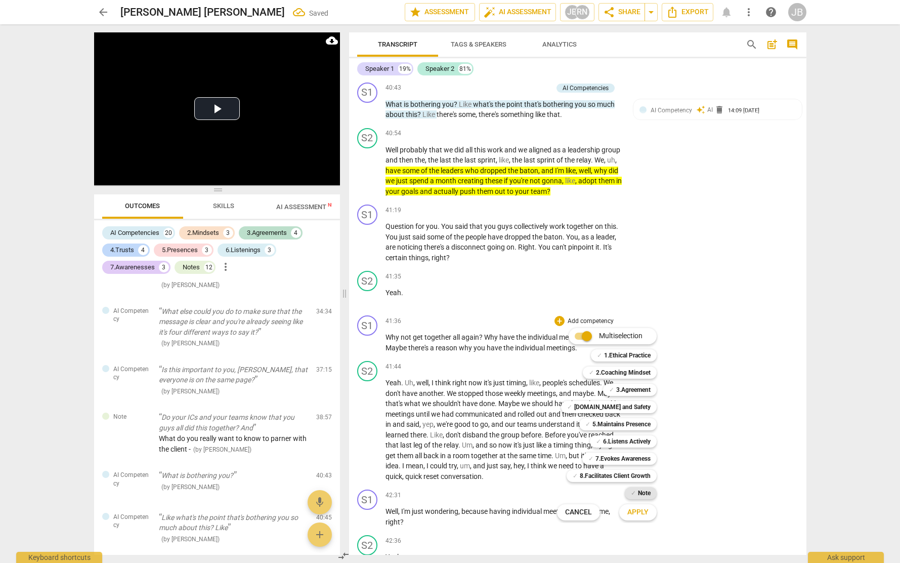
click at [648, 494] on b "Note" at bounding box center [644, 493] width 13 height 12
click at [644, 515] on span "Apply" at bounding box center [637, 512] width 21 height 10
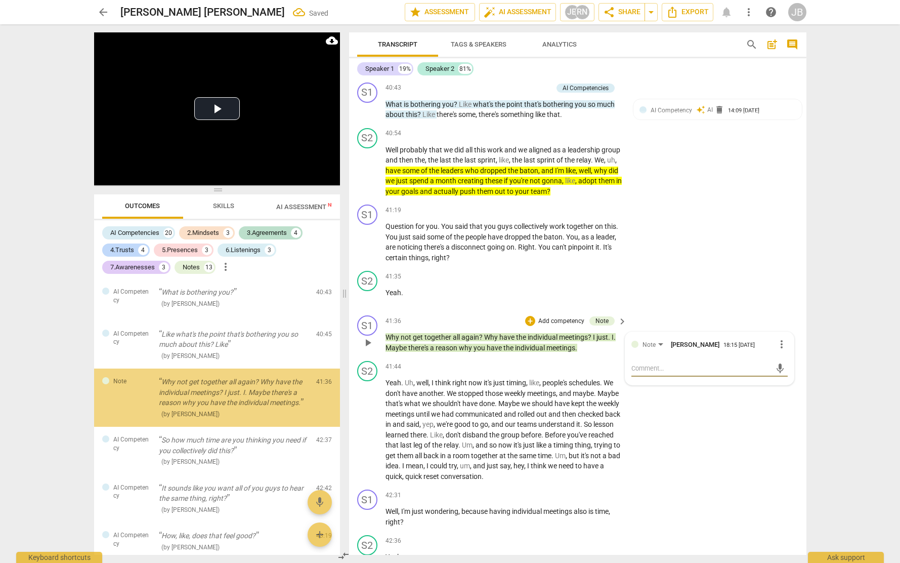
scroll to position [3528, 0]
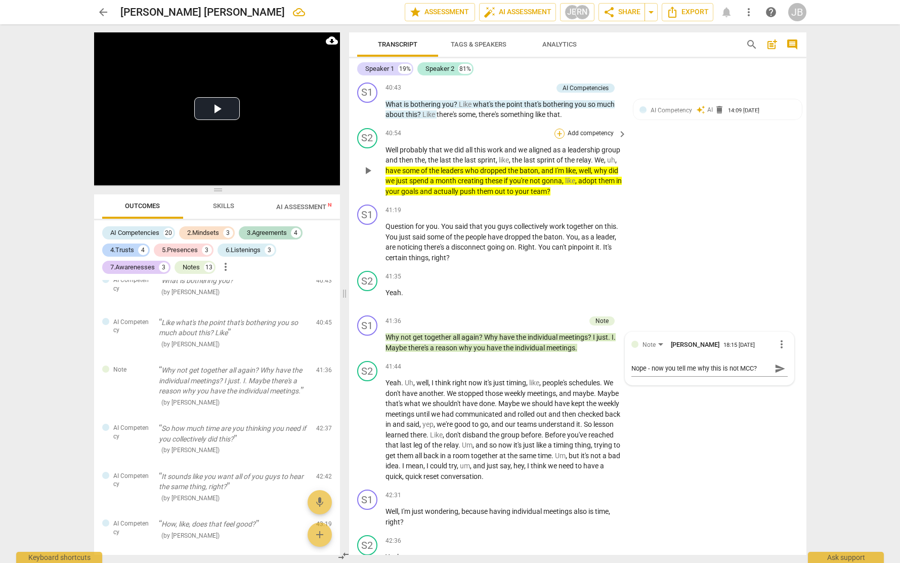
click at [558, 139] on div "+" at bounding box center [560, 134] width 10 height 10
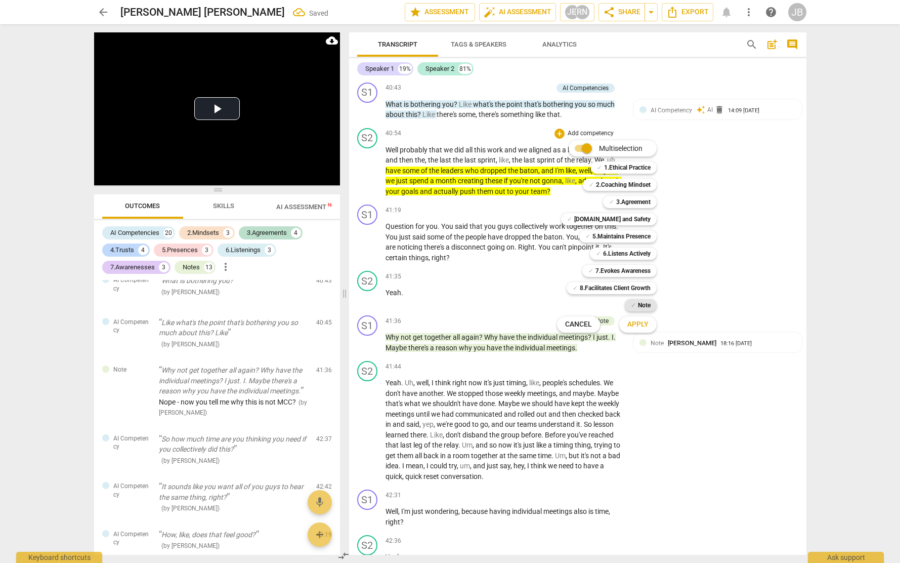
click at [640, 303] on b "Note" at bounding box center [644, 305] width 13 height 12
click at [641, 327] on span "Apply" at bounding box center [637, 324] width 21 height 10
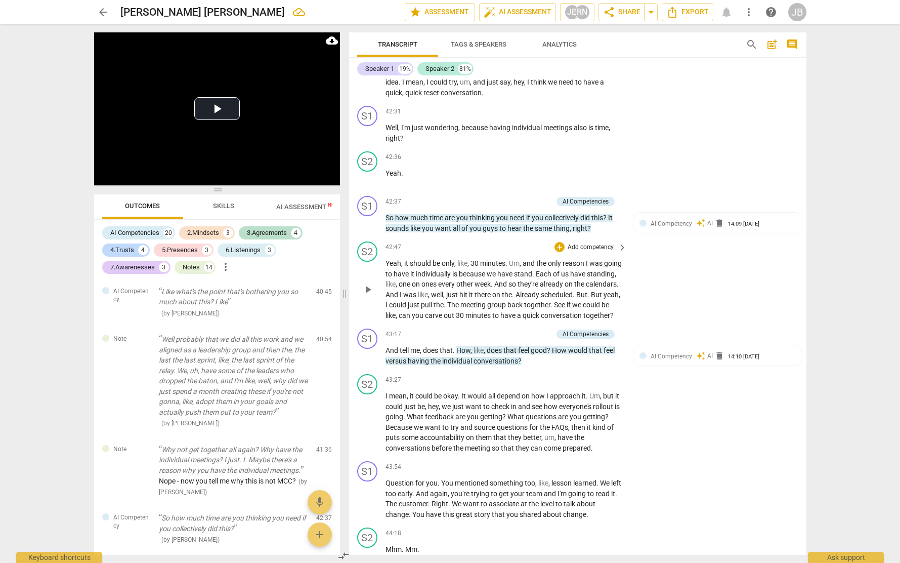
scroll to position [8254, 0]
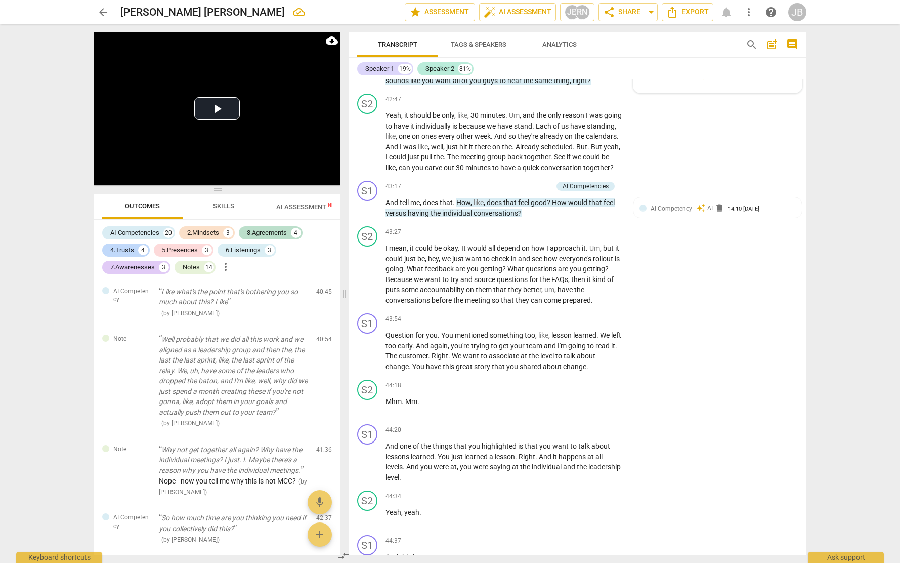
click at [663, 79] on span "AI Competency" at bounding box center [671, 75] width 41 height 7
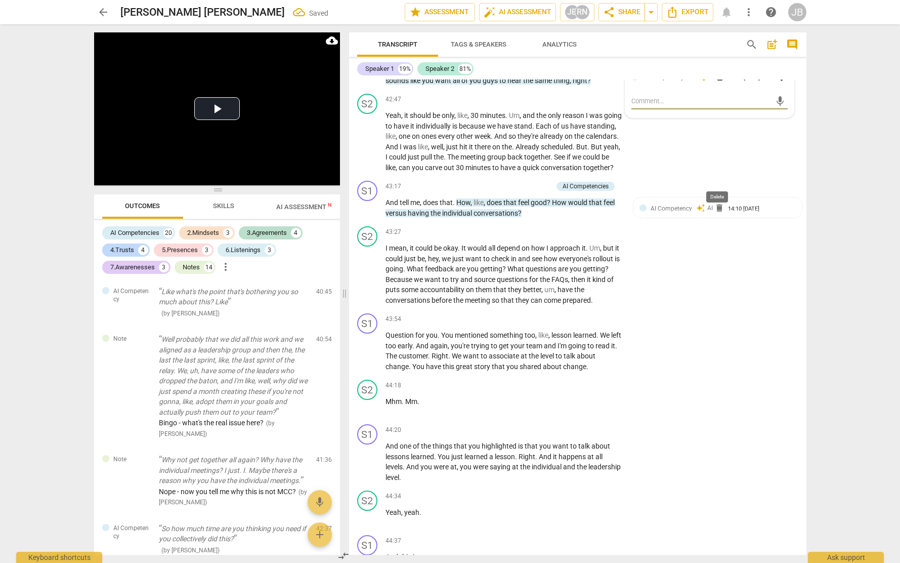
click at [720, 82] on span "delete" at bounding box center [720, 77] width 10 height 10
click at [717, 80] on span "delete" at bounding box center [720, 75] width 10 height 10
click at [679, 212] on span "AI Competency" at bounding box center [671, 208] width 41 height 7
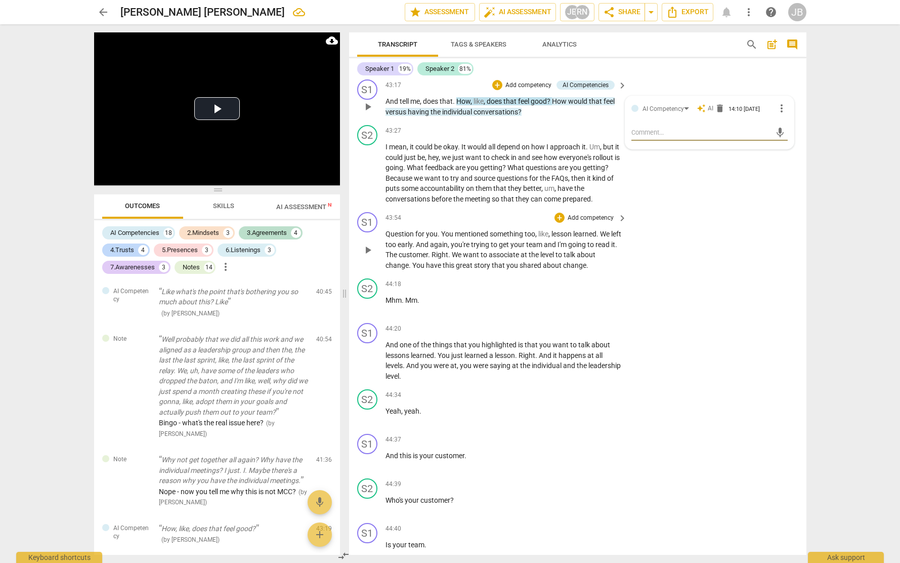
scroll to position [8376, 0]
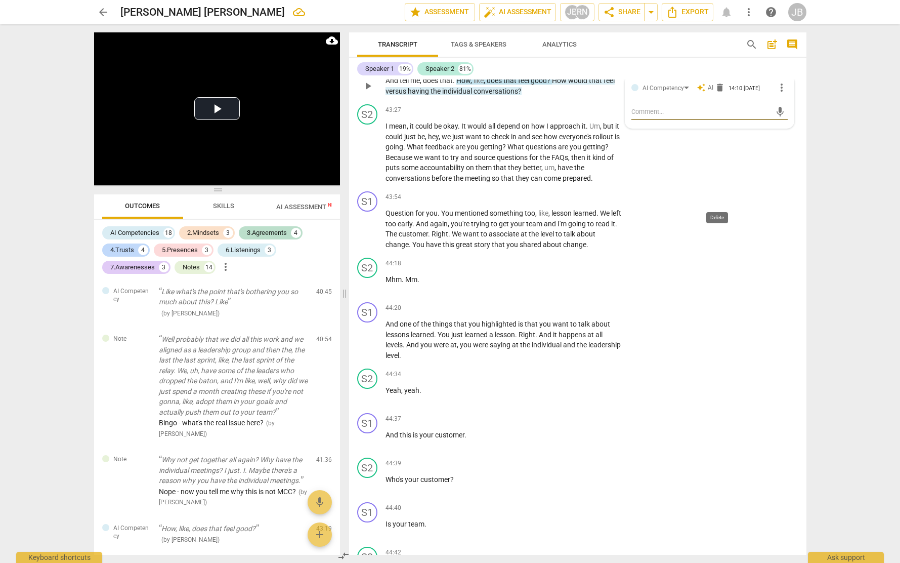
click at [719, 93] on span "delete" at bounding box center [720, 87] width 10 height 10
click at [720, 91] on span "delete" at bounding box center [720, 86] width 10 height 10
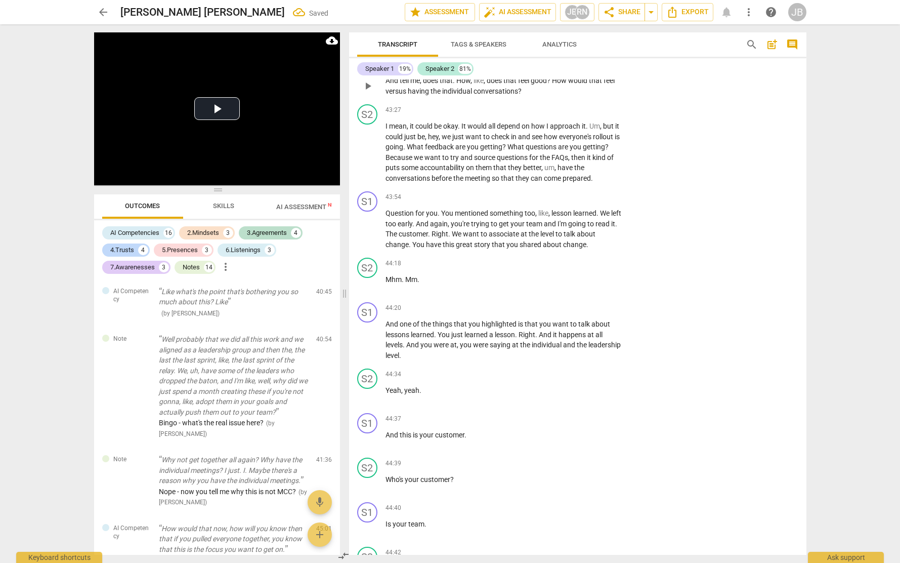
click at [720, 100] on div "S1 play_arrow pause 43:17 + Add competency keyboard_arrow_right And tell me , d…" at bounding box center [577, 78] width 457 height 46
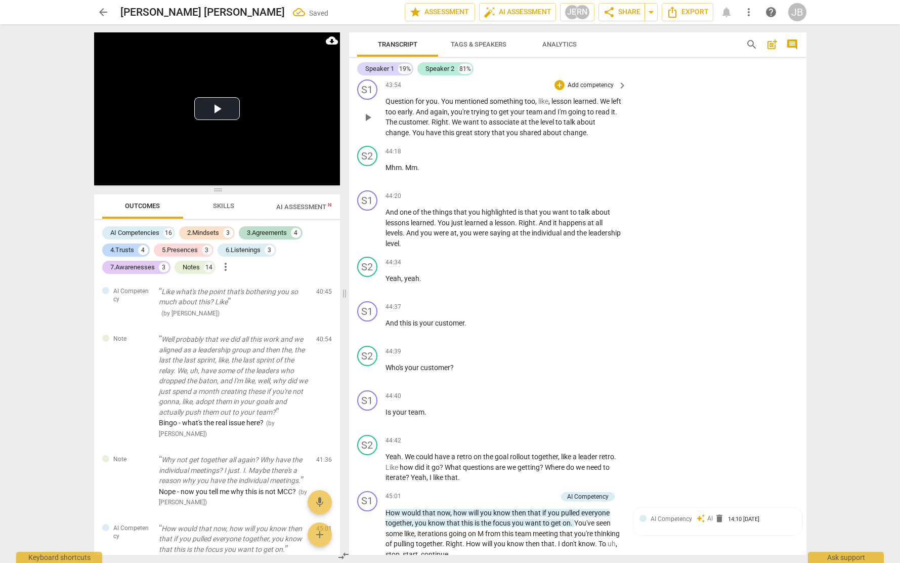
scroll to position [8499, 0]
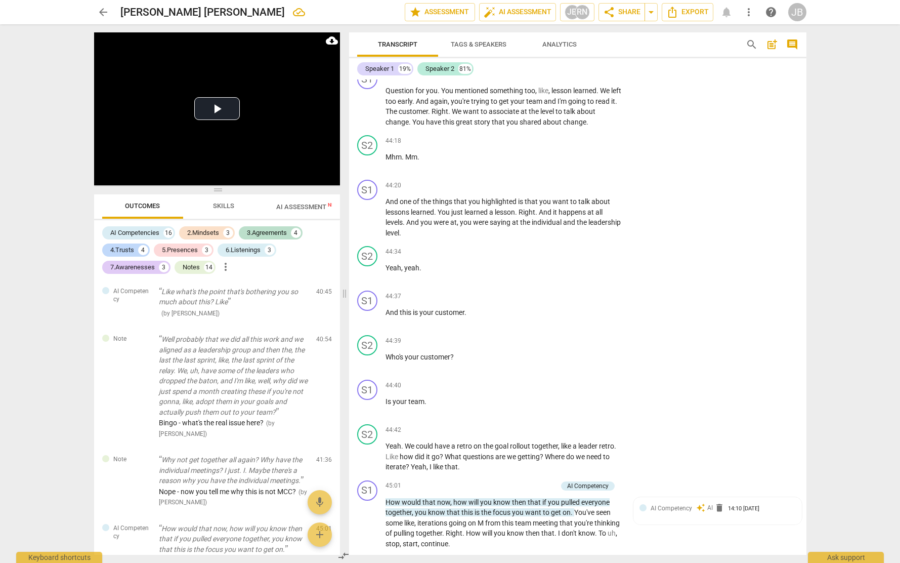
drag, startPoint x: 533, startPoint y: 138, endPoint x: 568, endPoint y: 148, distance: 36.4
click at [568, 61] on p "I mean , it could be okay . It would all depend on how I approach it . Um , but…" at bounding box center [504, 29] width 237 height 62
drag, startPoint x: 542, startPoint y: 138, endPoint x: 606, endPoint y: 172, distance: 72.5
click at [606, 61] on p "I mean , it could be okay . It would all depend on how I approach it . Um , but…" at bounding box center [504, 29] width 237 height 62
click at [615, 158] on icon "button" at bounding box center [615, 158] width 4 height 4
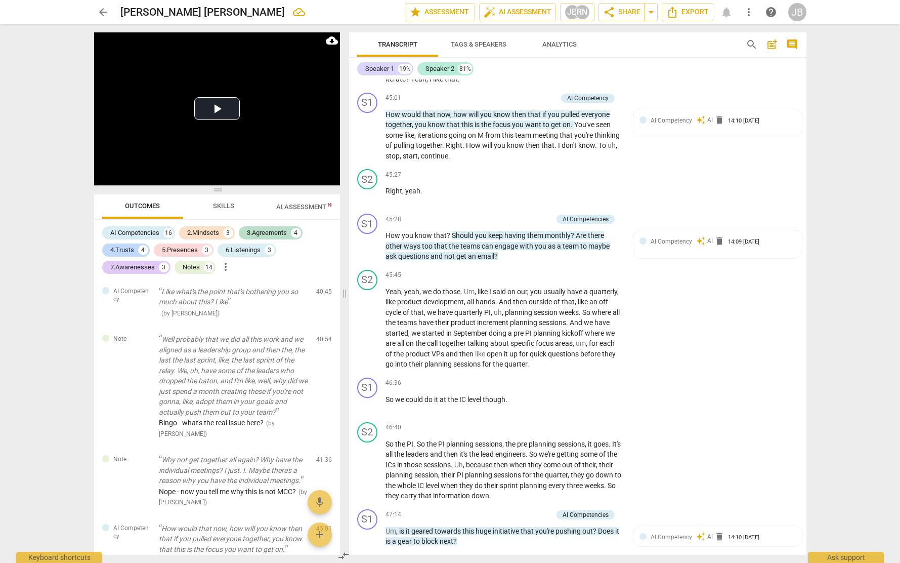
scroll to position [8887, 0]
click at [578, 102] on div "AI Competency" at bounding box center [587, 97] width 41 height 9
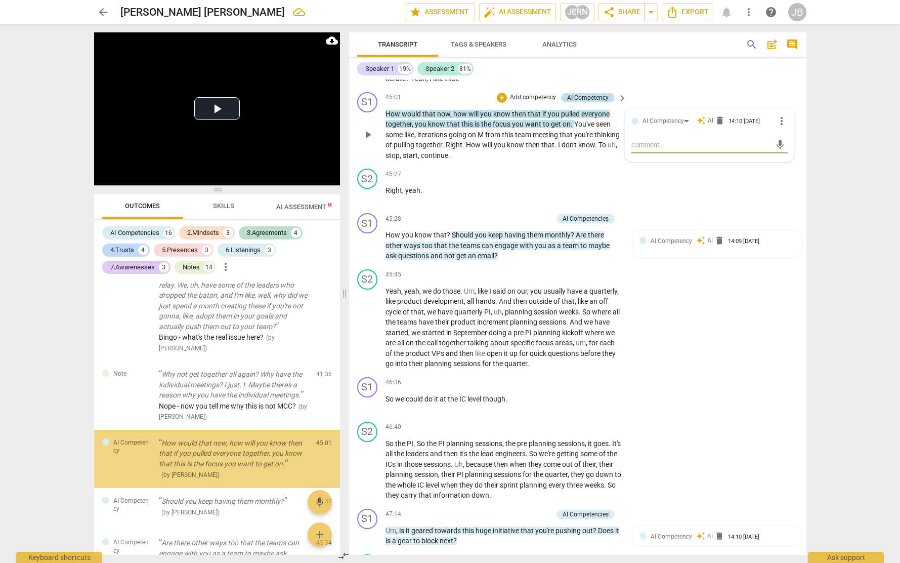
scroll to position [3727, 0]
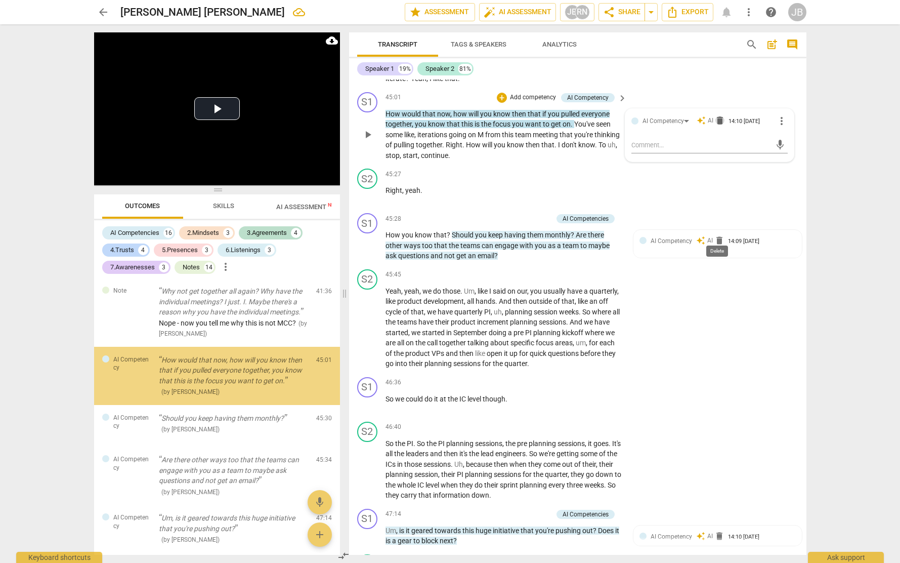
click at [719, 125] on span "delete" at bounding box center [720, 120] width 10 height 10
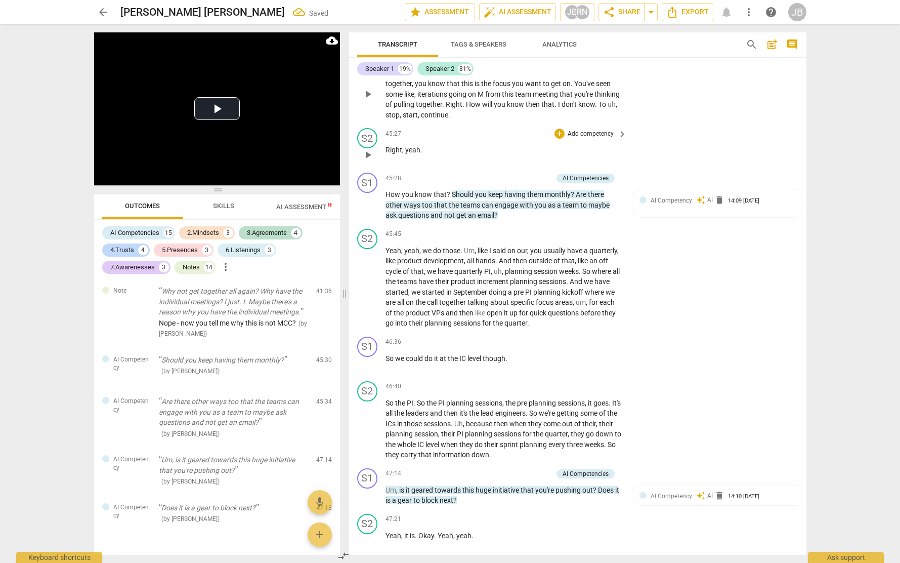
scroll to position [8942, 0]
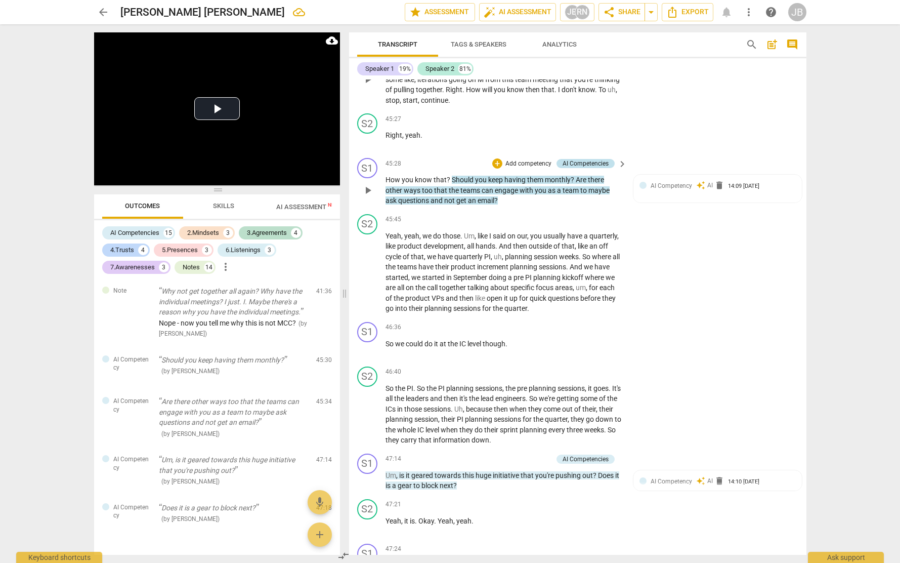
click at [582, 168] on div "AI Competencies" at bounding box center [586, 163] width 46 height 9
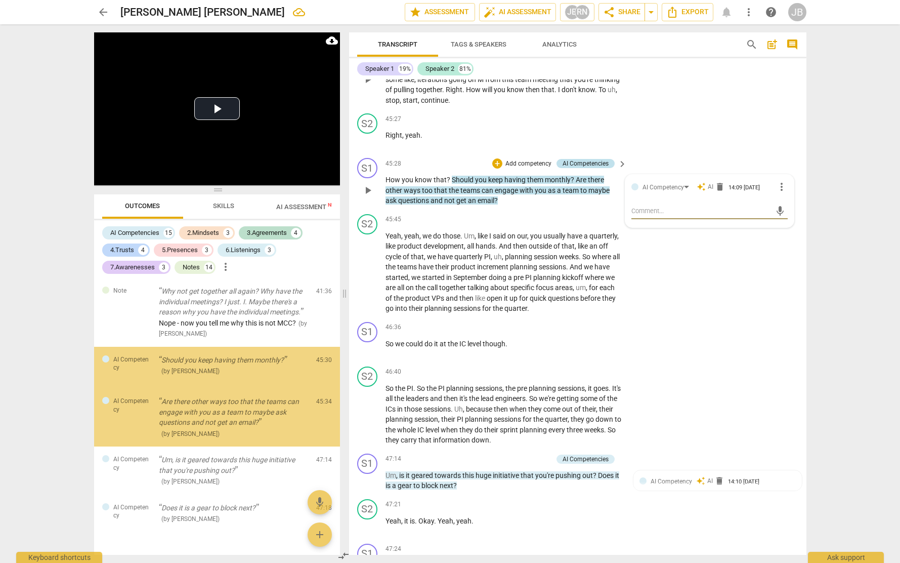
scroll to position [3769, 0]
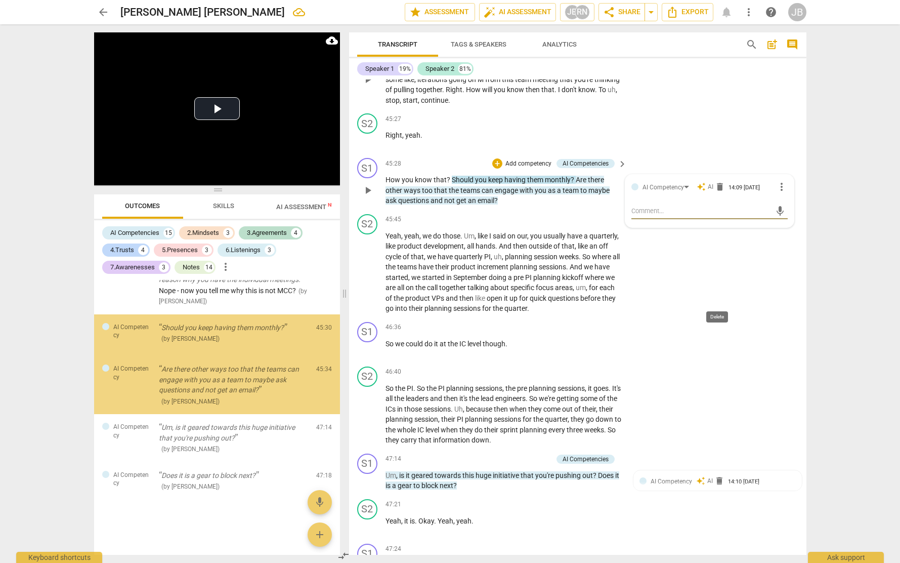
click at [720, 192] on span "delete" at bounding box center [720, 187] width 10 height 10
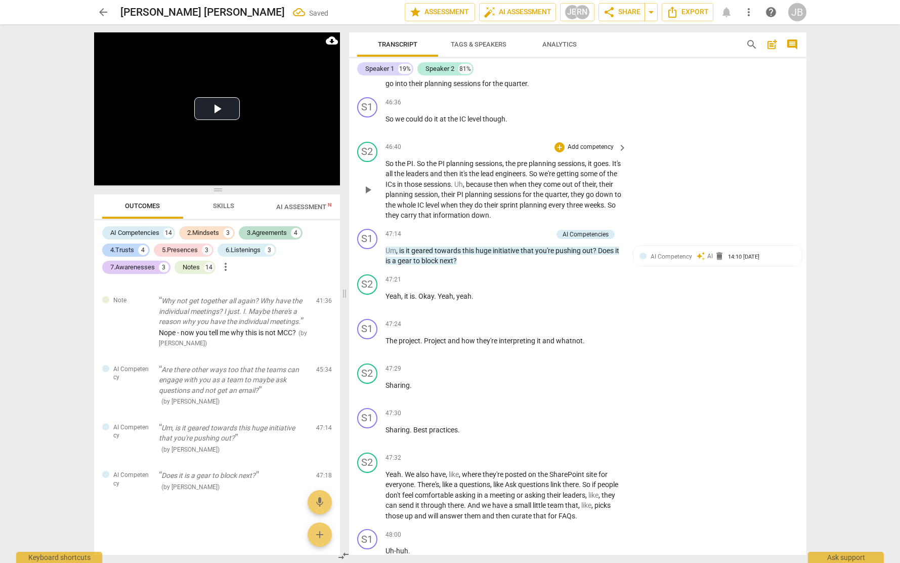
scroll to position [9182, 0]
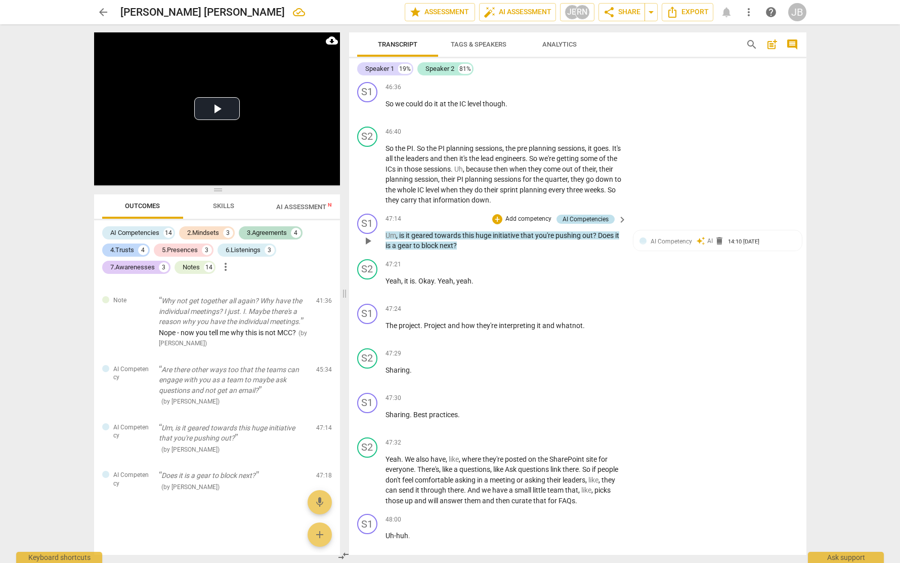
click at [592, 224] on div "AI Competencies" at bounding box center [586, 219] width 46 height 9
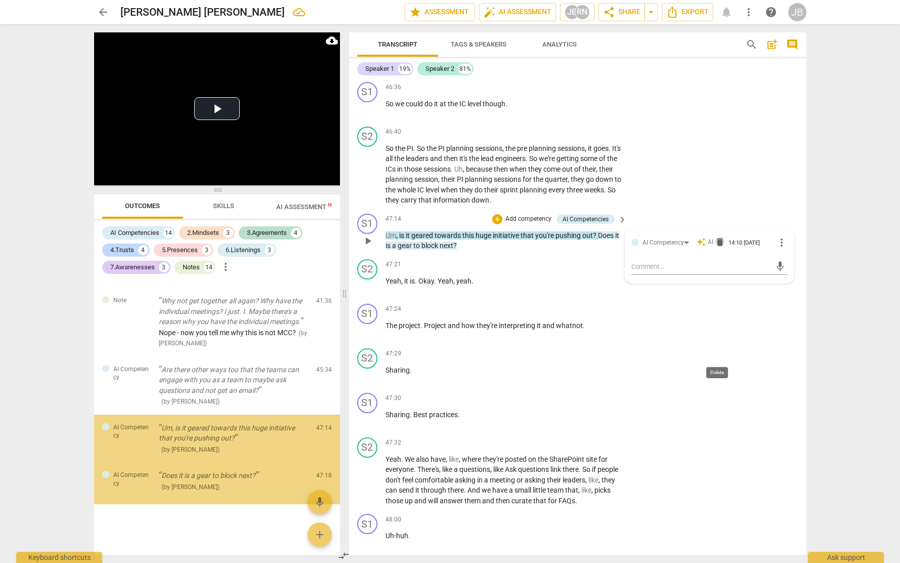
click at [715, 247] on span "delete" at bounding box center [720, 242] width 10 height 10
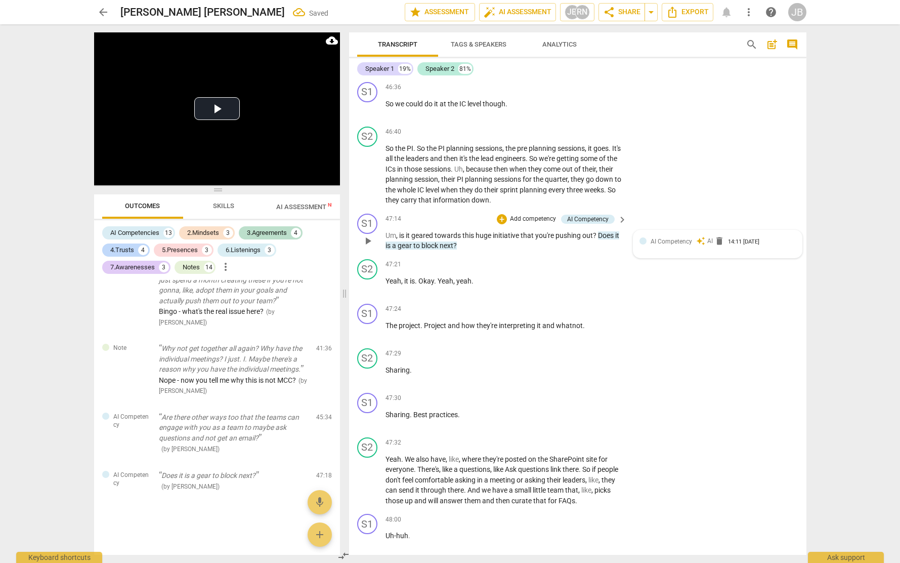
scroll to position [3711, 0]
click at [716, 246] on span "delete" at bounding box center [720, 241] width 10 height 10
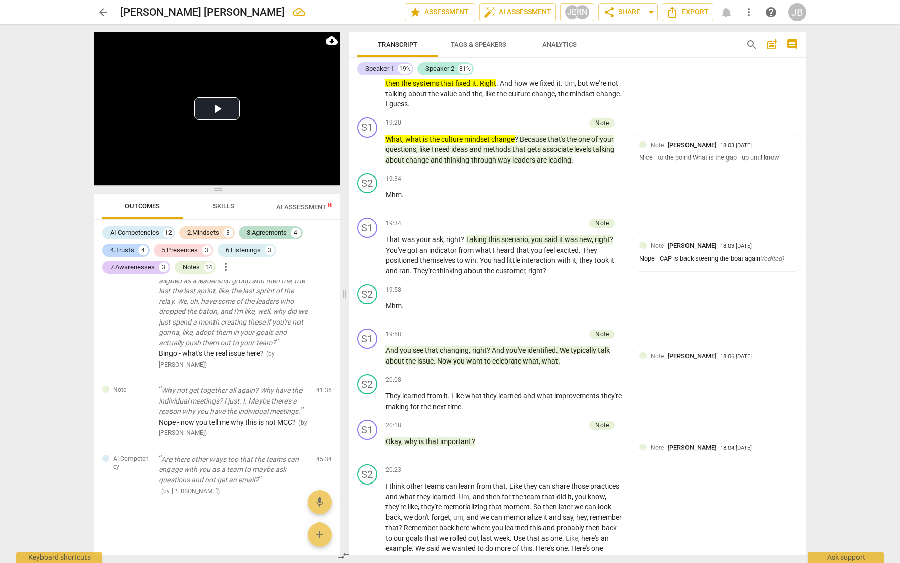
scroll to position [3054, 0]
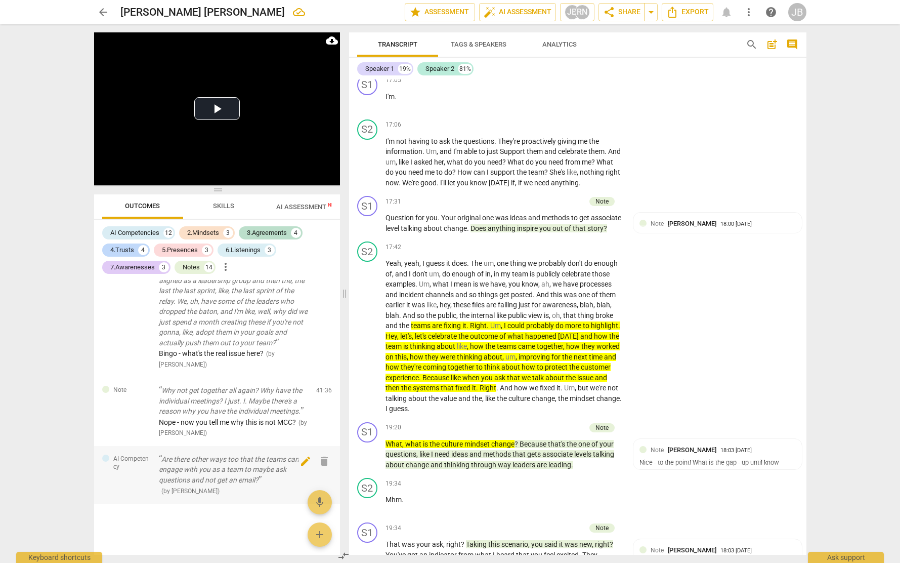
click at [319, 457] on span "delete" at bounding box center [324, 461] width 12 height 12
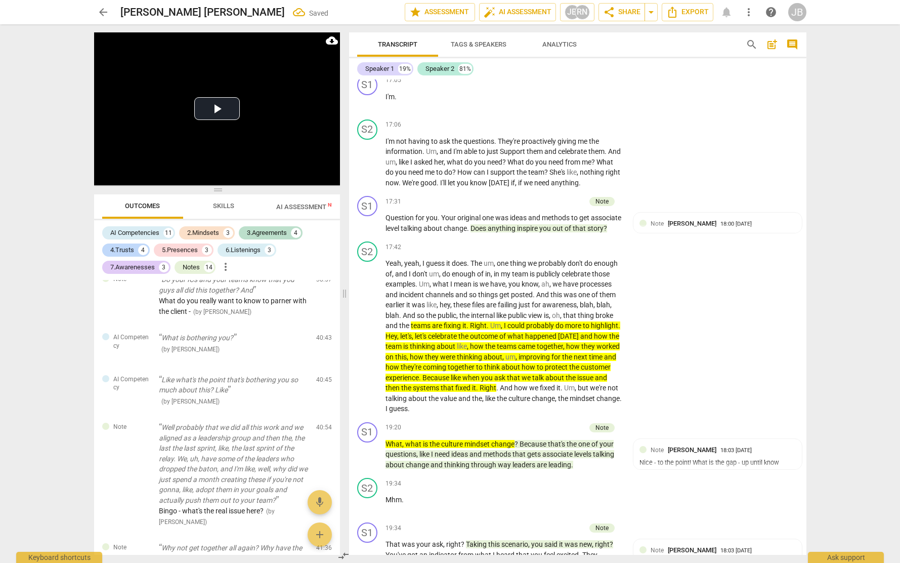
scroll to position [3401, 0]
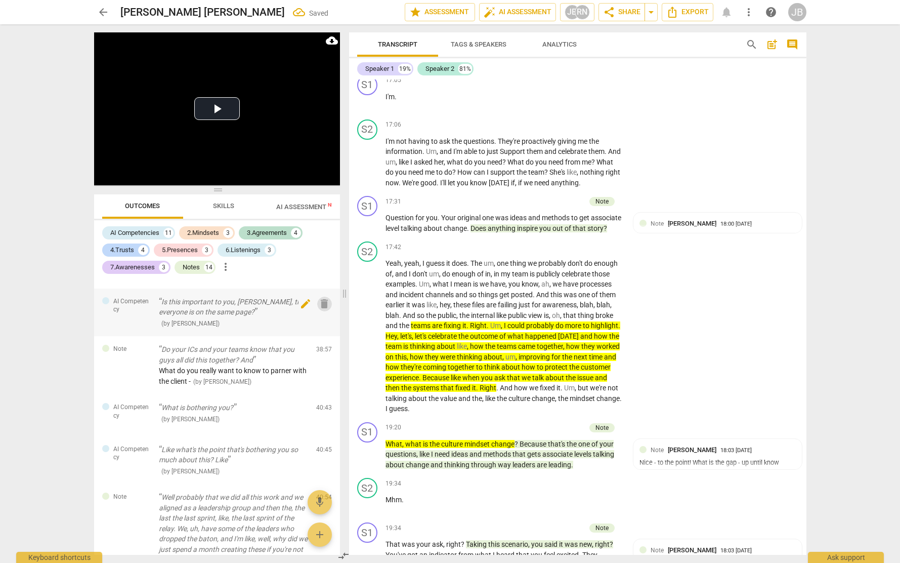
click at [325, 310] on span "delete" at bounding box center [324, 304] width 12 height 12
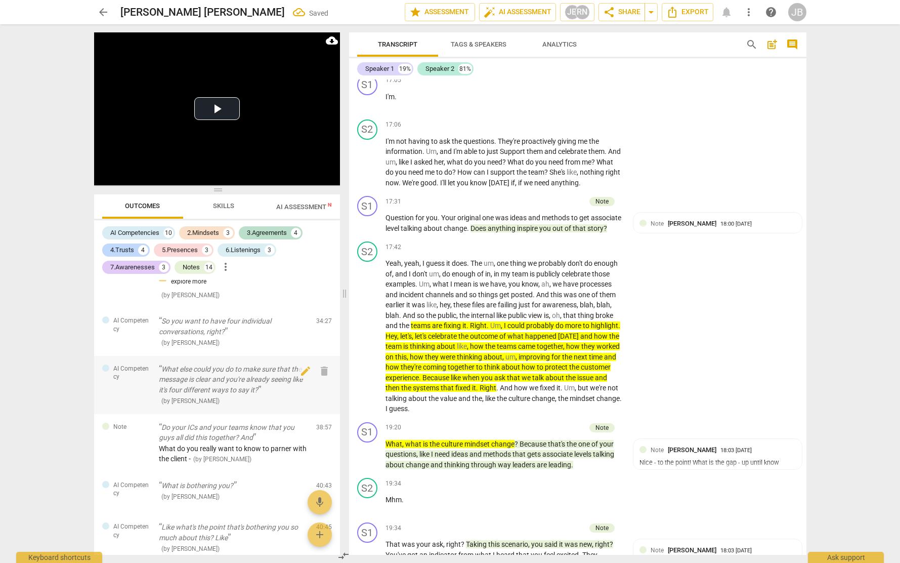
scroll to position [3201, 0]
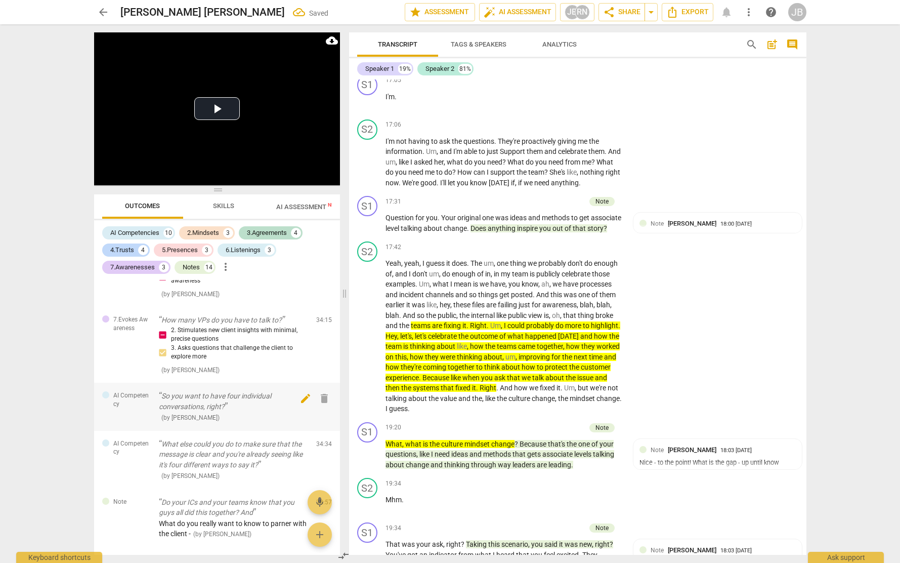
click at [322, 404] on span "delete" at bounding box center [324, 398] width 12 height 12
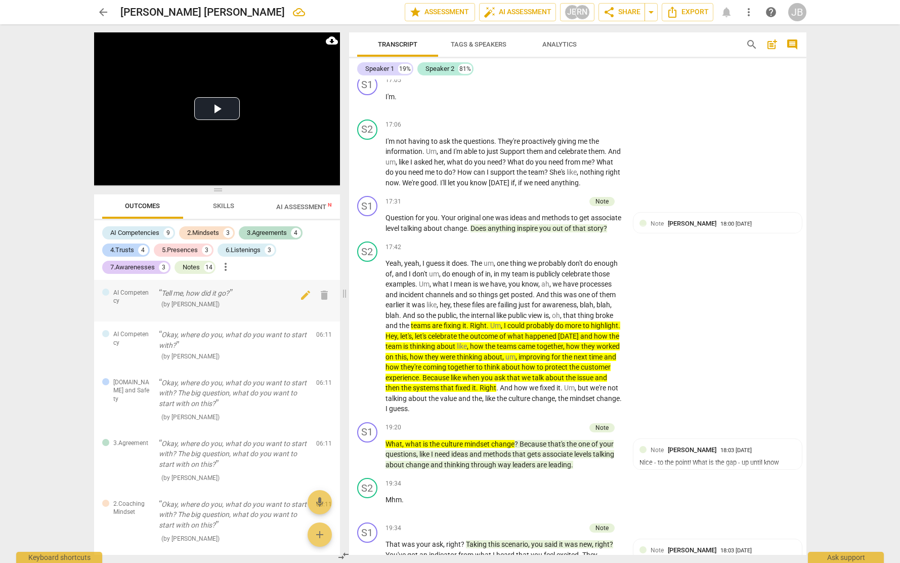
scroll to position [0, 0]
click at [323, 294] on span "delete" at bounding box center [324, 295] width 12 height 12
click at [662, 110] on div "S1 play_arrow pause 17:05 + Add competency keyboard_arrow_right I'm ." at bounding box center [577, 93] width 457 height 45
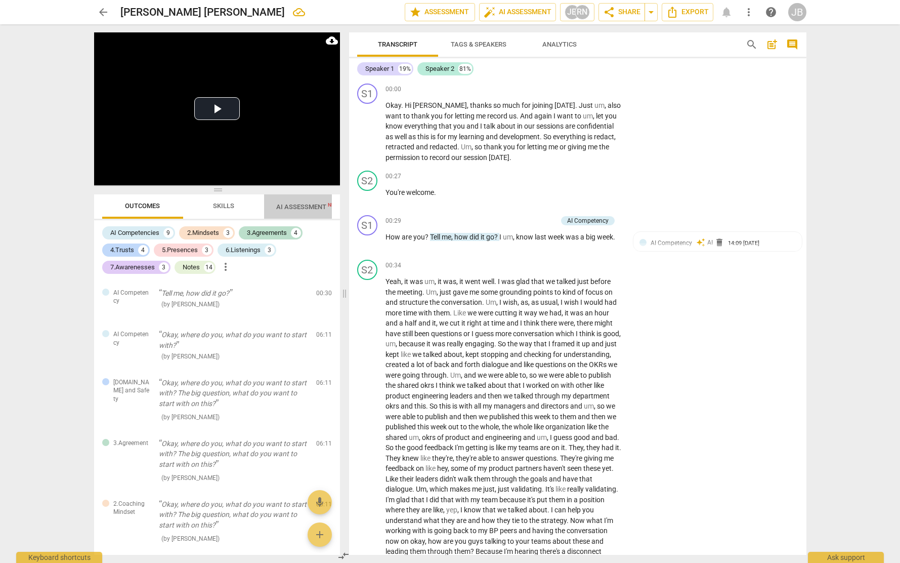
click at [298, 205] on span "AI Assessment New" at bounding box center [307, 207] width 63 height 8
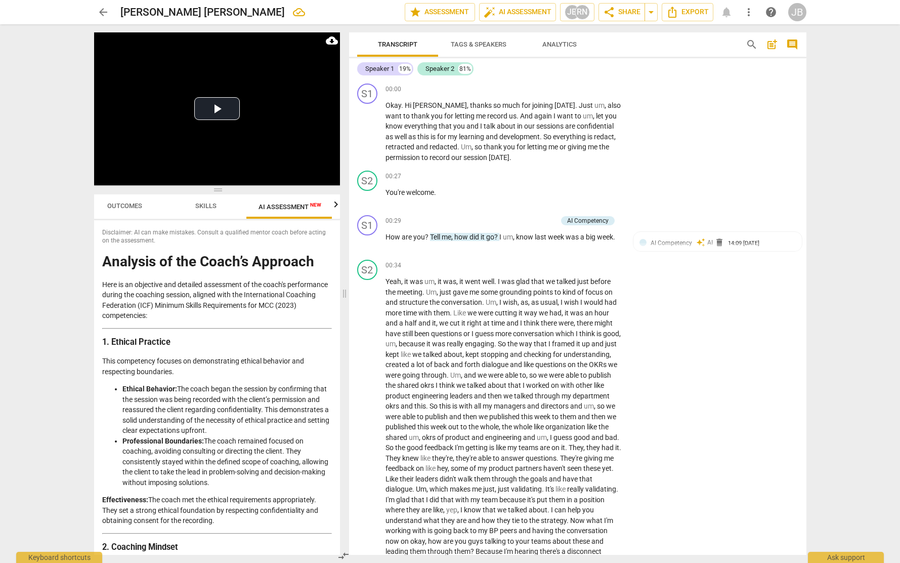
scroll to position [0, 19]
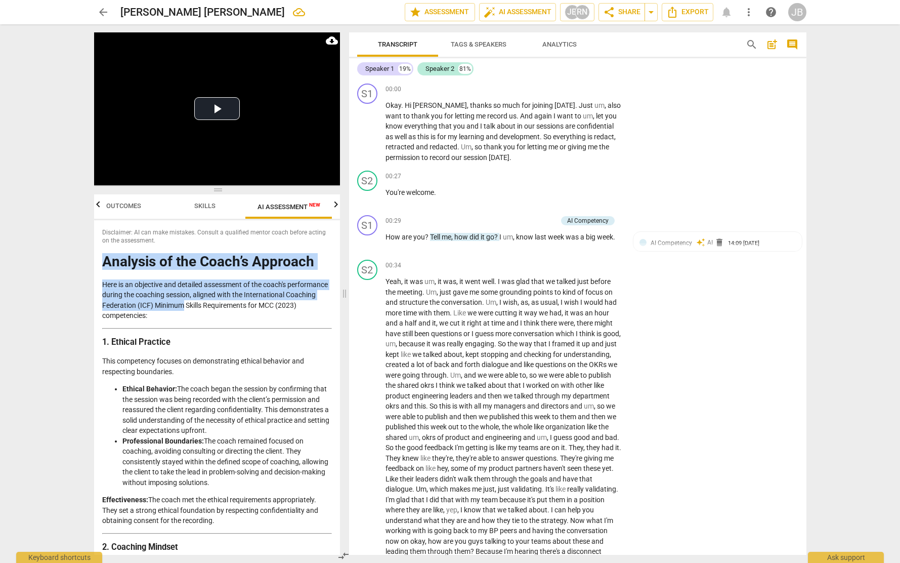
drag, startPoint x: 104, startPoint y: 260, endPoint x: 216, endPoint y: 303, distance: 120.0
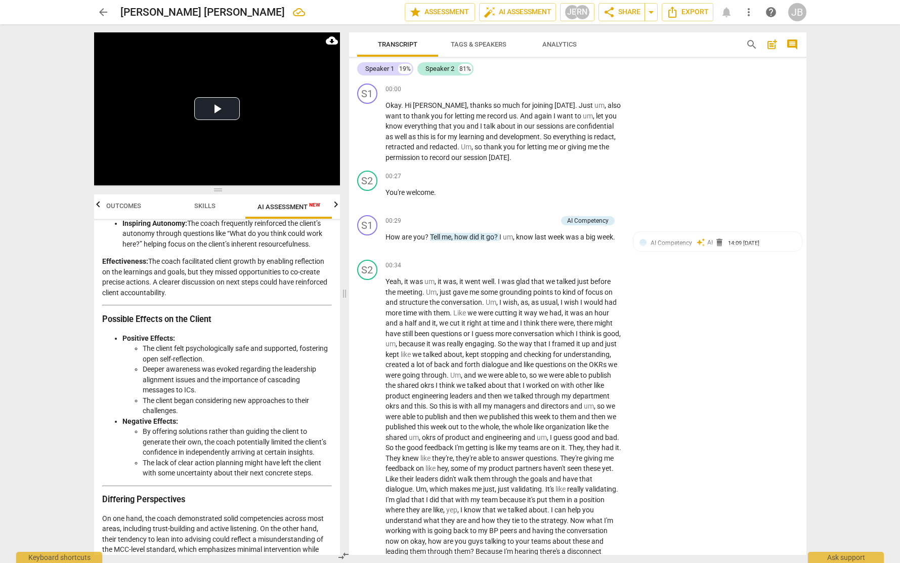
scroll to position [2110, 0]
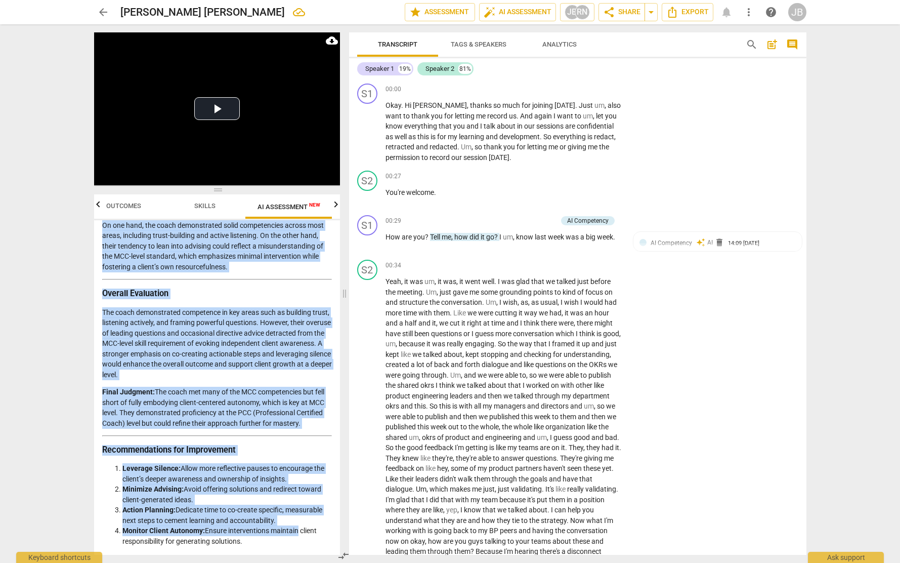
click at [297, 534] on li "Monitor Client Autonomy: Ensure interventions maintain client responsibility fo…" at bounding box center [226, 535] width 209 height 21
click at [283, 543] on li "Monitor Client Autonomy: Ensure interventions maintain client responsibility fo…" at bounding box center [226, 535] width 209 height 21
copy div "Loremips do sit Ametc’a Elitsedd Eius te in utlaboree dol magnaali enimadmini v…"
click at [693, 9] on span "Export" at bounding box center [687, 12] width 43 height 12
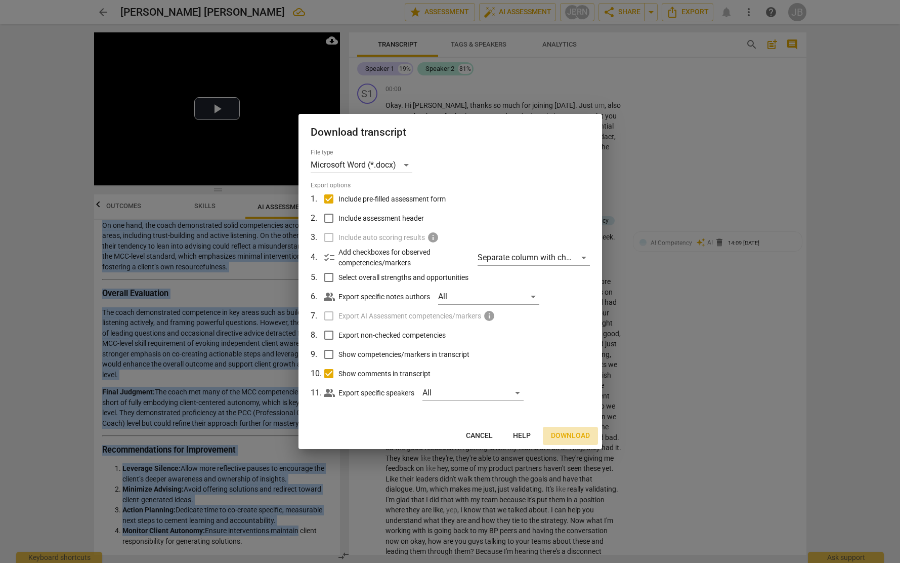
click at [575, 435] on span "Download" at bounding box center [570, 436] width 39 height 10
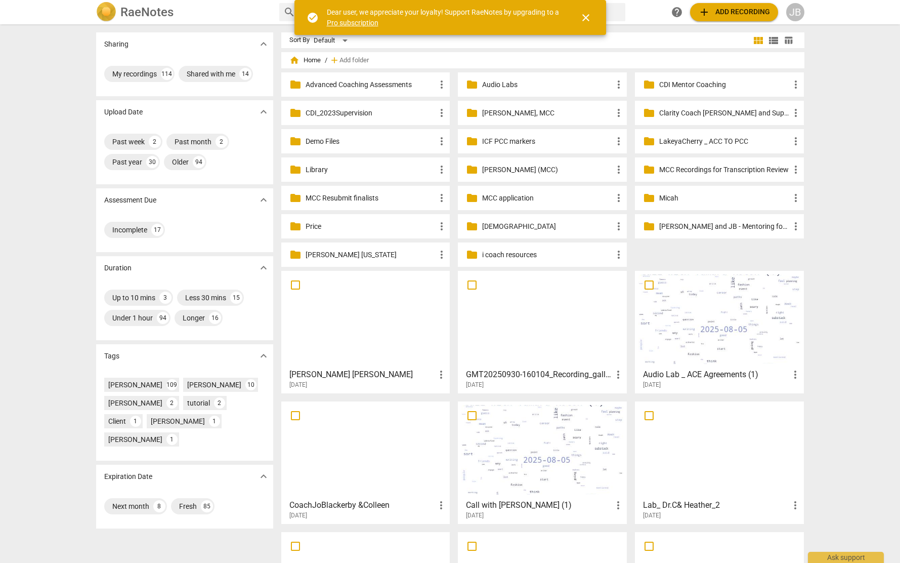
click at [345, 324] on div at bounding box center [366, 319] width 162 height 90
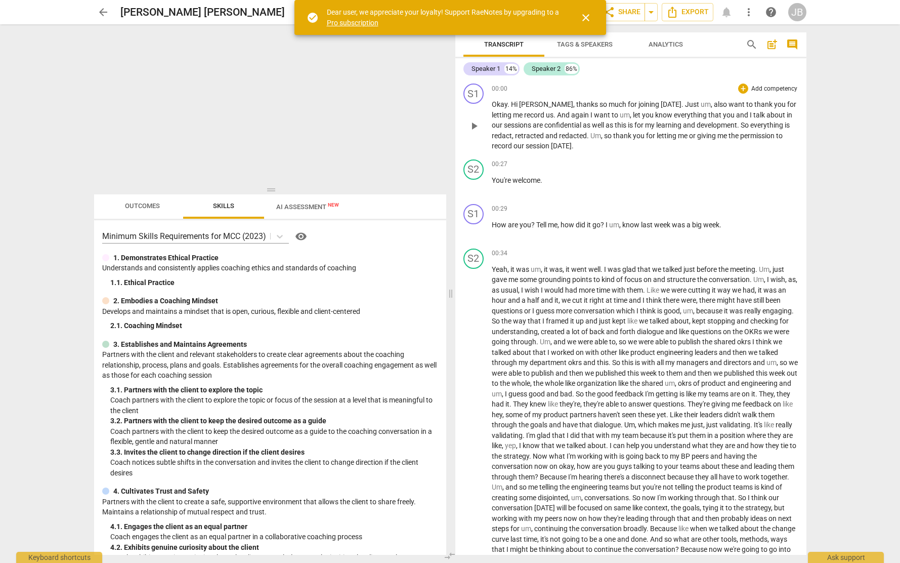
click at [589, 16] on span "close" at bounding box center [586, 18] width 12 height 12
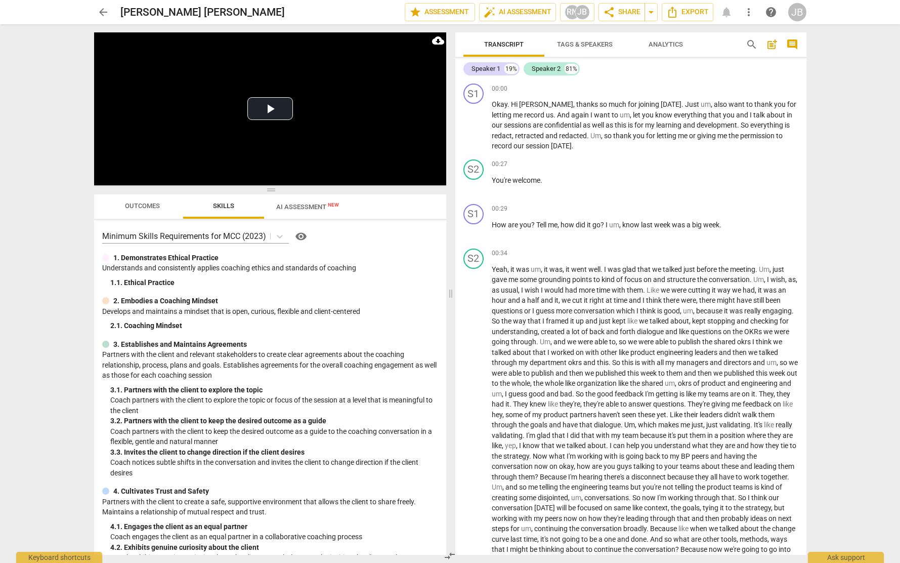
click at [776, 45] on span "post_add" at bounding box center [772, 44] width 12 height 12
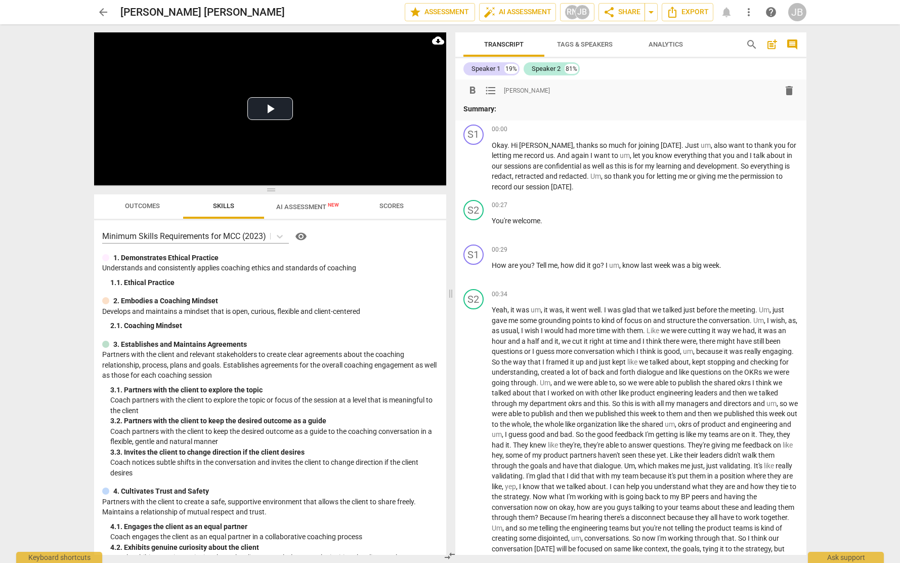
click at [523, 104] on p "Summary:" at bounding box center [631, 109] width 335 height 11
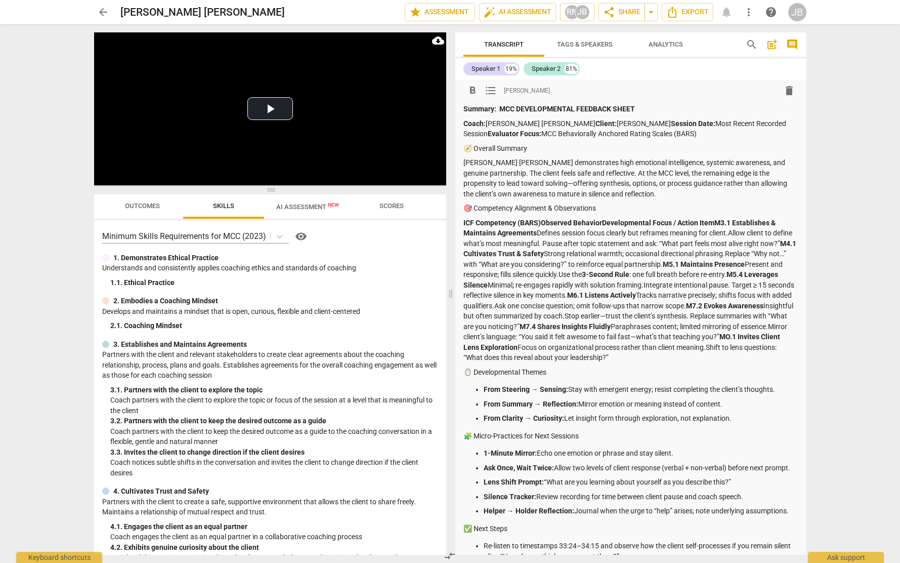
scroll to position [54, 0]
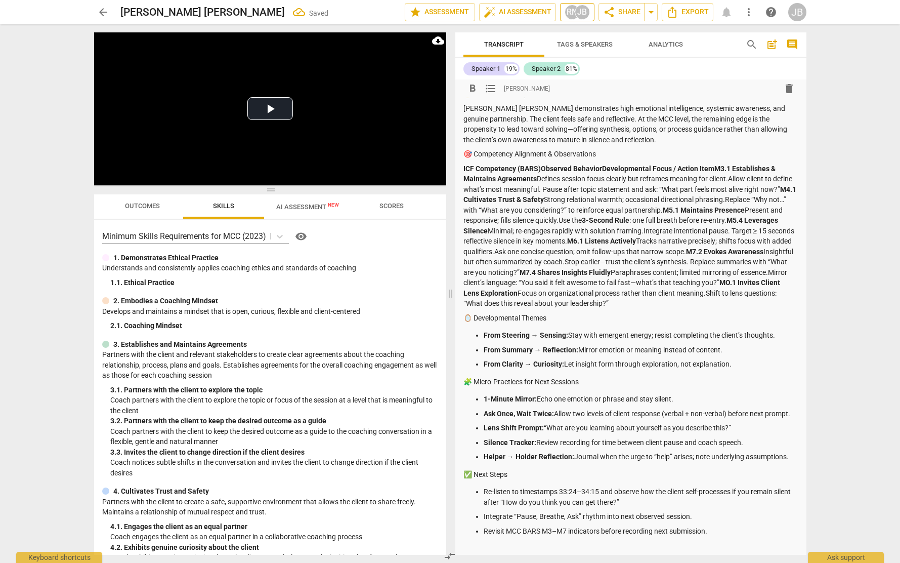
click at [582, 5] on div "JB" at bounding box center [582, 12] width 15 height 15
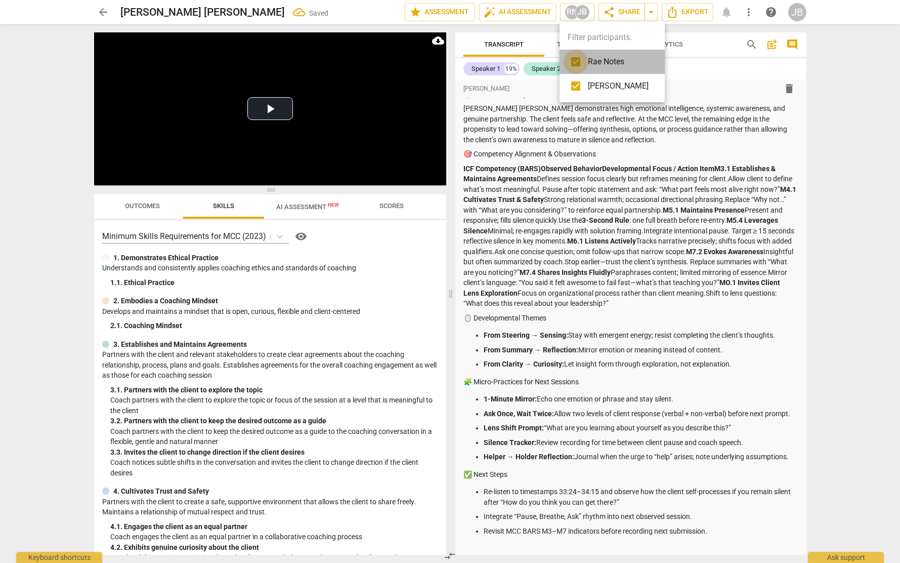
click at [580, 61] on input "checkbox" at bounding box center [576, 62] width 24 height 24
checkbox input "false"
click at [396, 206] on div at bounding box center [450, 281] width 900 height 563
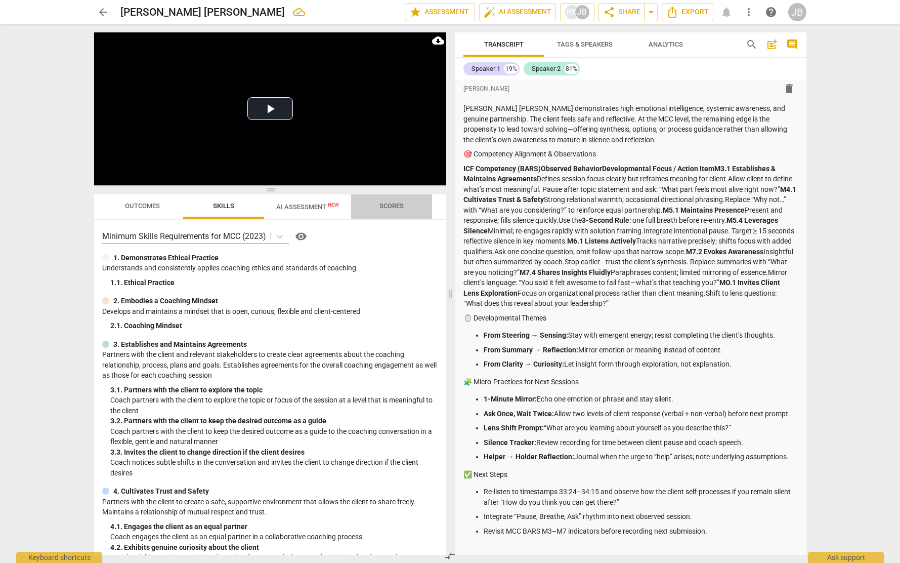
click at [396, 206] on span "Scores" at bounding box center [392, 206] width 24 height 8
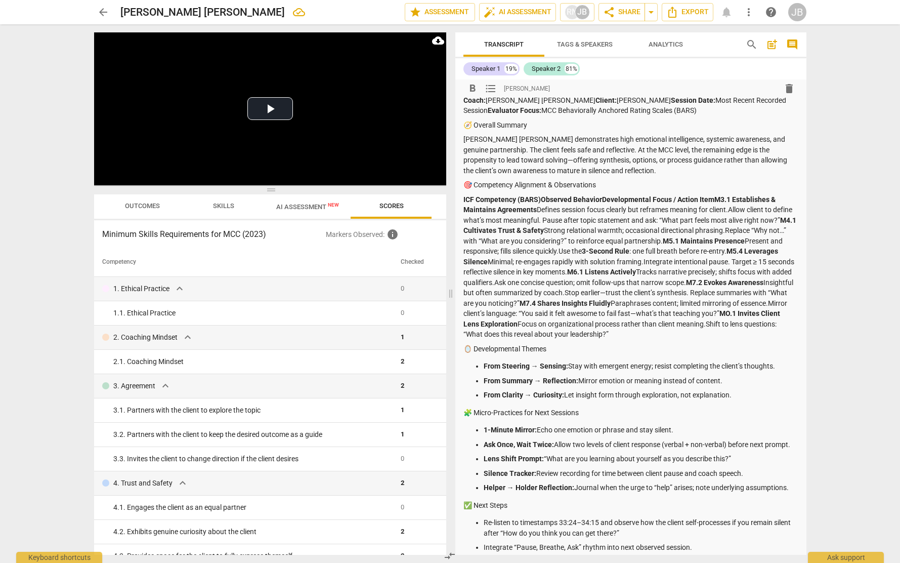
scroll to position [0, 0]
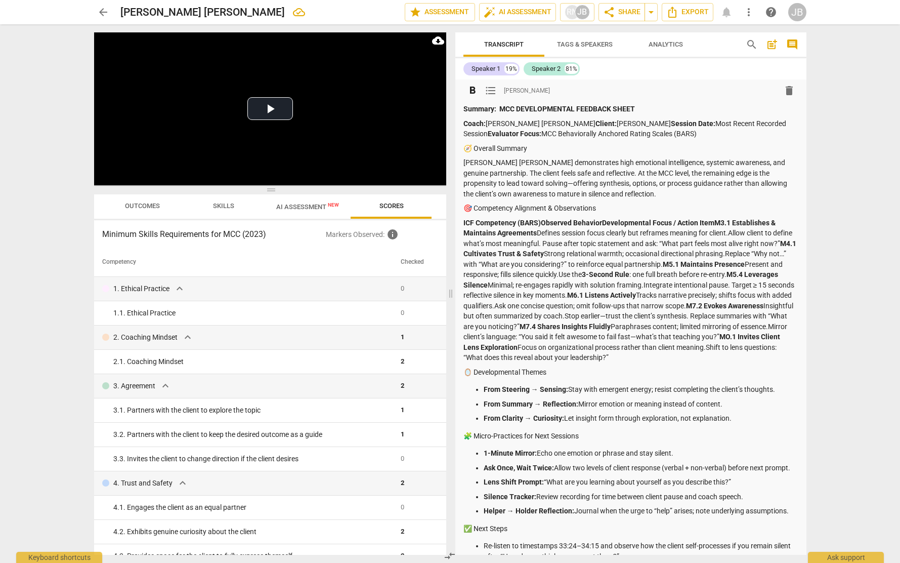
click at [602, 223] on strong "ICF Competency (BARS)Observed BehaviorDevelopmental Focus / Action ItemM3.1 Est…" at bounding box center [621, 228] width 314 height 19
click at [714, 221] on strong "ICF Competency (BARS)Observed Behavior Developmental Focus / Action ItemM3.1 Es…" at bounding box center [621, 228] width 315 height 19
click at [579, 257] on p "ICF Competency (BARS)Observed Behavior Developmental Focus / Action Item M3.1 E…" at bounding box center [631, 290] width 335 height 145
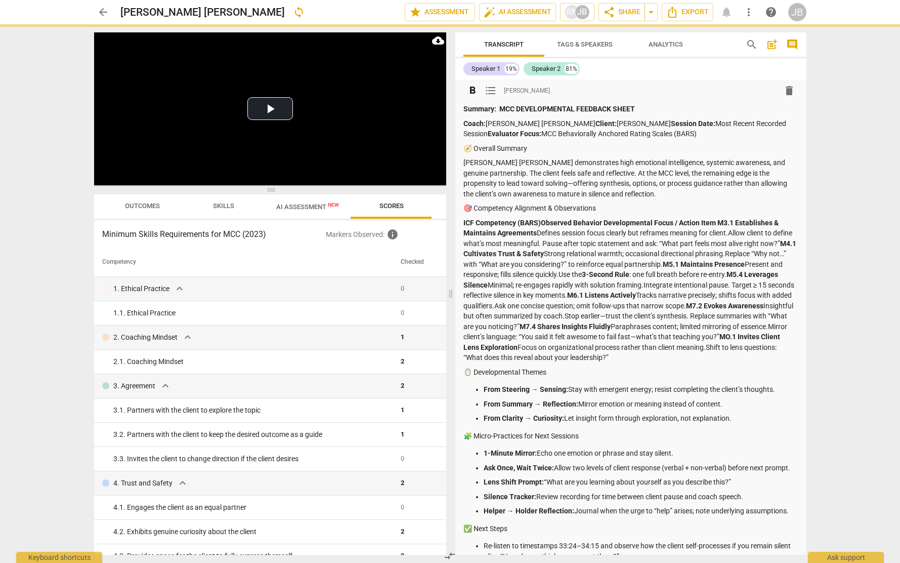
click at [493, 278] on p "ICF Competency (BARS)Observed Behavior Developmental Focus / Action Item M3.1 E…" at bounding box center [631, 290] width 335 height 145
click at [603, 277] on p "ICF Competency (BARS)Observed Behavior Developmental Focus / Action Item M3.1 E…" at bounding box center [631, 290] width 335 height 145
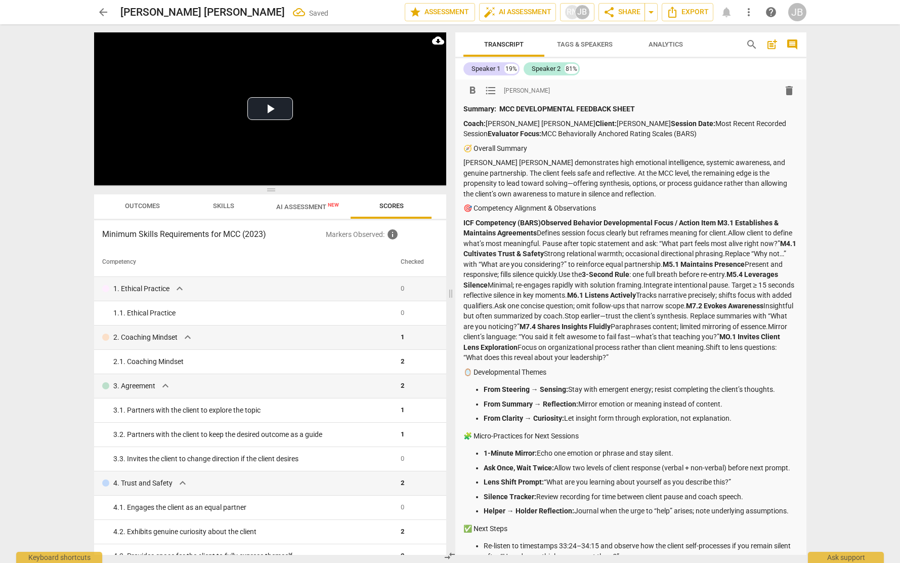
click at [600, 275] on p "ICF Competency (BARS)Observed Behavior Developmental Focus / Action Item M3.1 E…" at bounding box center [631, 290] width 335 height 145
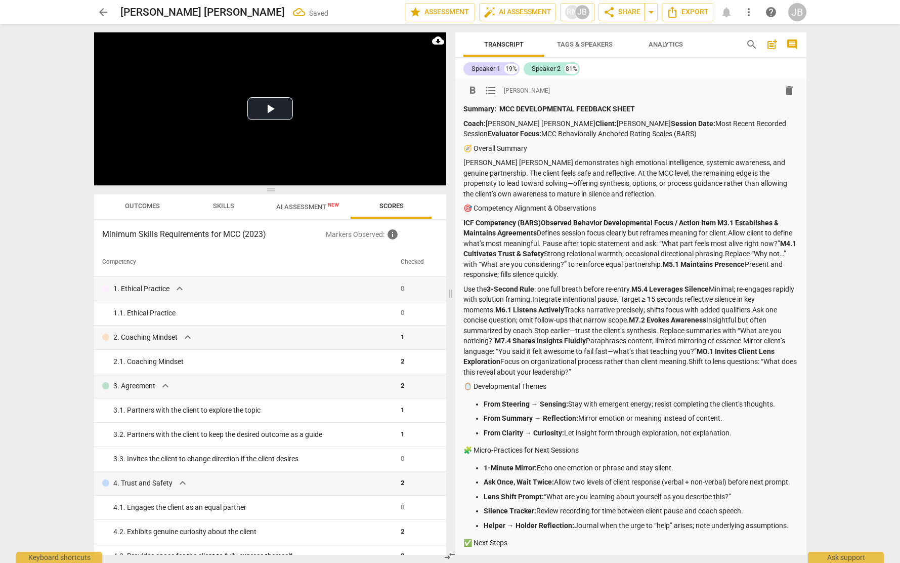
click at [634, 289] on strong "M5.4 Leverages Silence" at bounding box center [670, 289] width 77 height 8
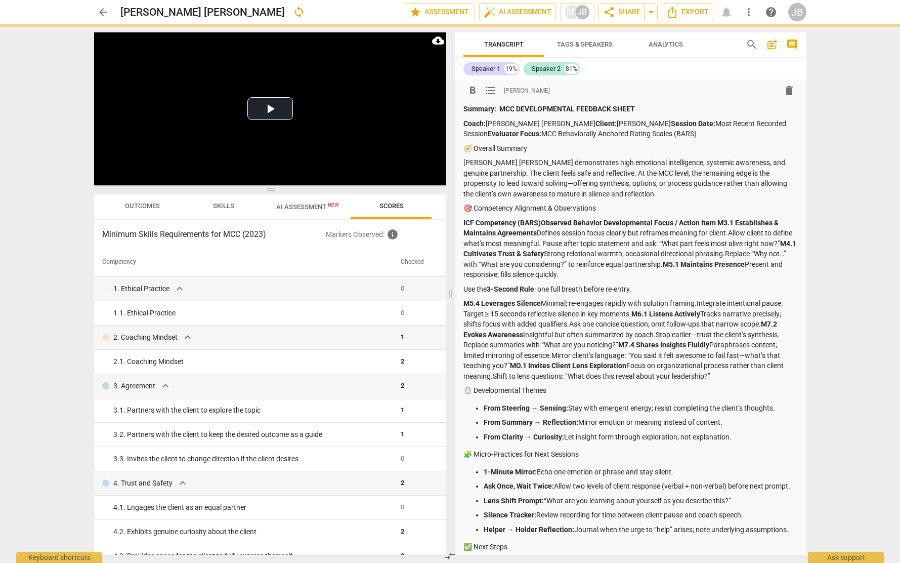
click at [541, 300] on p "M5.4 Leverages Silence Minimal; re-engages rapidly with solution framing.Integr…" at bounding box center [631, 339] width 335 height 83
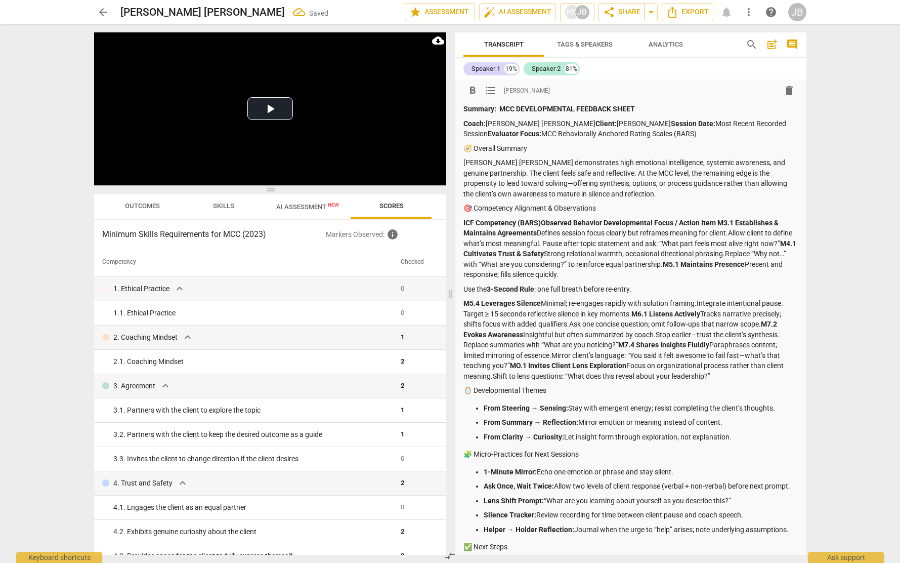
click at [634, 312] on p "M5.4 Leverages Silence Minimal; re-engages rapidly with solution framing.Integr…" at bounding box center [631, 339] width 335 height 83
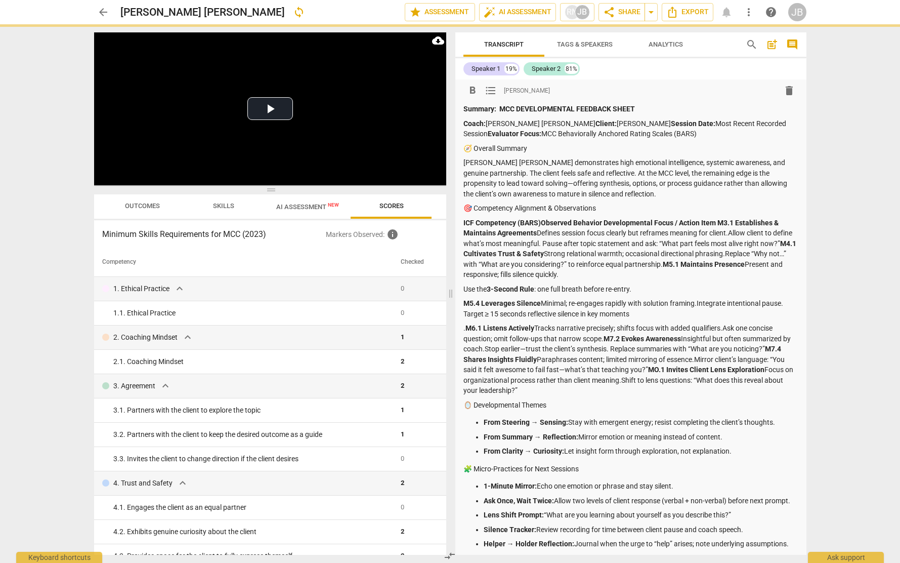
click at [604, 337] on strong "M7.2 Evokes Awareness" at bounding box center [642, 338] width 77 height 8
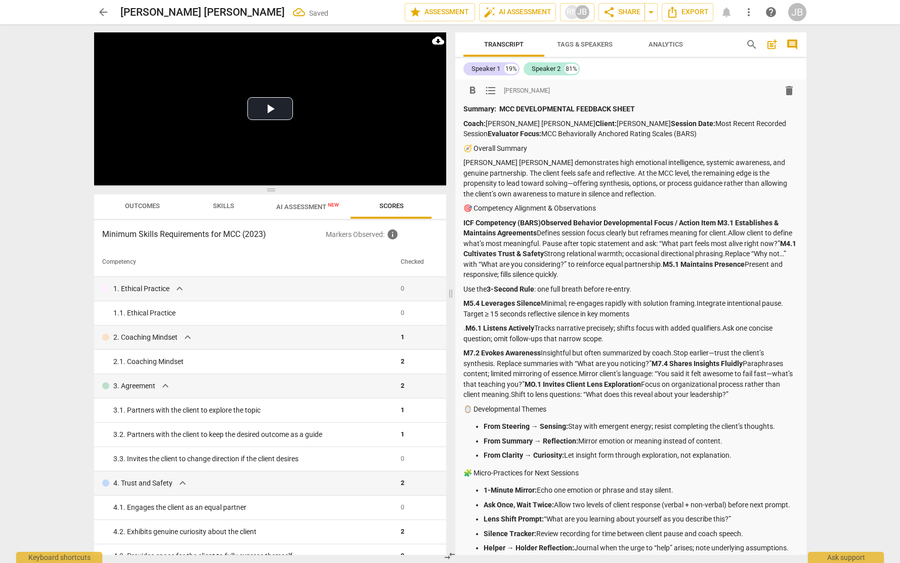
click at [653, 363] on strong "M7.4 Shares Insights Fluidly" at bounding box center [697, 363] width 91 height 8
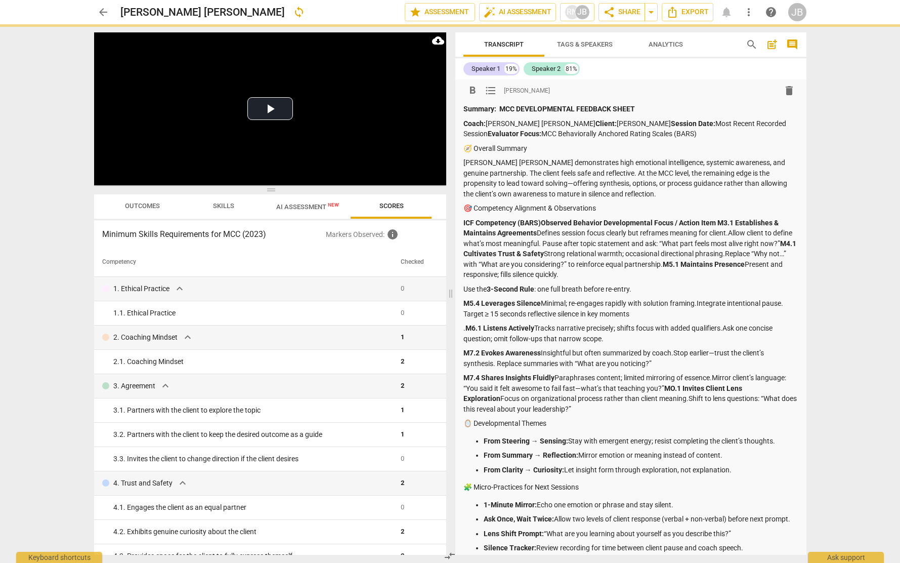
click at [660, 388] on p "M7.4 Shares Insights Fluidly Paraphrases content; limited mirroring of essence.…" at bounding box center [631, 392] width 335 height 41
click at [661, 387] on p "M7.4 Shares Insights Fluidly Paraphrases content; limited mirroring of essence.…" at bounding box center [631, 392] width 335 height 41
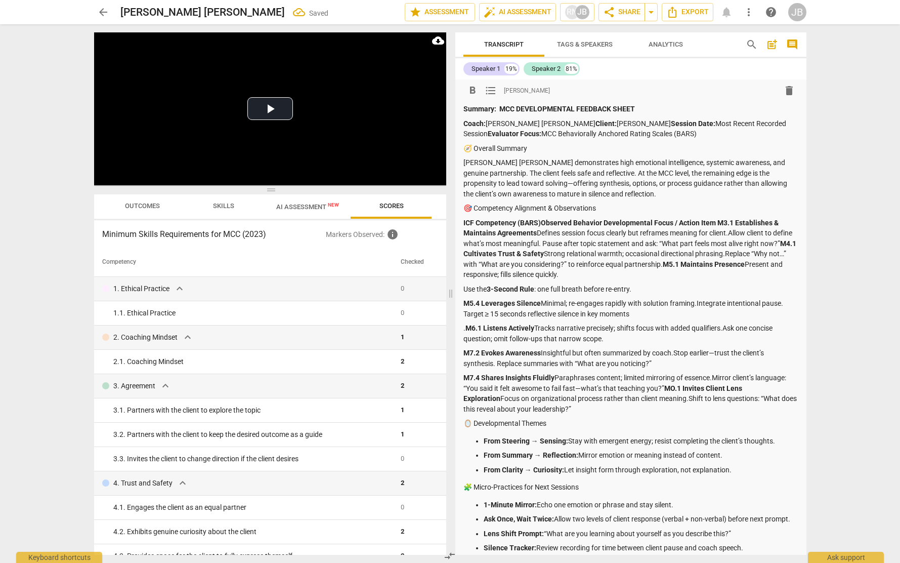
click at [667, 387] on strong "MO.1 Invites Client Lens Exploration" at bounding box center [604, 393] width 280 height 19
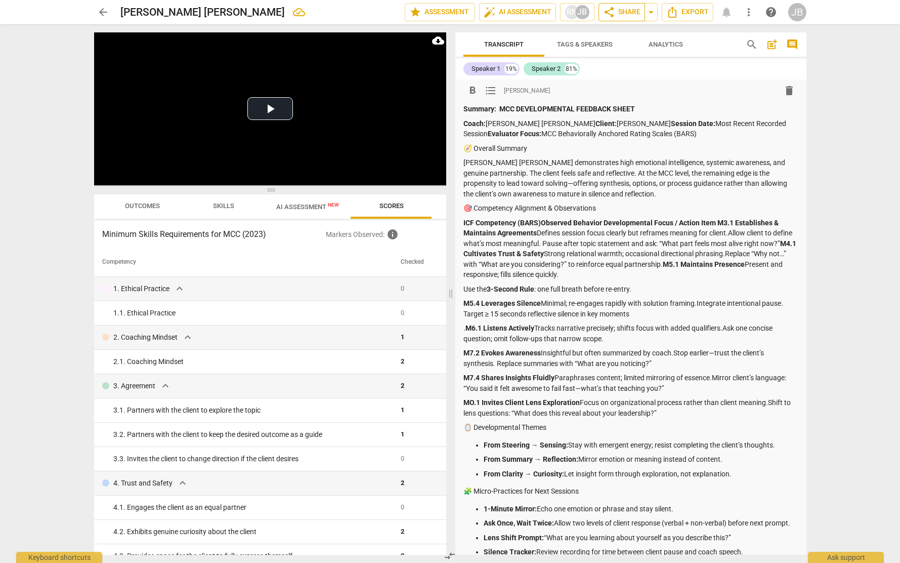
click at [631, 14] on span "share Share" at bounding box center [621, 12] width 37 height 12
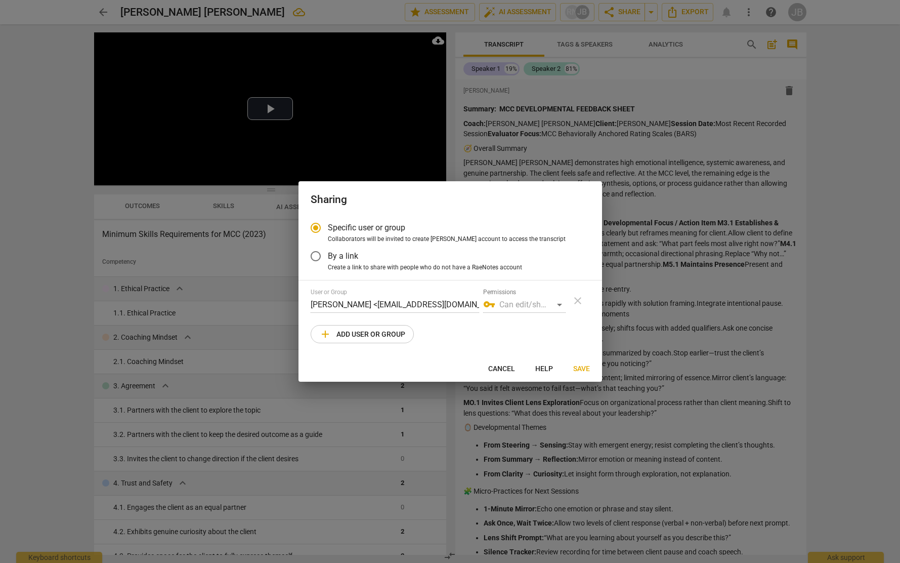
radio input "false"
click at [373, 265] on span "Create a link to share with people who do not have a RaeNotes account" at bounding box center [425, 267] width 194 height 9
click at [0, 0] on input "Create a link to share with people who do not have a RaeNotes account" at bounding box center [0, 0] width 0 height 0
radio input "true"
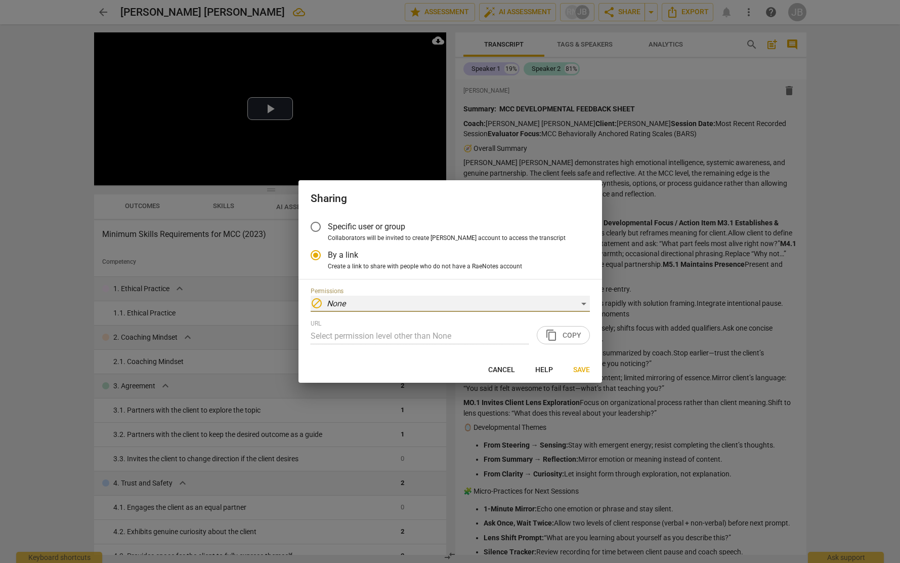
click at [583, 302] on div "block None" at bounding box center [450, 304] width 279 height 16
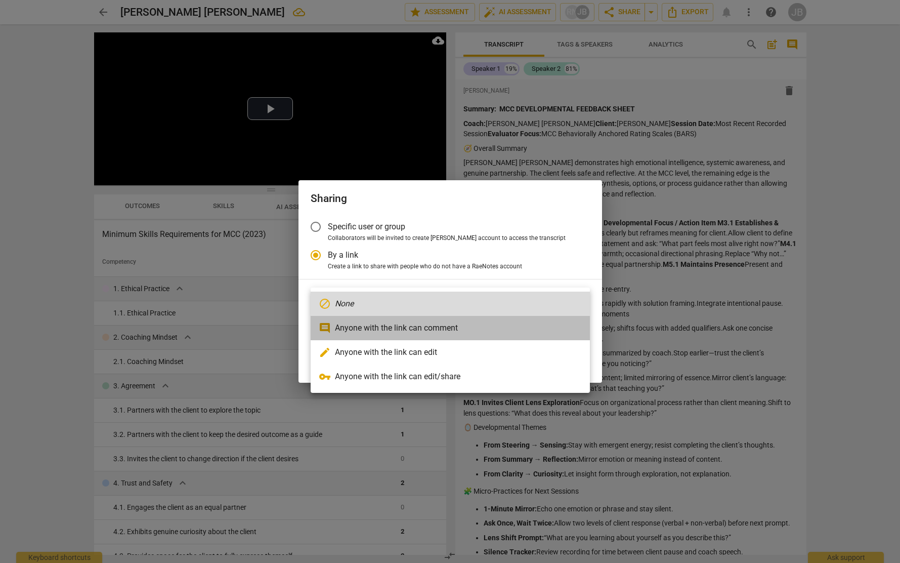
click at [518, 324] on li "comment Anyone with the link can comment" at bounding box center [450, 328] width 279 height 24
type input "https://app.raenotes.com/meeting/52ffffbd4f0e4d01a2f3fc00302f74cb"
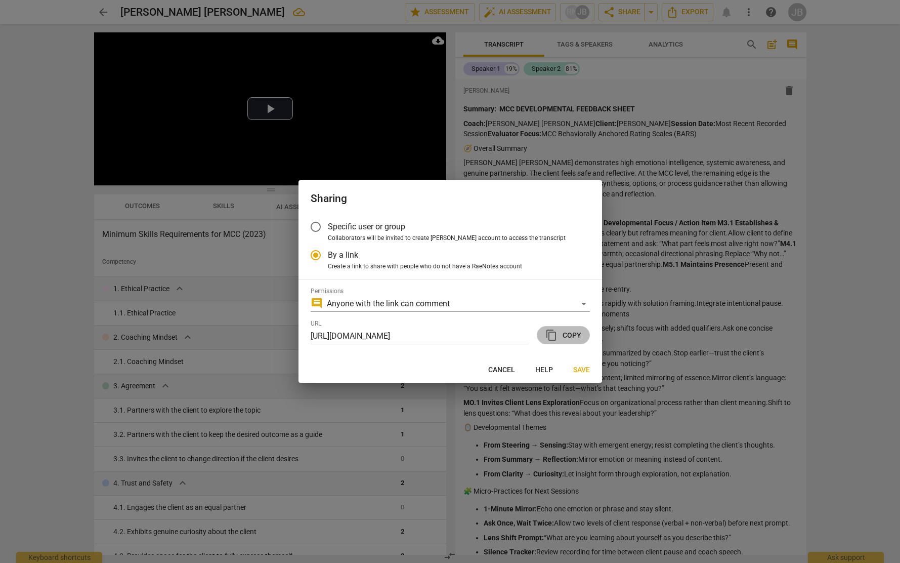
click at [581, 333] on button "content_copy Copy" at bounding box center [563, 335] width 53 height 18
